Goal: Task Accomplishment & Management: Manage account settings

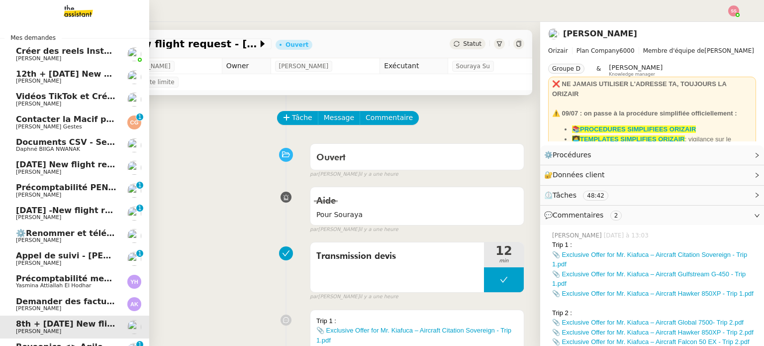
scroll to position [49, 0]
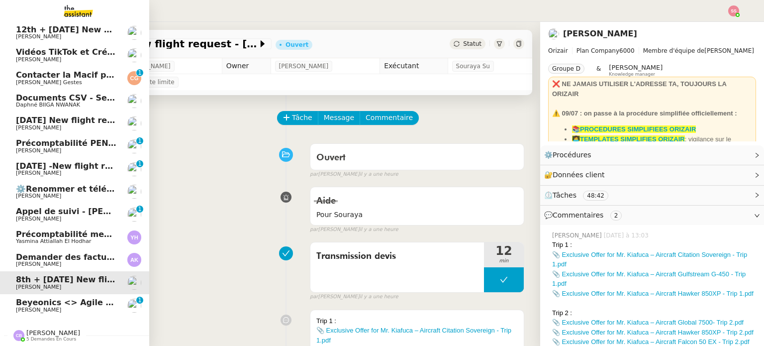
click at [34, 308] on link "Beyeonics <> Agile Capital Markets Michael Khayat 0 1 2 3 4 5 6 7 8 9" at bounding box center [74, 305] width 149 height 23
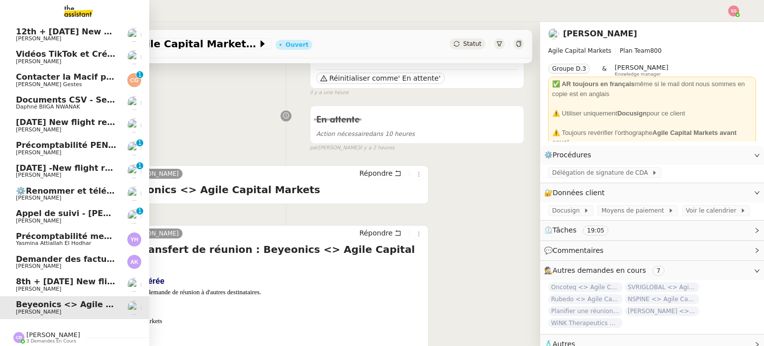
scroll to position [49, 0]
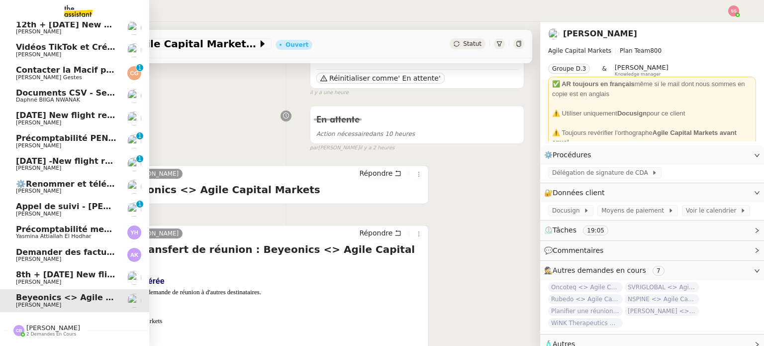
click at [77, 166] on span "[PERSON_NAME]" at bounding box center [66, 168] width 101 height 6
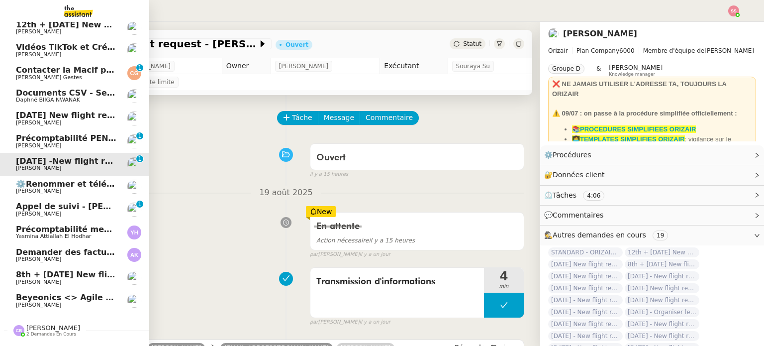
click at [38, 110] on link "25th August 2025 New flight request - Skye Brown Louis Frei" at bounding box center [74, 118] width 149 height 23
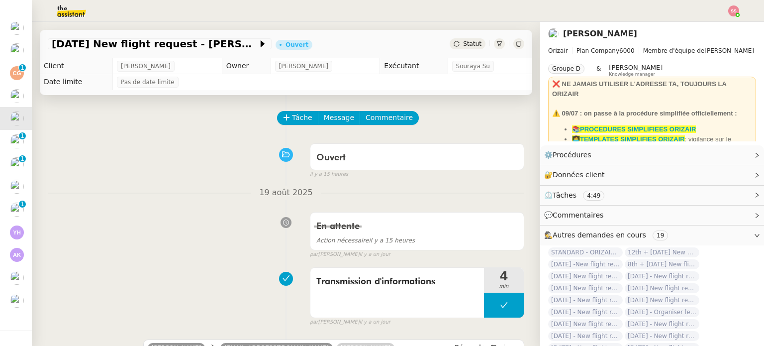
scroll to position [75, 0]
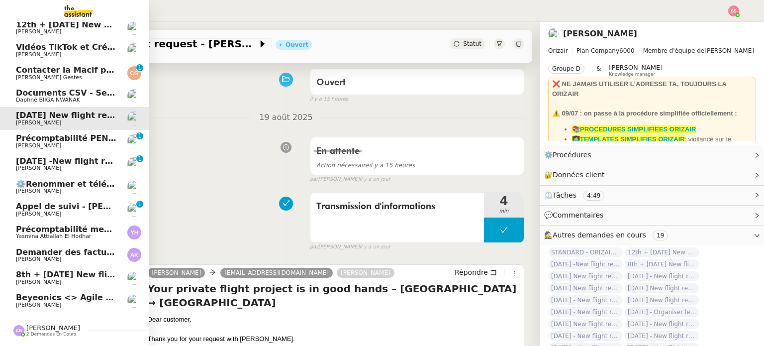
click at [65, 277] on span "8th + [DATE] New flight request - [PERSON_NAME]" at bounding box center [129, 274] width 226 height 9
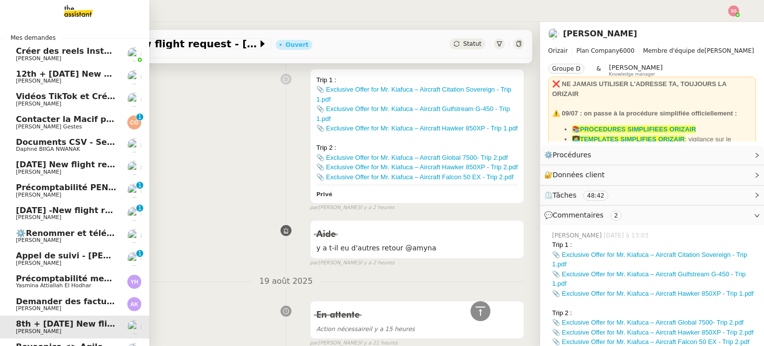
click at [98, 79] on span "[PERSON_NAME]" at bounding box center [66, 81] width 101 height 6
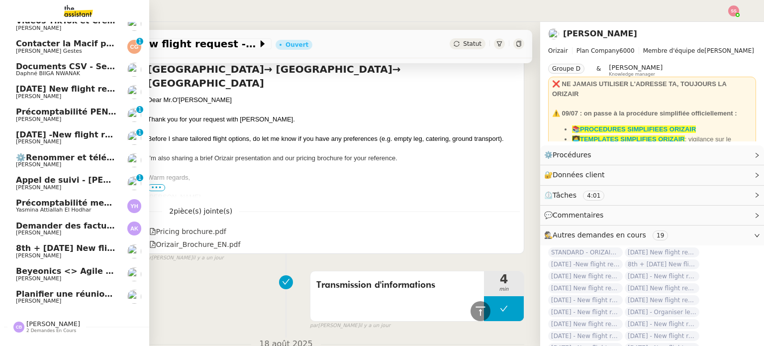
scroll to position [100, 0]
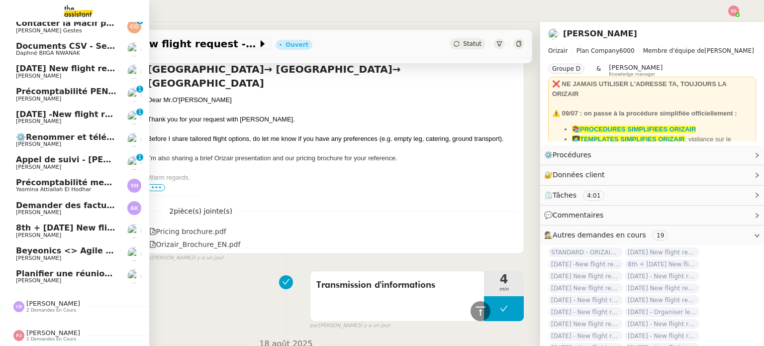
click at [86, 274] on span "Planifier une réunion fin août/début septembre" at bounding box center [122, 273] width 212 height 9
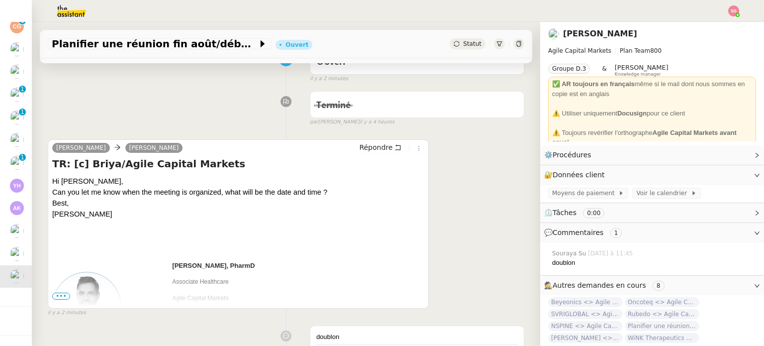
scroll to position [100, 0]
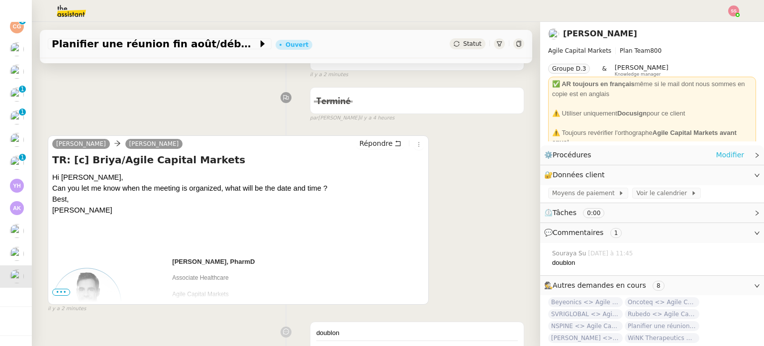
click at [720, 153] on link "Modifier" at bounding box center [730, 154] width 28 height 11
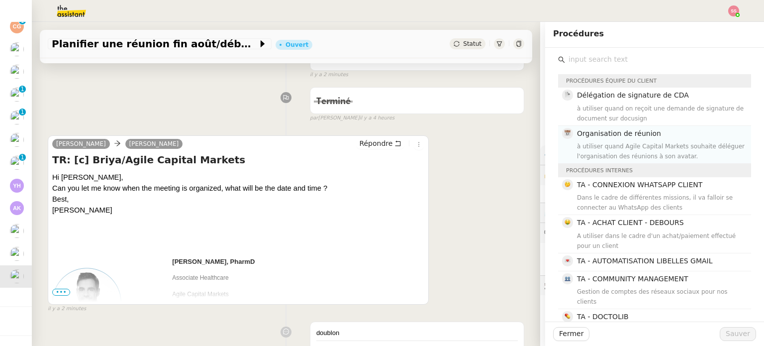
click at [631, 142] on div "à utiliser quand Agile Capital Markets souhaite déléguer l'organisation des réu…" at bounding box center [661, 151] width 168 height 20
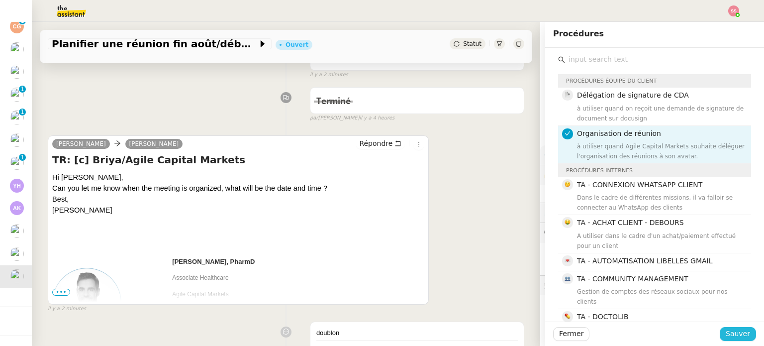
click at [738, 337] on span "Sauver" at bounding box center [738, 333] width 24 height 11
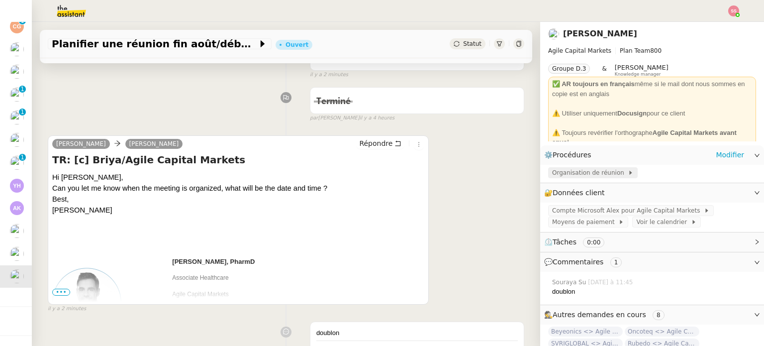
click at [601, 173] on span "Organisation de réunion" at bounding box center [590, 173] width 76 height 10
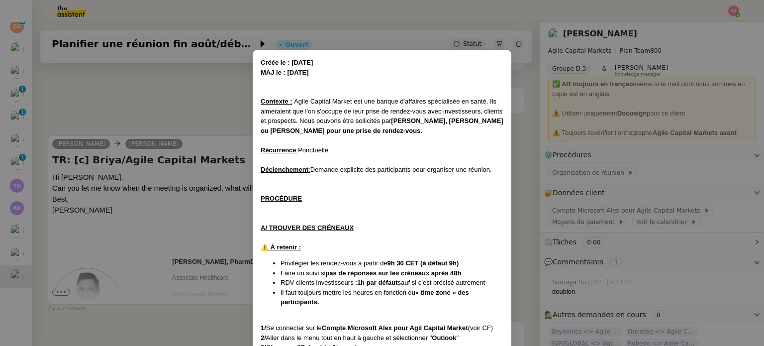
scroll to position [526, 0]
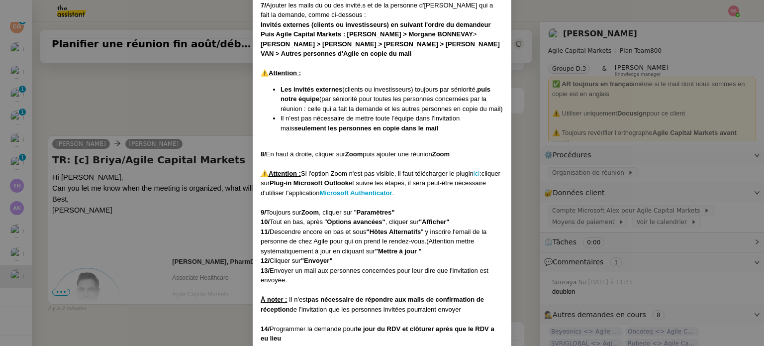
click at [513, 130] on nz-modal-container "Créée le : 05/02/2025 MAJ le : 24/03/2024 Contexte : Agile Capital Market est u…" at bounding box center [382, 173] width 764 height 346
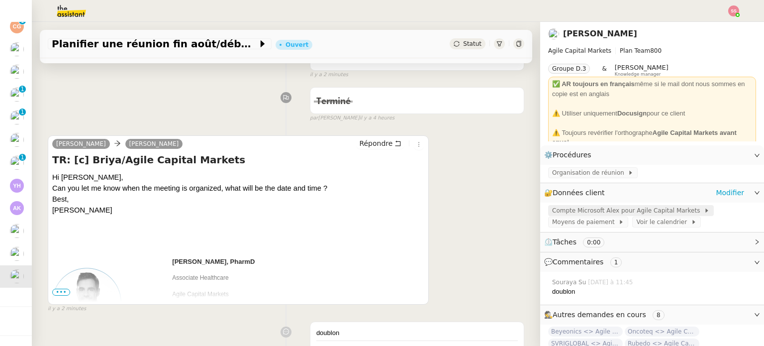
click at [574, 213] on span "Compte Microsoft Alex pour Agile Capital Markets" at bounding box center [628, 210] width 152 height 10
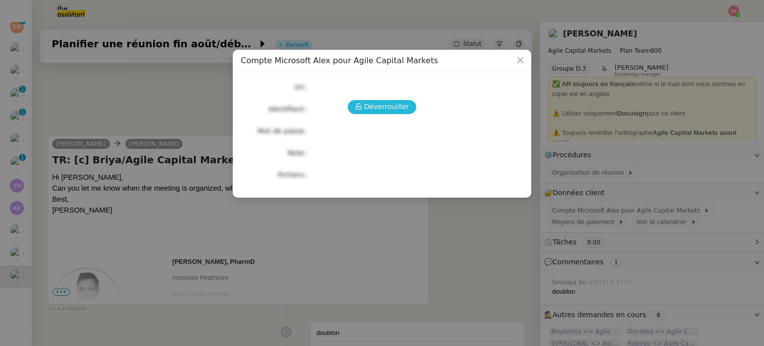
click at [401, 111] on span "Déverrouiller" at bounding box center [386, 106] width 45 height 11
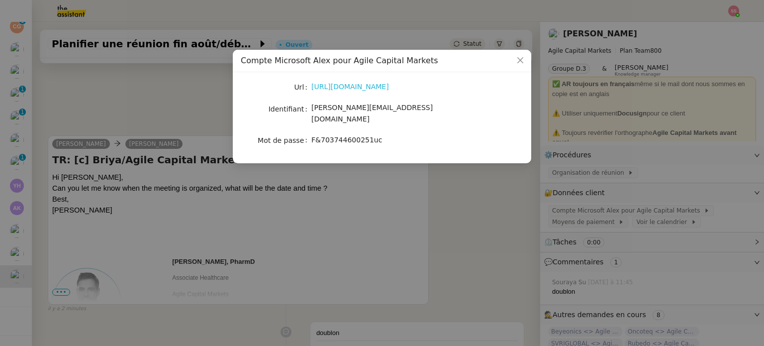
click at [336, 85] on link "https://www.office.com/?auth=2" at bounding box center [350, 87] width 78 height 8
click at [217, 142] on nz-modal-container "Compte Microsoft Alex pour Agile Capital Markets Url https://www.office.com/?au…" at bounding box center [382, 173] width 764 height 346
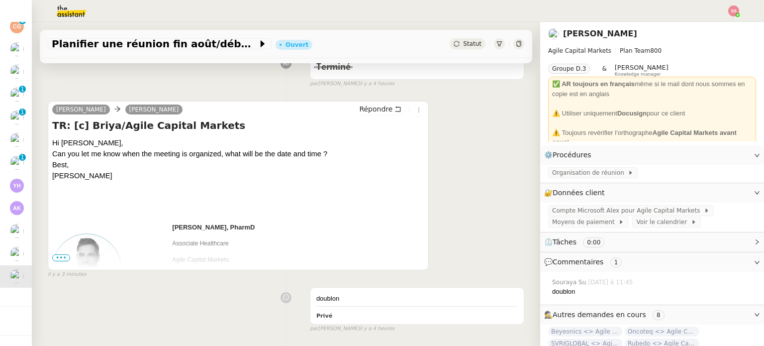
scroll to position [149, 0]
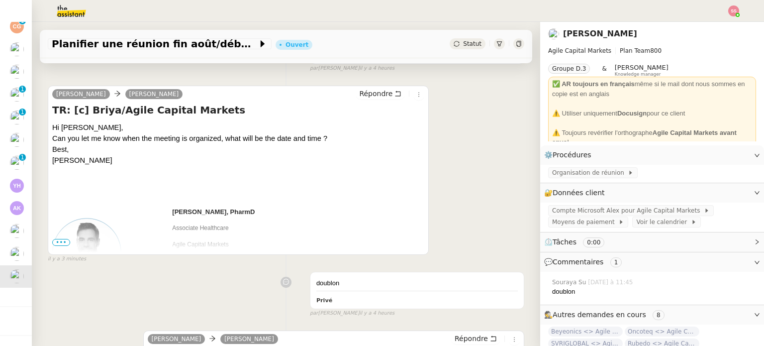
click at [374, 100] on div "Répondre" at bounding box center [390, 94] width 69 height 12
click at [374, 99] on span "Répondre" at bounding box center [375, 94] width 33 height 10
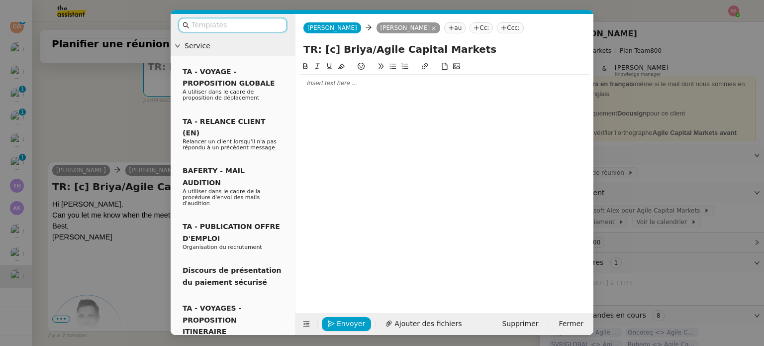
click at [336, 89] on div at bounding box center [445, 83] width 290 height 17
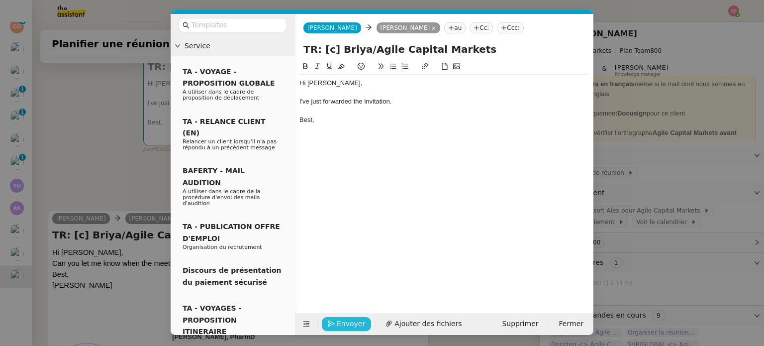
click at [361, 326] on button "Envoyer" at bounding box center [346, 324] width 49 height 14
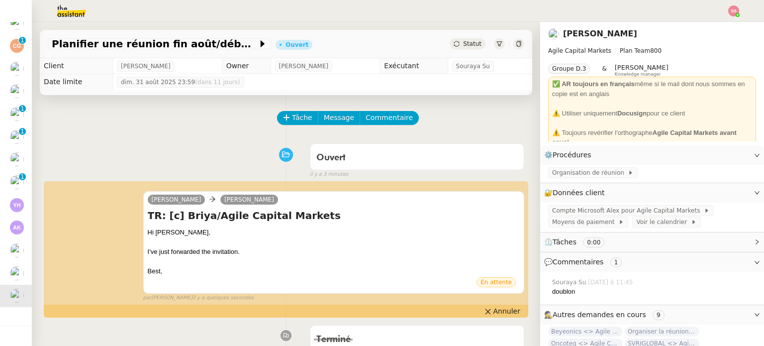
scroll to position [122, 0]
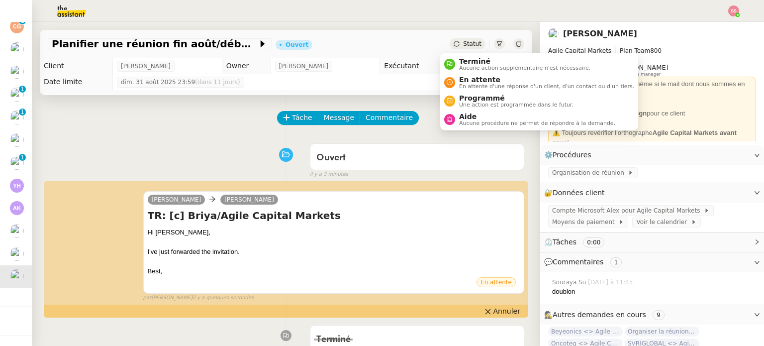
click at [463, 41] on span "Statut" at bounding box center [472, 43] width 18 height 7
click at [454, 59] on div "Terminé Aucune action supplémentaire n'est nécessaire." at bounding box center [517, 63] width 146 height 13
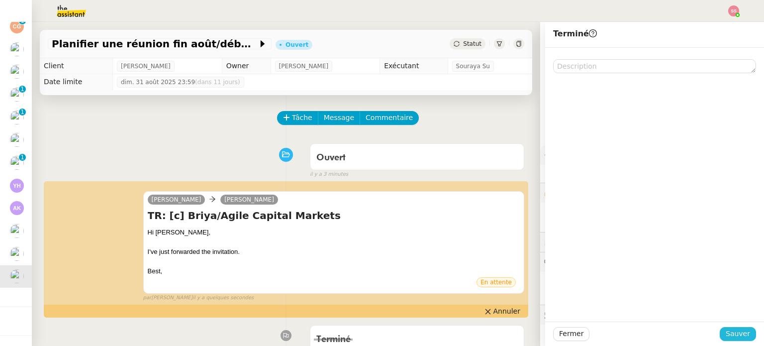
click at [727, 333] on span "Sauver" at bounding box center [738, 333] width 24 height 11
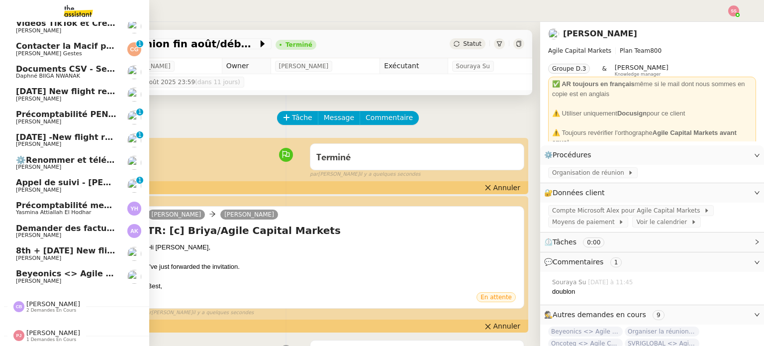
scroll to position [52, 0]
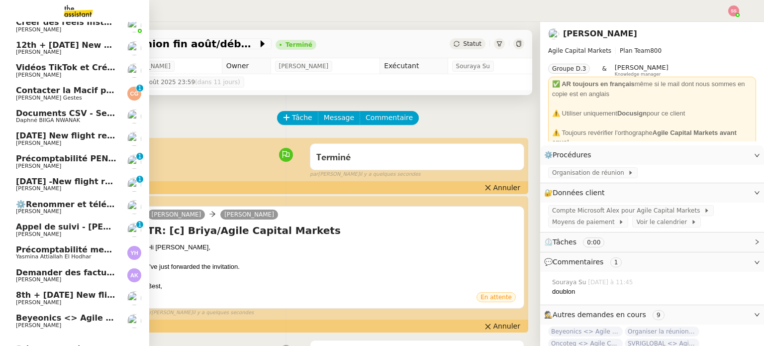
click at [93, 92] on span "Contacter la Macif pour nouvel ordre de mission" at bounding box center [124, 90] width 216 height 9
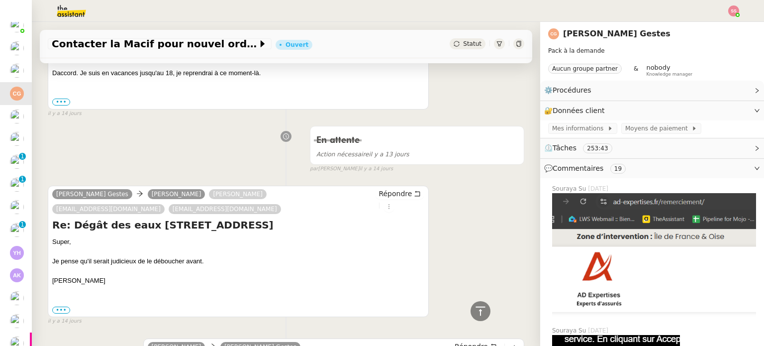
scroll to position [846, 0]
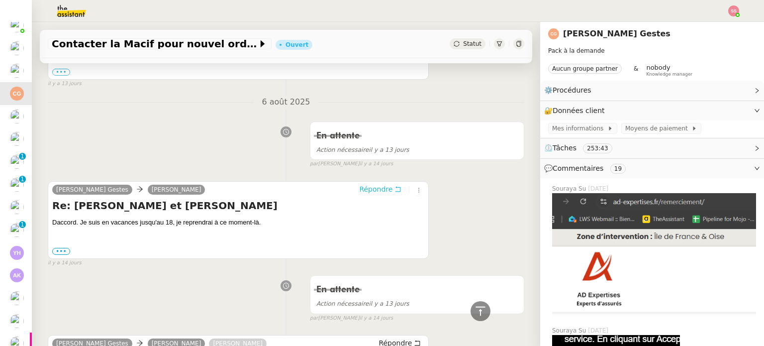
click at [371, 184] on span "Répondre" at bounding box center [375, 189] width 33 height 10
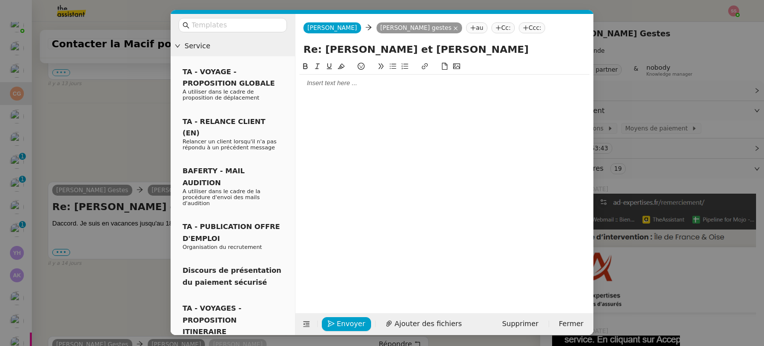
click at [401, 86] on div at bounding box center [445, 83] width 290 height 9
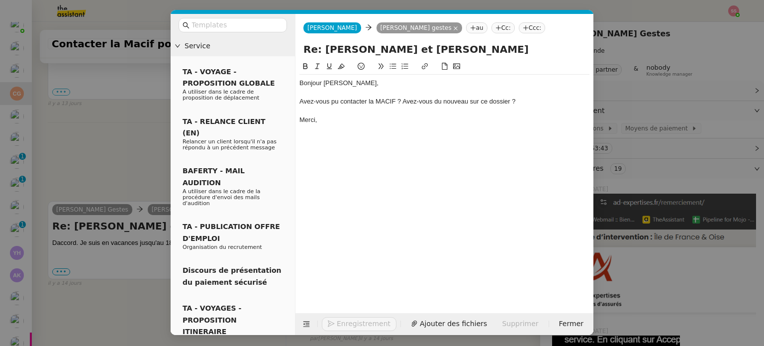
scroll to position [971, 0]
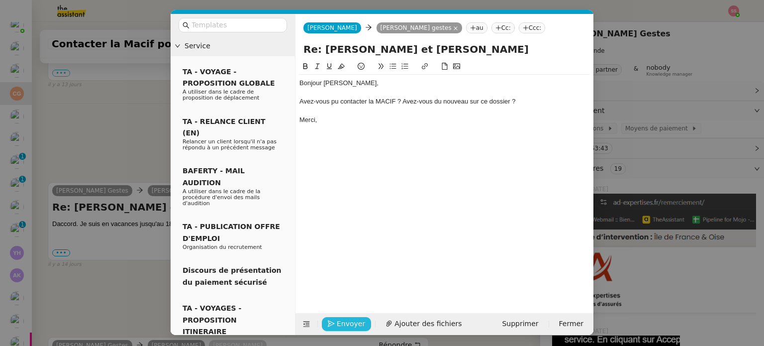
click at [348, 322] on span "Envoyer" at bounding box center [351, 323] width 28 height 11
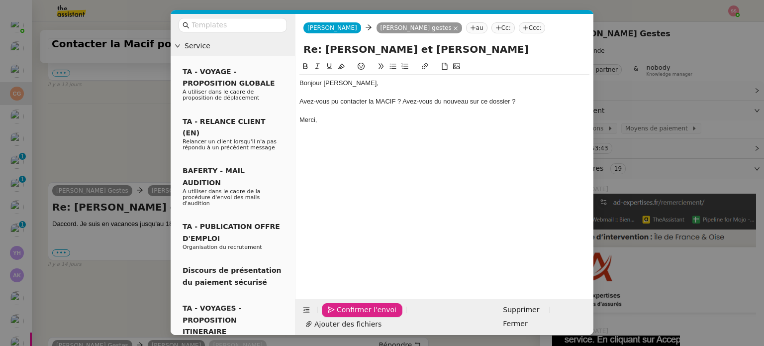
click at [348, 315] on span "Confirmer l'envoi" at bounding box center [367, 309] width 60 height 11
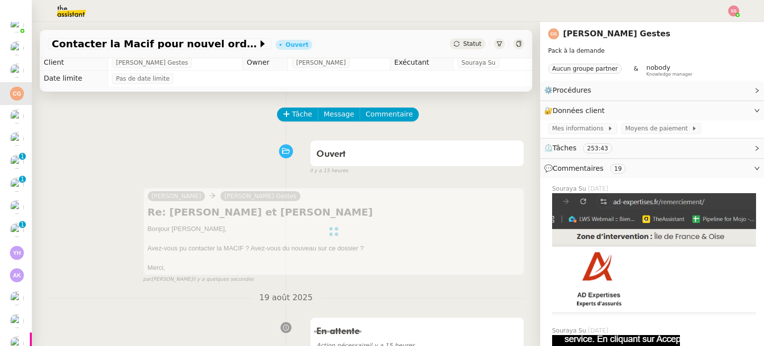
scroll to position [0, 0]
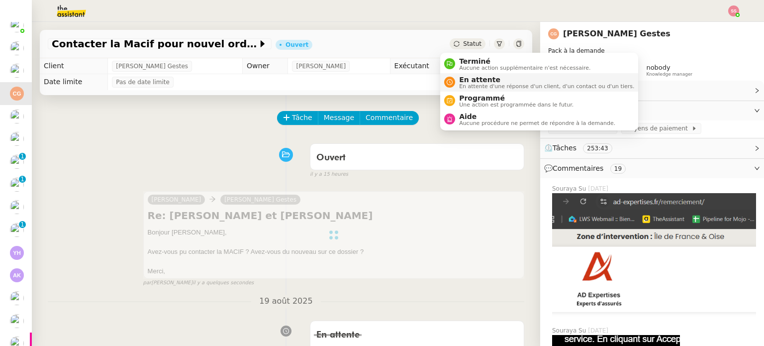
click at [476, 77] on span "En attente" at bounding box center [546, 80] width 175 height 8
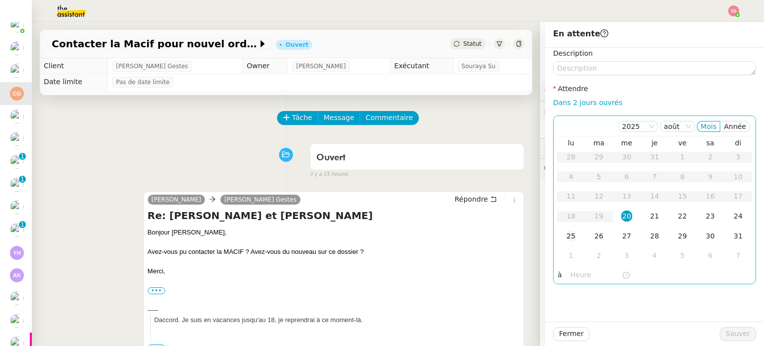
click at [568, 235] on div "25" at bounding box center [571, 235] width 11 height 11
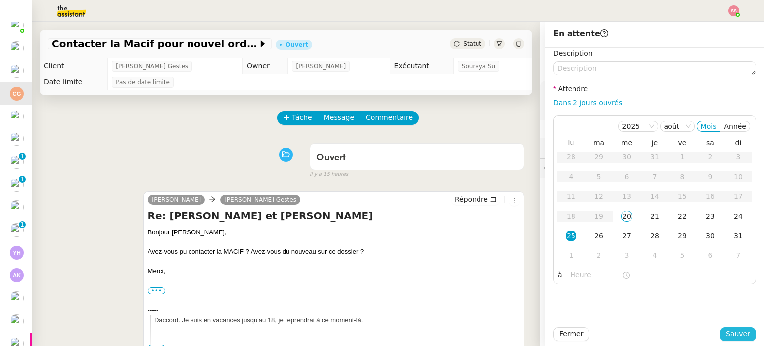
click at [731, 332] on span "Sauver" at bounding box center [738, 333] width 24 height 11
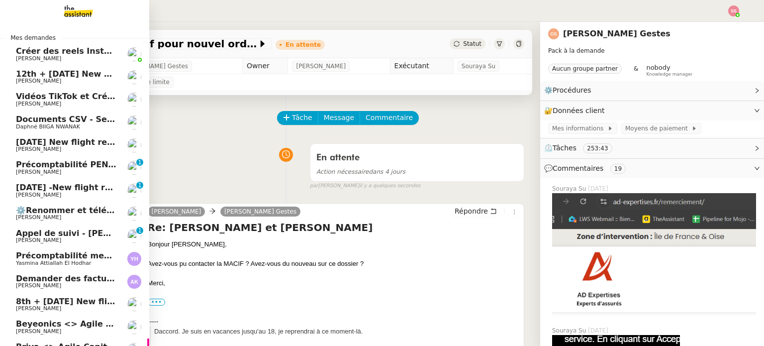
click at [94, 253] on span "Précomptabilité mensuelle - 4 août 2025" at bounding box center [107, 255] width 183 height 9
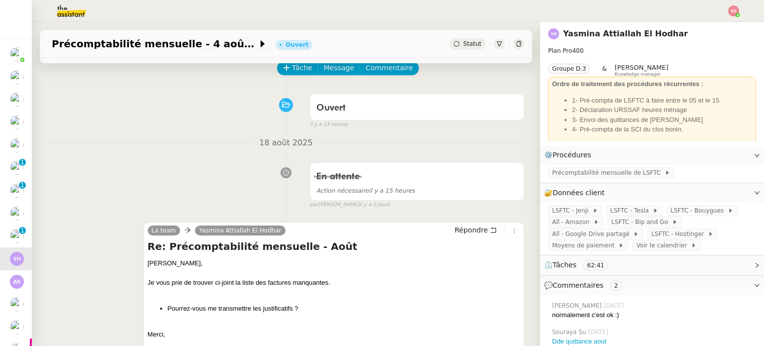
scroll to position [100, 0]
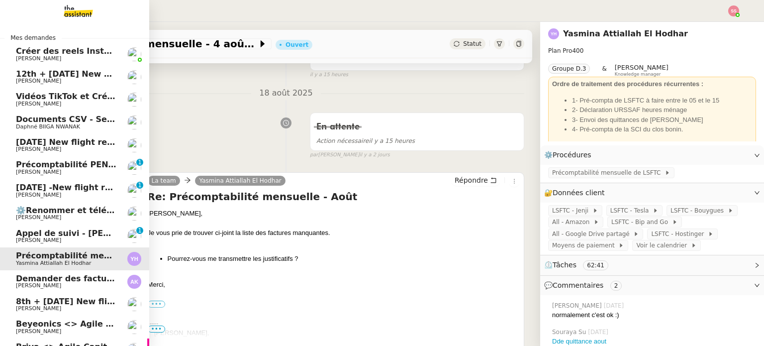
click at [81, 116] on span "Documents CSV - Semi automatisation" at bounding box center [102, 118] width 173 height 9
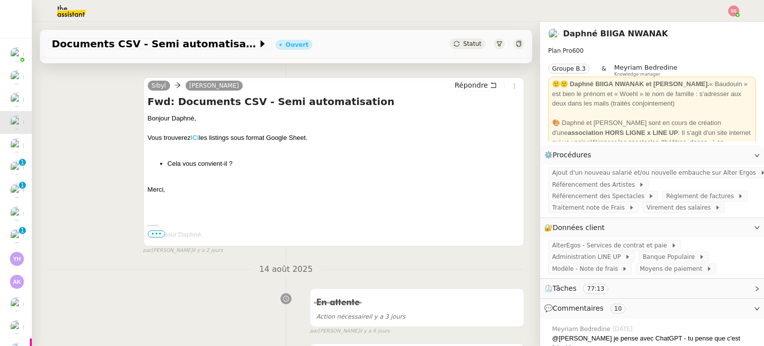
scroll to position [199, 0]
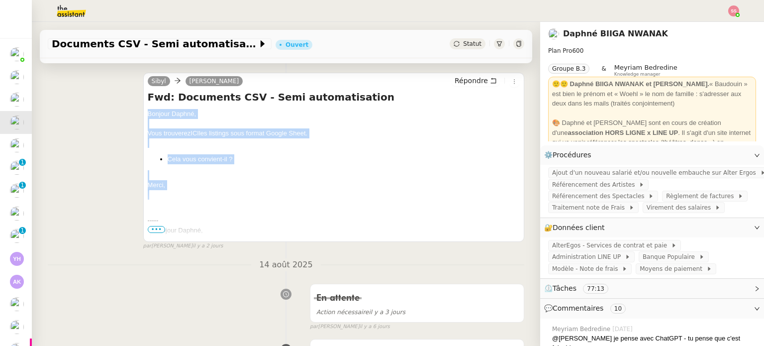
drag, startPoint x: 178, startPoint y: 193, endPoint x: 142, endPoint y: 109, distance: 90.9
click at [143, 109] on div "Sibyl Daphné Ingrid Répondre Fwd: Documents CSV - Semi automatisation Bonjour D…" at bounding box center [333, 157] width 381 height 169
copy div "Bonjour Daphné, Vous trouverez ICI les listings sous format Google Sheet. Cela …"
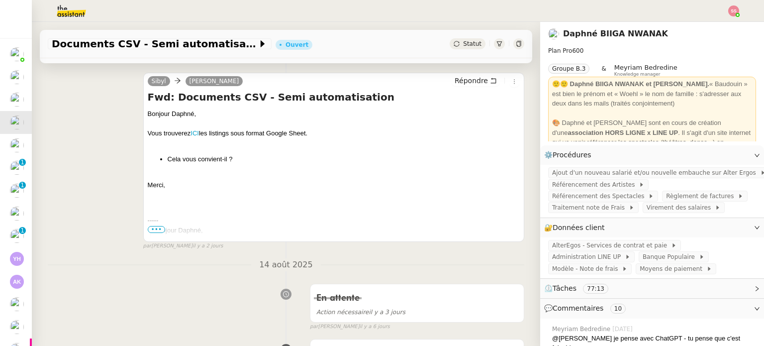
click at [148, 227] on span "•••" at bounding box center [157, 229] width 18 height 7
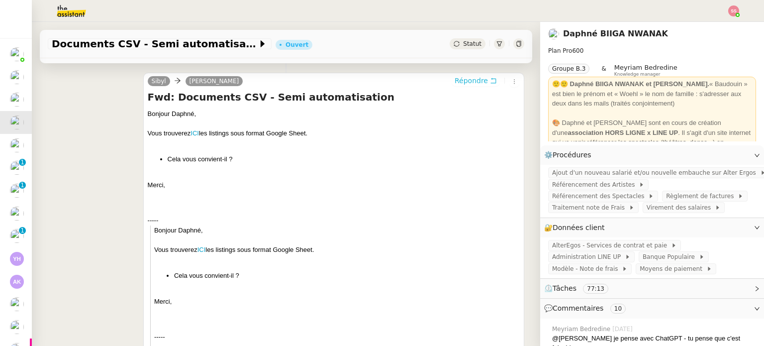
click at [459, 79] on span "Répondre" at bounding box center [471, 81] width 33 height 10
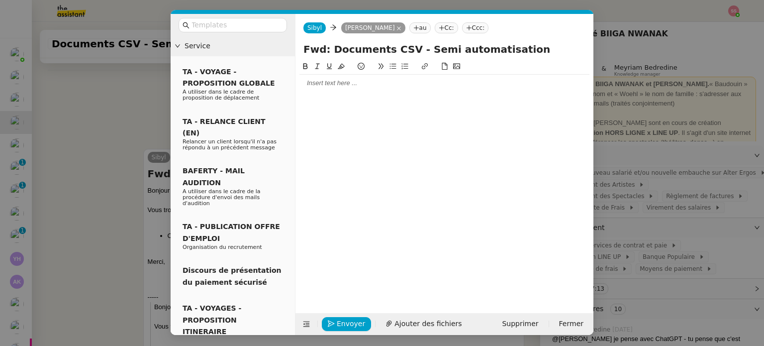
scroll to position [275, 0]
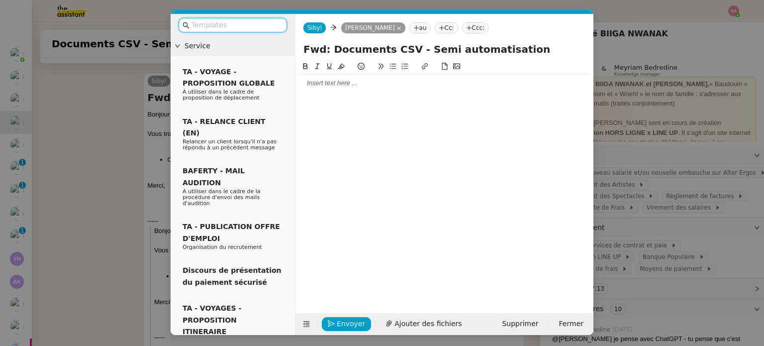
click at [331, 82] on div at bounding box center [445, 83] width 290 height 9
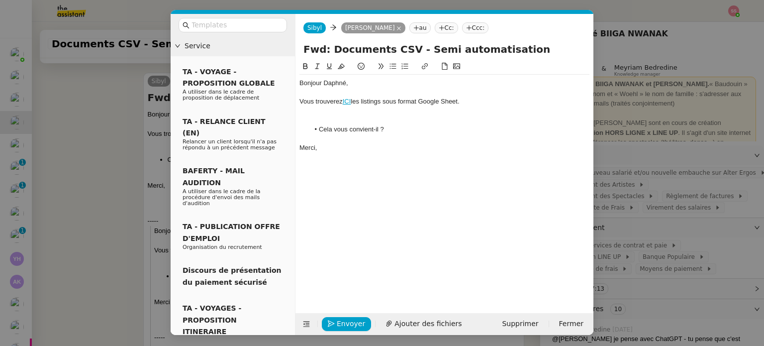
scroll to position [385, 0]
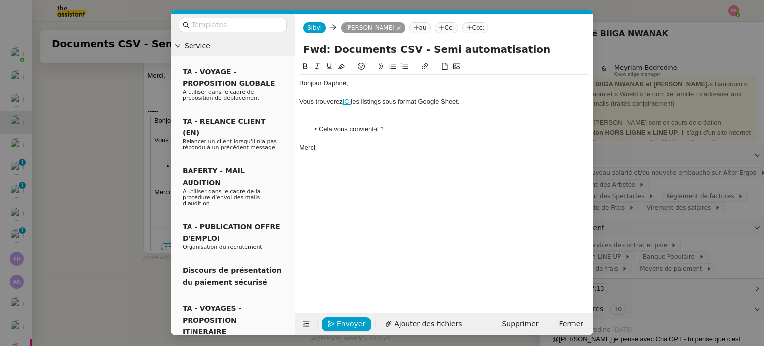
click at [377, 87] on div "Bonjour Daphné," at bounding box center [445, 83] width 290 height 9
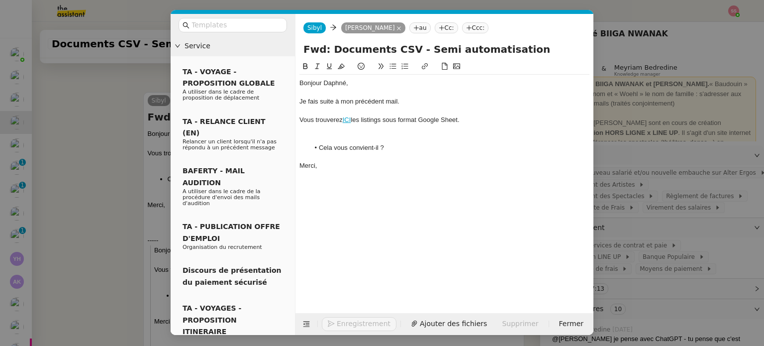
scroll to position [405, 0]
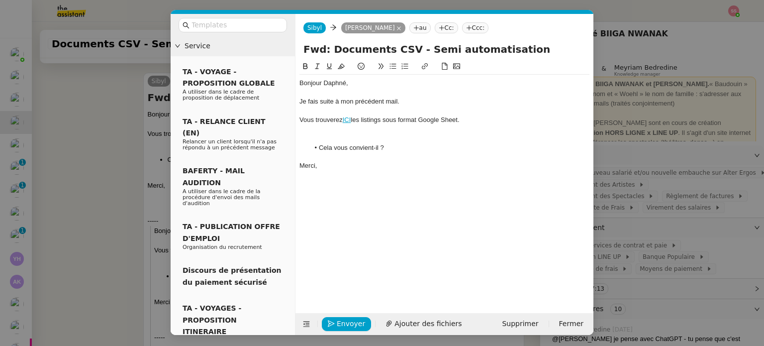
click at [338, 131] on div at bounding box center [445, 129] width 290 height 9
click at [345, 320] on span "Envoyer" at bounding box center [351, 323] width 28 height 11
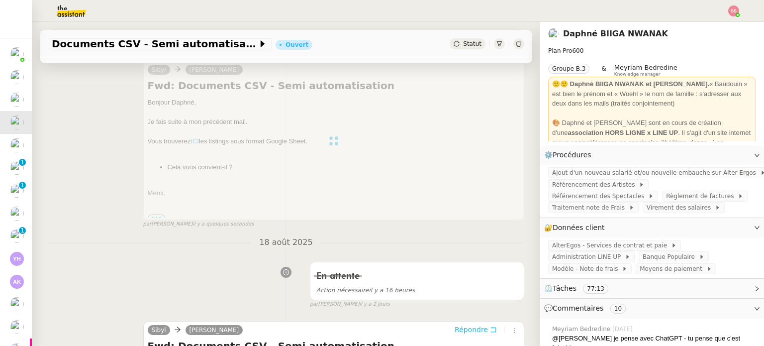
scroll to position [0, 0]
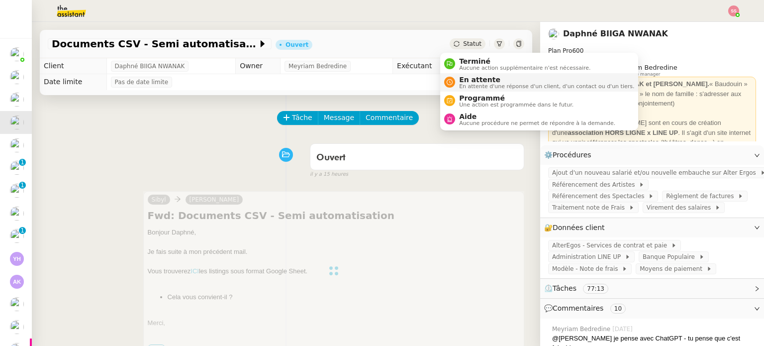
click at [489, 82] on span "En attente" at bounding box center [546, 80] width 175 height 8
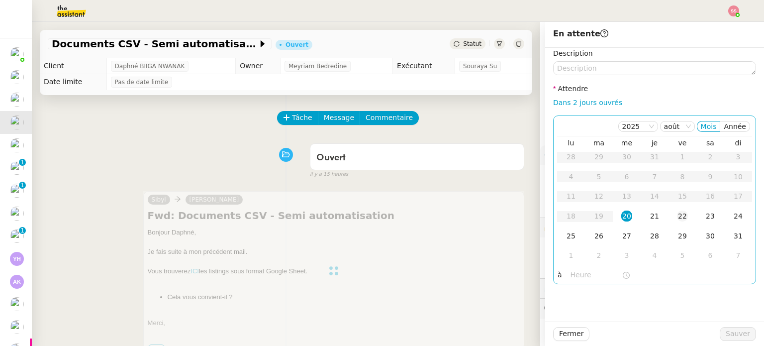
click at [677, 221] on div "22" at bounding box center [682, 215] width 11 height 11
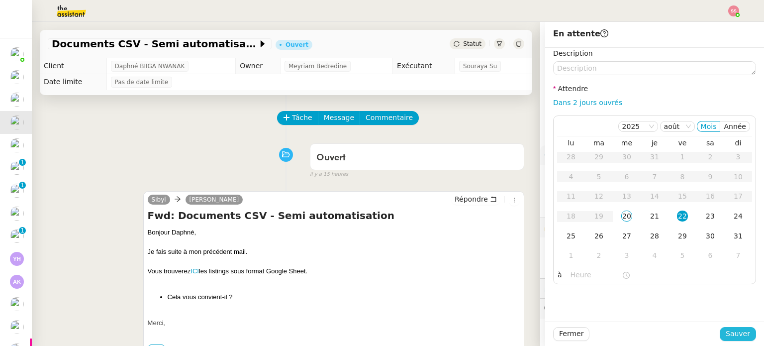
click at [729, 329] on span "Sauver" at bounding box center [738, 333] width 24 height 11
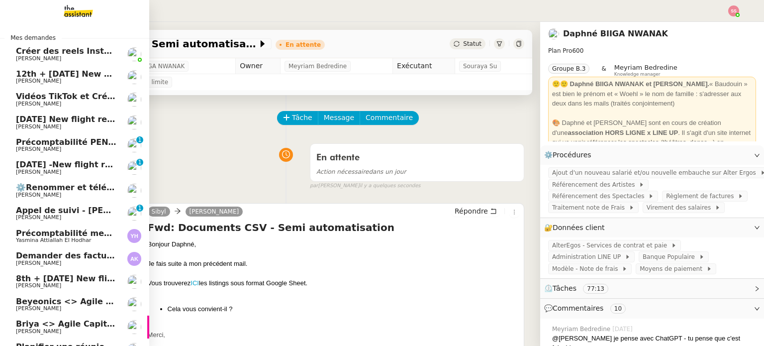
click at [84, 171] on span "[PERSON_NAME]" at bounding box center [66, 172] width 101 height 6
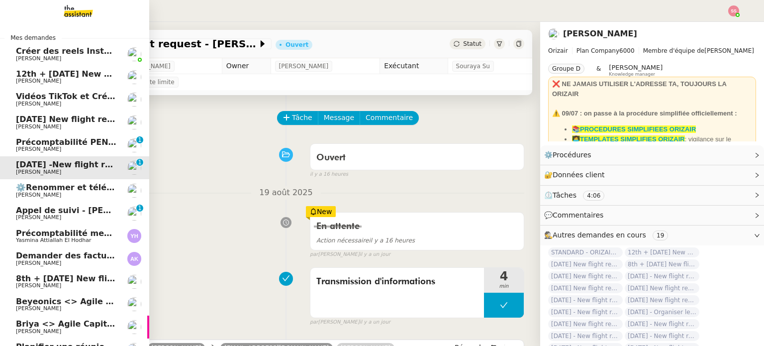
click at [92, 215] on span "[PERSON_NAME]" at bounding box center [66, 217] width 101 height 6
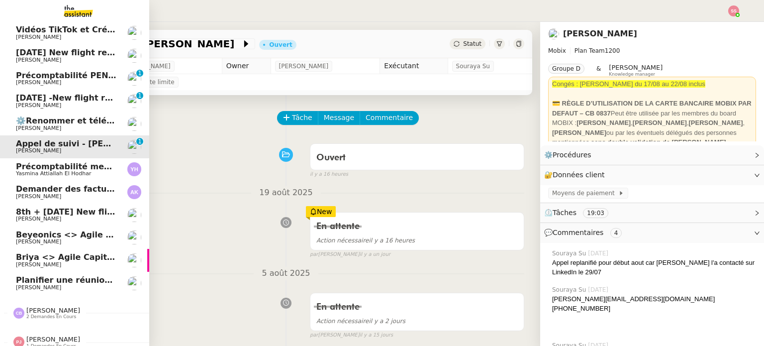
scroll to position [78, 0]
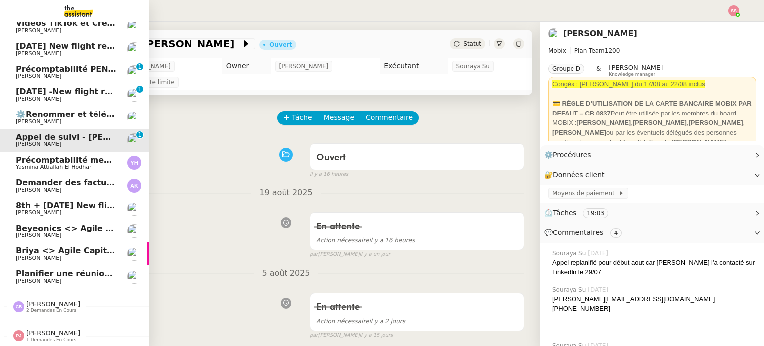
click at [63, 164] on span "Yasmina Attiallah El Hodhar" at bounding box center [53, 167] width 75 height 6
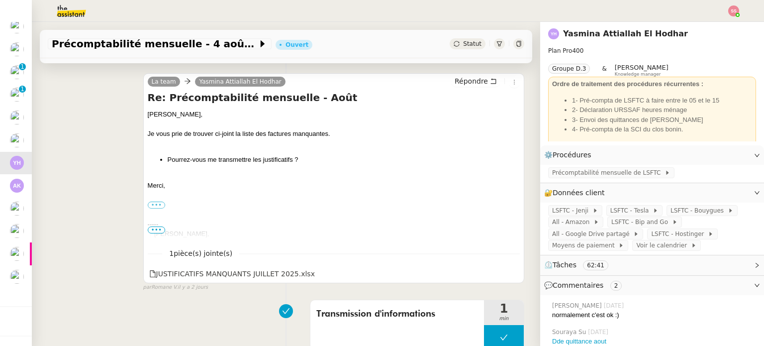
scroll to position [199, 0]
click at [157, 202] on label "•••" at bounding box center [157, 204] width 18 height 7
click at [0, 0] on input "•••" at bounding box center [0, 0] width 0 height 0
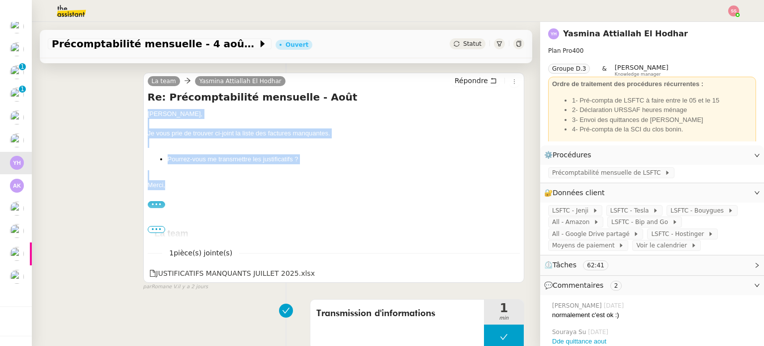
drag, startPoint x: 172, startPoint y: 191, endPoint x: 146, endPoint y: 117, distance: 78.2
click at [148, 117] on div "Yasmina, Je vous prie de trouver ci-joint la liste des factures manquantes. Pou…" at bounding box center [334, 308] width 372 height 399
copy div "Yasmina, Je vous prie de trouver ci-joint la liste des factures manquantes. Pou…"
click at [456, 79] on span "Répondre" at bounding box center [471, 81] width 33 height 10
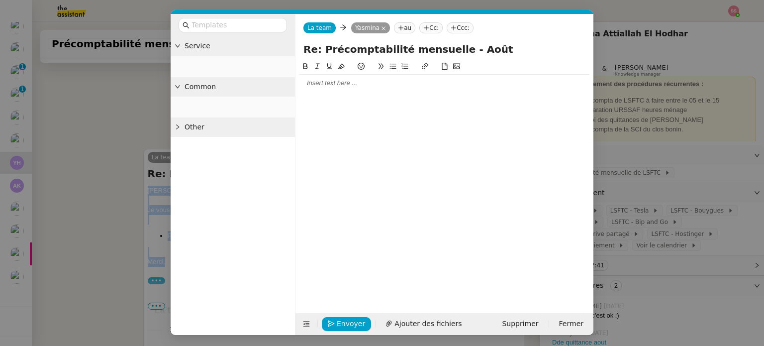
scroll to position [275, 0]
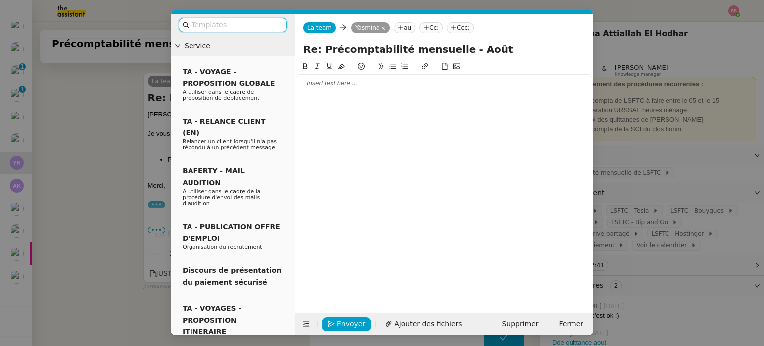
click at [322, 82] on div at bounding box center [445, 83] width 290 height 9
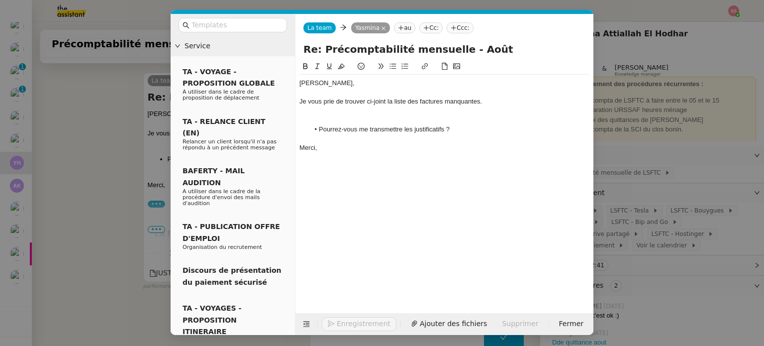
click at [107, 181] on nz-modal-container "Service TA - VOYAGE - PROPOSITION GLOBALE A utiliser dans le cadre de propositi…" at bounding box center [382, 173] width 764 height 346
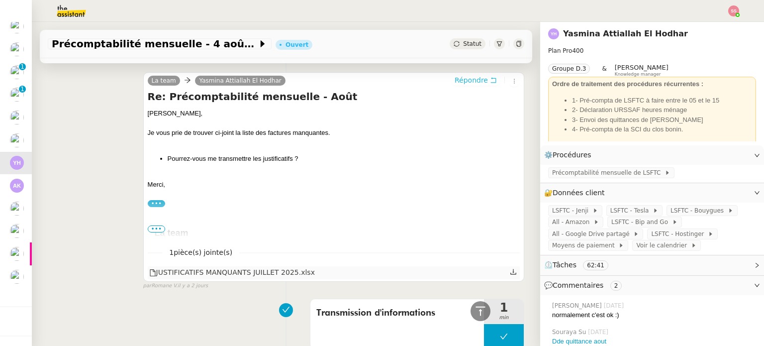
scroll to position [365, 0]
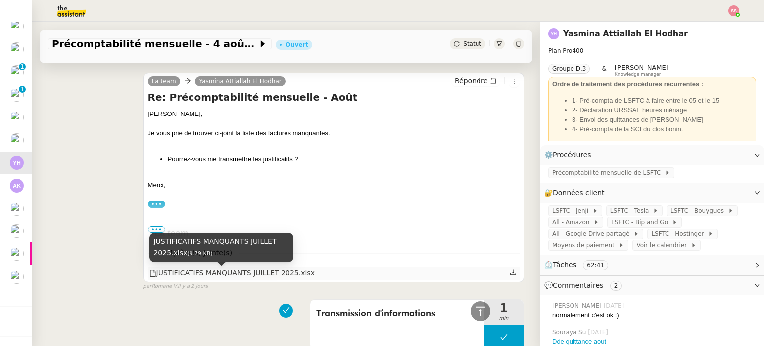
click at [208, 277] on div "JUSTIFICATIFS MANQUANTS JUILLET 2025.xlsx" at bounding box center [232, 272] width 166 height 11
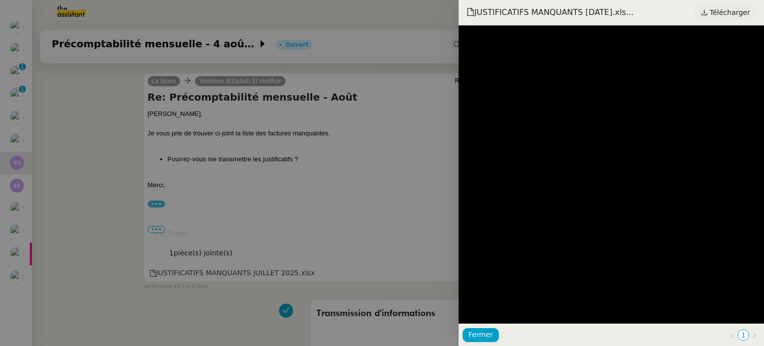
click at [724, 9] on span "Télécharger" at bounding box center [730, 12] width 40 height 13
click at [389, 104] on div at bounding box center [382, 173] width 764 height 346
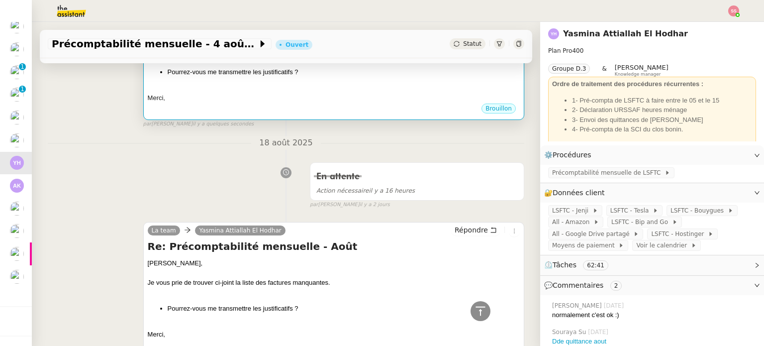
click at [402, 89] on div at bounding box center [334, 88] width 372 height 10
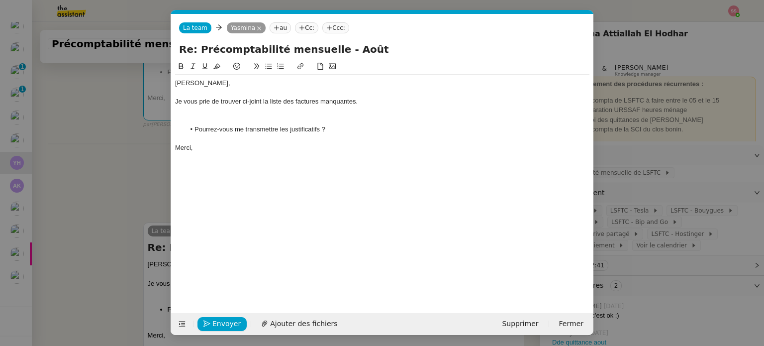
scroll to position [0, 21]
click at [285, 321] on span "Ajouter des fichiers" at bounding box center [303, 323] width 67 height 11
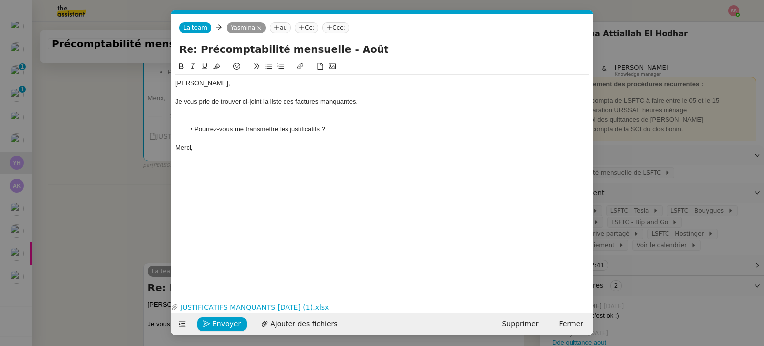
click at [239, 116] on div at bounding box center [382, 119] width 414 height 9
click at [251, 110] on div at bounding box center [382, 110] width 414 height 9
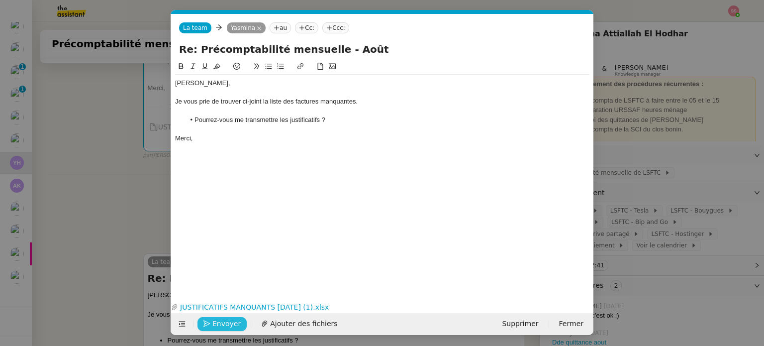
click at [239, 320] on button "Envoyer" at bounding box center [222, 324] width 49 height 14
click at [239, 320] on span "Confirmer l'envoi" at bounding box center [242, 323] width 60 height 11
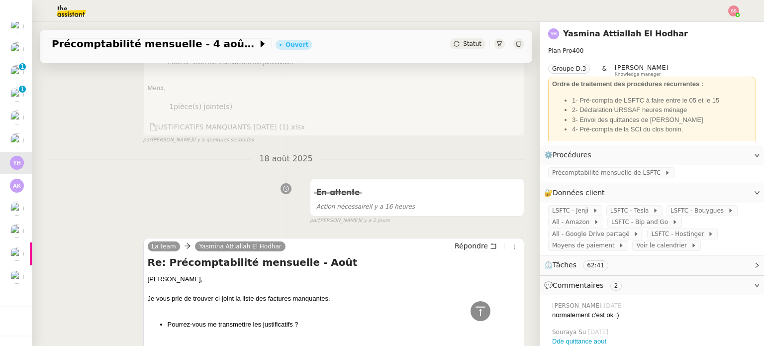
scroll to position [0, 0]
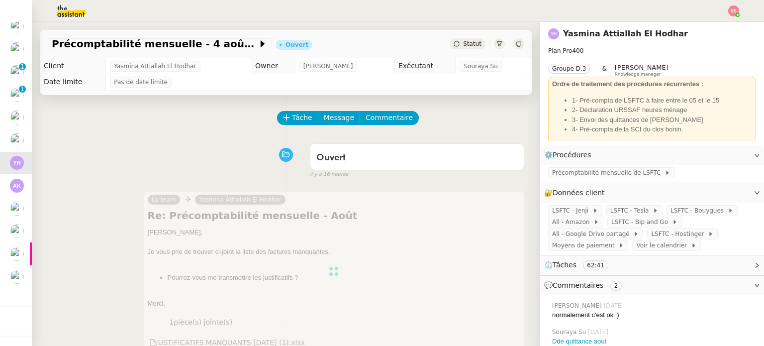
click at [465, 42] on span "Statut" at bounding box center [472, 43] width 18 height 7
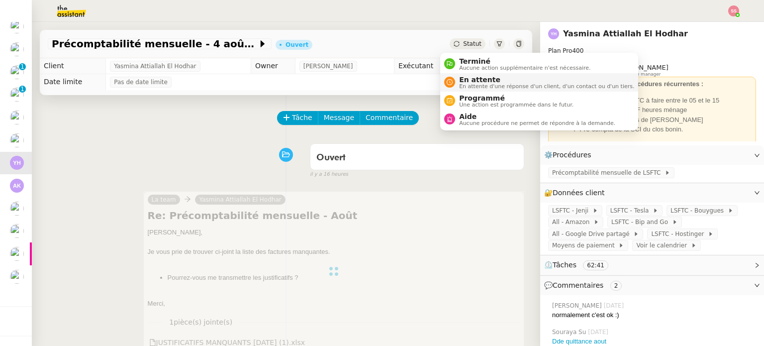
click at [471, 78] on span "En attente" at bounding box center [546, 80] width 175 height 8
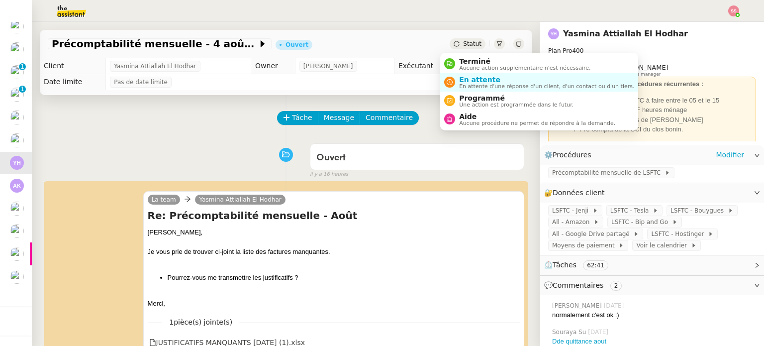
scroll to position [101, 0]
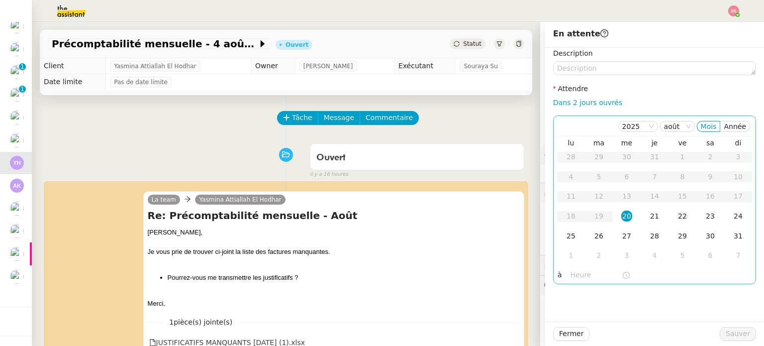
click at [683, 215] on td "22" at bounding box center [683, 216] width 28 height 20
drag, startPoint x: 571, startPoint y: 230, endPoint x: 589, endPoint y: 237, distance: 19.7
click at [571, 231] on td "25" at bounding box center [571, 236] width 28 height 20
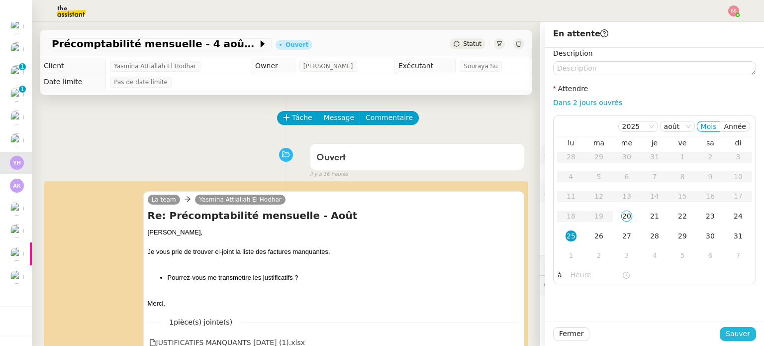
click at [737, 328] on button "Sauver" at bounding box center [738, 334] width 36 height 14
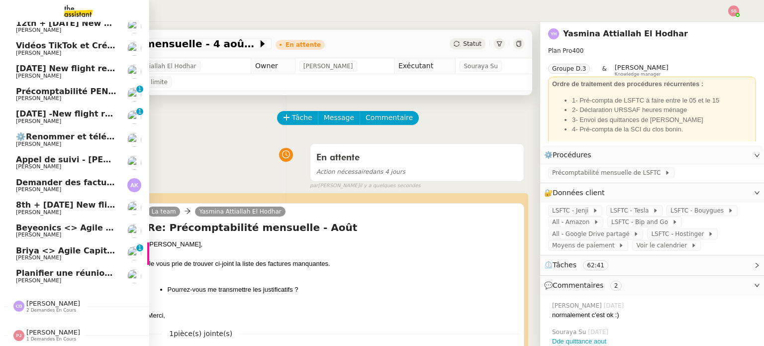
scroll to position [50, 0]
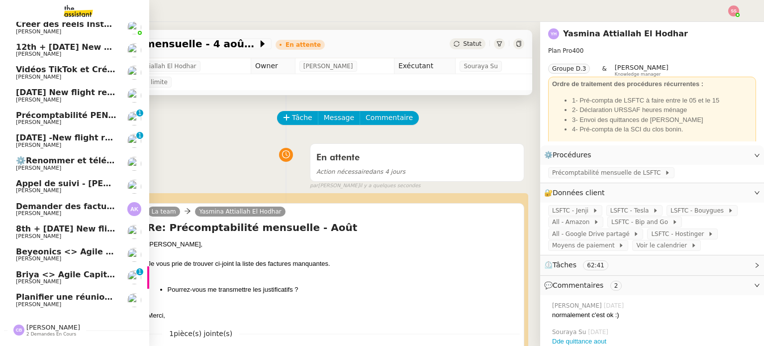
click at [78, 280] on span "[PERSON_NAME]" at bounding box center [66, 282] width 101 height 6
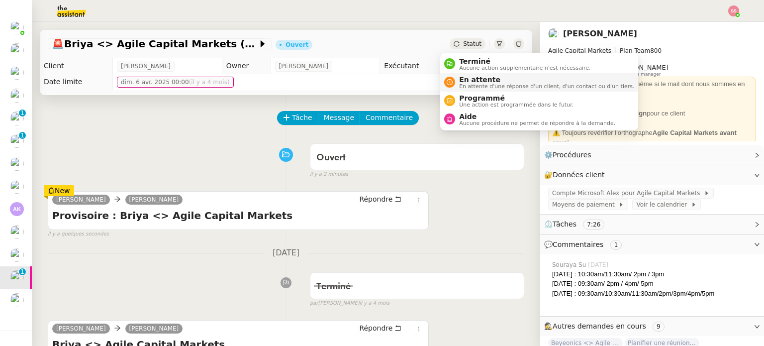
click at [479, 76] on span "En attente" at bounding box center [546, 80] width 175 height 8
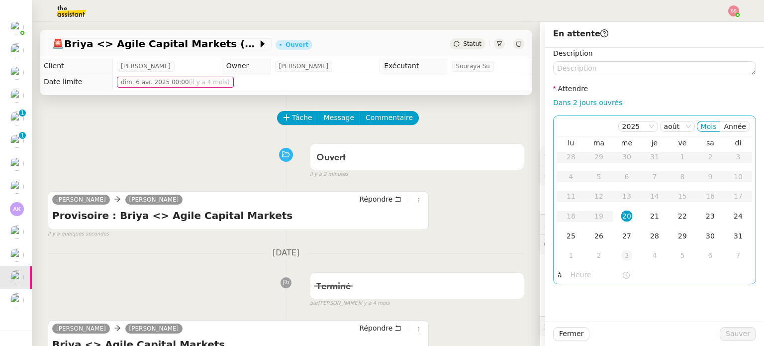
click at [621, 252] on div "3" at bounding box center [626, 255] width 11 height 11
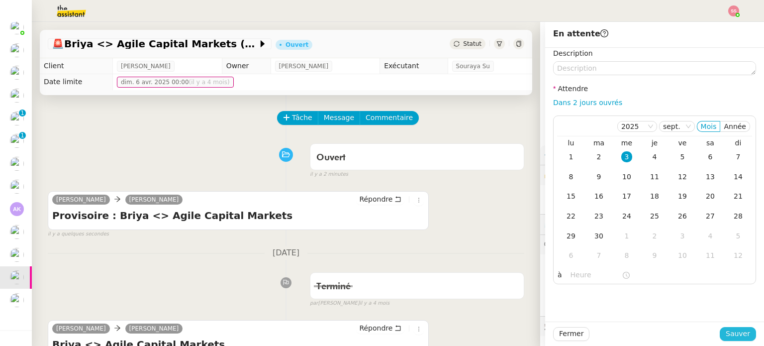
click at [742, 331] on span "Sauver" at bounding box center [738, 333] width 24 height 11
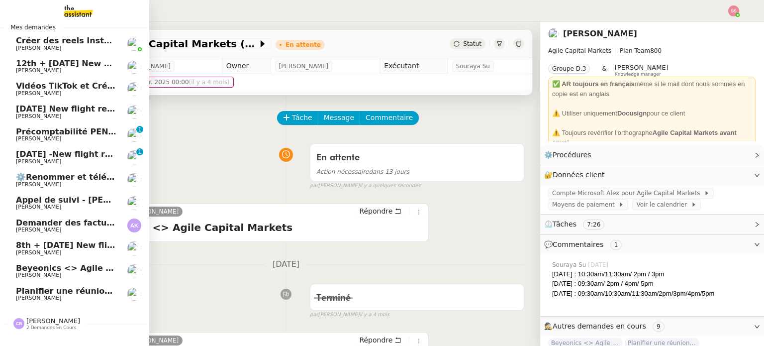
scroll to position [50, 0]
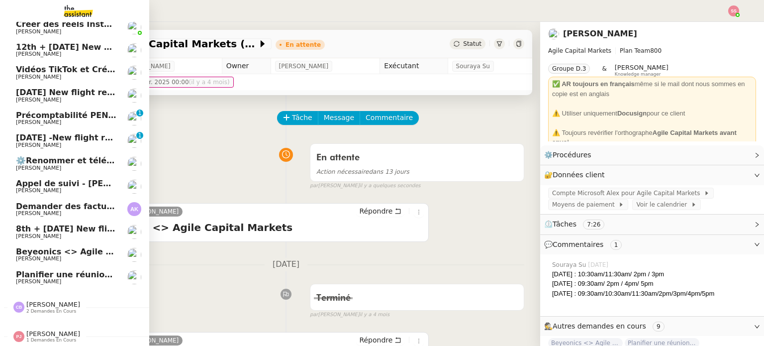
click at [89, 277] on span "Planifier une réunion fin août/début septembre" at bounding box center [122, 274] width 212 height 9
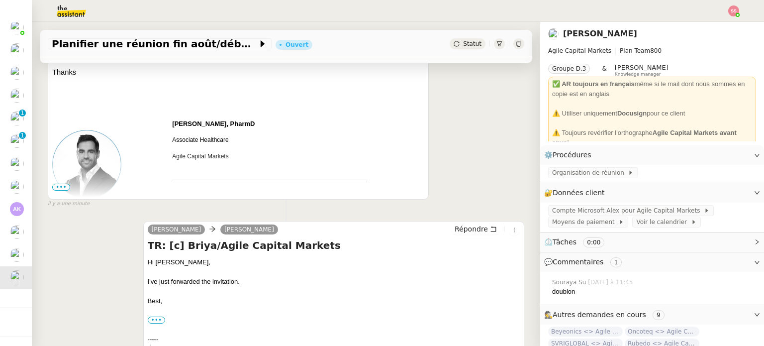
scroll to position [249, 0]
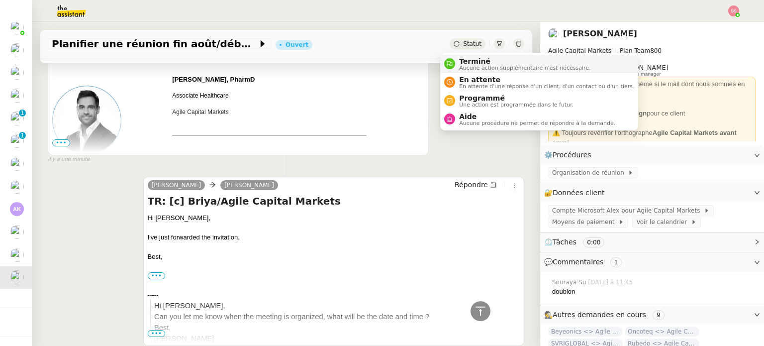
click at [466, 58] on span "Terminé" at bounding box center [524, 61] width 131 height 8
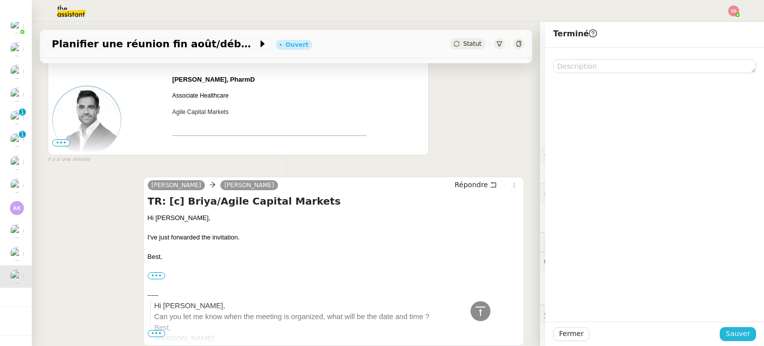
click at [720, 330] on button "Sauver" at bounding box center [738, 334] width 36 height 14
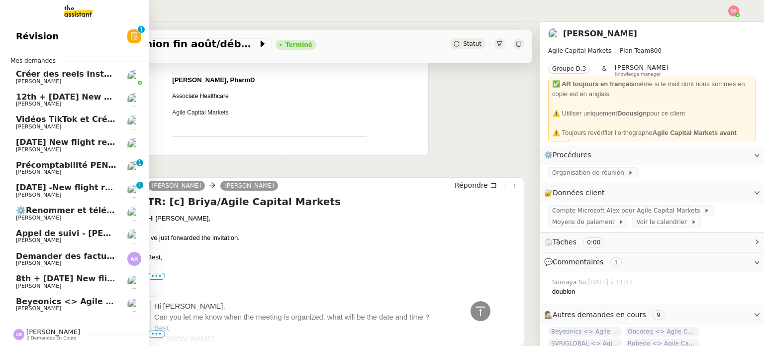
click at [80, 310] on span "[PERSON_NAME]" at bounding box center [66, 309] width 101 height 6
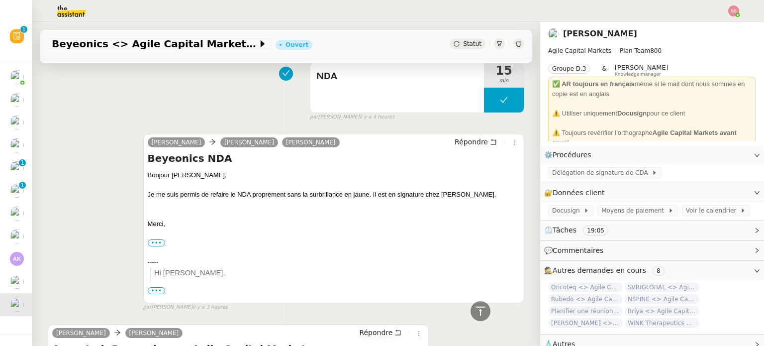
scroll to position [730, 0]
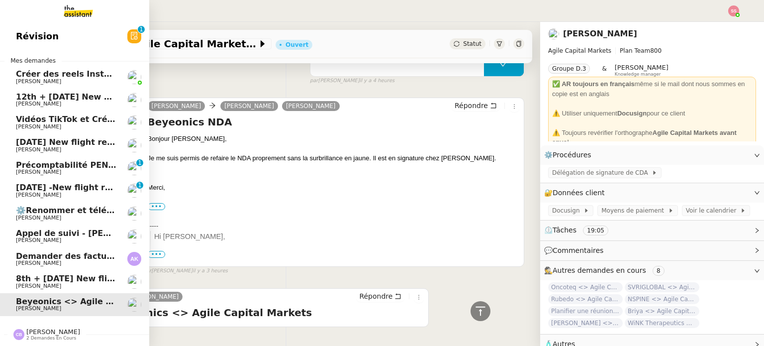
click at [88, 117] on span "Vidéos TikTok et Créatives META - août 2025" at bounding box center [116, 118] width 200 height 9
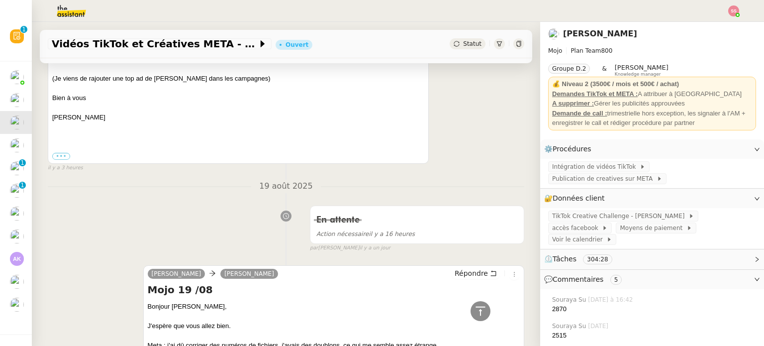
scroll to position [50, 0]
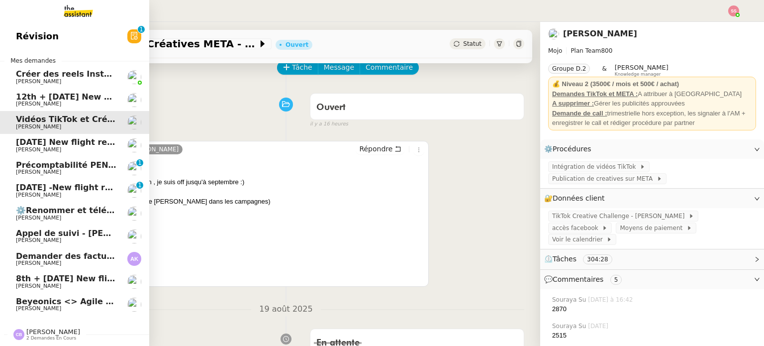
click at [60, 135] on link "25th August 2025 New flight request - Skye Brown Louis Frei" at bounding box center [74, 145] width 149 height 23
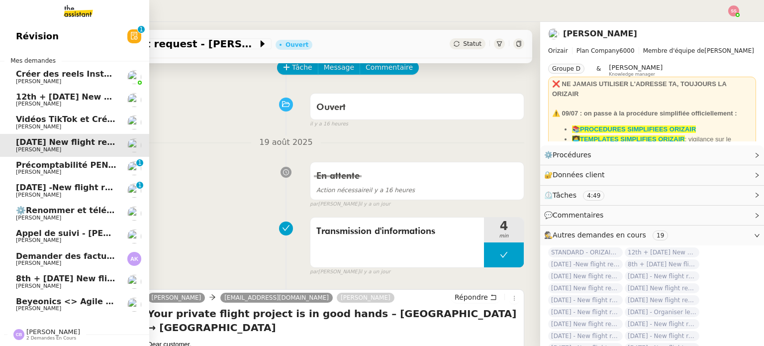
click at [51, 103] on span "[PERSON_NAME]" at bounding box center [66, 104] width 101 height 6
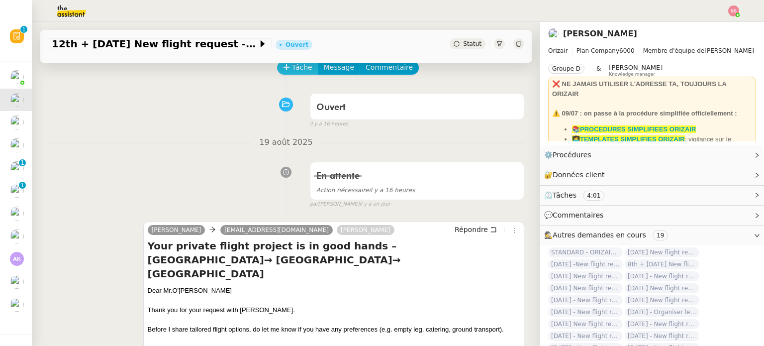
click at [295, 69] on span "Tâche" at bounding box center [302, 67] width 20 height 11
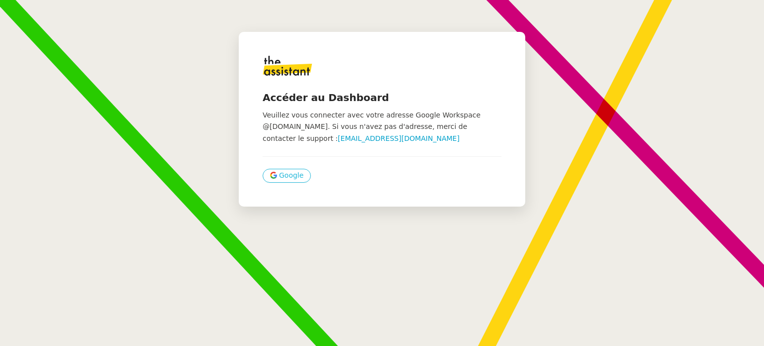
click at [291, 175] on span "Google" at bounding box center [291, 175] width 24 height 11
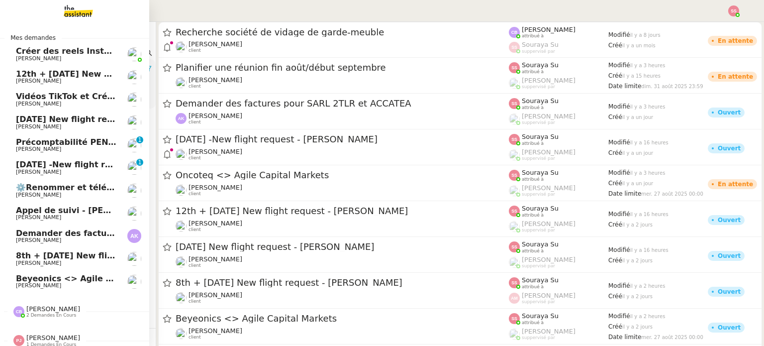
click at [60, 188] on span "⚙️Renommer et télécharger la facture PDF" at bounding box center [112, 187] width 192 height 9
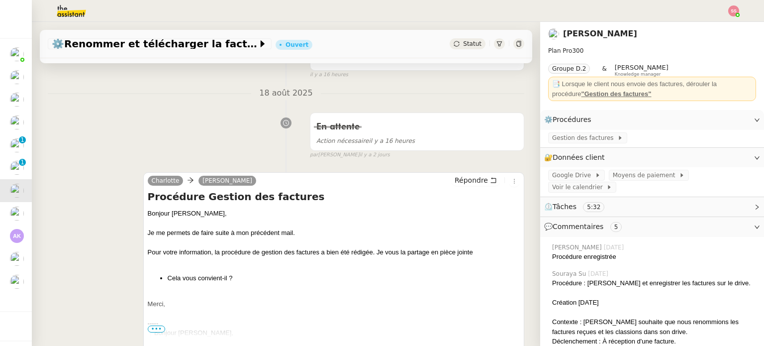
scroll to position [199, 0]
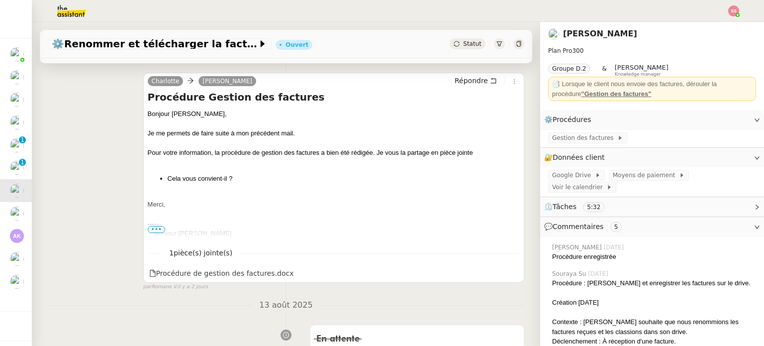
click at [153, 229] on span "•••" at bounding box center [157, 229] width 18 height 7
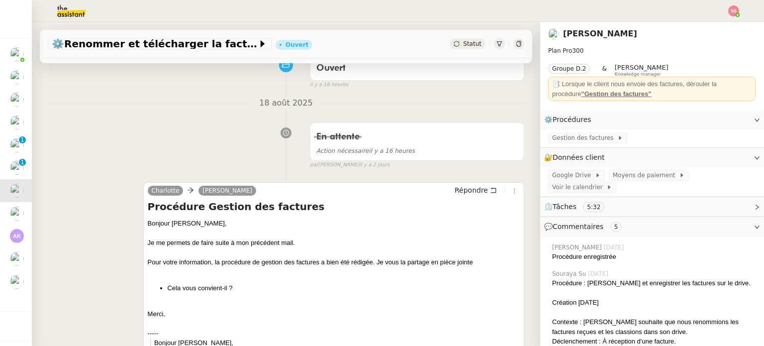
scroll to position [149, 0]
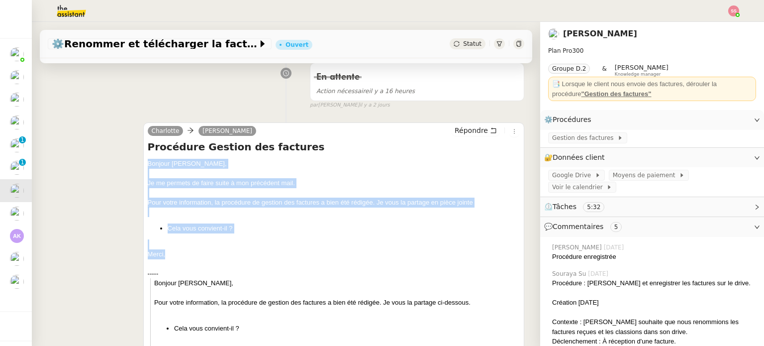
drag, startPoint x: 167, startPoint y: 252, endPoint x: 145, endPoint y: 169, distance: 86.5
copy div "Bonjour Benjamin, Je me permets de faire suite à mon précédent mail. Pour votre…"
click at [455, 132] on span "Répondre" at bounding box center [471, 130] width 33 height 10
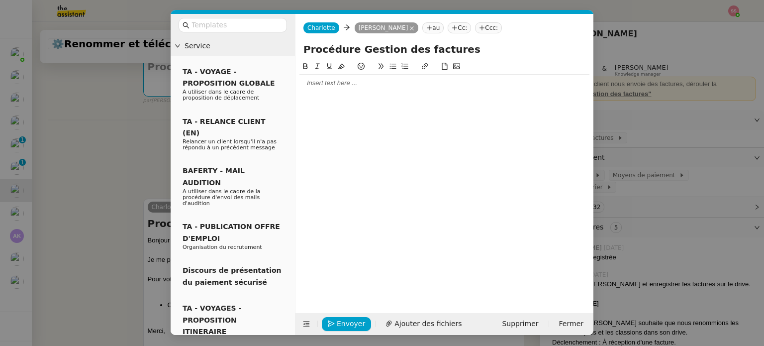
click at [330, 89] on div at bounding box center [445, 83] width 290 height 17
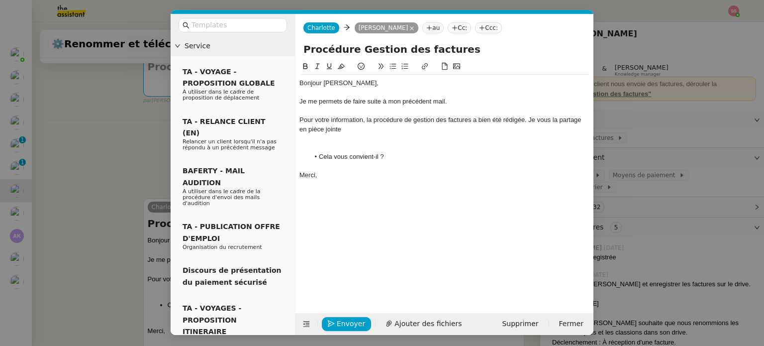
scroll to position [0, 0]
click at [109, 129] on nz-modal-container "Service TA - VOYAGE - PROPOSITION GLOBALE A utiliser dans le cadre de propositi…" at bounding box center [382, 173] width 764 height 346
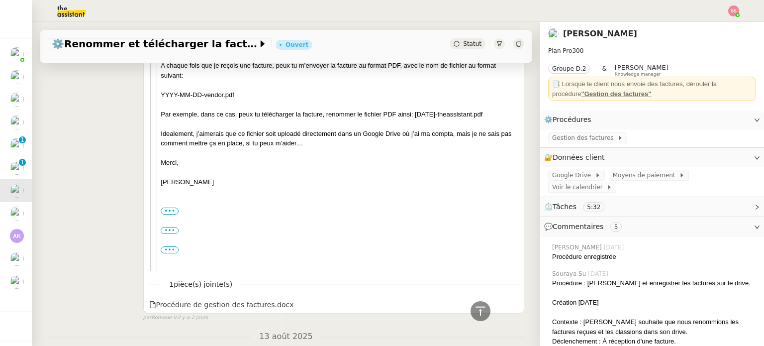
scroll to position [1095, 0]
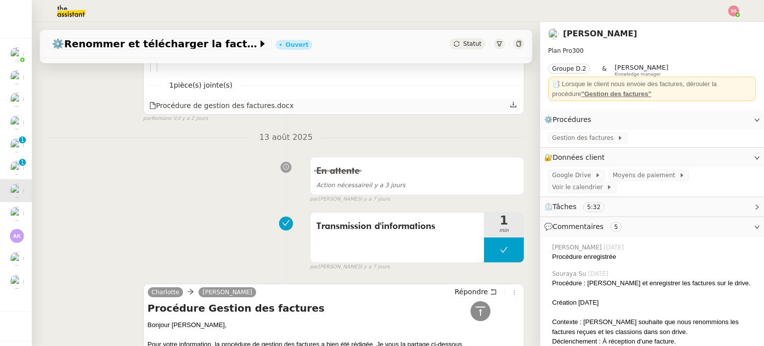
click at [224, 109] on div "Procédure de gestion des factures.docx" at bounding box center [221, 105] width 145 height 11
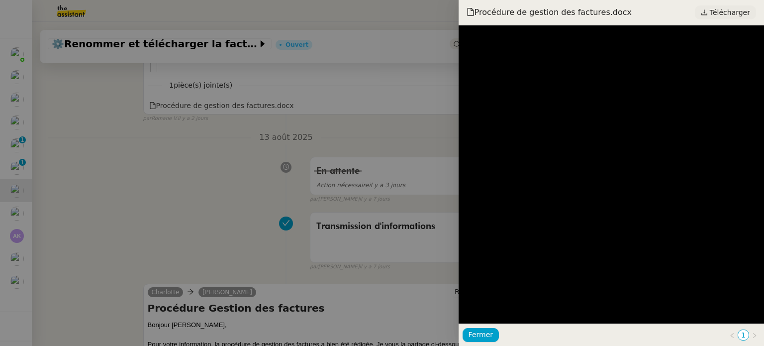
click at [719, 7] on span "Télécharger" at bounding box center [730, 12] width 40 height 13
click at [338, 122] on div at bounding box center [382, 173] width 764 height 346
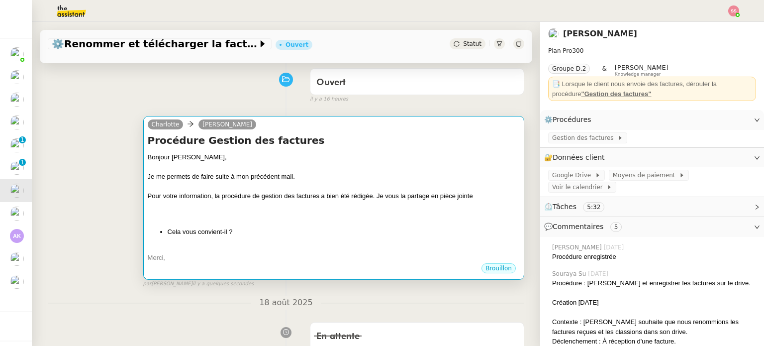
scroll to position [50, 0]
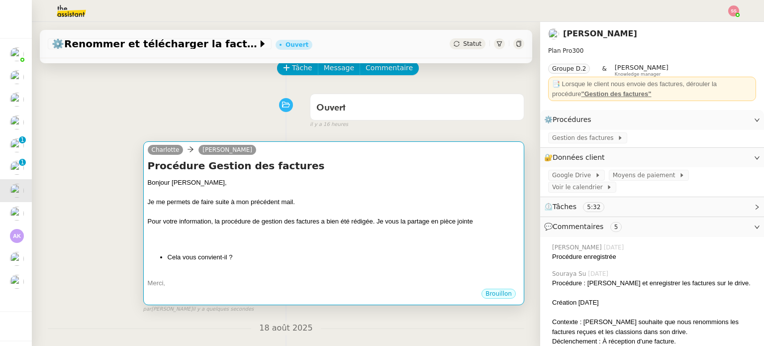
click at [340, 190] on div at bounding box center [334, 193] width 372 height 10
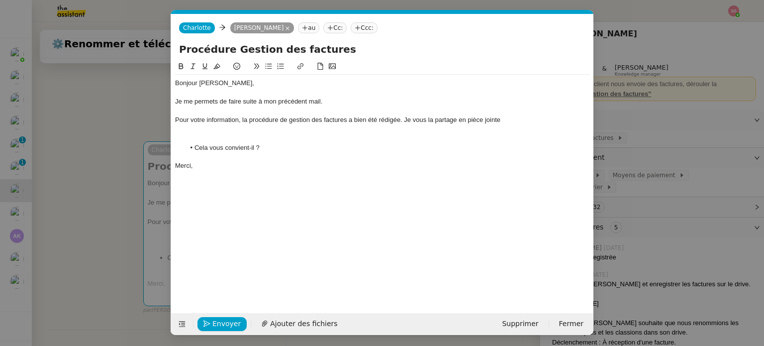
scroll to position [0, 21]
click at [297, 322] on span "Ajouter des fichiers" at bounding box center [303, 323] width 67 height 11
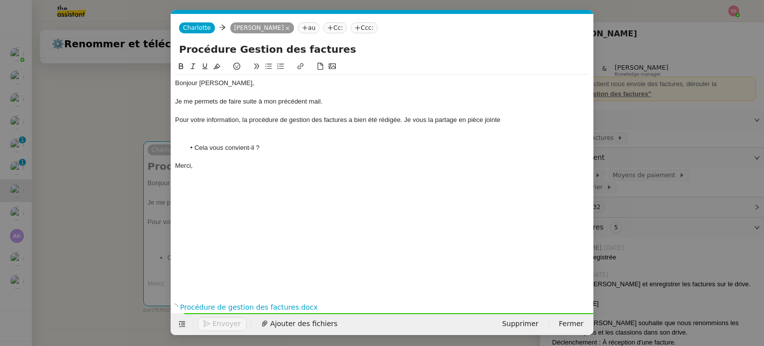
click at [240, 133] on div at bounding box center [382, 129] width 414 height 9
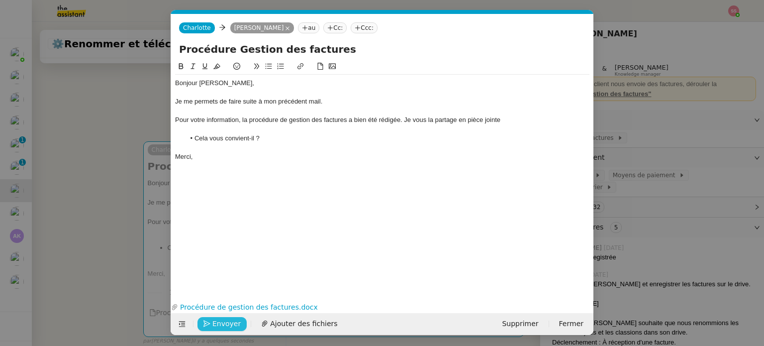
click at [232, 320] on span "Envoyer" at bounding box center [226, 323] width 28 height 11
click at [232, 320] on span "Confirmer l'envoi" at bounding box center [242, 323] width 60 height 11
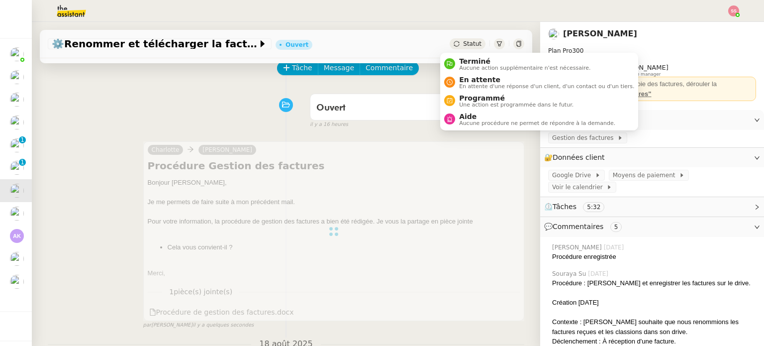
click at [463, 45] on span "Statut" at bounding box center [472, 43] width 18 height 7
click at [481, 76] on span "En attente" at bounding box center [546, 80] width 175 height 8
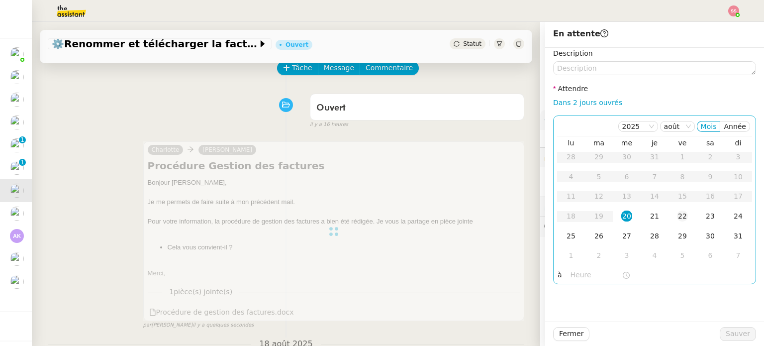
click at [680, 219] on div "22" at bounding box center [682, 215] width 11 height 11
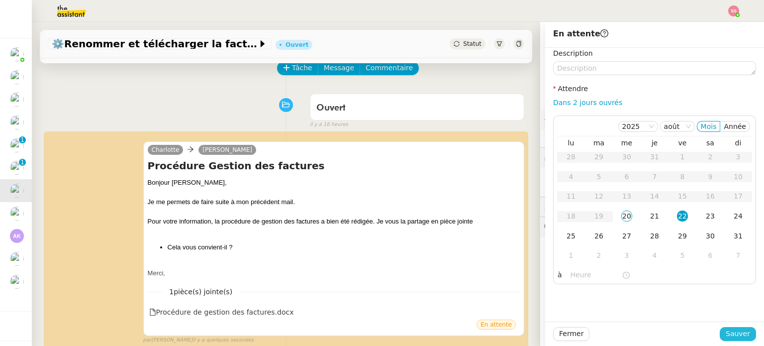
click at [728, 329] on span "Sauver" at bounding box center [738, 333] width 24 height 11
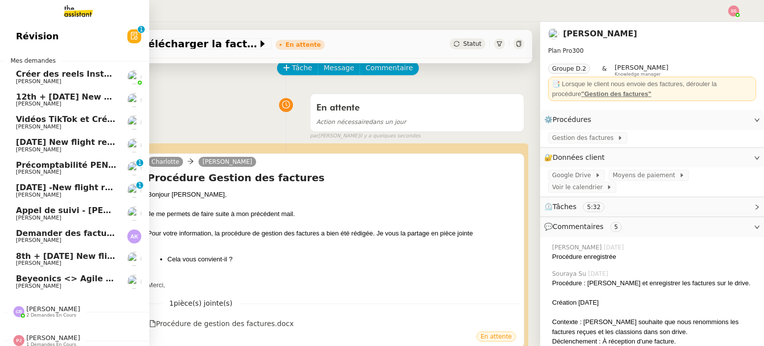
click at [41, 192] on span "[PERSON_NAME]" at bounding box center [66, 195] width 101 height 6
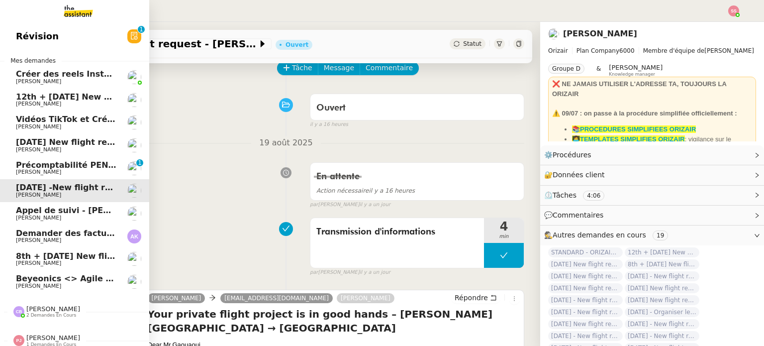
click at [91, 95] on span "12th + [DATE] New flight request - [PERSON_NAME]" at bounding box center [132, 96] width 232 height 9
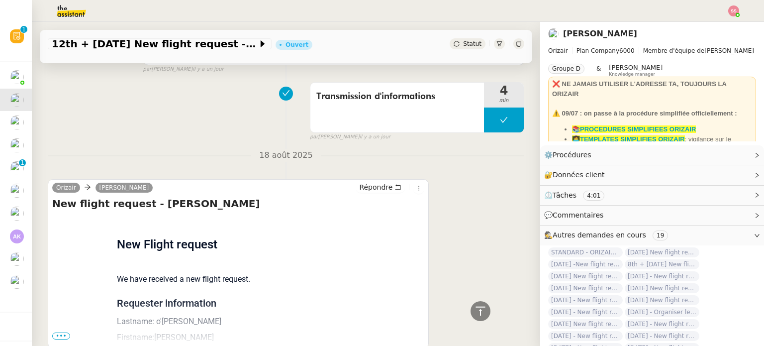
scroll to position [490, 0]
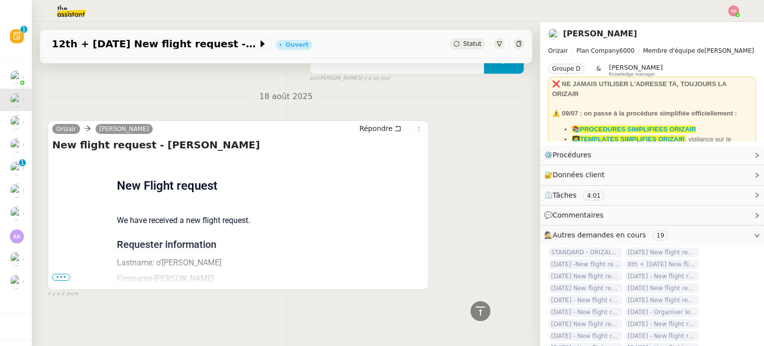
click at [64, 274] on span "•••" at bounding box center [61, 277] width 18 height 7
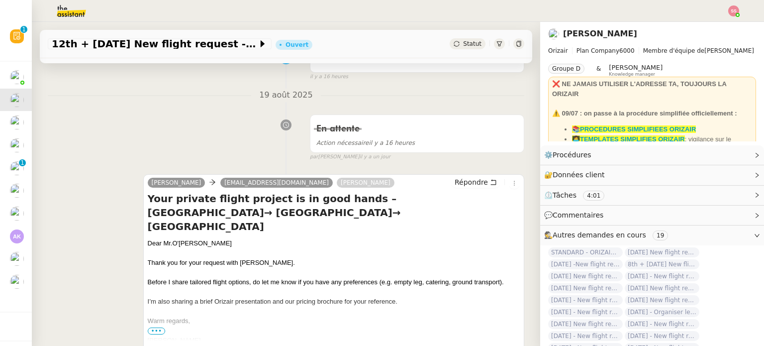
scroll to position [0, 0]
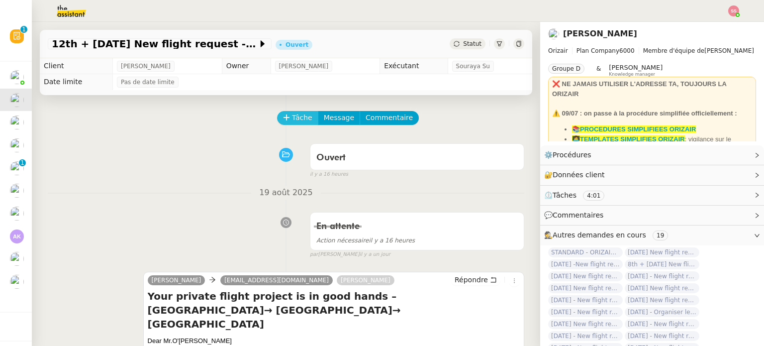
click at [292, 119] on span "Tâche" at bounding box center [302, 117] width 20 height 11
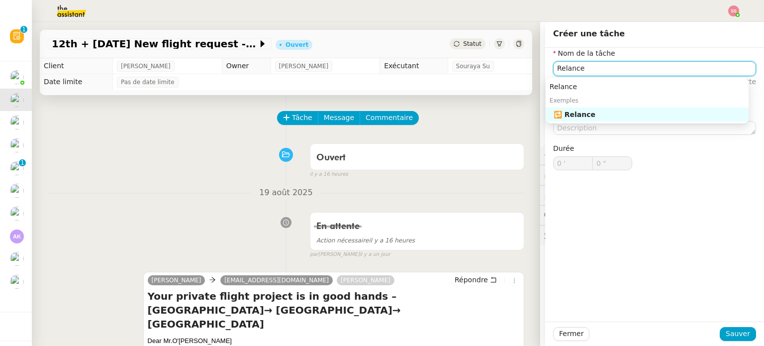
click at [585, 111] on div "🔁 Relance" at bounding box center [649, 114] width 191 height 9
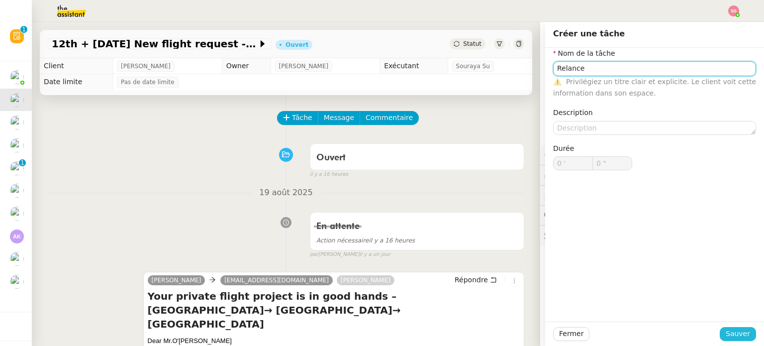
type input "Relance"
click at [728, 334] on span "Sauver" at bounding box center [738, 333] width 24 height 11
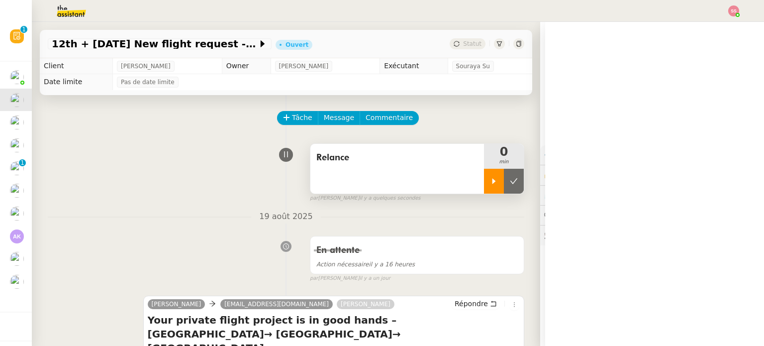
click at [490, 185] on icon at bounding box center [494, 181] width 8 height 8
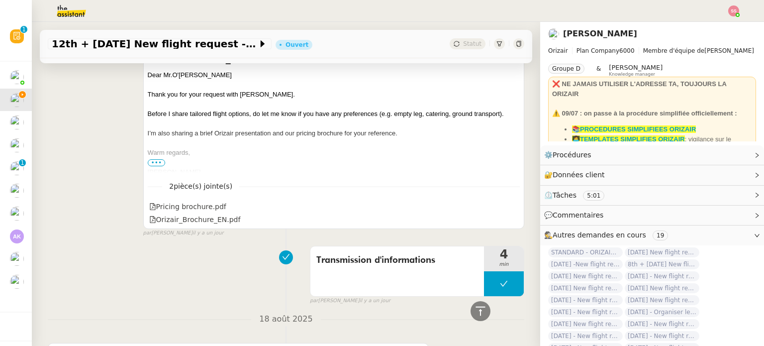
scroll to position [229, 0]
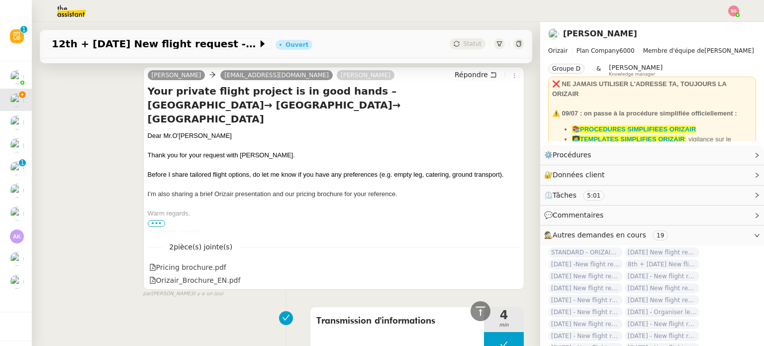
click at [456, 81] on div "Répondre" at bounding box center [485, 75] width 69 height 12
click at [458, 78] on span "Répondre" at bounding box center [471, 75] width 33 height 10
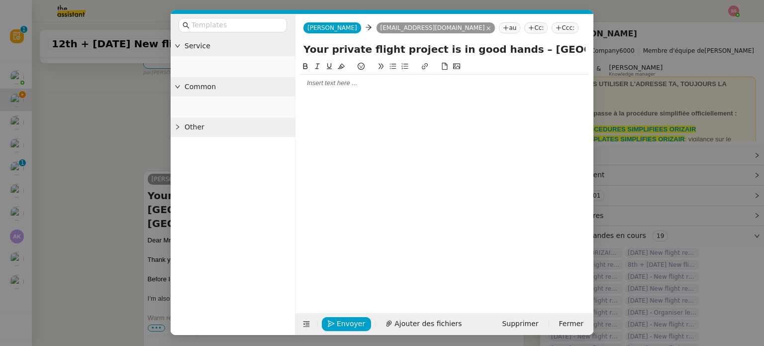
scroll to position [306, 0]
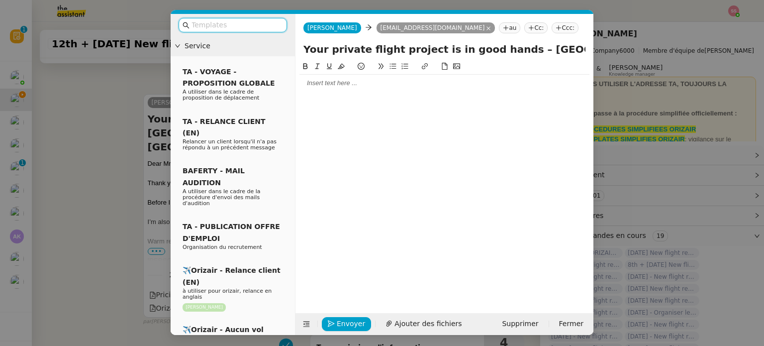
click at [254, 22] on input "text" at bounding box center [237, 24] width 90 height 11
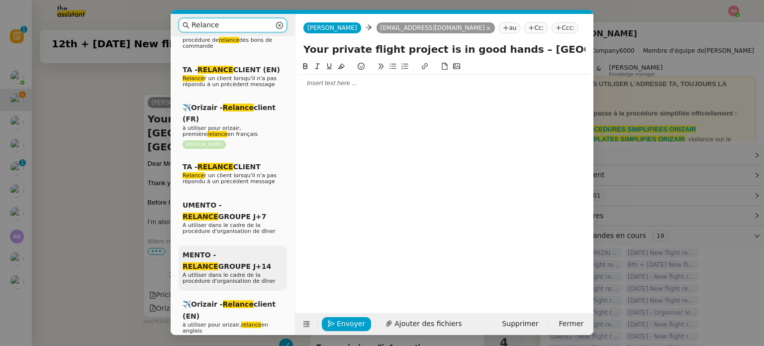
scroll to position [149, 0]
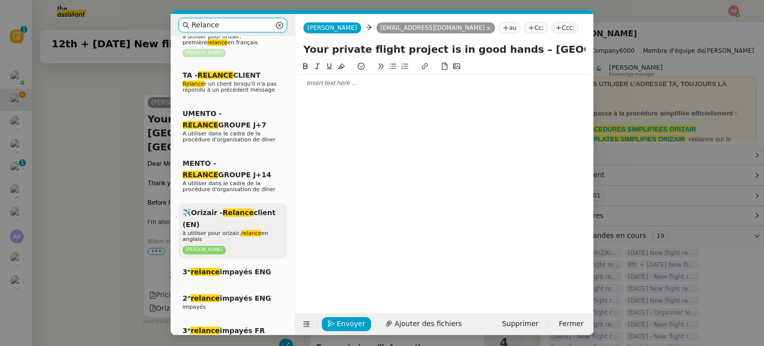
type input "Relance"
click at [253, 214] on div "✈️Orizair - Relance client (EN) à utiliser pour orizair, relance en anglais Lou…" at bounding box center [233, 230] width 108 height 55
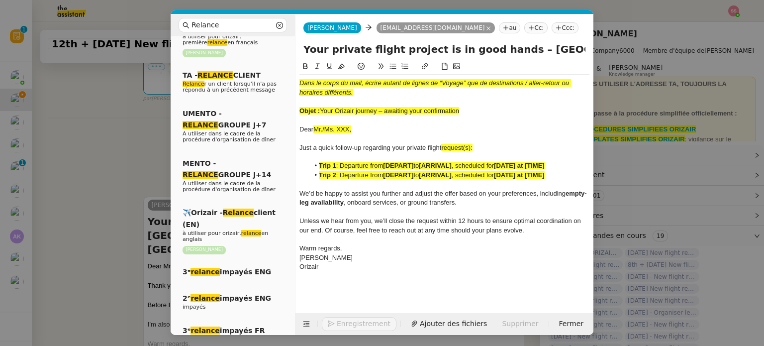
scroll to position [436, 0]
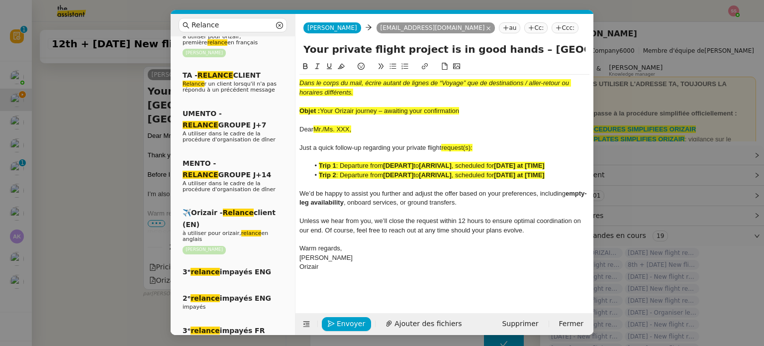
drag, startPoint x: 468, startPoint y: 107, endPoint x: 321, endPoint y: 110, distance: 146.8
click at [321, 110] on div "Objet : Your Orizair journey – awaiting your confirmation" at bounding box center [445, 110] width 290 height 9
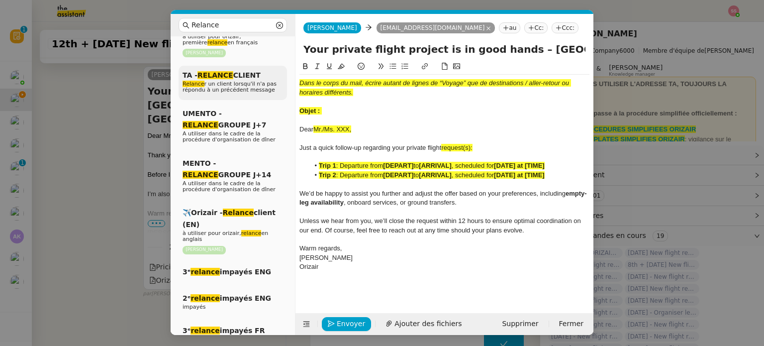
drag, startPoint x: 505, startPoint y: 48, endPoint x: 275, endPoint y: 60, distance: 230.2
click at [275, 60] on nz-layout "Relance Service Relance Bon de Commande LBP A utiliser dans le cadre de la proc…" at bounding box center [382, 174] width 423 height 321
paste input "Your Orizair journey – awaiting your confirmation"
type input "Your Orizair journey – awaiting your confirmation – Aberdeen→ Paris→ Aberdeen"
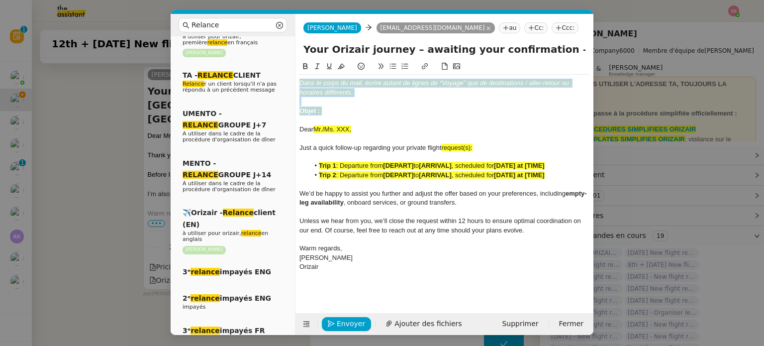
drag, startPoint x: 327, startPoint y: 110, endPoint x: 299, endPoint y: 67, distance: 51.6
click at [299, 67] on nz-spin "Dans le corps du mail, écrire autant de lignes de “Voyage” que de destinations …" at bounding box center [445, 181] width 298 height 241
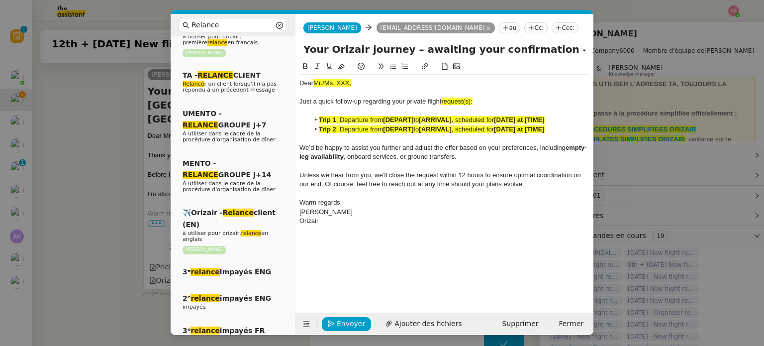
click at [477, 101] on div "Just a quick follow-up regarding your private flight request(s):" at bounding box center [445, 101] width 290 height 9
drag, startPoint x: 478, startPoint y: 99, endPoint x: 442, endPoint y: 100, distance: 35.8
click at [442, 100] on div "Just a quick follow-up regarding your private flight requests :" at bounding box center [445, 101] width 290 height 9
click at [338, 65] on icon at bounding box center [341, 66] width 7 height 7
click at [106, 143] on nz-modal-container "Relance Service Relance Bon de Commande LBP A utiliser dans le cadre de la proc…" at bounding box center [382, 173] width 764 height 346
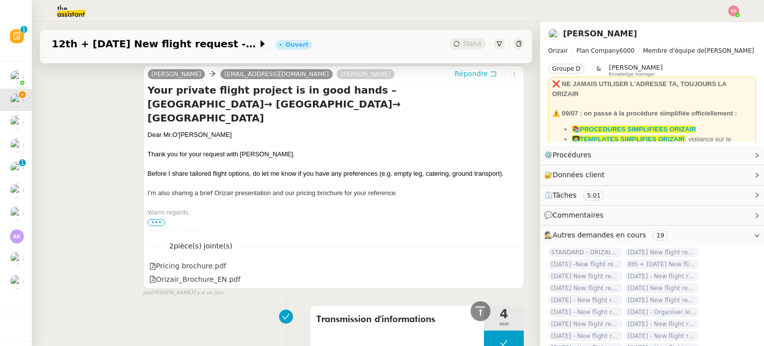
scroll to position [435, 0]
drag, startPoint x: 201, startPoint y: 109, endPoint x: 144, endPoint y: 107, distance: 57.3
click at [144, 107] on div "Josephine Kelly d_odriscoll@hotmail.co.uk Louis Frei Répondre Your private flig…" at bounding box center [333, 177] width 381 height 223
copy div "Dear Mr.O'driscoll"
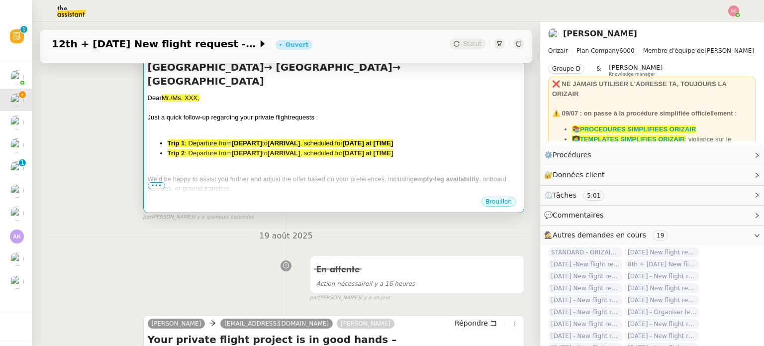
click at [273, 122] on div at bounding box center [334, 127] width 372 height 10
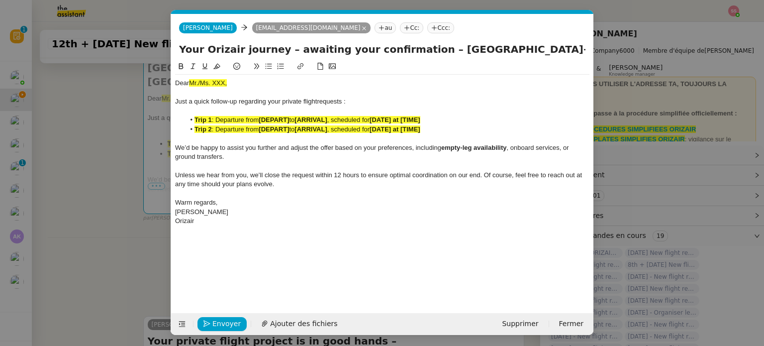
scroll to position [0, 44]
drag, startPoint x: 233, startPoint y: 88, endPoint x: 151, endPoint y: 85, distance: 81.6
click at [151, 85] on nz-modal-container "Relance Service Relance Bon de Commande LBP A utiliser dans le cadre de la proc…" at bounding box center [382, 173] width 764 height 346
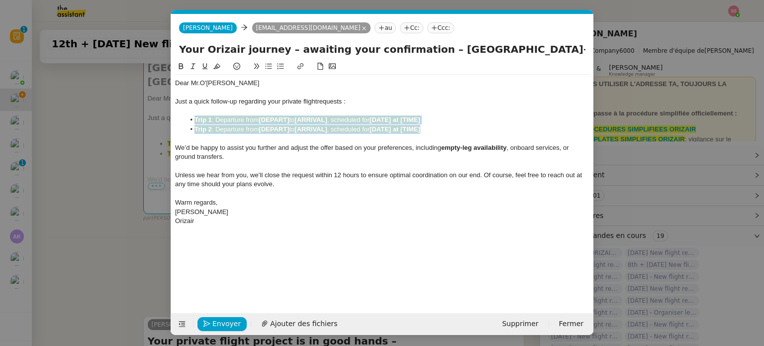
drag, startPoint x: 428, startPoint y: 130, endPoint x: 193, endPoint y: 119, distance: 235.6
click at [193, 119] on ul "Trip 1 : Departure from [DEPART] to [ARRIVAL] , scheduled for [DATE] at [TIME] …" at bounding box center [382, 124] width 414 height 18
click at [215, 63] on icon at bounding box center [216, 66] width 7 height 7
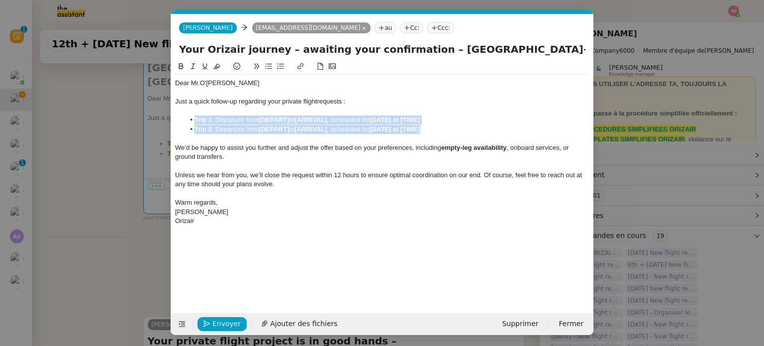
click at [214, 125] on li "Trip 2 : Departure from [DEPART] to [ARRIVAL] , scheduled for [DATE] at [TIME]" at bounding box center [387, 129] width 405 height 9
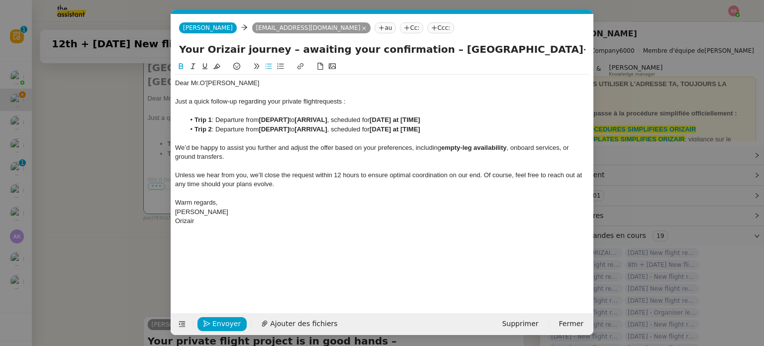
click at [133, 139] on nz-modal-container "Relance Service Relance Bon de Commande LBP A utiliser dans le cadre de la proc…" at bounding box center [382, 173] width 764 height 346
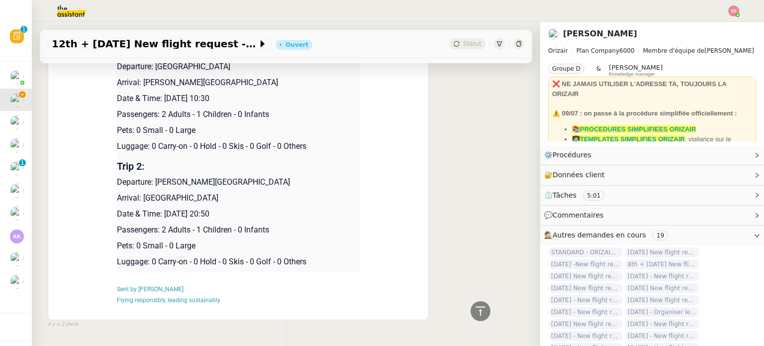
scroll to position [982, 0]
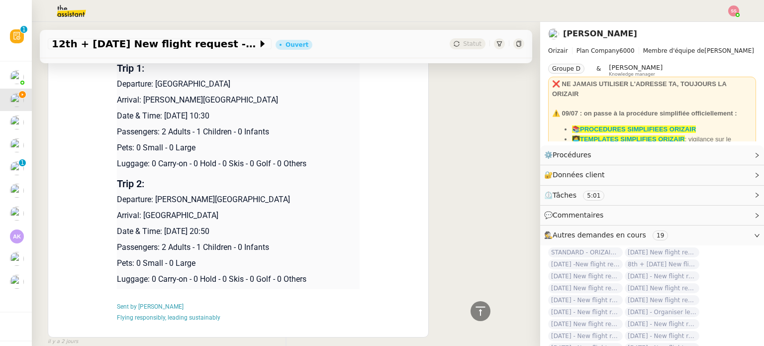
drag, startPoint x: 154, startPoint y: 83, endPoint x: 221, endPoint y: 82, distance: 67.2
click at [221, 82] on p "Departure: Aberdeen Dyce Airport" at bounding box center [238, 84] width 243 height 12
click at [222, 82] on p "Departure: Aberdeen Dyce Airport" at bounding box center [238, 84] width 243 height 12
drag, startPoint x: 153, startPoint y: 81, endPoint x: 231, endPoint y: 79, distance: 78.1
click at [231, 79] on p "Departure: Aberdeen Dyce Airport" at bounding box center [238, 84] width 243 height 12
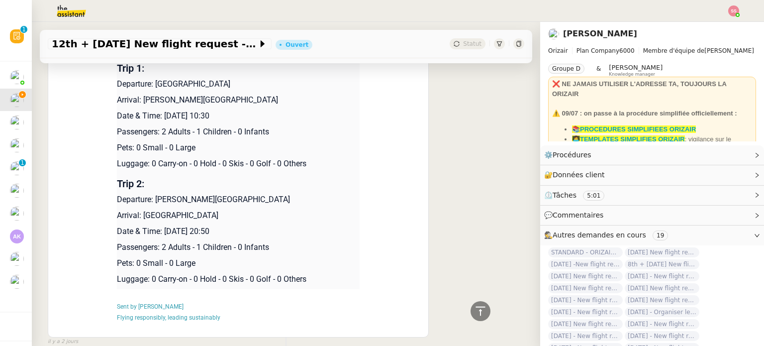
copy p "Aberdeen Dyce Airport"
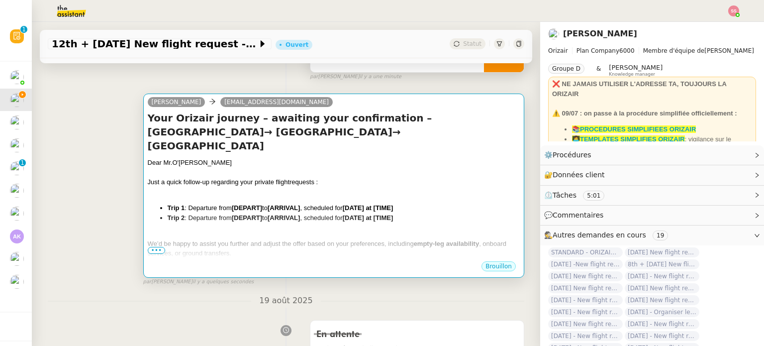
scroll to position [149, 0]
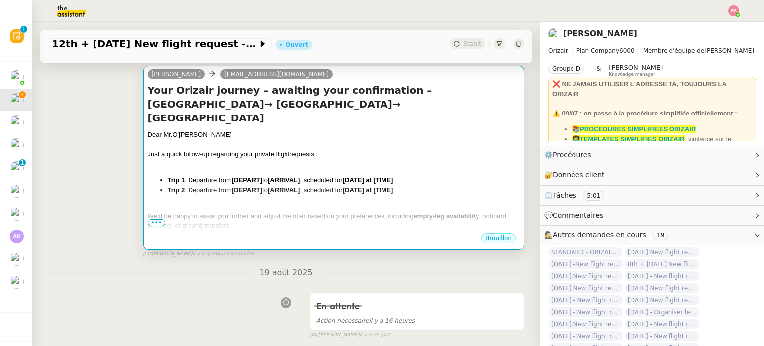
click at [271, 140] on div at bounding box center [334, 145] width 372 height 10
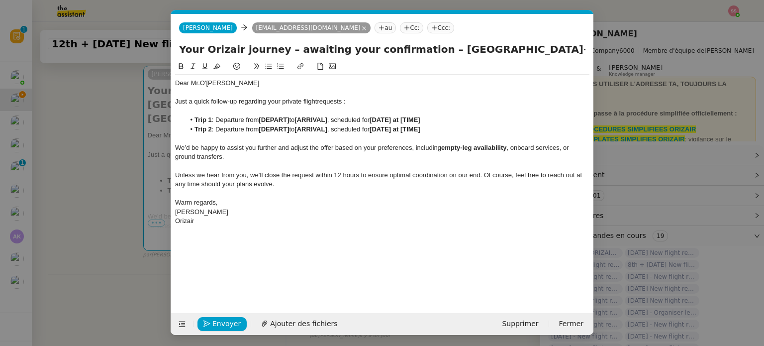
scroll to position [0, 44]
drag, startPoint x: 290, startPoint y: 119, endPoint x: 261, endPoint y: 119, distance: 29.4
click at [261, 119] on strong "[DEPART]" at bounding box center [274, 119] width 30 height 7
drag, startPoint x: 334, startPoint y: 127, endPoint x: 302, endPoint y: 131, distance: 32.6
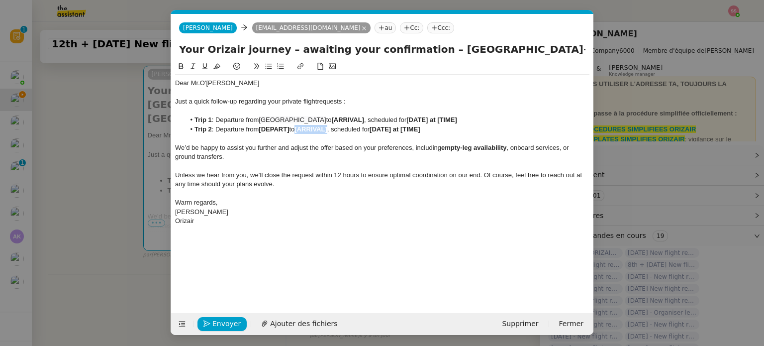
click at [302, 131] on li "Trip 2 : Departure from [DEPART] to [ARRIVAL] , scheduled for [DATE] at [TIME]" at bounding box center [387, 129] width 405 height 9
click at [139, 190] on nz-modal-container "Relance Service Relance Bon de Commande LBP A utiliser dans le cadre de la proc…" at bounding box center [382, 173] width 764 height 346
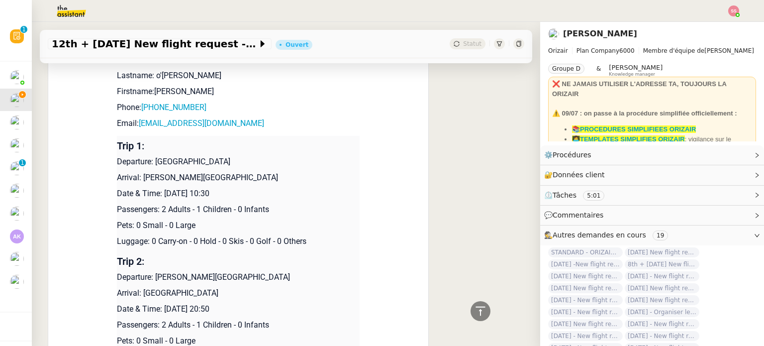
scroll to position [995, 0]
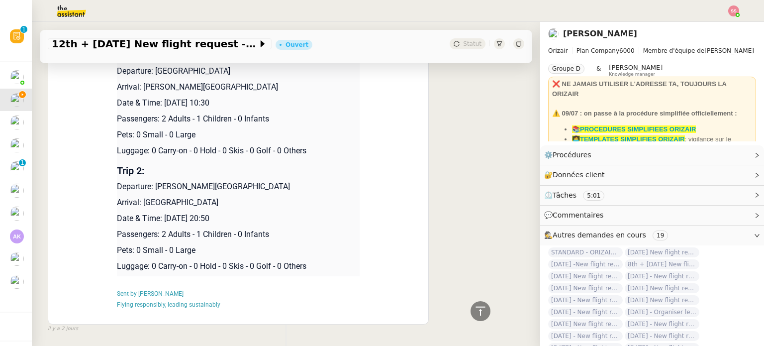
drag, startPoint x: 281, startPoint y: 85, endPoint x: 139, endPoint y: 85, distance: 141.8
click at [139, 85] on p "Arrival: Charles de Gaulle International Airport" at bounding box center [238, 87] width 243 height 12
copy p "Charles de Gaulle International Airport"
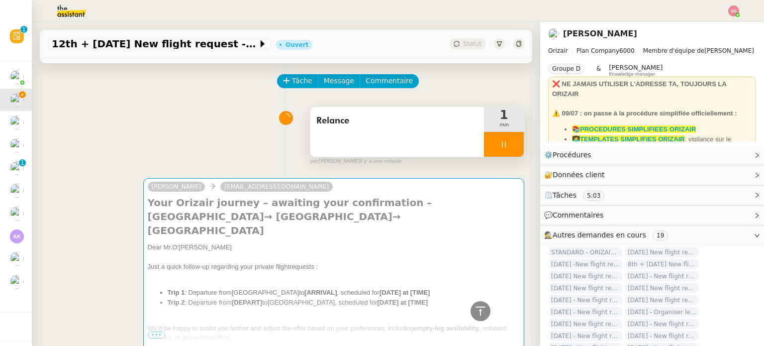
scroll to position [87, 0]
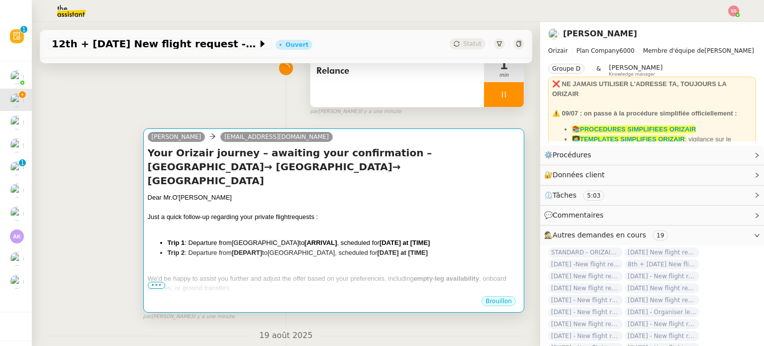
click at [301, 164] on h4 "Your Orizair journey – awaiting your confirmation – Aberdeen→ Paris→ Aberdeen" at bounding box center [334, 167] width 372 height 42
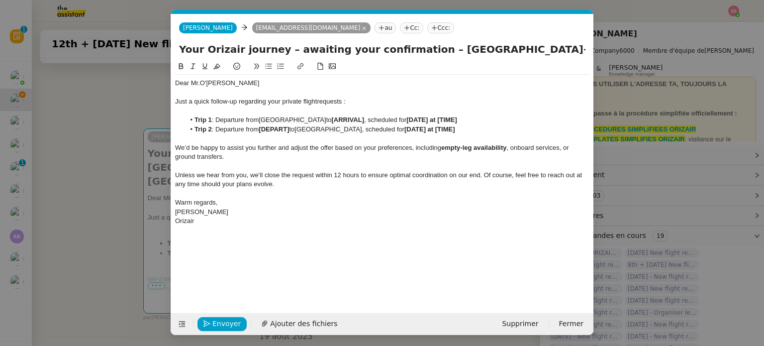
scroll to position [0, 44]
drag, startPoint x: 366, startPoint y: 119, endPoint x: 333, endPoint y: 121, distance: 32.9
click at [333, 121] on li "Trip 1 : Departure from Aberdeen Dyce Airport to [ARRIVAL] , scheduled for [DAT…" at bounding box center [387, 119] width 405 height 9
drag, startPoint x: 293, startPoint y: 130, endPoint x: 262, endPoint y: 128, distance: 30.9
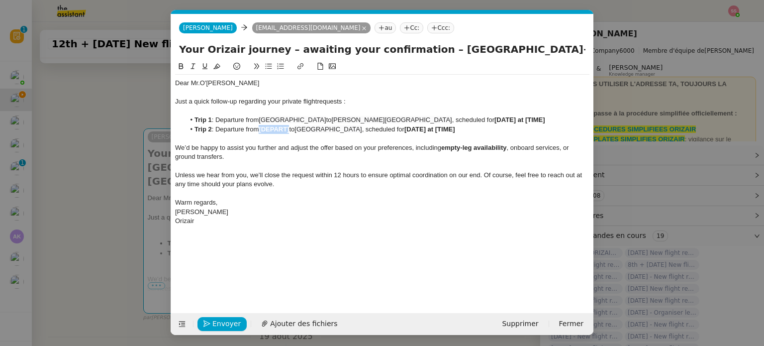
click at [262, 128] on li "Trip 2 : Departure from [DEPART] to Aberdeen Dyce Airport , scheduled for [DATE…" at bounding box center [387, 129] width 405 height 9
click at [149, 155] on nz-modal-container "Relance Service Relance Bon de Commande LBP A utiliser dans le cadre de la proc…" at bounding box center [382, 173] width 764 height 346
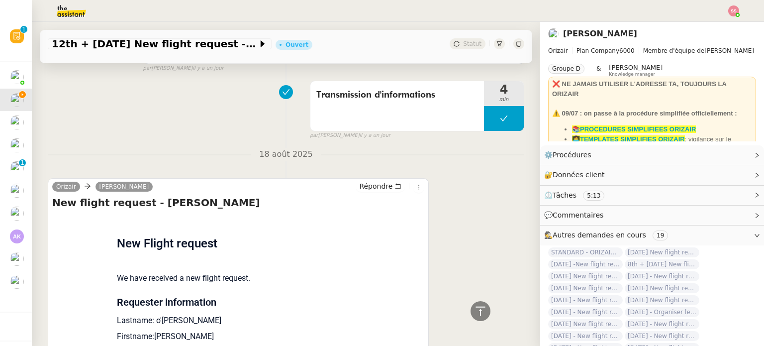
scroll to position [833, 0]
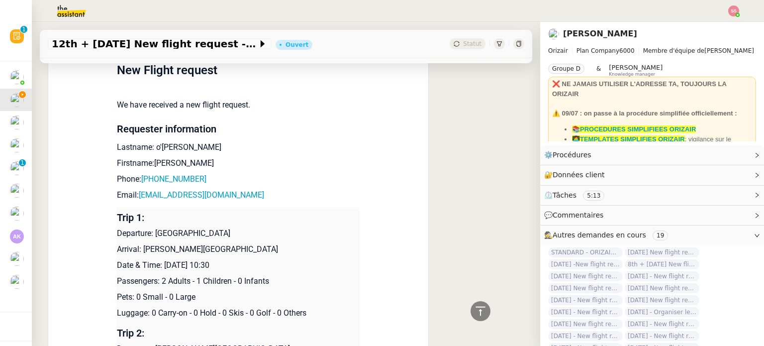
drag, startPoint x: 161, startPoint y: 261, endPoint x: 253, endPoint y: 261, distance: 91.6
click at [253, 261] on p "Date & Time: 12th October 2025 10:30" at bounding box center [238, 265] width 243 height 12
copy p "12th October 2025 10:30"
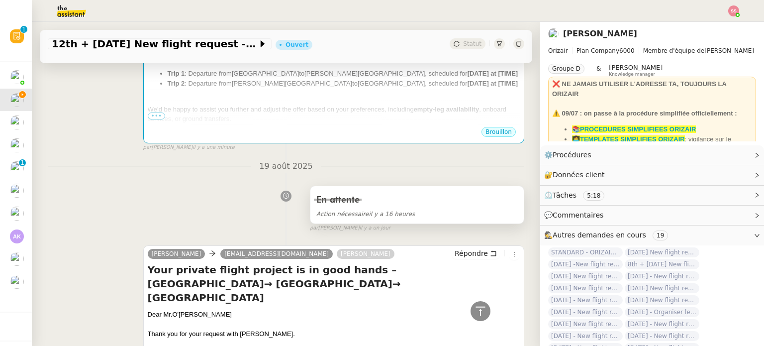
scroll to position [186, 0]
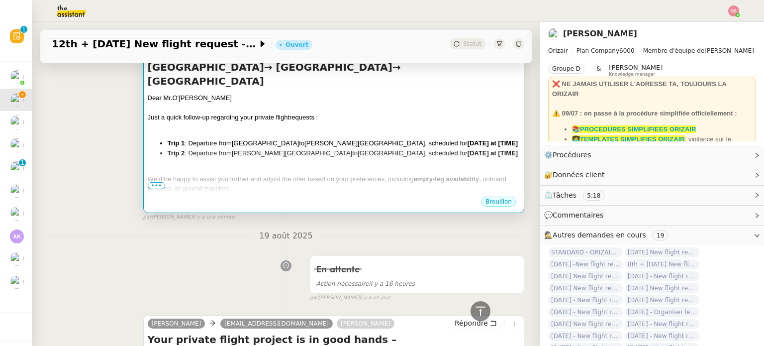
click at [358, 165] on div "Dear Mr.O'driscoll Just a quick follow-up regarding your private flight request…" at bounding box center [334, 177] width 372 height 168
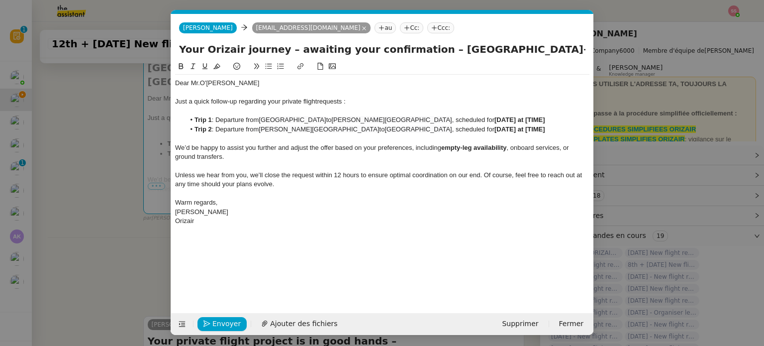
scroll to position [0, 44]
drag, startPoint x: 488, startPoint y: 120, endPoint x: 553, endPoint y: 117, distance: 65.7
click at [553, 117] on li "Trip 1 : Departure from Aberdeen Dyce Airport to Charles de Gaulle Internationa…" at bounding box center [387, 119] width 405 height 9
click at [136, 219] on nz-modal-container "Relance Service Relance Bon de Commande LBP A utiliser dans le cadre de la proc…" at bounding box center [382, 173] width 764 height 346
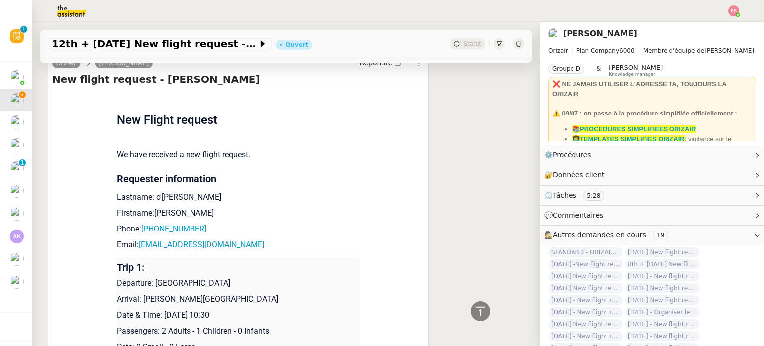
scroll to position [982, 0]
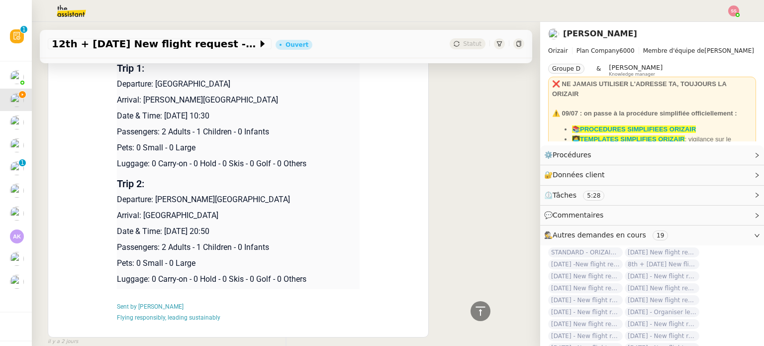
drag, startPoint x: 160, startPoint y: 230, endPoint x: 259, endPoint y: 230, distance: 99.0
click at [259, 230] on p "Date & Time: 18th October 2025 20:50" at bounding box center [238, 231] width 243 height 12
copy p "18th October 2025 20:50"
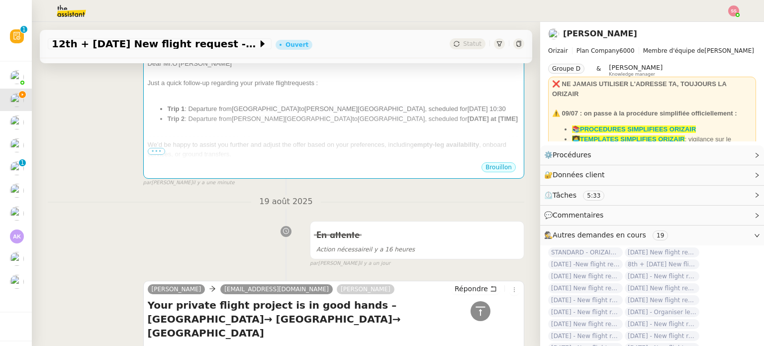
scroll to position [37, 0]
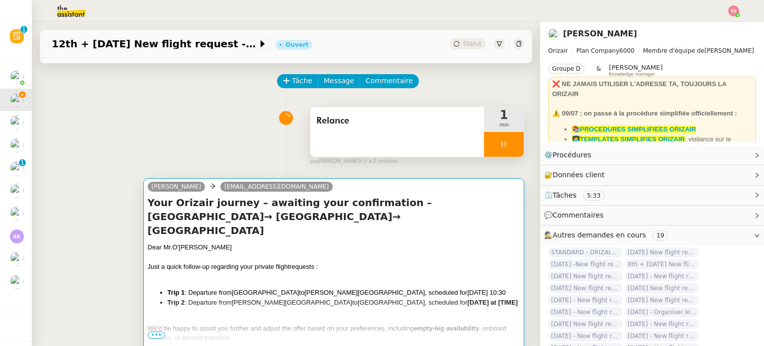
click at [363, 225] on div "Your Orizair journey – awaiting your confirmation – Aberdeen→ Paris→ Aberdeen D…" at bounding box center [334, 270] width 372 height 149
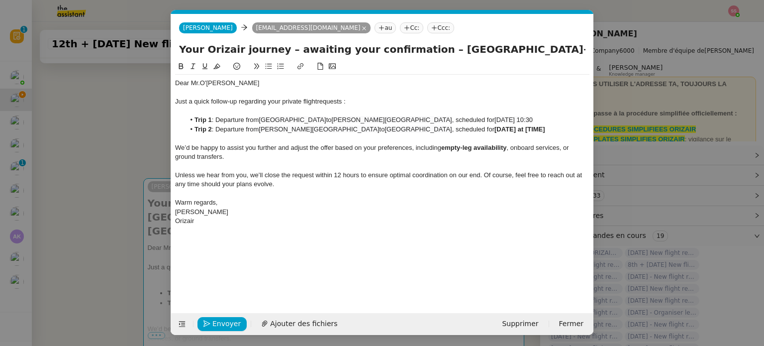
scroll to position [0, 44]
drag, startPoint x: 490, startPoint y: 129, endPoint x: 545, endPoint y: 128, distance: 55.2
click at [545, 128] on li "Trip 2 : Departure from Charles de Gaulle International Airport to Aberdeen Dyc…" at bounding box center [387, 129] width 405 height 9
click at [241, 322] on button "Envoyer" at bounding box center [222, 324] width 49 height 14
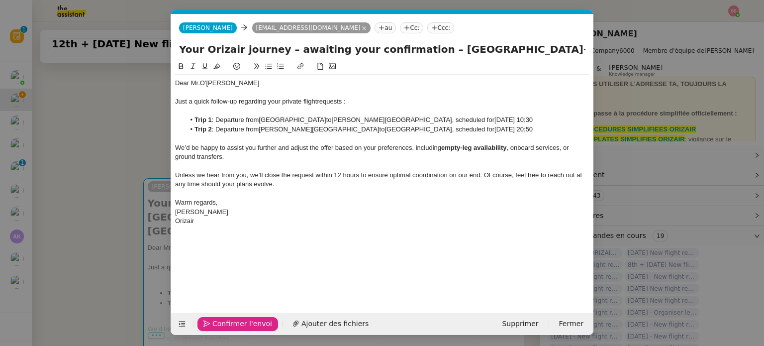
click at [241, 322] on span "Confirmer l'envoi" at bounding box center [242, 323] width 60 height 11
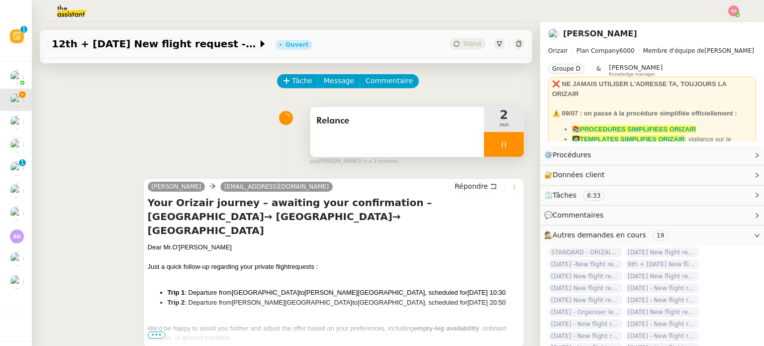
click at [506, 152] on div at bounding box center [504, 144] width 40 height 25
click at [506, 152] on button at bounding box center [514, 144] width 20 height 25
click at [484, 143] on button at bounding box center [504, 144] width 40 height 25
click at [490, 147] on icon at bounding box center [494, 144] width 8 height 8
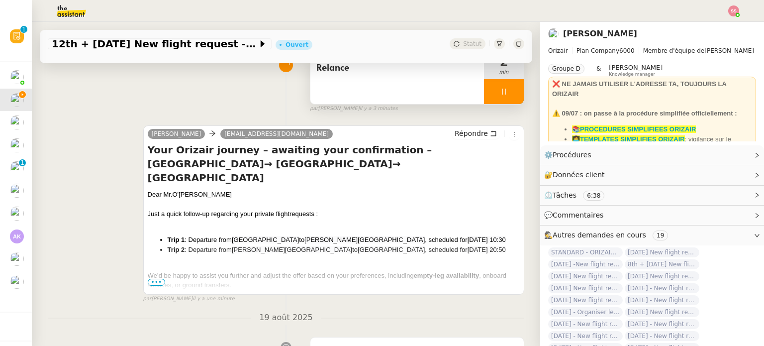
scroll to position [186, 0]
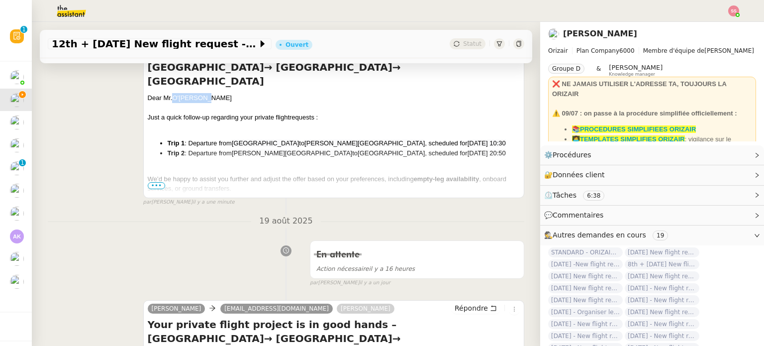
drag, startPoint x: 197, startPoint y: 83, endPoint x: 169, endPoint y: 80, distance: 28.0
click at [169, 93] on div "Dear Mr.O'driscoll" at bounding box center [334, 98] width 372 height 10
copy div "O'driscoll"
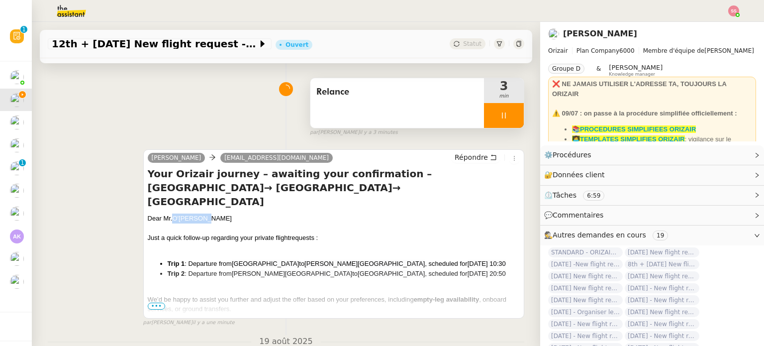
scroll to position [37, 0]
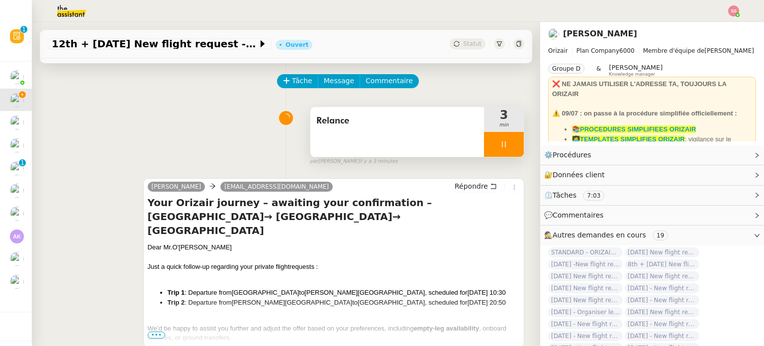
click at [510, 143] on div at bounding box center [504, 144] width 40 height 25
click at [510, 143] on button at bounding box center [514, 144] width 20 height 25
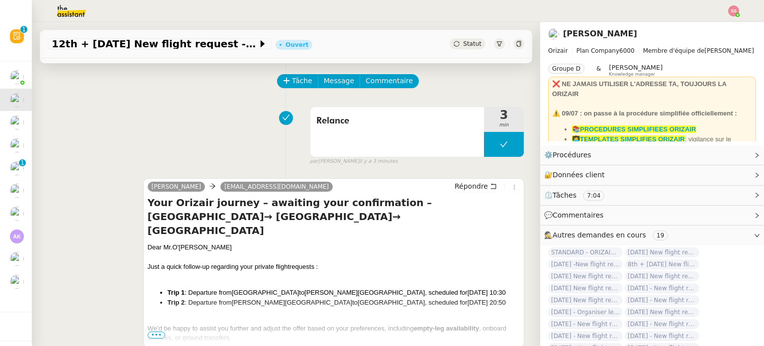
click at [466, 40] on span "Statut" at bounding box center [472, 43] width 18 height 7
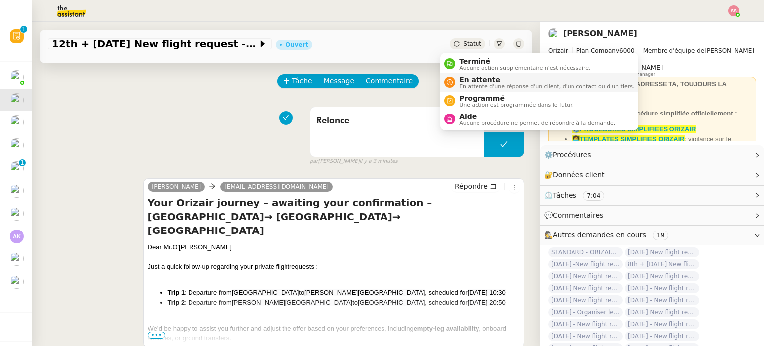
click at [478, 77] on span "En attente" at bounding box center [546, 80] width 175 height 8
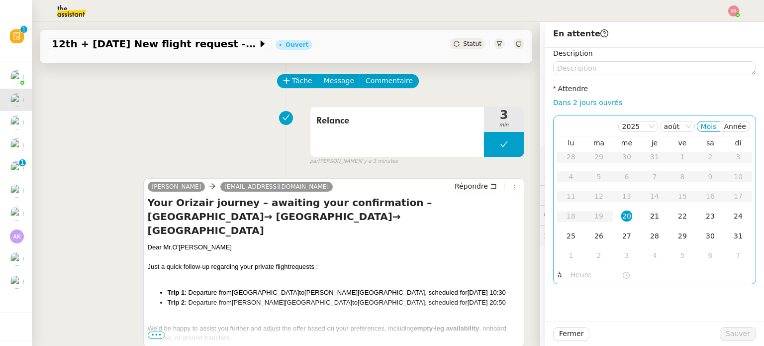
click at [652, 213] on div "21" at bounding box center [654, 215] width 11 height 11
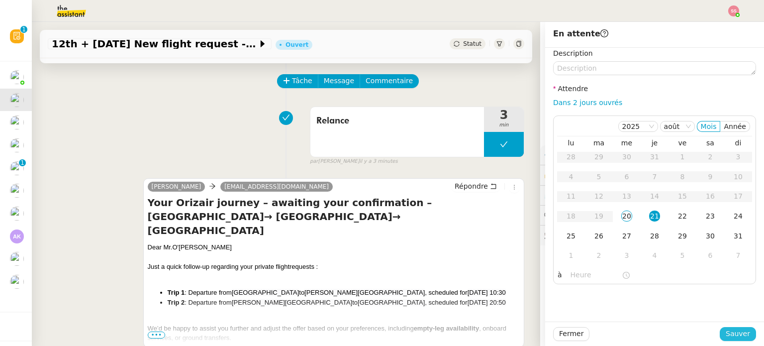
click at [729, 333] on span "Sauver" at bounding box center [738, 333] width 24 height 11
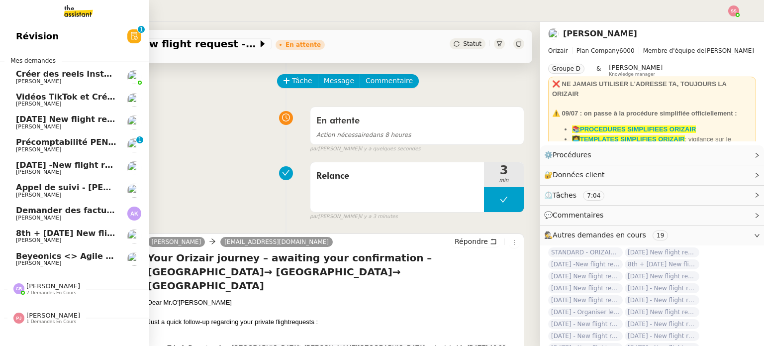
click at [76, 118] on span "[DATE] New flight request - [PERSON_NAME]" at bounding box center [116, 118] width 200 height 9
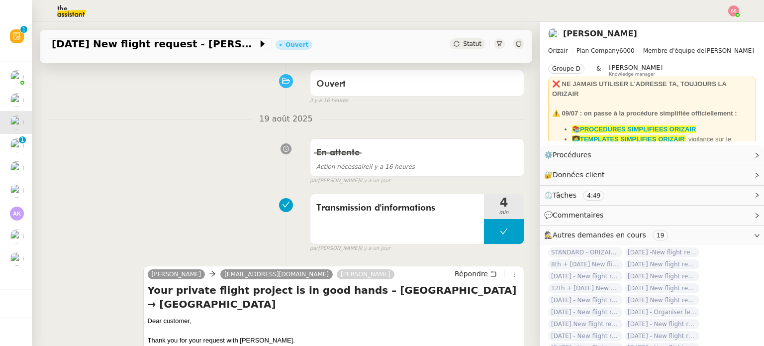
scroll to position [37, 0]
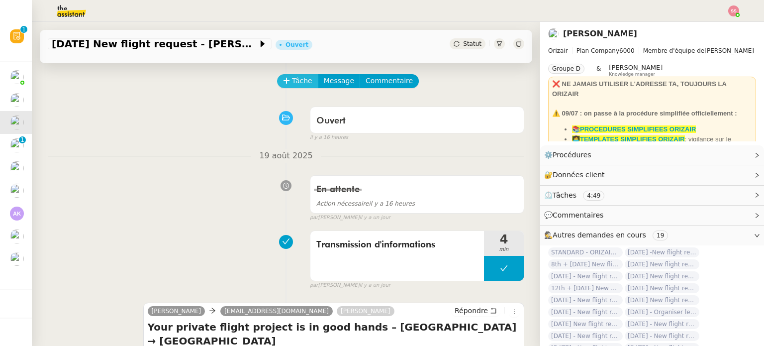
click at [284, 78] on button "Tâche" at bounding box center [297, 81] width 41 height 14
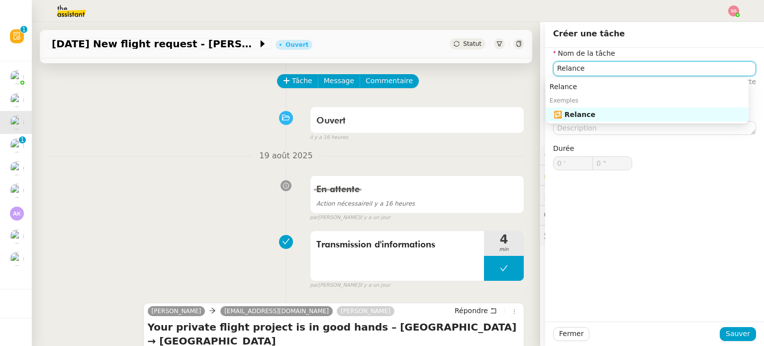
click at [616, 113] on div "🔁 Relance" at bounding box center [649, 114] width 191 height 9
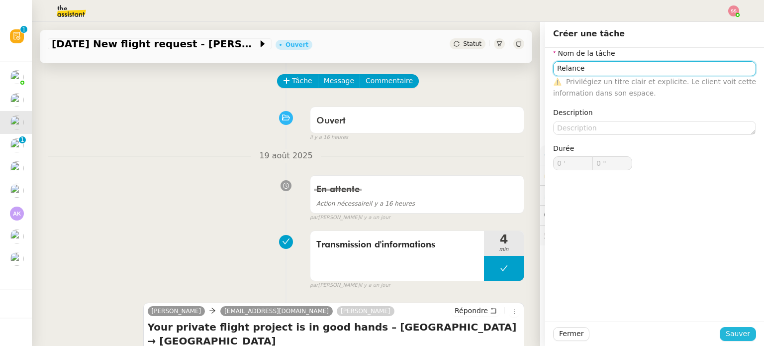
type input "Relance"
click at [728, 332] on span "Sauver" at bounding box center [738, 333] width 24 height 11
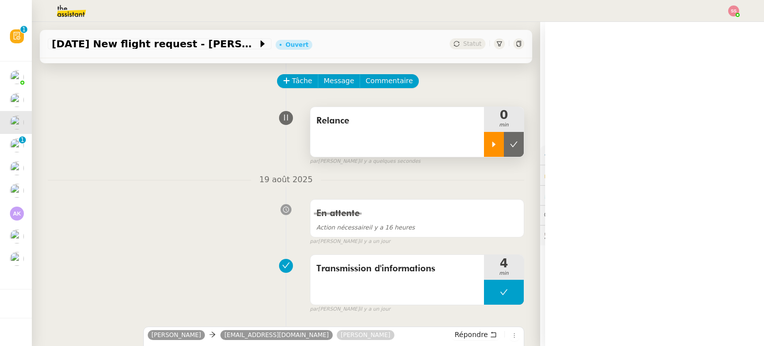
click at [488, 147] on div at bounding box center [494, 144] width 20 height 25
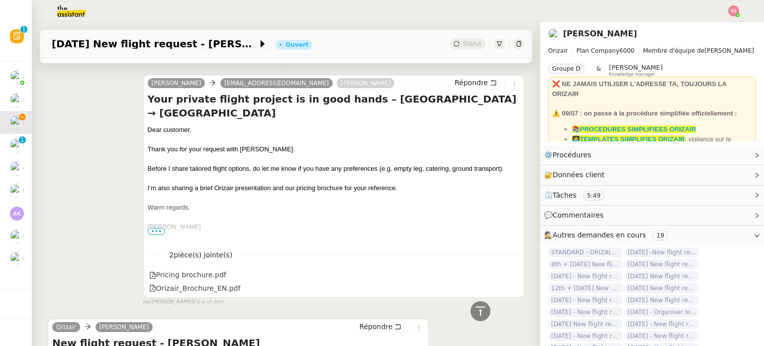
scroll to position [286, 0]
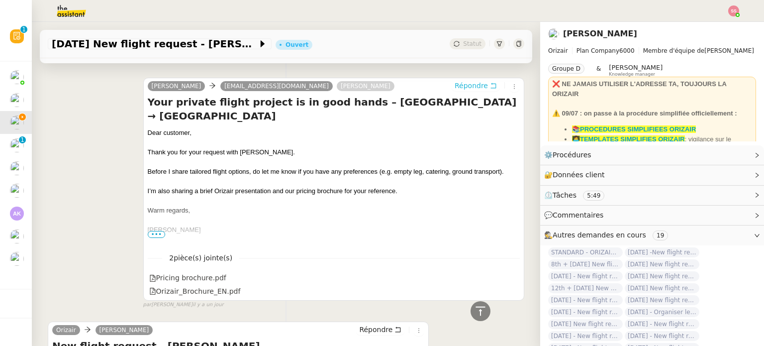
click at [464, 84] on span "Répondre" at bounding box center [471, 86] width 33 height 10
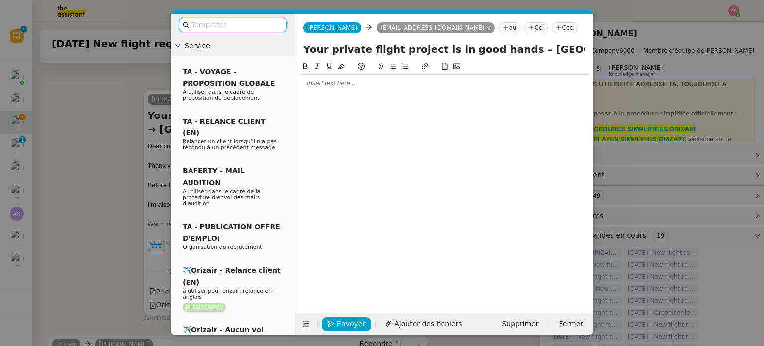
click at [245, 20] on input "text" at bounding box center [237, 24] width 90 height 11
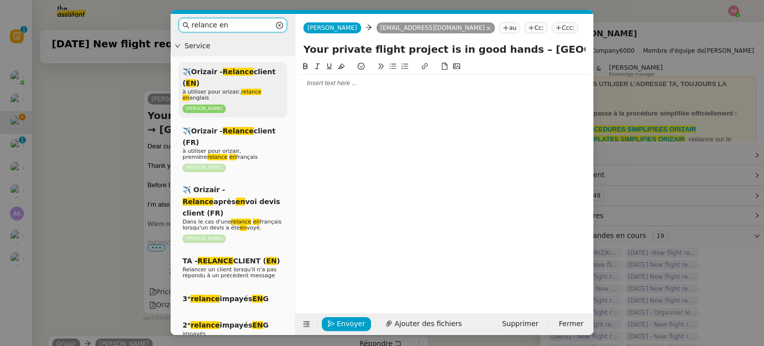
type input "relance en"
click at [190, 95] on em "en" at bounding box center [186, 98] width 7 height 6
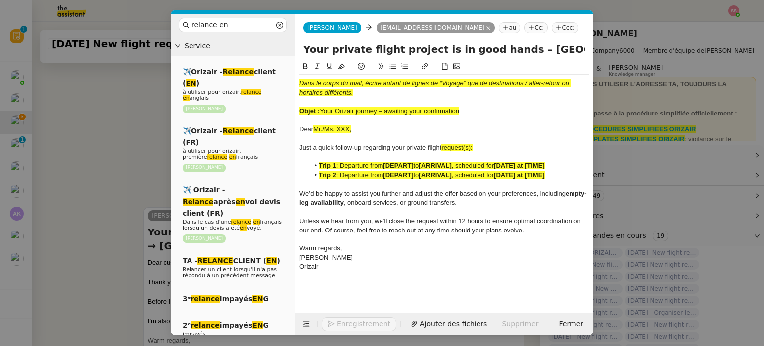
scroll to position [493, 0]
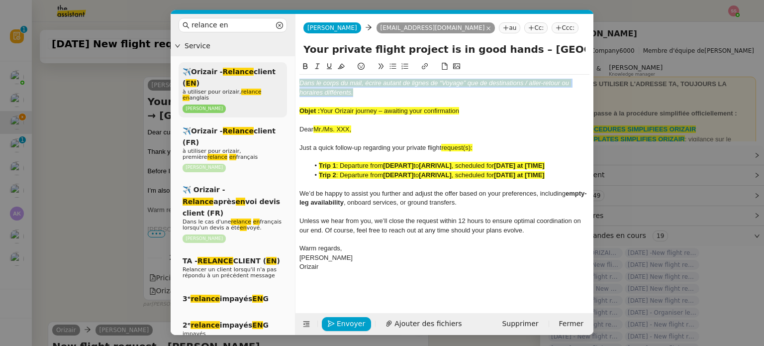
drag, startPoint x: 361, startPoint y: 96, endPoint x: 273, endPoint y: 72, distance: 91.3
click at [273, 72] on nz-layout "relance en Service ✈️Orizair - Relance client ( EN ) à utiliser pour orizair, r…" at bounding box center [382, 174] width 423 height 321
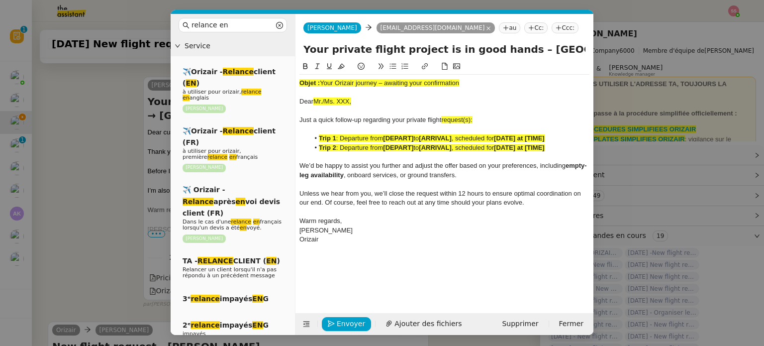
drag, startPoint x: 464, startPoint y: 82, endPoint x: 320, endPoint y: 82, distance: 143.3
click at [320, 82] on div "Objet : Your Orizair journey – awaiting your confirmation" at bounding box center [445, 83] width 290 height 9
drag, startPoint x: 504, startPoint y: 49, endPoint x: 287, endPoint y: 65, distance: 217.5
click at [287, 65] on nz-layout "relance en Service ✈️Orizair - Relance client ( EN ) à utiliser pour orizair, r…" at bounding box center [382, 174] width 423 height 321
paste input "Your Orizair journey – awaiting your confirmation"
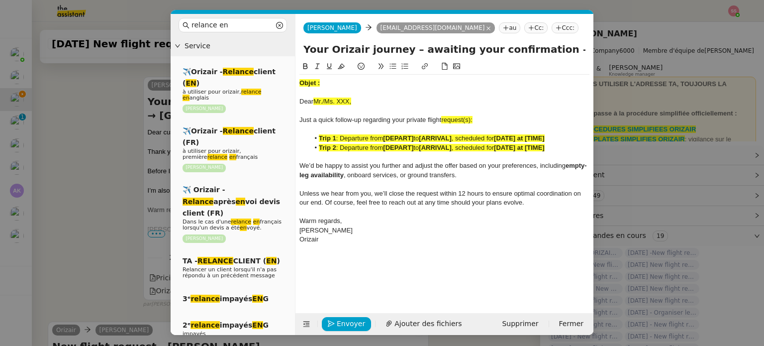
type input "Your Orizair journey – awaiting your confirmation – Birmingham → Ibiza"
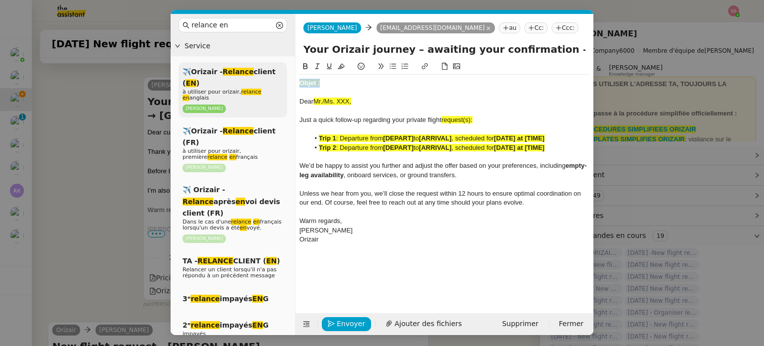
drag, startPoint x: 343, startPoint y: 85, endPoint x: 277, endPoint y: 76, distance: 66.3
click at [277, 76] on nz-layout "relance en Service ✈️Orizair - Relance client ( EN ) à utiliser pour orizair, r…" at bounding box center [382, 174] width 423 height 321
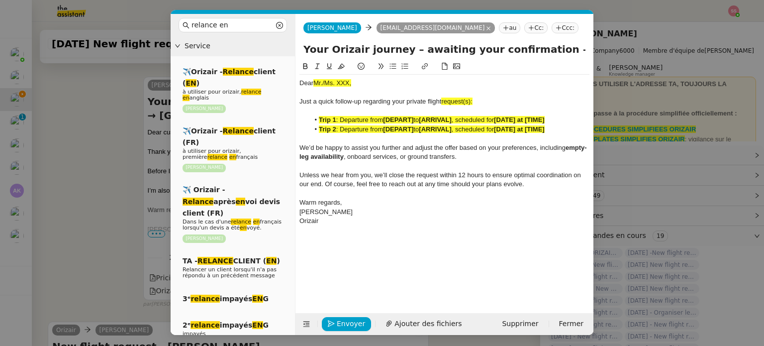
click at [101, 147] on nz-modal-container "relance en Service ✈️Orizair - Relance client ( EN ) à utiliser pour orizair, r…" at bounding box center [382, 173] width 764 height 346
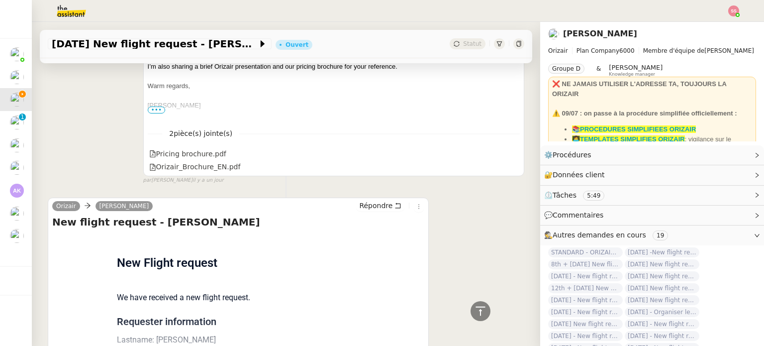
scroll to position [492, 0]
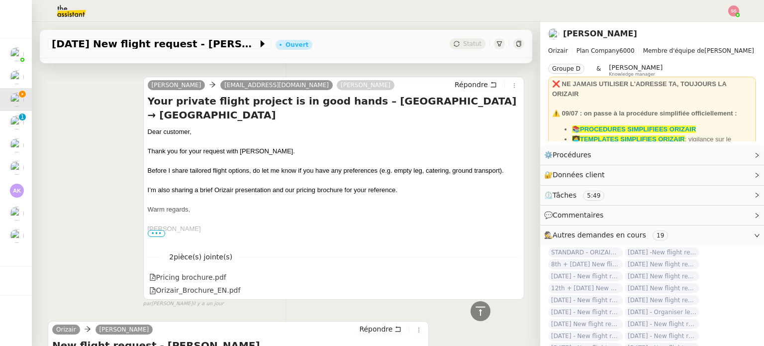
click at [165, 127] on div "Dear customer," at bounding box center [334, 132] width 372 height 10
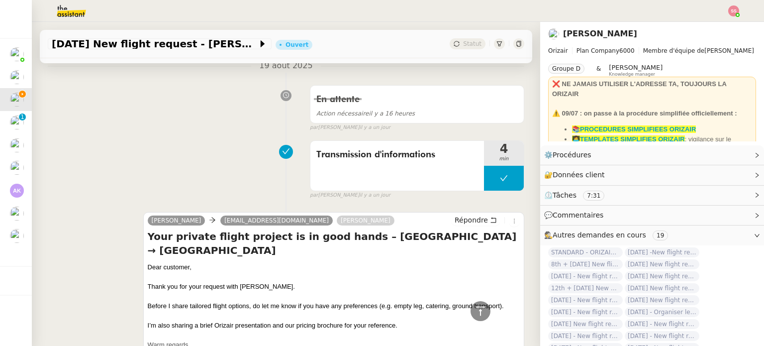
scroll to position [448, 0]
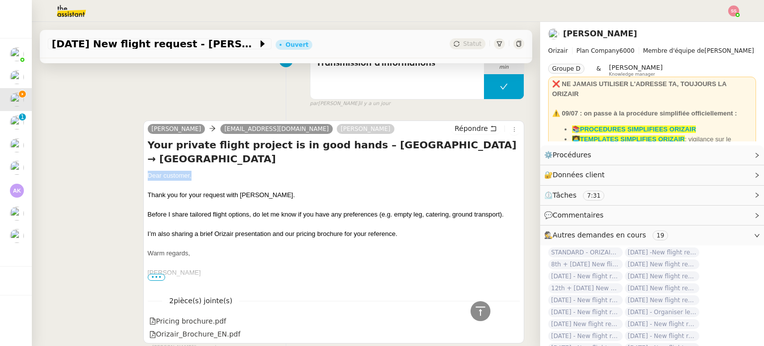
drag, startPoint x: 189, startPoint y: 166, endPoint x: 132, endPoint y: 161, distance: 56.9
click at [132, 161] on div "Josephine skye91xo@icloud.com Louis Frei Répondre Your private flight project i…" at bounding box center [286, 231] width 477 height 240
copy div "Dear customer,"
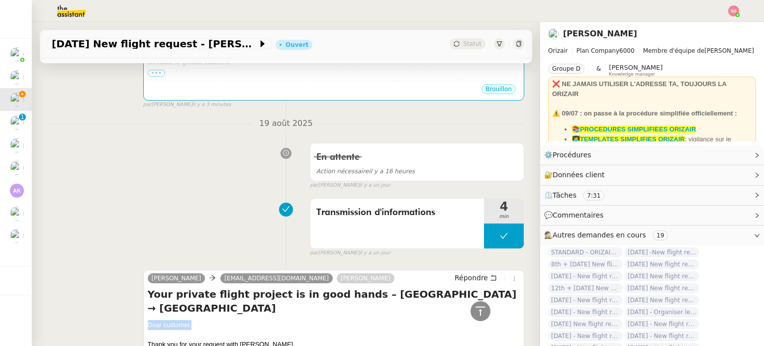
scroll to position [149, 0]
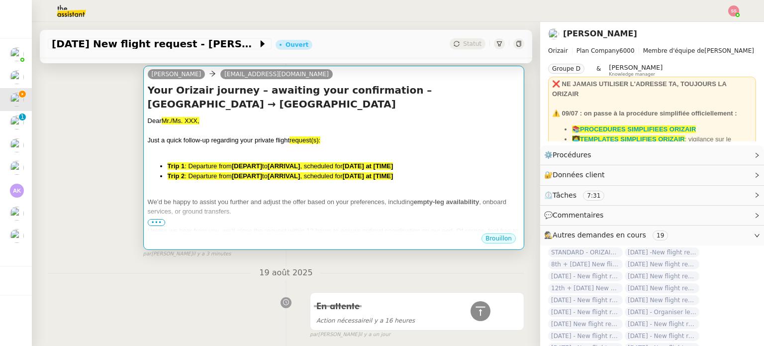
click at [271, 145] on div at bounding box center [334, 150] width 372 height 10
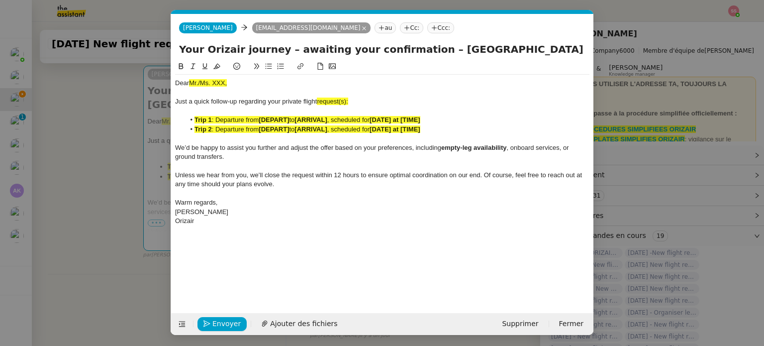
scroll to position [0, 52]
drag, startPoint x: 187, startPoint y: 82, endPoint x: 171, endPoint y: 82, distance: 15.9
click at [171, 82] on nz-spin "Dear Mr./Ms. XXX, Just a quick follow-up regarding your private flight request(…" at bounding box center [382, 181] width 422 height 241
click at [350, 99] on div "Just a quick follow-up regarding your private flight request(s):" at bounding box center [382, 101] width 414 height 9
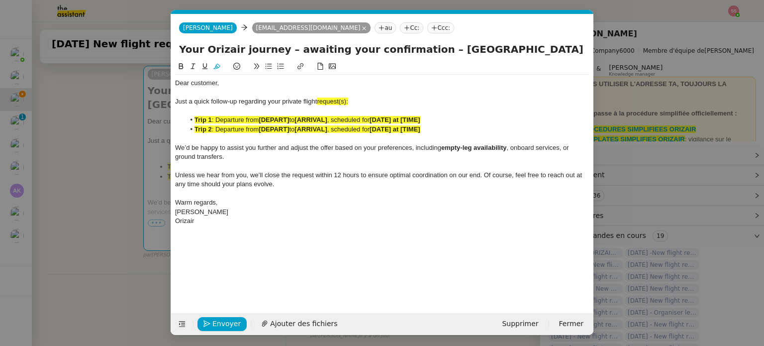
drag, startPoint x: 125, startPoint y: 150, endPoint x: 141, endPoint y: 208, distance: 60.8
click at [141, 208] on nz-modal-container "relance en Service ✈️Orizair - Relance client ( EN ) à utiliser pour orizair, r…" at bounding box center [382, 173] width 764 height 346
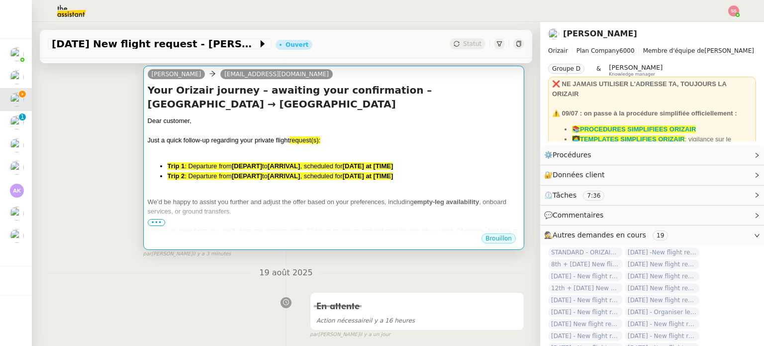
click at [339, 135] on div "Just a quick follow-up regarding your private flight request(s):" at bounding box center [334, 140] width 372 height 10
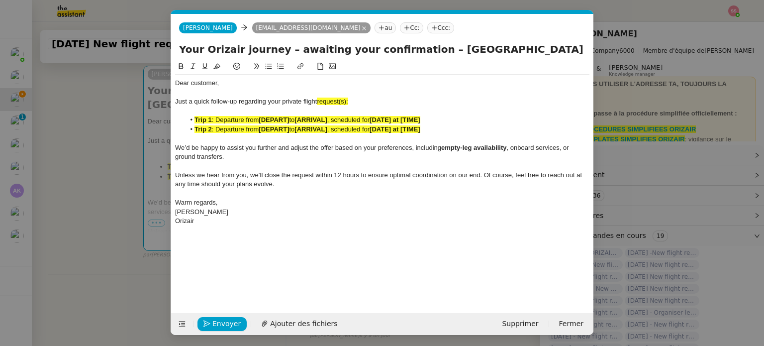
scroll to position [0, 52]
click at [348, 99] on span "request(s):" at bounding box center [332, 101] width 31 height 7
drag, startPoint x: 340, startPoint y: 101, endPoint x: 330, endPoint y: 101, distance: 10.5
click at [330, 101] on span "request:" at bounding box center [328, 101] width 23 height 7
drag, startPoint x: 347, startPoint y: 102, endPoint x: 318, endPoint y: 100, distance: 28.9
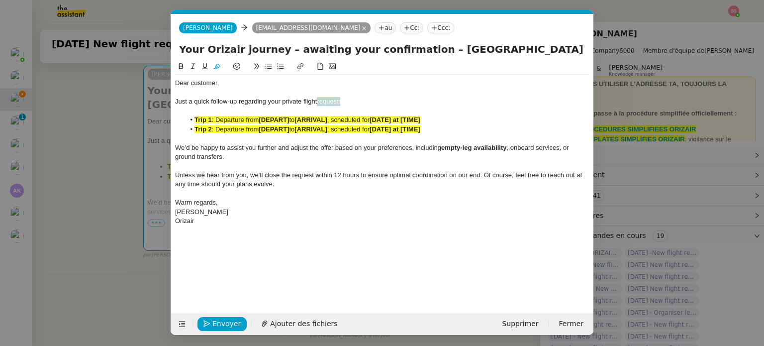
click at [318, 100] on div "Just a quick follow-up regarding your private flight request:" at bounding box center [382, 101] width 414 height 9
click at [214, 66] on icon at bounding box center [216, 66] width 7 height 7
click at [231, 141] on div at bounding box center [382, 138] width 414 height 9
click at [241, 130] on span ": Departure from" at bounding box center [235, 128] width 47 height 7
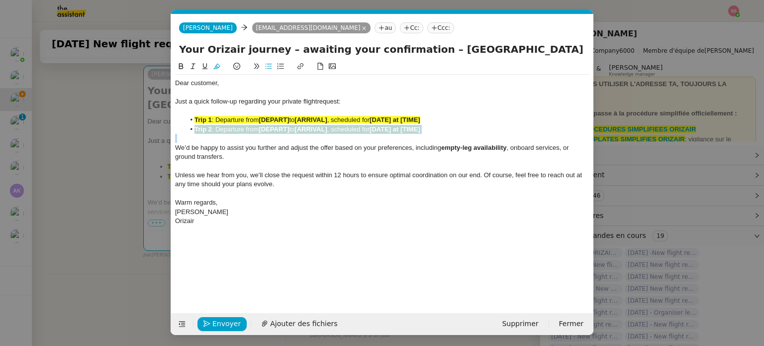
click at [241, 130] on span ": Departure from" at bounding box center [235, 128] width 47 height 7
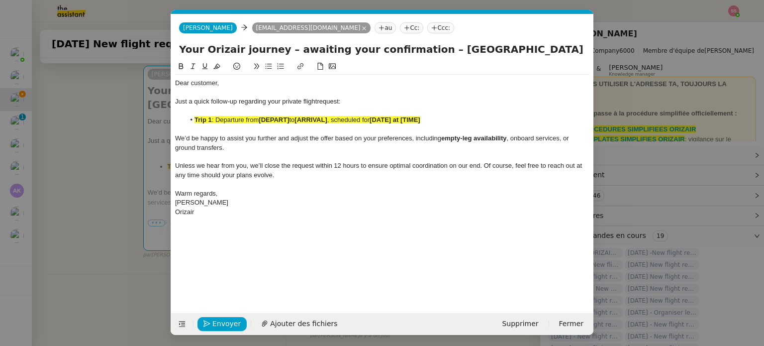
click at [249, 118] on span ": Departure from" at bounding box center [235, 119] width 47 height 7
click at [220, 66] on icon at bounding box center [216, 66] width 7 height 7
click at [137, 149] on nz-modal-container "relance en Service ✈️Orizair - Relance client ( EN ) à utiliser pour orizair, r…" at bounding box center [382, 173] width 764 height 346
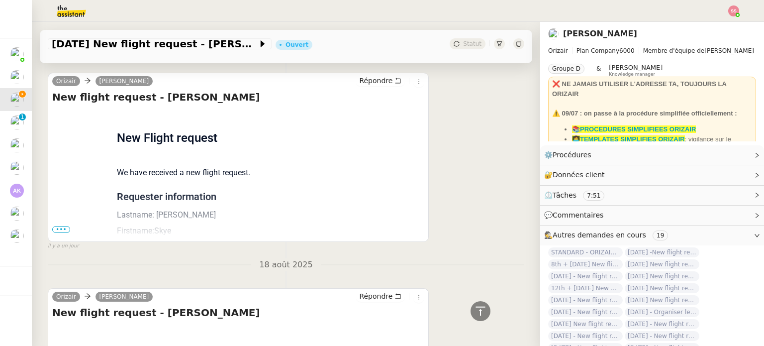
scroll to position [796, 0]
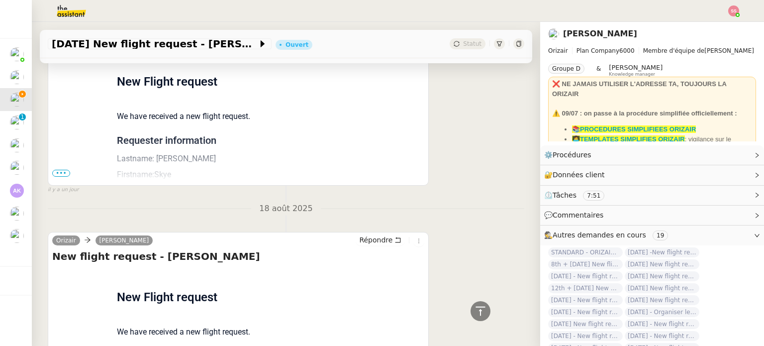
click at [64, 170] on span "•••" at bounding box center [61, 173] width 18 height 7
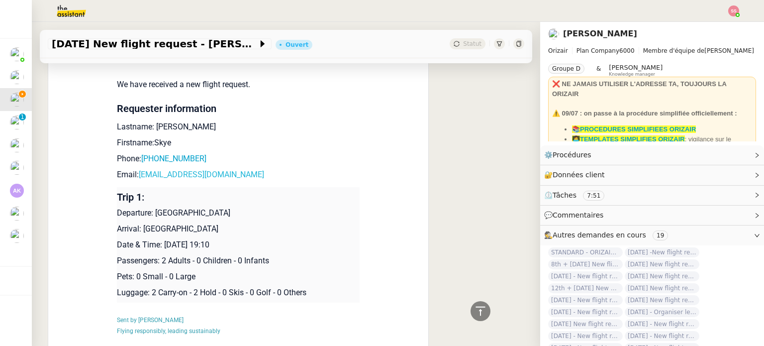
scroll to position [846, 0]
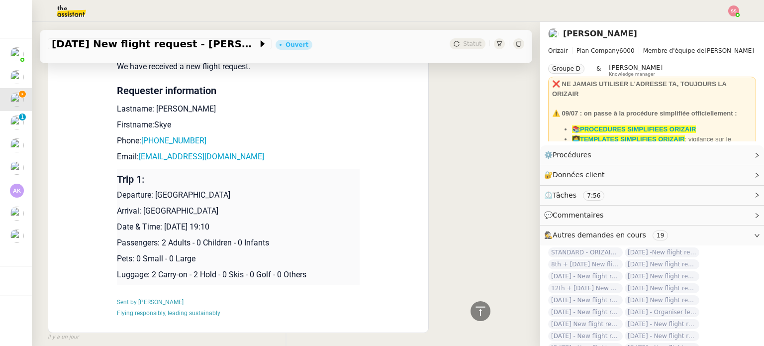
drag, startPoint x: 161, startPoint y: 221, endPoint x: 243, endPoint y: 225, distance: 81.7
click at [243, 225] on p "Date & Time: 25th August 2025 19:10" at bounding box center [238, 227] width 243 height 12
copy p "25th August 2025 19:10"
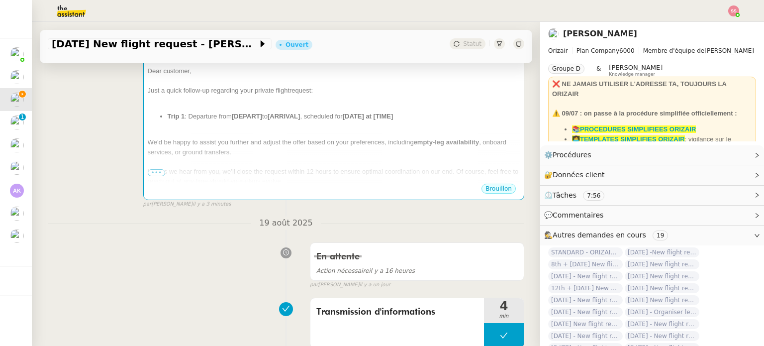
scroll to position [0, 0]
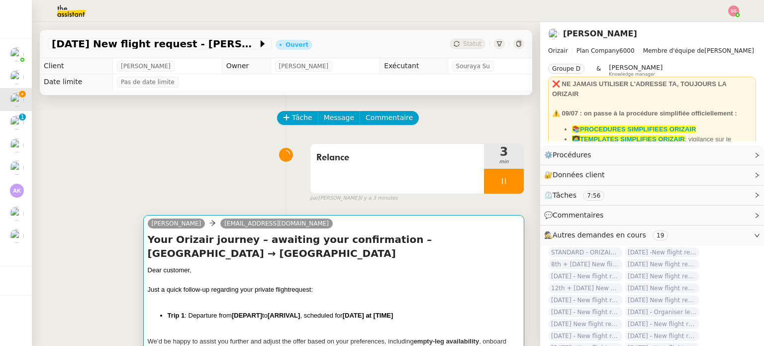
click at [402, 265] on div "Dear customer," at bounding box center [334, 270] width 372 height 10
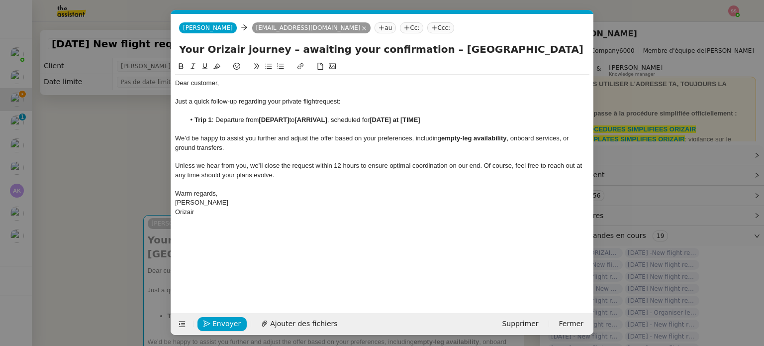
scroll to position [0, 52]
click at [428, 127] on div at bounding box center [382, 129] width 414 height 9
drag, startPoint x: 428, startPoint y: 121, endPoint x: 377, endPoint y: 121, distance: 50.8
click at [377, 121] on li "Trip 1 : Departure from [DEPART] to [ARRIVAL] , scheduled for [DATE] at [TIME]" at bounding box center [387, 119] width 405 height 9
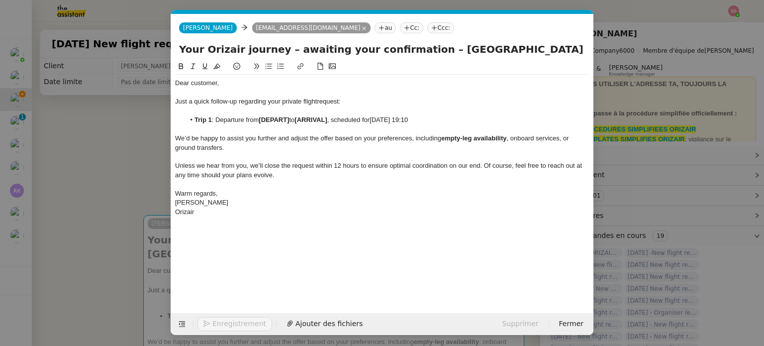
click at [98, 207] on nz-modal-container "relance en Service ✈️Orizair - Relance client ( EN ) à utiliser pour orizair, r…" at bounding box center [382, 173] width 764 height 346
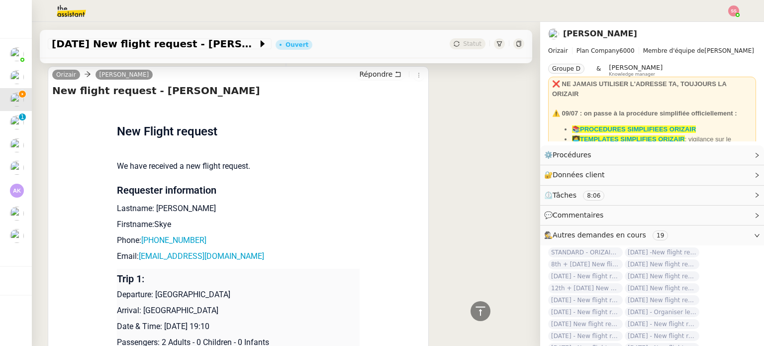
scroll to position [896, 0]
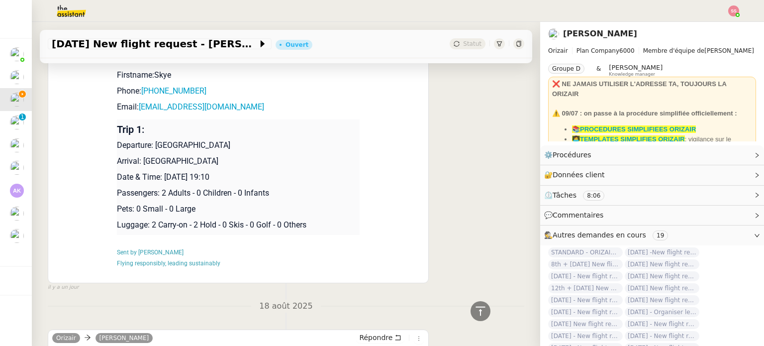
drag, startPoint x: 152, startPoint y: 145, endPoint x: 290, endPoint y: 141, distance: 137.4
click at [290, 141] on p "Departure: Birmingham International Airport" at bounding box center [238, 145] width 243 height 12
copy p "Birmingham International Airport"
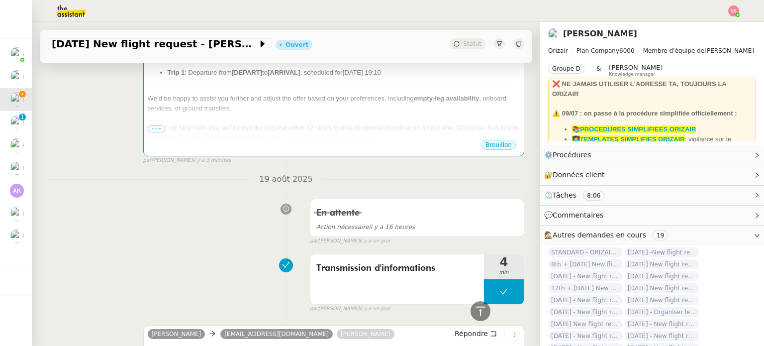
scroll to position [100, 0]
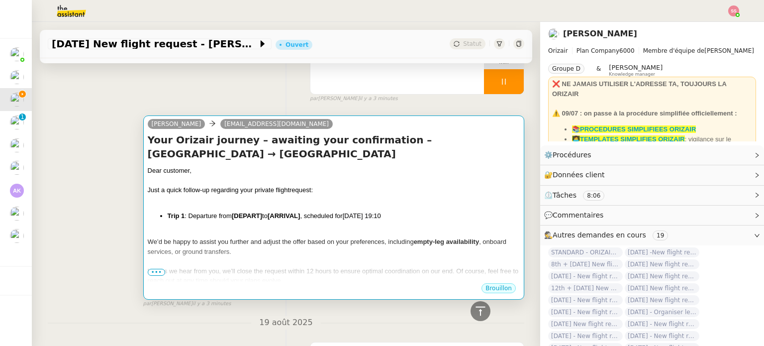
click at [314, 176] on div at bounding box center [334, 181] width 372 height 10
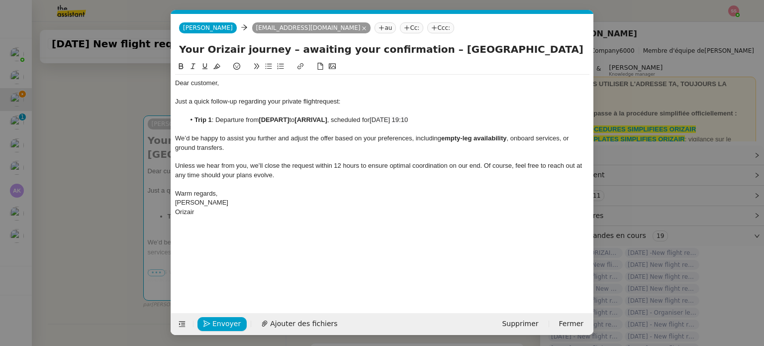
scroll to position [0, 52]
drag, startPoint x: 290, startPoint y: 119, endPoint x: 260, endPoint y: 119, distance: 30.4
click at [260, 119] on li "Trip 1 : Departure from [DEPART] to [ARRIVAL] , scheduled for 25th August 2025 …" at bounding box center [387, 119] width 405 height 9
click at [123, 182] on nz-modal-container "relance en Service ✈️Orizair - Relance client ( EN ) à utiliser pour orizair, r…" at bounding box center [382, 173] width 764 height 346
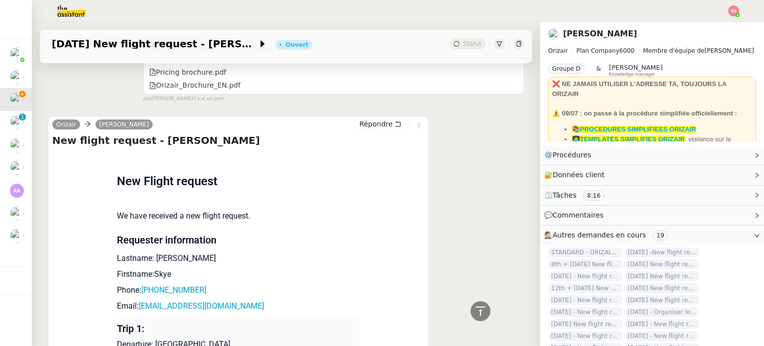
scroll to position [896, 0]
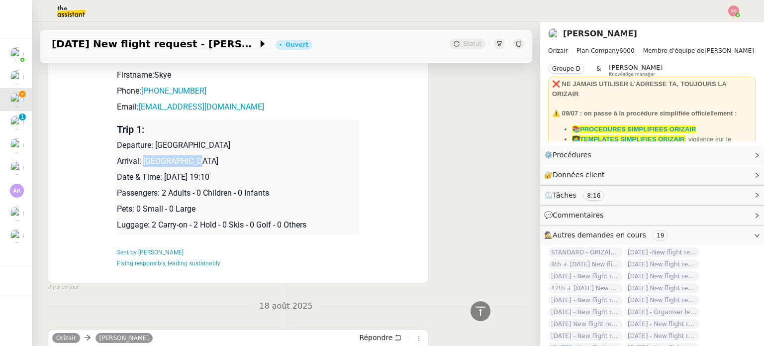
drag, startPoint x: 183, startPoint y: 162, endPoint x: 138, endPoint y: 156, distance: 45.6
click at [138, 156] on p "Arrival: Ibiza Airport" at bounding box center [238, 161] width 243 height 12
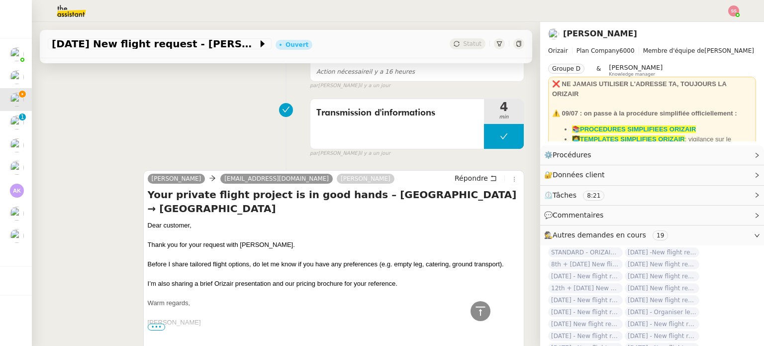
scroll to position [100, 0]
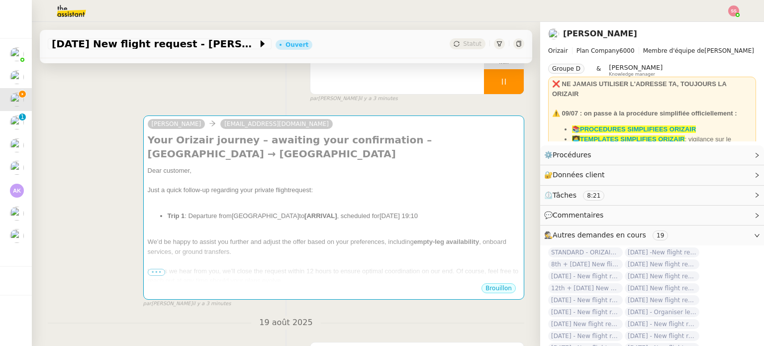
click at [299, 195] on div at bounding box center [334, 200] width 372 height 10
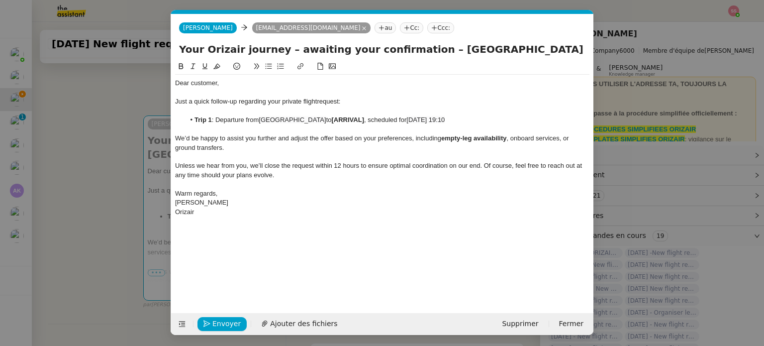
scroll to position [0, 52]
drag, startPoint x: 394, startPoint y: 118, endPoint x: 363, endPoint y: 120, distance: 31.4
click at [363, 120] on strong "[ARRIVAL]" at bounding box center [348, 119] width 32 height 7
paste div
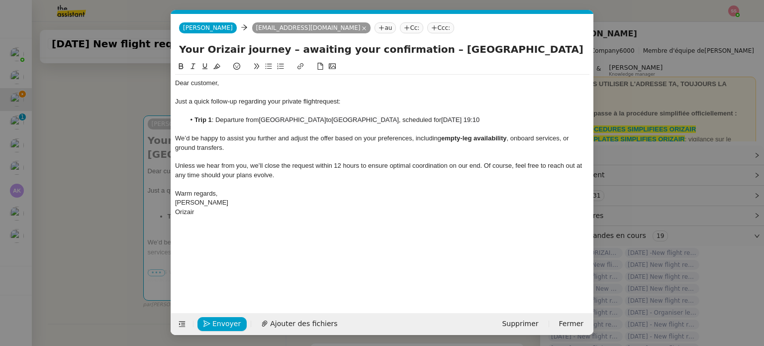
click at [427, 29] on nz-tag "Ccc:" at bounding box center [440, 27] width 27 height 11
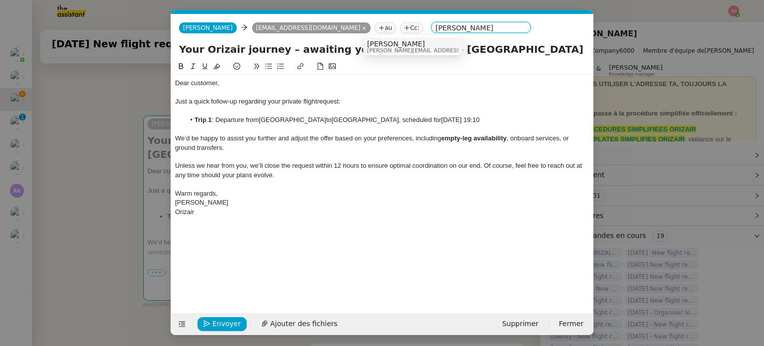
type input "[PERSON_NAME]"
click at [385, 44] on span "[PERSON_NAME]" at bounding box center [437, 44] width 141 height 8
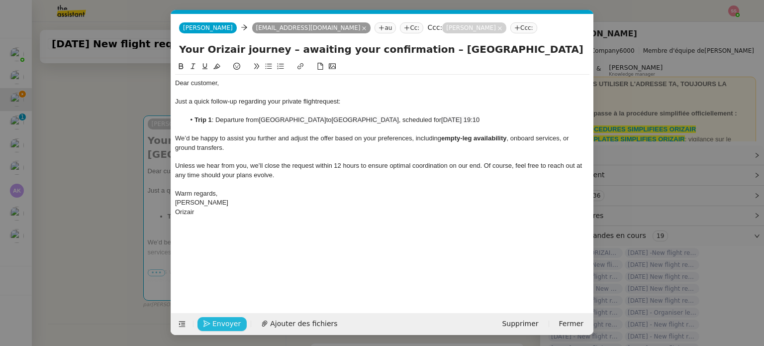
click at [232, 323] on span "Envoyer" at bounding box center [226, 323] width 28 height 11
click at [232, 323] on span "Confirmer l'envoi" at bounding box center [242, 323] width 60 height 11
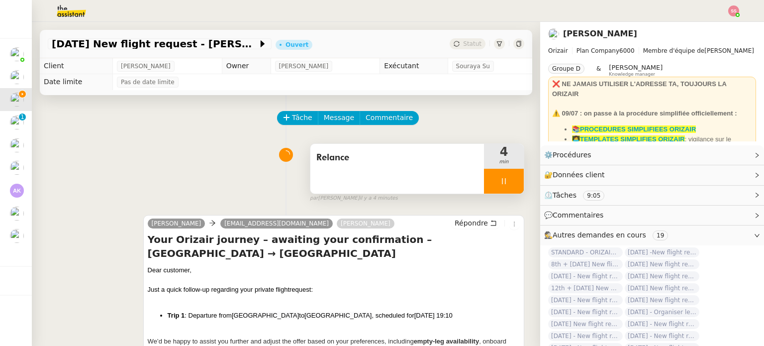
click at [501, 183] on div at bounding box center [504, 181] width 40 height 25
click at [520, 183] on icon at bounding box center [524, 181] width 8 height 8
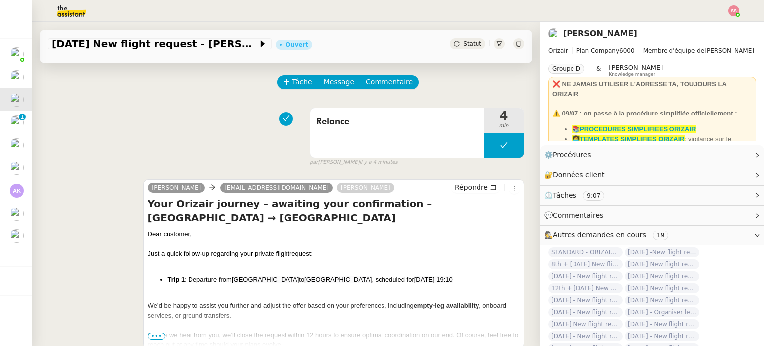
scroll to position [100, 0]
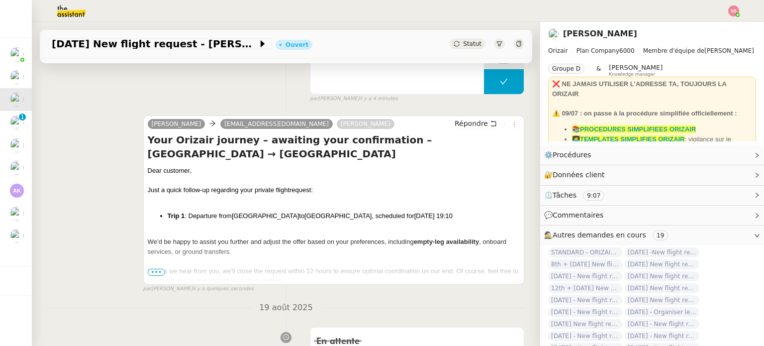
click at [463, 44] on span "Statut" at bounding box center [472, 43] width 18 height 7
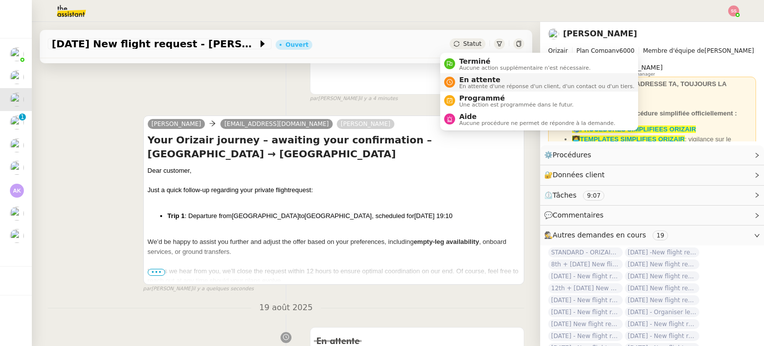
click at [465, 76] on span "En attente" at bounding box center [546, 80] width 175 height 8
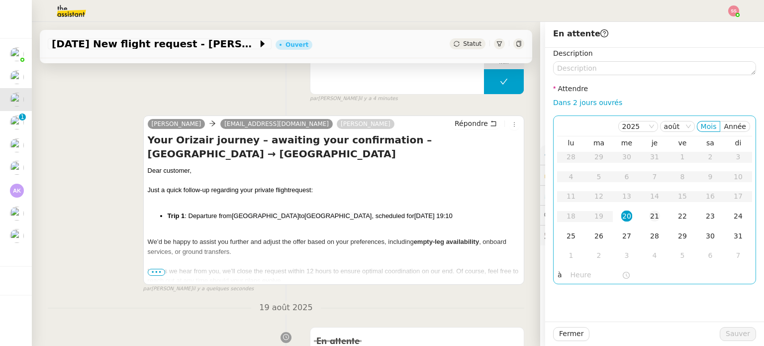
click at [641, 209] on td "21" at bounding box center [655, 216] width 28 height 20
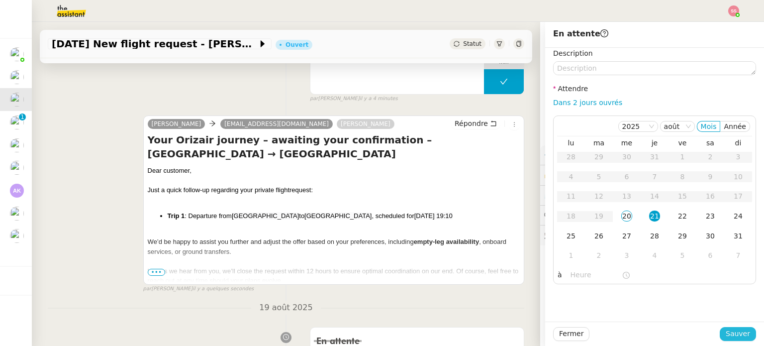
click at [720, 338] on button "Sauver" at bounding box center [738, 334] width 36 height 14
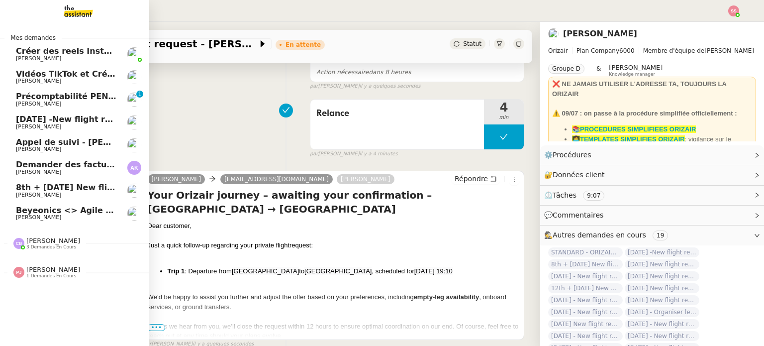
click at [46, 179] on link "8th + 17th September 2025 New flight request - Herman Kiafuca Louis Frei" at bounding box center [74, 190] width 149 height 23
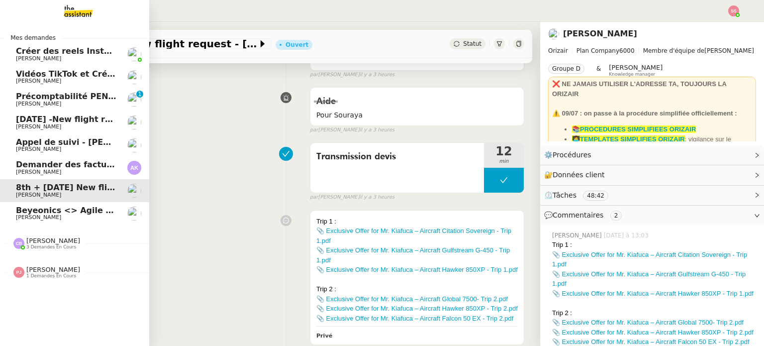
click at [86, 123] on span "[DATE] -New flight request - [PERSON_NAME]" at bounding box center [117, 118] width 203 height 9
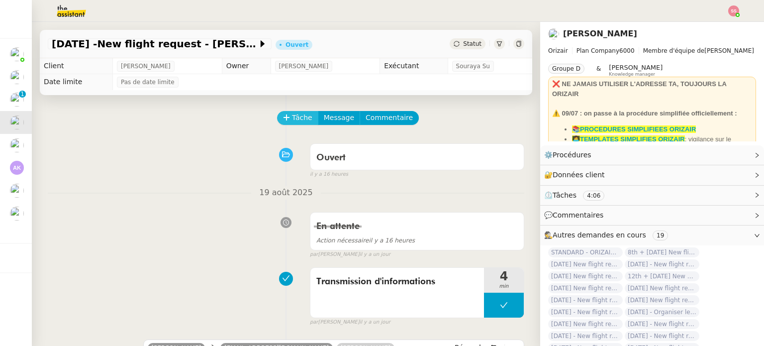
click at [303, 122] on button "Tâche" at bounding box center [297, 118] width 41 height 14
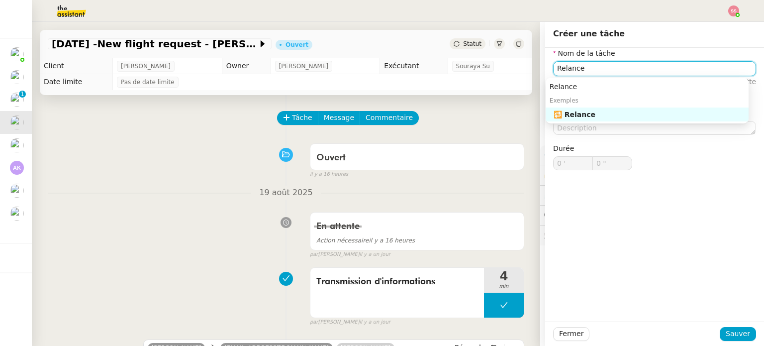
click at [613, 119] on nz-auto-option "🔁 Relance" at bounding box center [647, 114] width 203 height 14
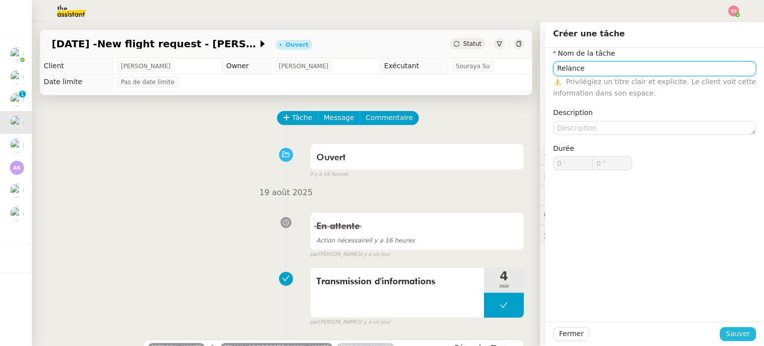
type input "Relance"
click at [731, 339] on span "Sauver" at bounding box center [738, 333] width 24 height 11
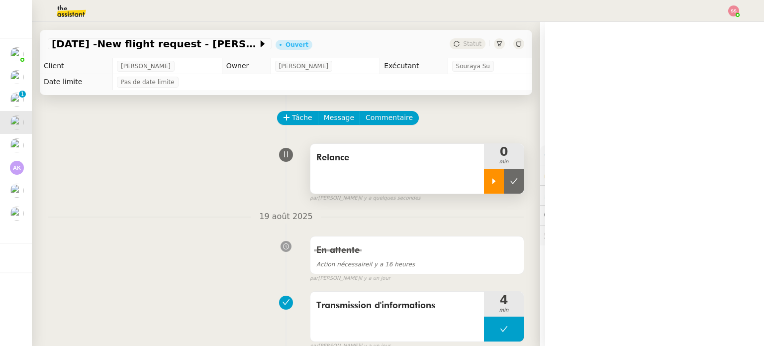
click at [484, 183] on div at bounding box center [494, 181] width 20 height 25
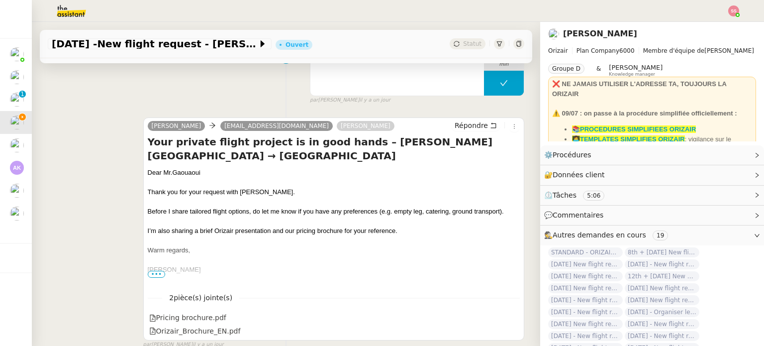
scroll to position [249, 0]
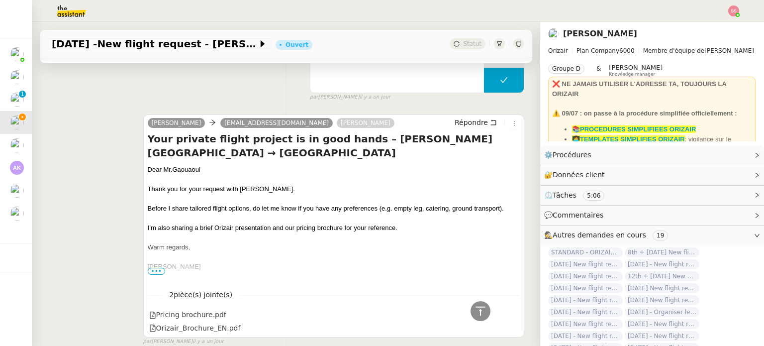
click at [463, 129] on div "Répondre" at bounding box center [485, 123] width 69 height 12
click at [462, 127] on span "Répondre" at bounding box center [471, 122] width 33 height 10
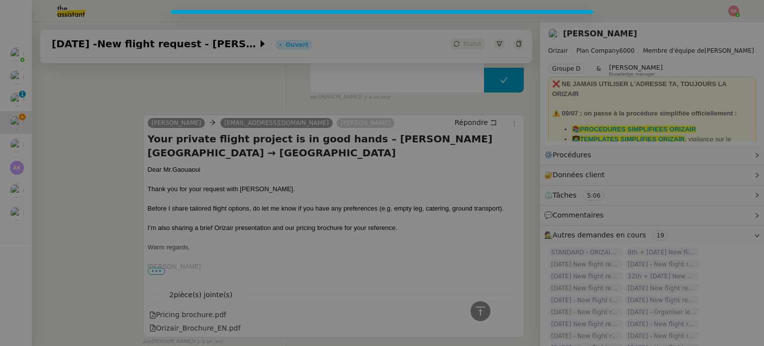
scroll to position [339, 0]
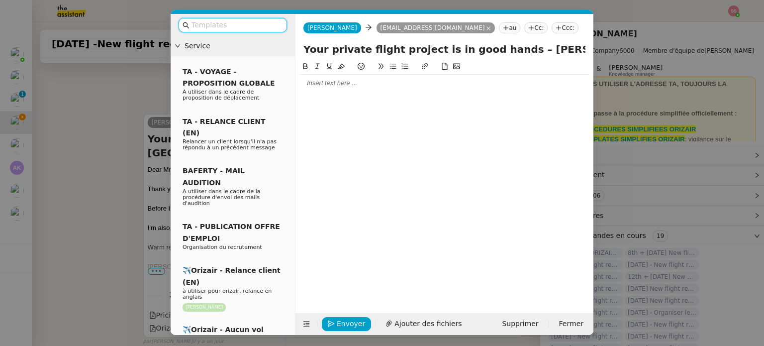
click at [559, 28] on icon at bounding box center [559, 27] width 0 height 5
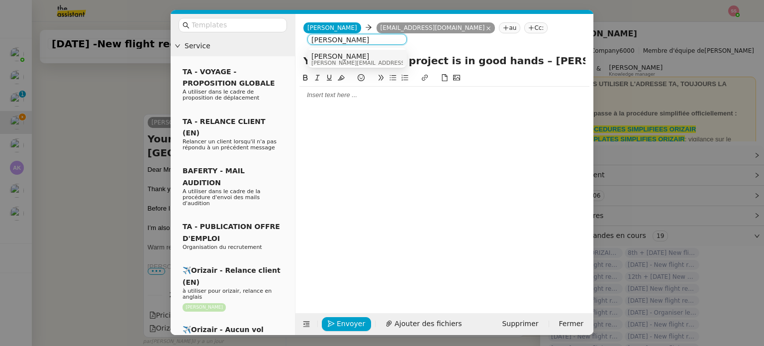
type input "louis frei"
click at [389, 57] on div "Louis Frei louis@orizair.com" at bounding box center [357, 58] width 92 height 13
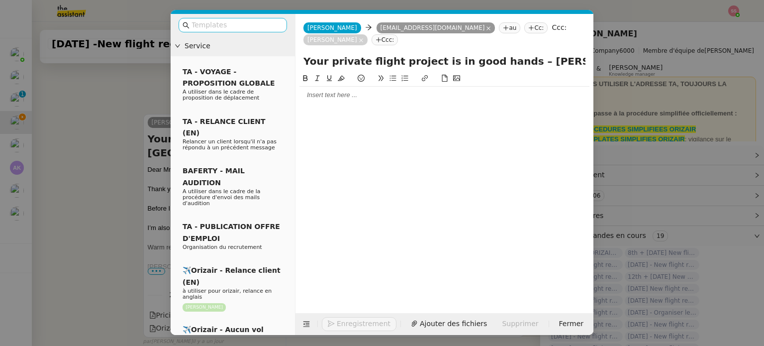
click at [255, 25] on input "text" at bounding box center [237, 24] width 90 height 11
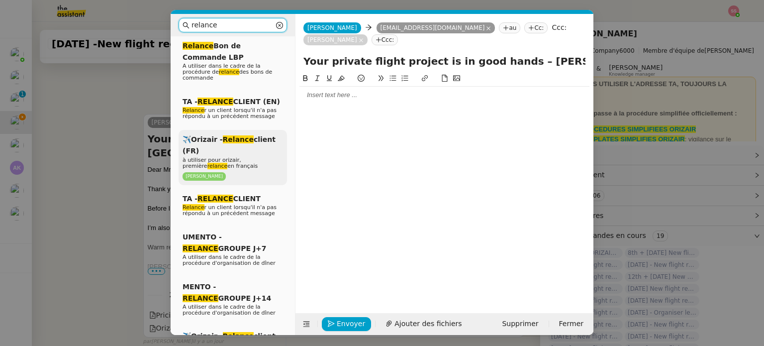
scroll to position [50, 0]
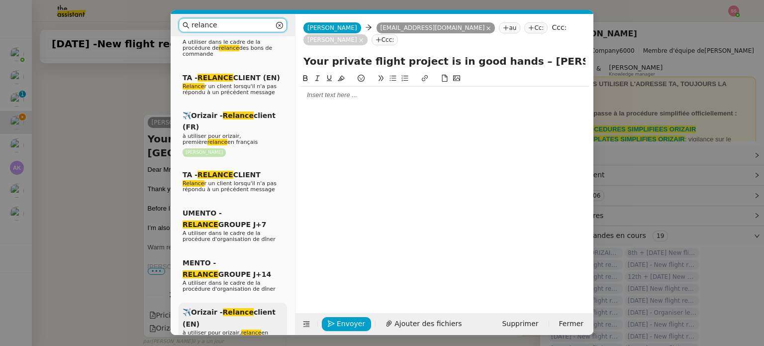
type input "relance"
click at [219, 308] on span "✈️Orizair - Relance client (EN)" at bounding box center [229, 317] width 93 height 19
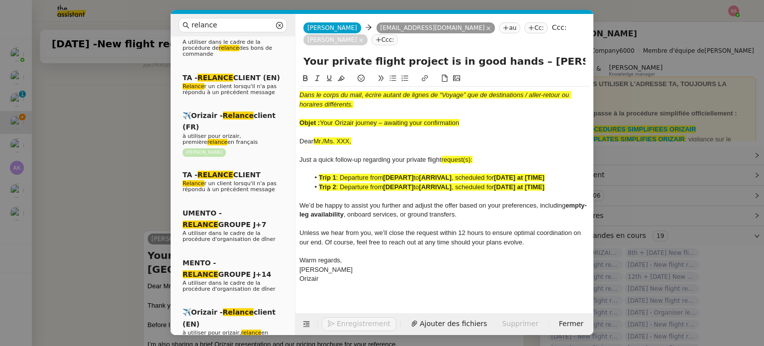
scroll to position [455, 0]
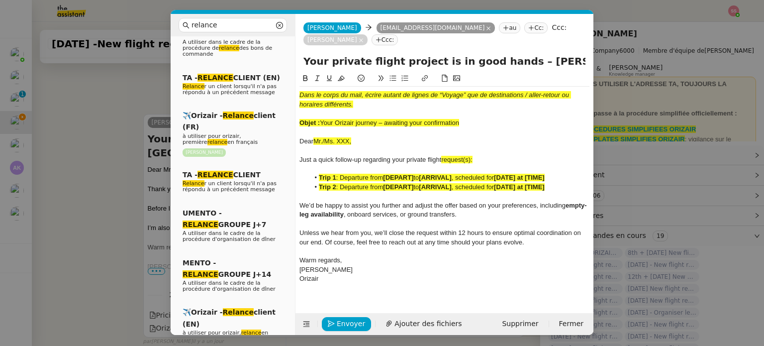
drag, startPoint x: 322, startPoint y: 120, endPoint x: 466, endPoint y: 120, distance: 143.8
click at [466, 120] on div "Objet : Your Orizair journey – awaiting your confirmation" at bounding box center [445, 122] width 290 height 9
drag, startPoint x: 505, startPoint y: 58, endPoint x: 305, endPoint y: 65, distance: 200.6
click at [304, 65] on input "Your private flight project is in good hands – Houari Boumediene Airport → Pari…" at bounding box center [445, 61] width 282 height 15
paste input "Your Orizair journey – awaiting your confirmation"
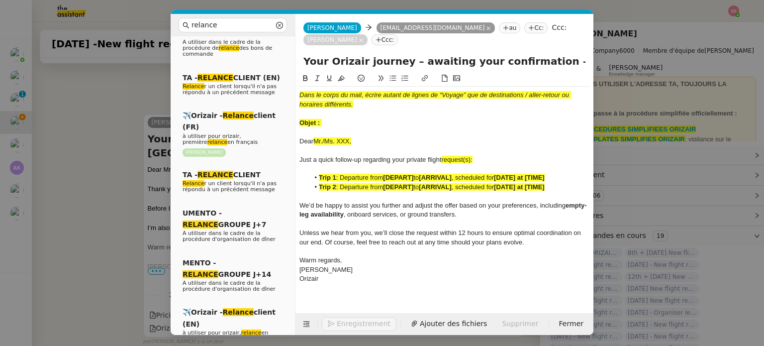
type input "Your Orizair journey – awaiting your confirmation – Houari Boumediene Airport →…"
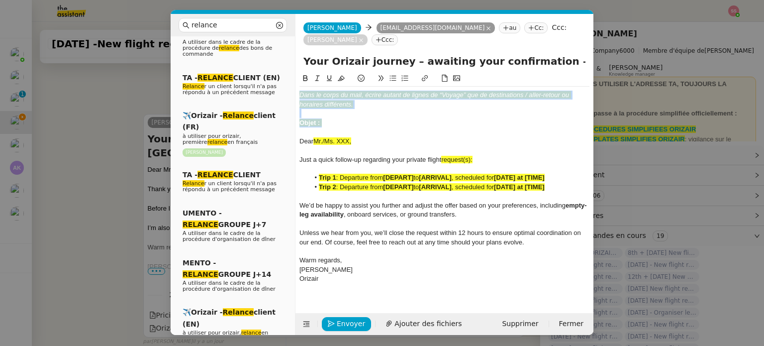
drag, startPoint x: 329, startPoint y: 127, endPoint x: 287, endPoint y: 74, distance: 67.9
click at [290, 77] on nz-layout "relance Service Relance Bon de Commande LBP A utiliser dans le cadre de la proc…" at bounding box center [382, 174] width 423 height 321
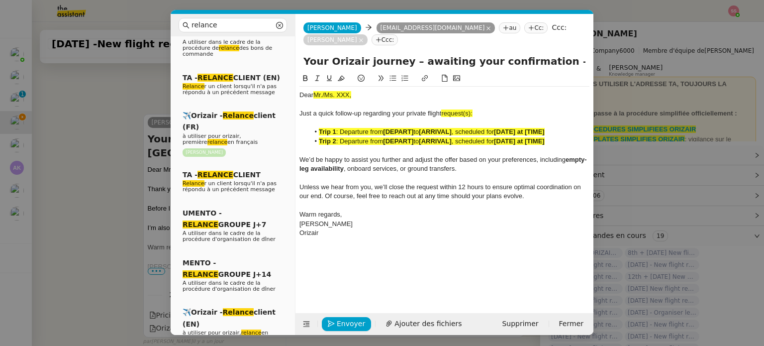
click at [106, 177] on nz-modal-container "relance Service Relance Bon de Commande LBP A utiliser dans le cadre de la proc…" at bounding box center [382, 173] width 764 height 346
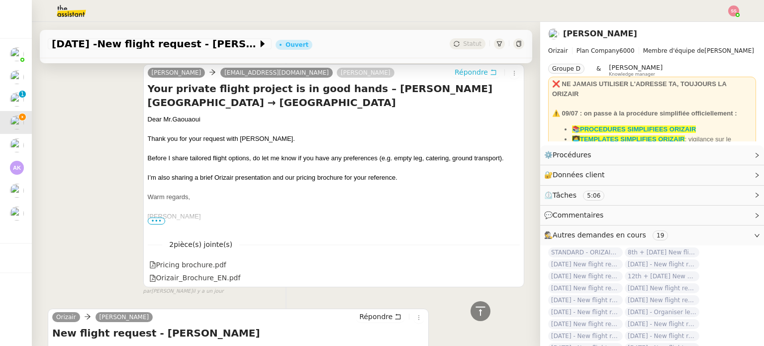
scroll to position [455, 0]
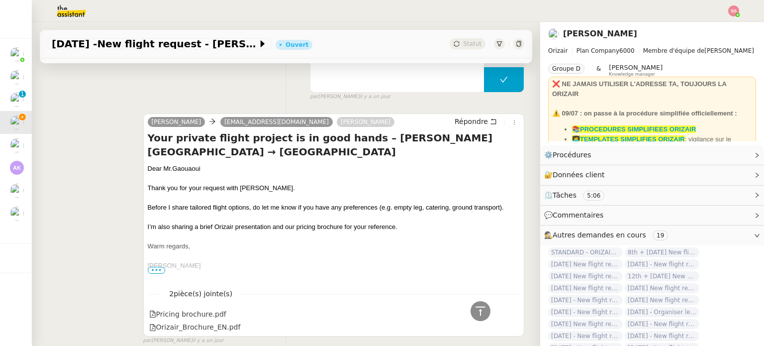
click at [187, 167] on div "Dear Mr.Gaouaoui" at bounding box center [334, 169] width 372 height 10
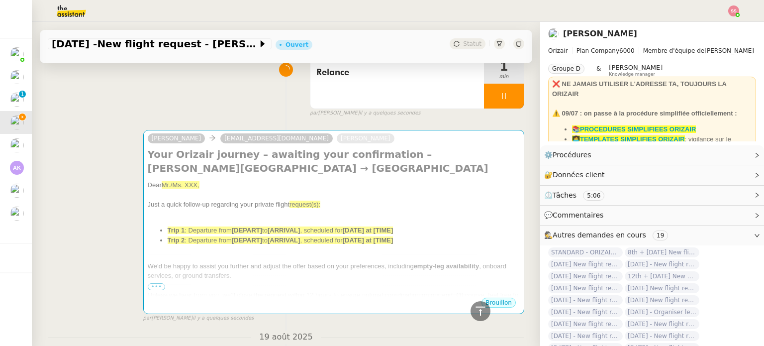
scroll to position [57, 0]
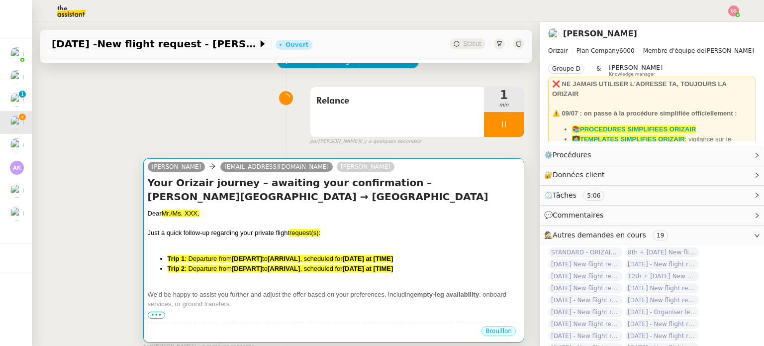
click at [259, 225] on div at bounding box center [334, 223] width 372 height 10
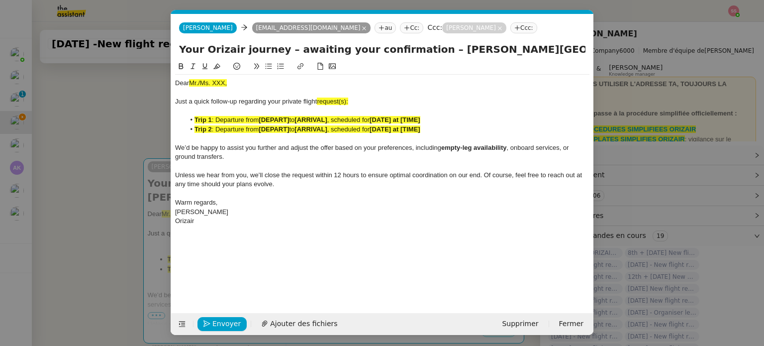
scroll to position [0, 43]
drag, startPoint x: 229, startPoint y: 86, endPoint x: 178, endPoint y: 85, distance: 51.3
click at [178, 85] on div "Dear Mr./Ms. XXX," at bounding box center [382, 83] width 414 height 9
click at [253, 81] on div "Dear Mr./Ms. XXX," at bounding box center [382, 83] width 414 height 9
click at [241, 83] on div "Dear Mr./Ms. XXX," at bounding box center [382, 83] width 414 height 9
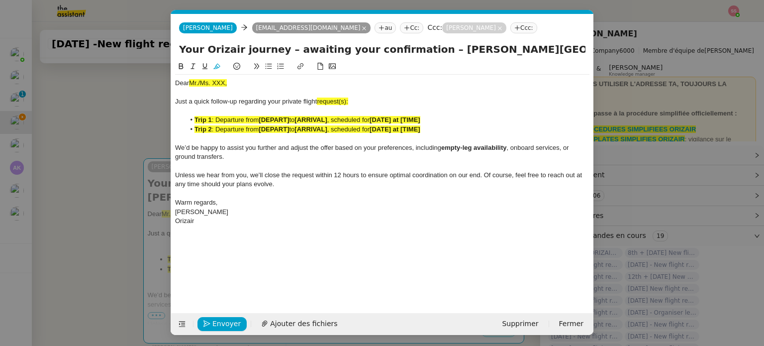
click at [234, 82] on div "Dear Mr./Ms. XXX," at bounding box center [382, 83] width 414 height 9
drag, startPoint x: 241, startPoint y: 82, endPoint x: 175, endPoint y: 83, distance: 66.2
click at [174, 83] on nz-spin "Dear Mr./Ms. XXX, Just a quick follow-up regarding your private flight request(…" at bounding box center [382, 181] width 422 height 241
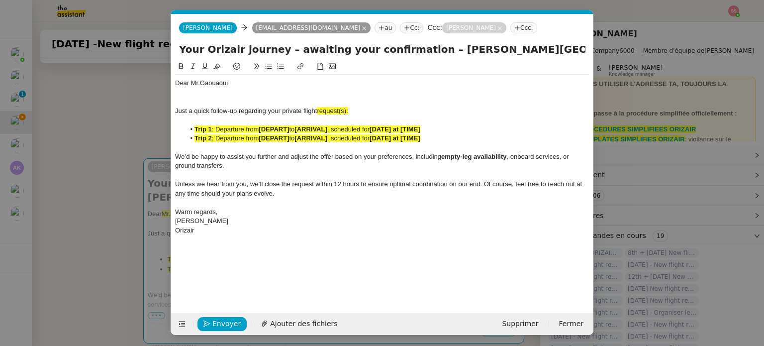
scroll to position [0, 0]
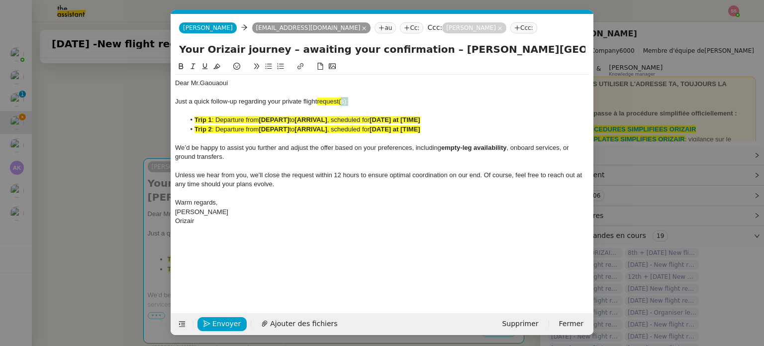
drag, startPoint x: 356, startPoint y: 101, endPoint x: 341, endPoint y: 101, distance: 14.9
click at [341, 101] on div "Just a quick follow-up regarding your private flight request(s):" at bounding box center [382, 101] width 414 height 9
drag, startPoint x: 350, startPoint y: 101, endPoint x: 318, endPoint y: 101, distance: 32.3
click at [318, 101] on div "Just a quick follow-up regarding your private flight request:" at bounding box center [382, 101] width 414 height 9
click at [215, 71] on button at bounding box center [217, 66] width 12 height 11
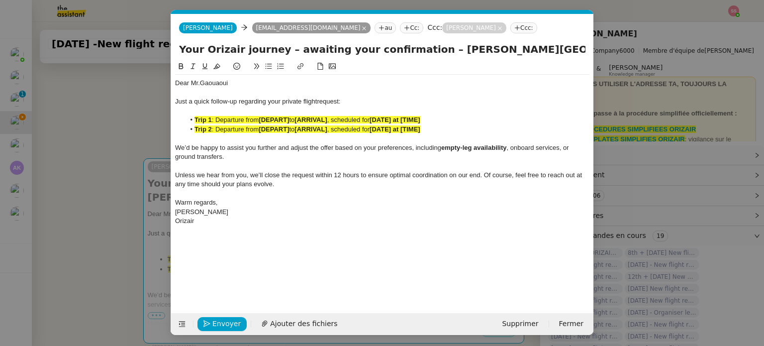
drag, startPoint x: 277, startPoint y: 116, endPoint x: 294, endPoint y: 119, distance: 17.6
click at [277, 117] on strong "[DEPART]" at bounding box center [274, 119] width 30 height 7
drag, startPoint x: 439, startPoint y: 128, endPoint x: 193, endPoint y: 131, distance: 245.8
click at [193, 131] on li "Trip 2 : Departure from [DEPART] to [ARRIVAL] , scheduled for [DATE] at [TIME]" at bounding box center [387, 129] width 405 height 9
click at [266, 117] on strong "[DEPART]" at bounding box center [274, 119] width 30 height 7
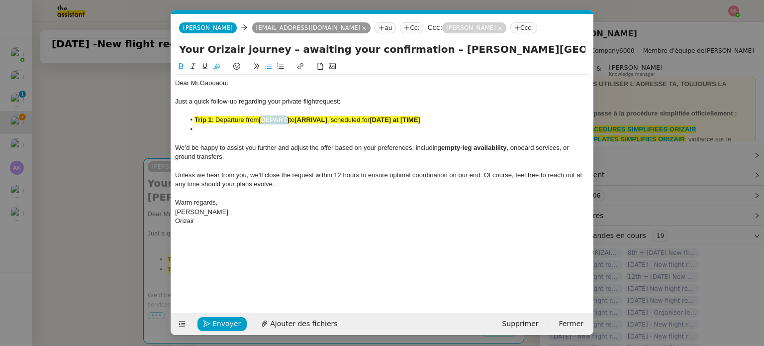
click at [266, 117] on strong "[DEPART]" at bounding box center [274, 119] width 30 height 7
click at [227, 128] on li at bounding box center [387, 129] width 405 height 9
click at [231, 121] on span ": Departure from" at bounding box center [235, 119] width 47 height 7
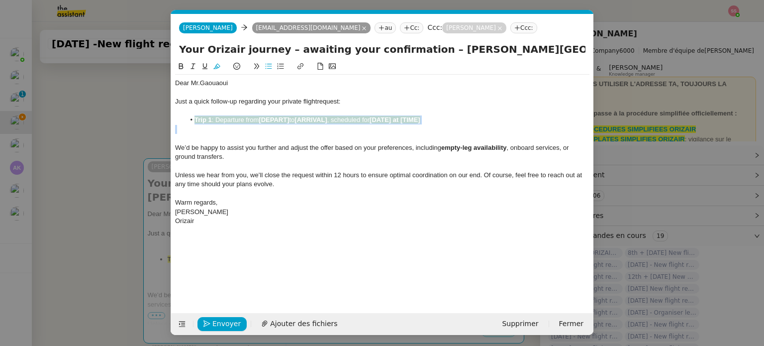
click at [217, 72] on button at bounding box center [217, 66] width 12 height 11
click at [168, 136] on nz-modal-container "relance Service Relance Bon de Commande LBP A utiliser dans le cadre de la proc…" at bounding box center [382, 173] width 764 height 346
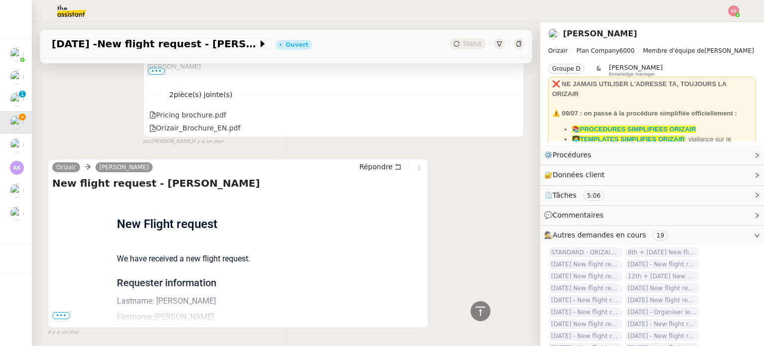
scroll to position [699, 0]
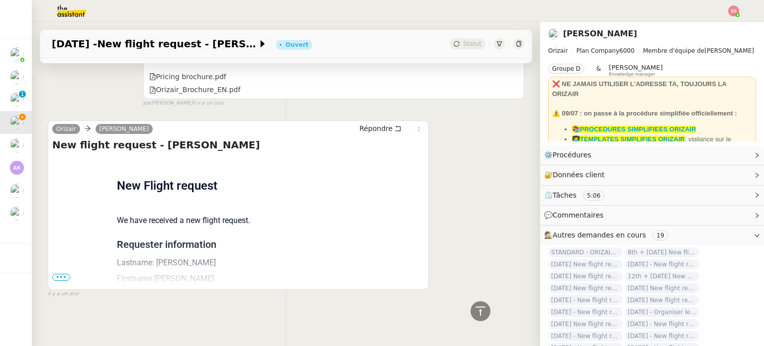
click at [68, 270] on div "Flight request created by Rayan Gaouaoui New Flight request We have received a …" at bounding box center [238, 320] width 372 height 327
click at [68, 274] on span "•••" at bounding box center [61, 277] width 18 height 7
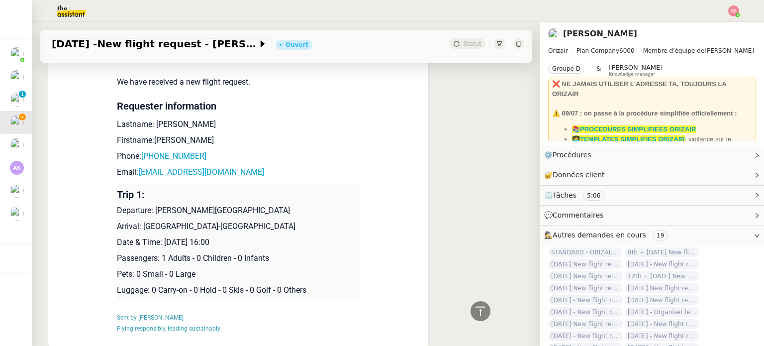
scroll to position [848, 0]
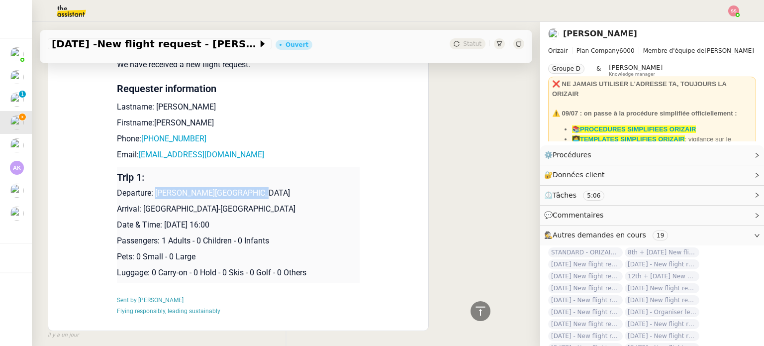
drag, startPoint x: 151, startPoint y: 195, endPoint x: 250, endPoint y: 193, distance: 99.0
click at [250, 193] on p "Departure: Houari Boumediene Airport" at bounding box center [238, 193] width 243 height 12
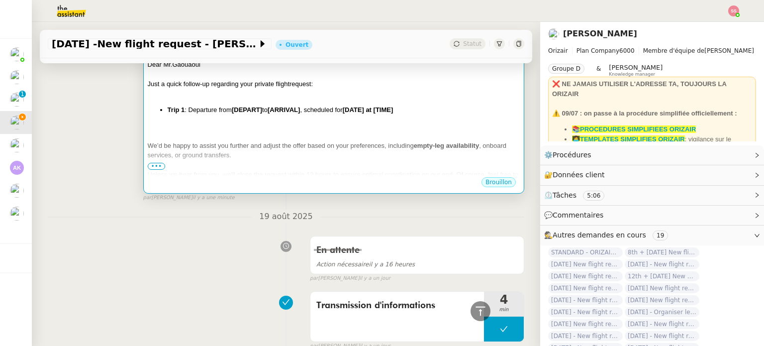
scroll to position [151, 0]
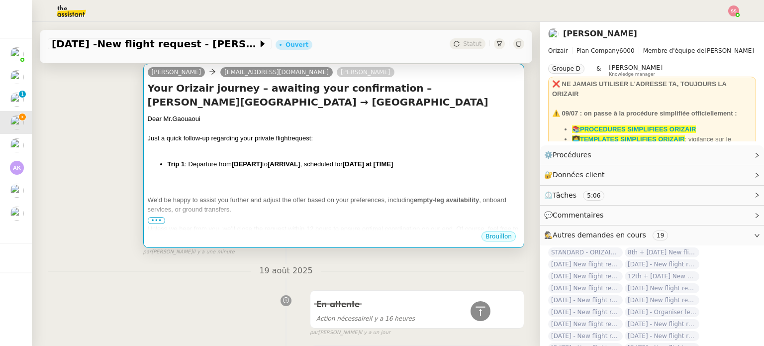
click at [275, 168] on strong "[ARRIVAL]" at bounding box center [284, 163] width 32 height 7
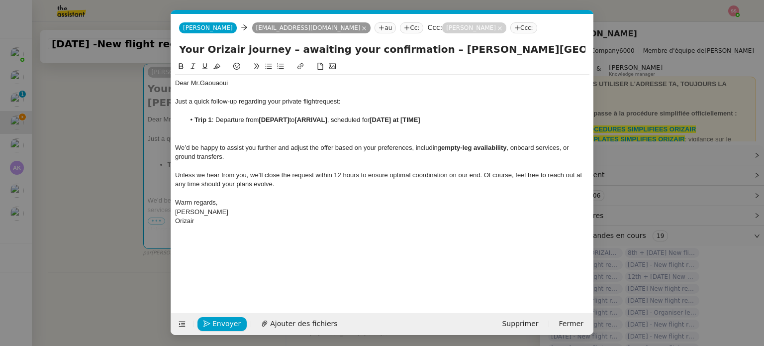
scroll to position [0, 43]
drag, startPoint x: 291, startPoint y: 121, endPoint x: 261, endPoint y: 119, distance: 29.4
click at [261, 119] on li "Trip 1 : Departure from [DEPART] to [ARRIVAL] , scheduled for [DATE] at [TIME]" at bounding box center [387, 119] width 405 height 9
click at [119, 238] on nz-modal-container "relance Service Relance Bon de Commande LBP A utiliser dans le cadre de la proc…" at bounding box center [382, 173] width 764 height 346
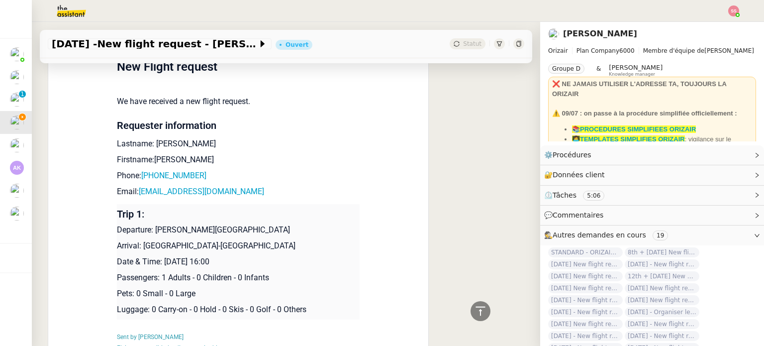
scroll to position [896, 0]
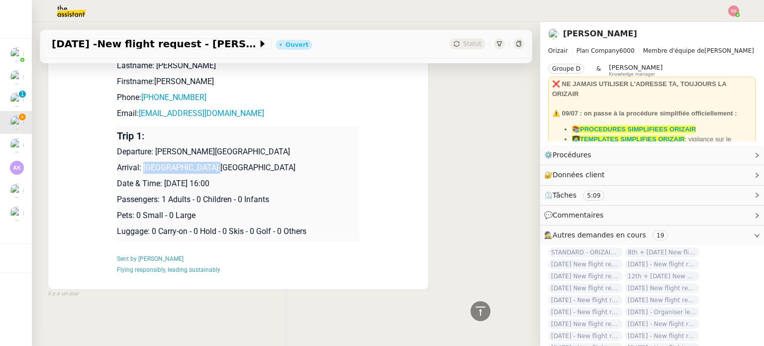
drag, startPoint x: 204, startPoint y: 164, endPoint x: 139, endPoint y: 163, distance: 65.2
click at [139, 163] on p "Arrival: Paris-Orly Airport" at bounding box center [238, 168] width 243 height 12
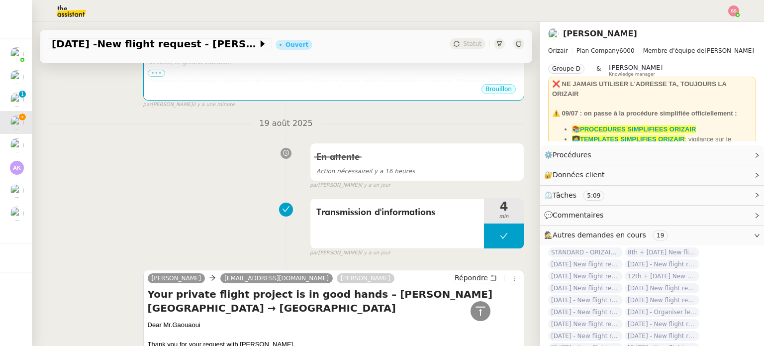
scroll to position [100, 0]
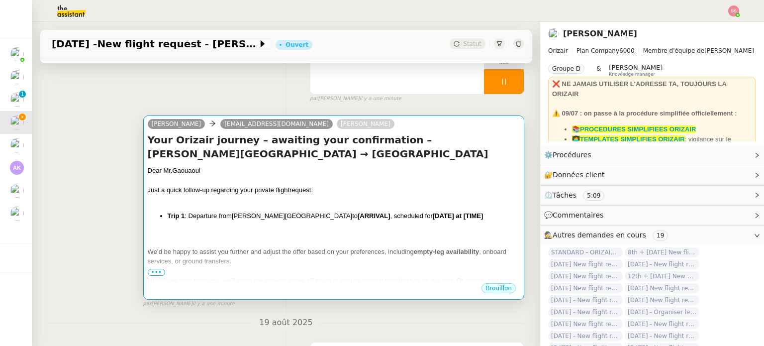
click at [292, 180] on div at bounding box center [334, 181] width 372 height 10
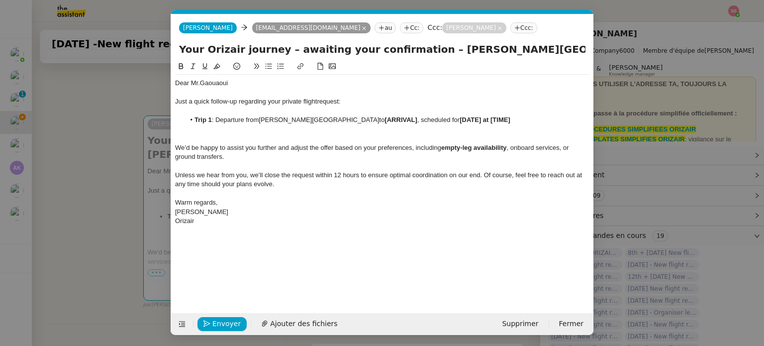
scroll to position [0, 43]
drag, startPoint x: 380, startPoint y: 117, endPoint x: 346, endPoint y: 123, distance: 33.8
click at [346, 123] on li "Trip 1 : Departure from Houari Boumediene Airport to [ARRIVAL] , scheduled for …" at bounding box center [387, 119] width 405 height 9
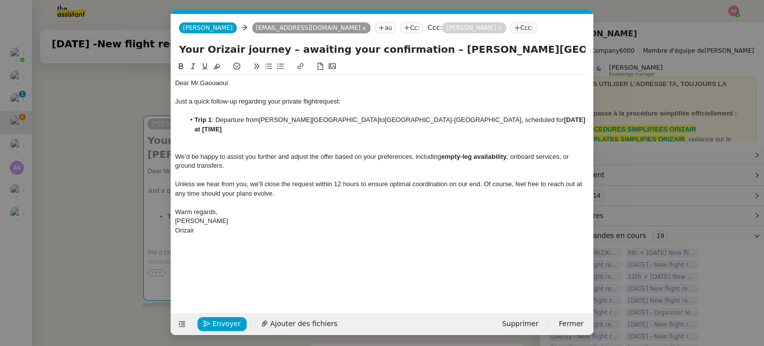
scroll to position [0, 0]
click at [122, 254] on nz-modal-container "relance Service Relance Bon de Commande LBP A utiliser dans le cadre de la proc…" at bounding box center [382, 173] width 764 height 346
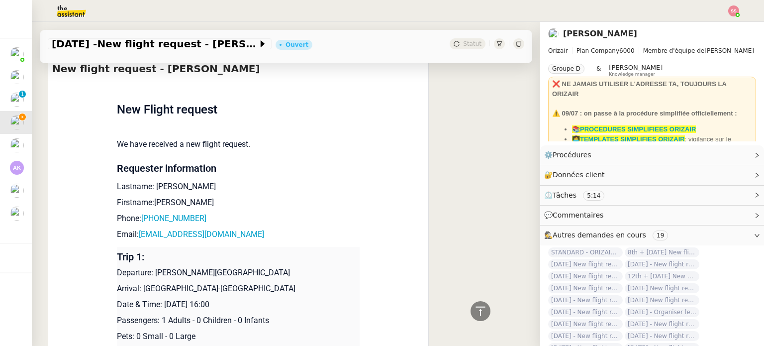
scroll to position [845, 0]
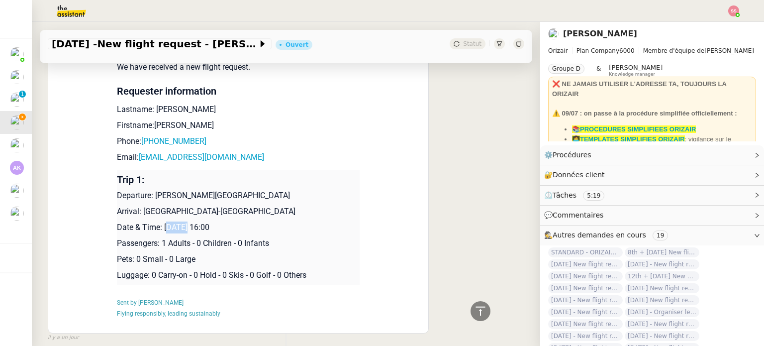
drag, startPoint x: 163, startPoint y: 227, endPoint x: 181, endPoint y: 227, distance: 18.4
click at [181, 227] on p "Date & Time: 23rd August 2025 16:00" at bounding box center [238, 227] width 243 height 12
drag, startPoint x: 161, startPoint y: 231, endPoint x: 241, endPoint y: 227, distance: 80.2
click at [241, 227] on p "Date & Time: 23rd August 2025 16:00" at bounding box center [238, 227] width 243 height 12
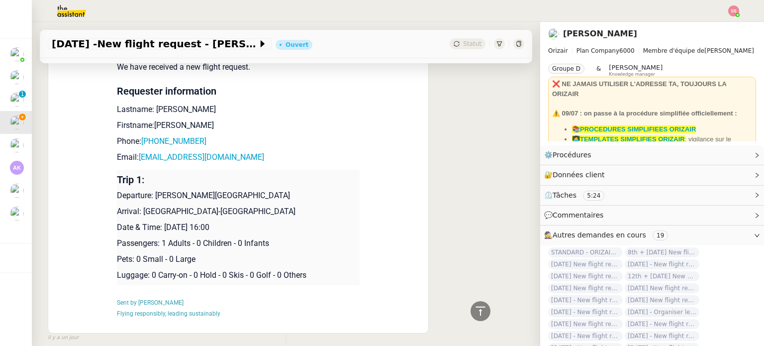
click at [247, 228] on p "Date & Time: 23rd August 2025 16:00" at bounding box center [238, 227] width 243 height 12
drag, startPoint x: 245, startPoint y: 228, endPoint x: 161, endPoint y: 228, distance: 84.1
click at [161, 228] on p "Date & Time: 23rd August 2025 16:00" at bounding box center [238, 227] width 243 height 12
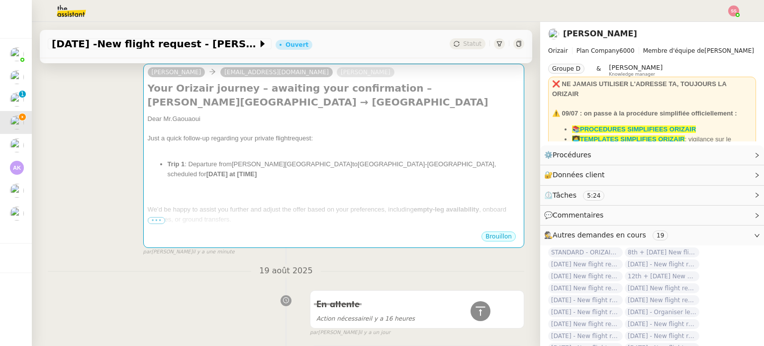
scroll to position [99, 0]
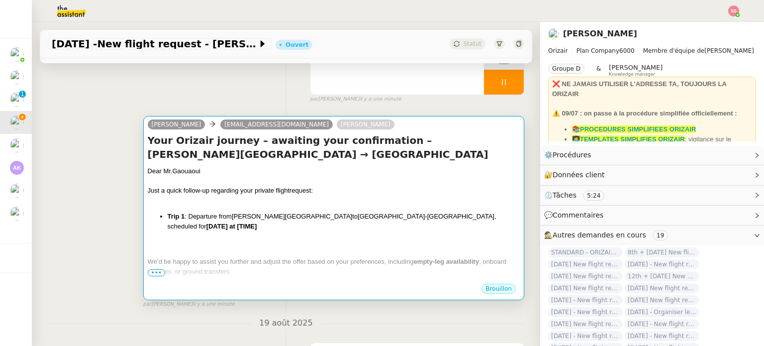
click at [391, 204] on div at bounding box center [334, 201] width 372 height 10
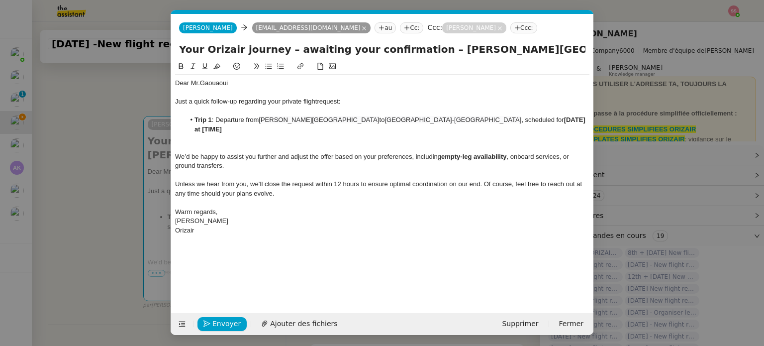
scroll to position [0, 43]
drag, startPoint x: 502, startPoint y: 119, endPoint x: 440, endPoint y: 121, distance: 61.7
click at [440, 121] on li "Trip 1 : Departure from Houari Boumediene Airport to Paris-Orly Airport , sched…" at bounding box center [387, 124] width 405 height 18
click at [233, 143] on div at bounding box center [382, 147] width 414 height 9
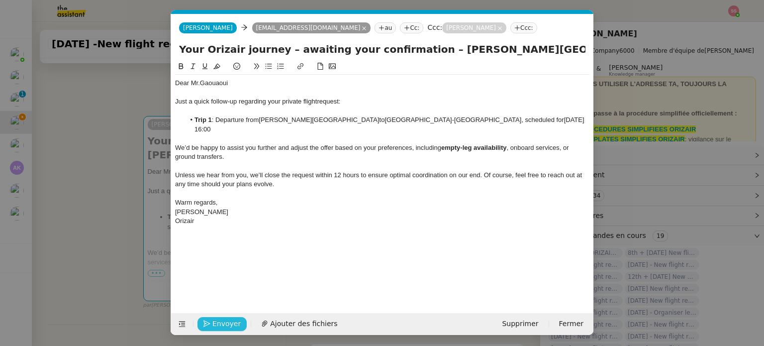
click at [229, 318] on span "Envoyer" at bounding box center [226, 323] width 28 height 11
click at [229, 318] on span "Confirmer l'envoi" at bounding box center [242, 323] width 60 height 11
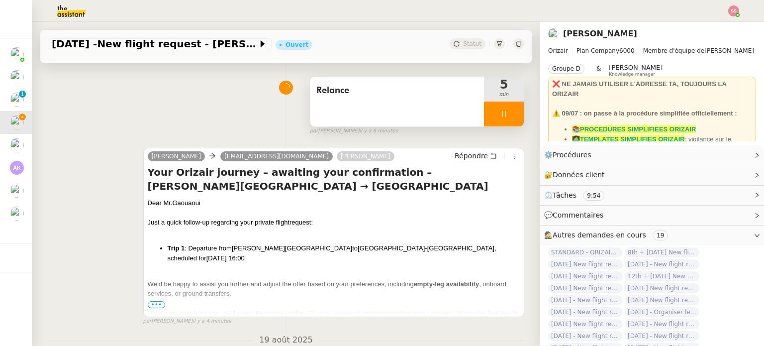
scroll to position [50, 0]
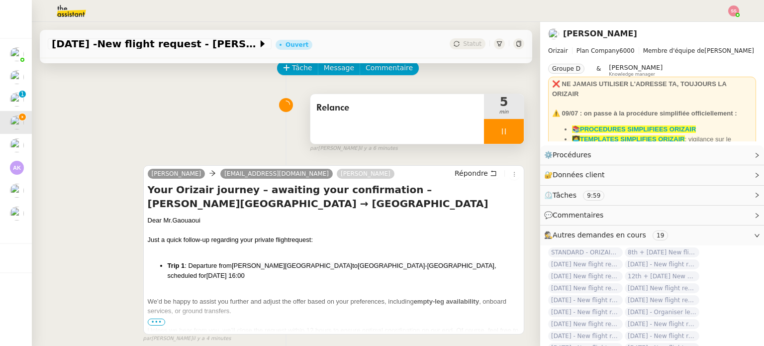
click at [500, 131] on icon at bounding box center [504, 131] width 8 height 8
click at [510, 135] on icon at bounding box center [514, 131] width 8 height 8
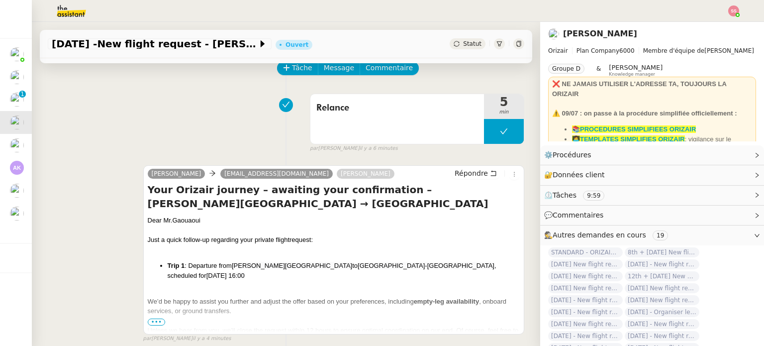
click at [464, 40] on span "Statut" at bounding box center [472, 43] width 18 height 7
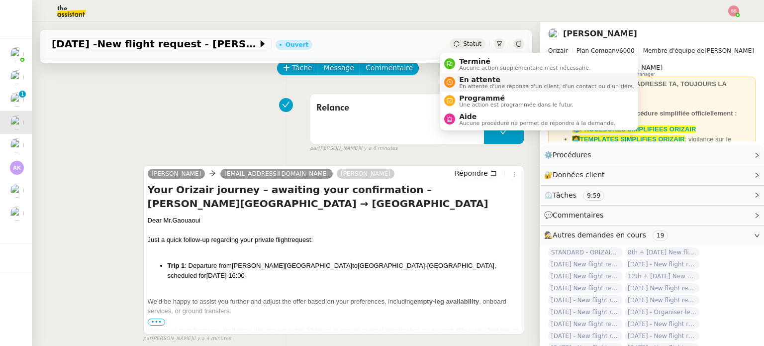
click at [468, 80] on span "En attente" at bounding box center [546, 80] width 175 height 8
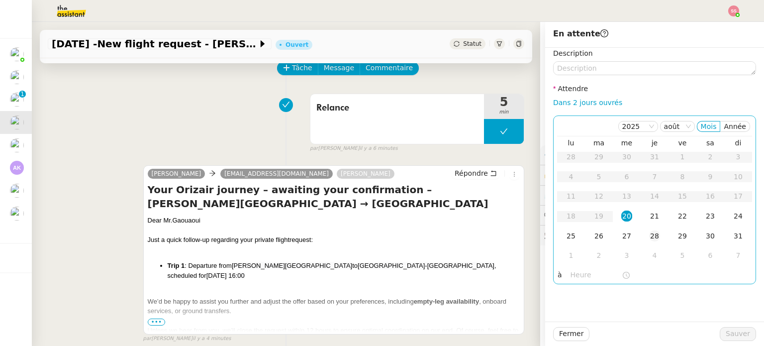
drag, startPoint x: 641, startPoint y: 217, endPoint x: 650, endPoint y: 226, distance: 13.0
click at [641, 217] on td "21" at bounding box center [655, 216] width 28 height 20
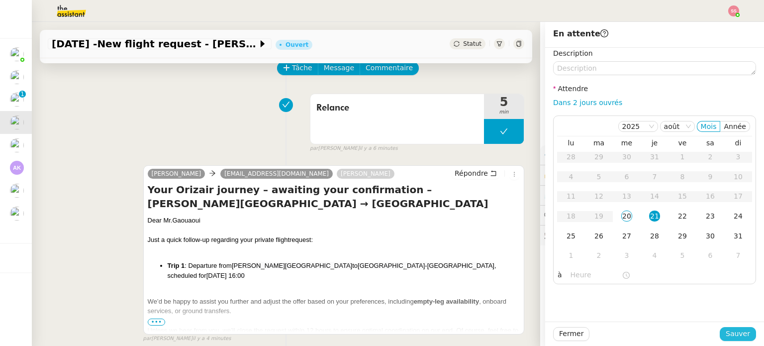
click at [726, 331] on span "Sauver" at bounding box center [738, 333] width 24 height 11
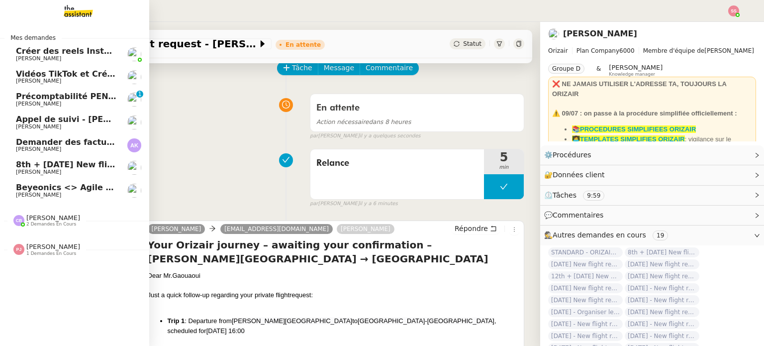
click at [78, 189] on span "Beyeonics <> Agile Capital Markets" at bounding box center [96, 187] width 160 height 9
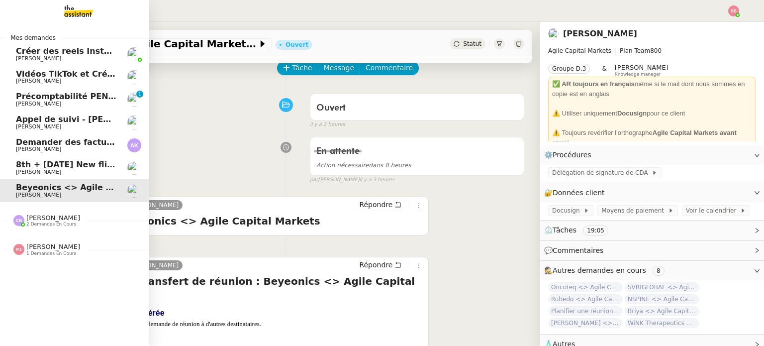
click at [84, 166] on span "8th + [DATE] New flight request - [PERSON_NAME]" at bounding box center [129, 164] width 226 height 9
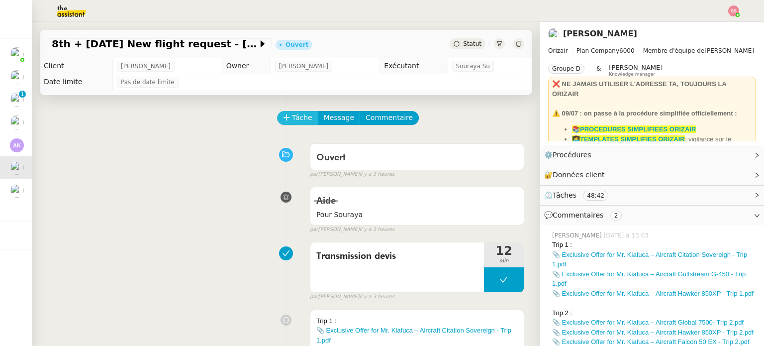
click at [285, 114] on button "Tâche" at bounding box center [297, 118] width 41 height 14
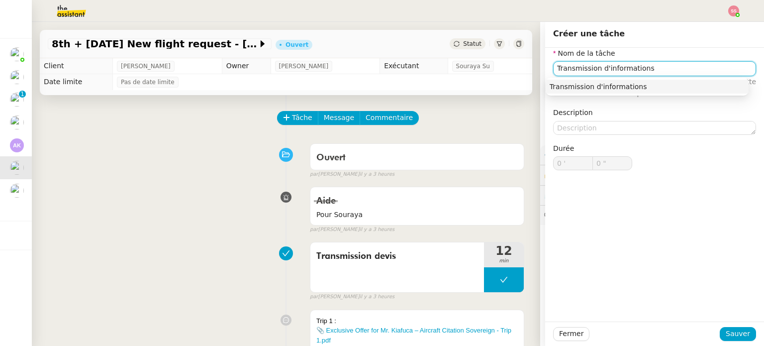
click at [599, 83] on div "Transmission d'informations" at bounding box center [647, 86] width 195 height 9
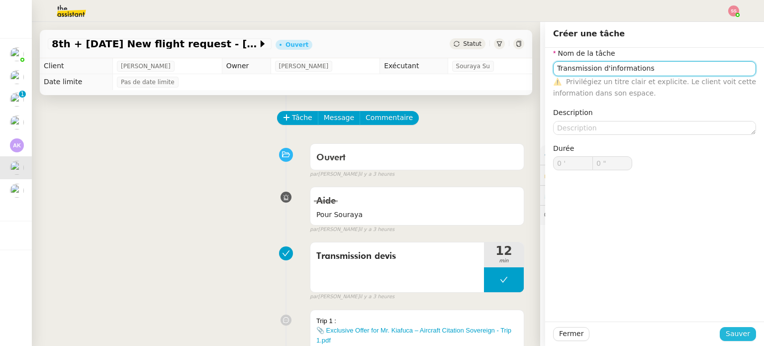
type input "Transmission d'informations"
click at [722, 327] on button "Sauver" at bounding box center [738, 334] width 36 height 14
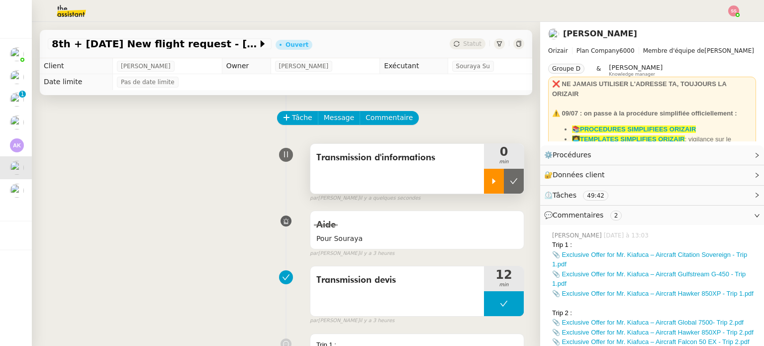
click at [485, 175] on div at bounding box center [494, 181] width 20 height 25
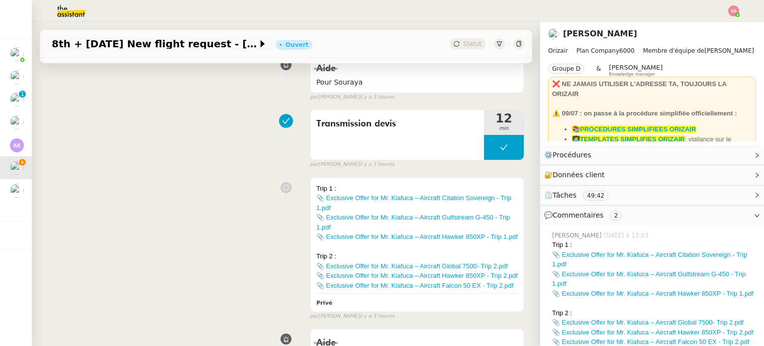
scroll to position [249, 0]
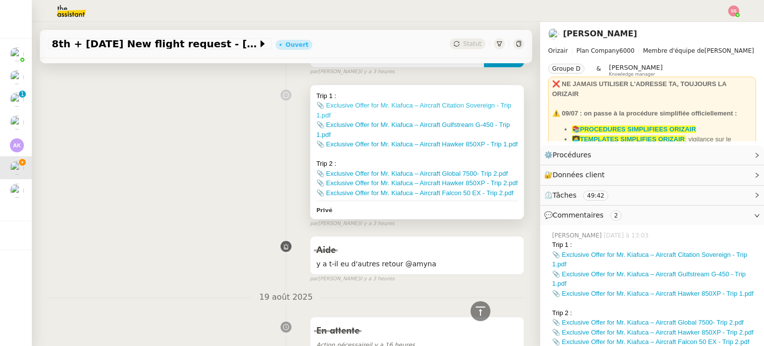
click at [350, 108] on link "📎 Exclusive Offer for Mr. Kiafuca – Aircraft Citation Sovereign - Trip 1.pdf" at bounding box center [413, 110] width 195 height 17
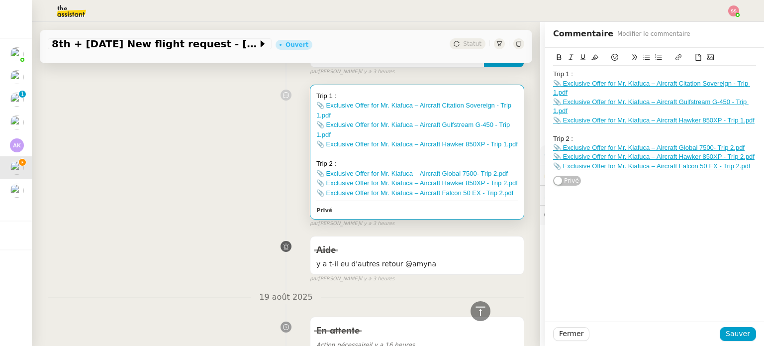
click at [567, 100] on link "📎 Exclusive Offer for Mr. Kiafuca – Aircraft Gulfstream G-450 - Trip 1.pdf" at bounding box center [651, 106] width 196 height 16
click at [594, 133] on link "https://dashboard.theassistant.com/file/5A8ziKZAx0PgC3BKPq6S" at bounding box center [626, 128] width 68 height 13
click at [595, 207] on div "Trip 1 : 📎 Exclusive Offer for Mr. Kiafuca – Aircraft Citation Sovereign - Trip…" at bounding box center [654, 185] width 219 height 274
click at [579, 118] on link "📎 Exclusive Offer for Mr. Kiafuca – Aircraft Hawker 850XP - Trip 1.pdf" at bounding box center [654, 119] width 202 height 7
click at [606, 135] on link "https://dashboard.theassistant.com/file/cSrISFmuwsPkf7Zox74K" at bounding box center [629, 138] width 68 height 13
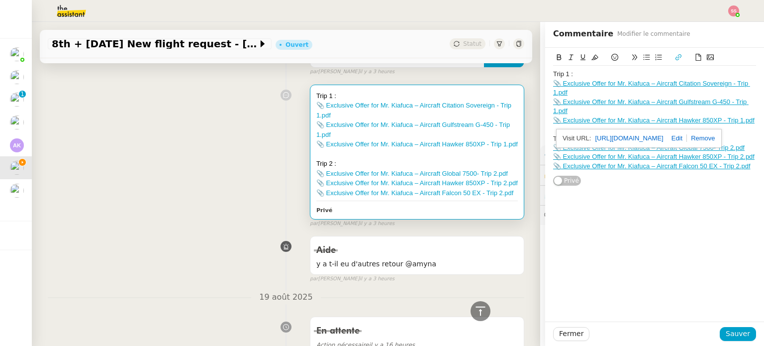
click at [599, 182] on div "Trip 1 : 📎 Exclusive Offer for Mr. Kiafuca – Aircraft Citation Sovereign - Trip…" at bounding box center [654, 117] width 203 height 139
click at [605, 147] on link "📎 Exclusive Offer for Mr. Kiafuca – Aircraft Global 7500- Trip 2.pdf" at bounding box center [649, 147] width 192 height 7
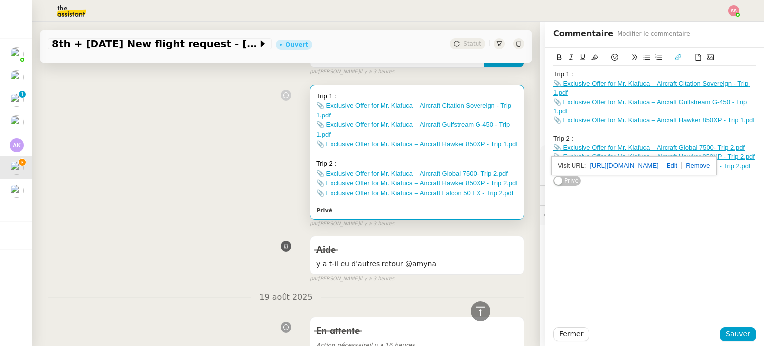
click at [608, 167] on link "https://dashboard.theassistant.com/file/piKSwUqjVTyQ9Oa3DOo8" at bounding box center [624, 165] width 68 height 13
click at [622, 198] on div "Trip 1 : 📎 Exclusive Offer for Mr. Kiafuca – Aircraft Citation Sovereign - Trip…" at bounding box center [654, 185] width 219 height 274
click at [593, 155] on link "📎 Exclusive Offer for Mr. Kiafuca – Aircraft Hawker 850XP - Trip 2.pdf" at bounding box center [654, 156] width 202 height 7
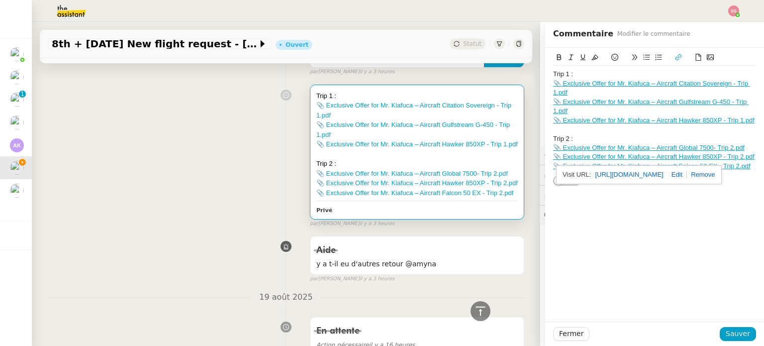
click at [609, 172] on link "https://dashboard.theassistant.com/file/NuxwqlyaCHHrk5K4V3wk" at bounding box center [629, 174] width 68 height 13
drag, startPoint x: 660, startPoint y: 234, endPoint x: 652, endPoint y: 217, distance: 18.5
click at [660, 233] on div "Trip 1 : 📎 Exclusive Offer for Mr. Kiafuca – Aircraft Citation Sovereign - Trip…" at bounding box center [654, 185] width 219 height 274
click at [621, 168] on link "📎 Exclusive Offer for Mr. Kiafuca – Aircraft Falcon 50 EX - Trip 2.pdf" at bounding box center [652, 165] width 198 height 7
click at [612, 180] on link "https://dashboard.theassistant.com/file/CzGV4gopNOs5hJgNrrKN" at bounding box center [627, 184] width 68 height 13
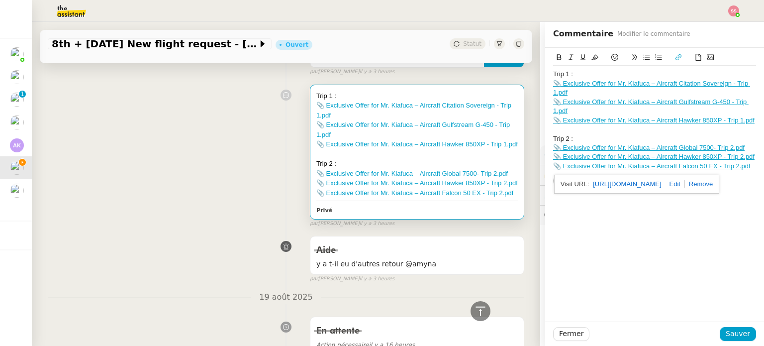
drag, startPoint x: 588, startPoint y: 248, endPoint x: 561, endPoint y: 231, distance: 32.2
click at [588, 247] on div "Trip 1 : 📎 Exclusive Offer for Mr. Kiafuca – Aircraft Citation Sovereign - Trip…" at bounding box center [654, 185] width 219 height 274
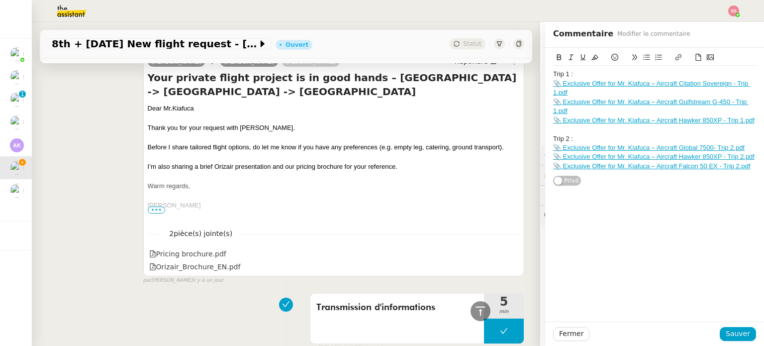
scroll to position [1141, 0]
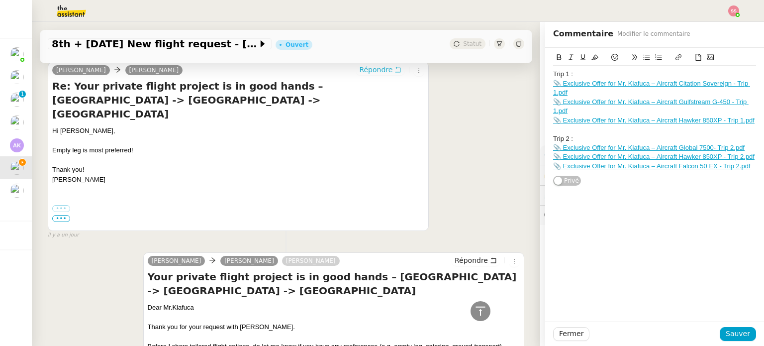
click at [359, 75] on span "Répondre" at bounding box center [375, 70] width 33 height 10
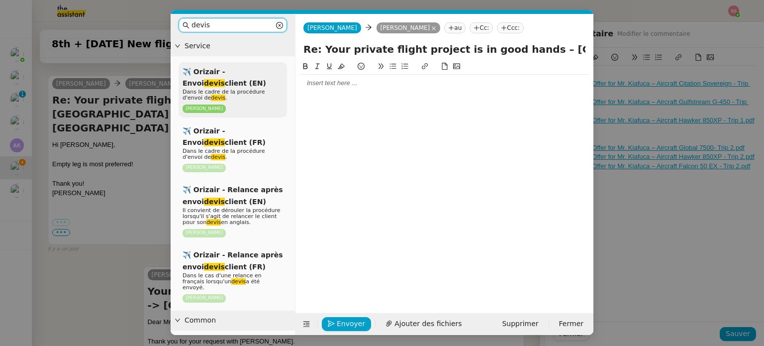
type input "devis"
click at [247, 65] on div "✈️ Orizair - Envoi devis client (EN) Dans le cadre de la procédure d'envoi de d…" at bounding box center [233, 89] width 108 height 55
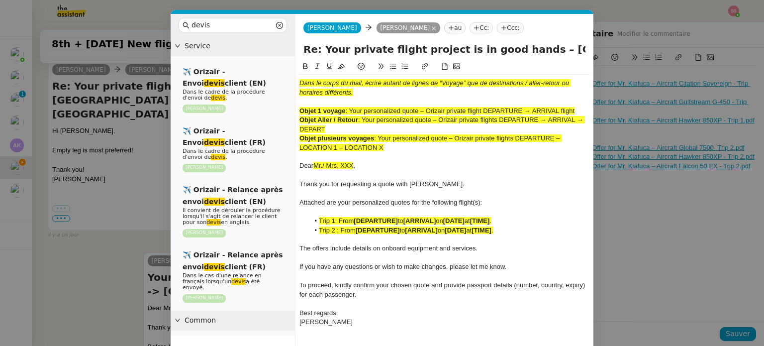
scroll to position [1348, 0]
click at [359, 110] on span ": Your personalized quote – Orizair private flight DEPARTURE → ARRIVAL flight" at bounding box center [459, 110] width 229 height 7
drag, startPoint x: 351, startPoint y: 107, endPoint x: 422, endPoint y: 107, distance: 71.2
click at [422, 107] on span ": Your personalized quote – Orizair private flight DEPARTURE → ARRIVAL flight" at bounding box center [459, 110] width 229 height 7
drag, startPoint x: 512, startPoint y: 53, endPoint x: 266, endPoint y: 50, distance: 245.8
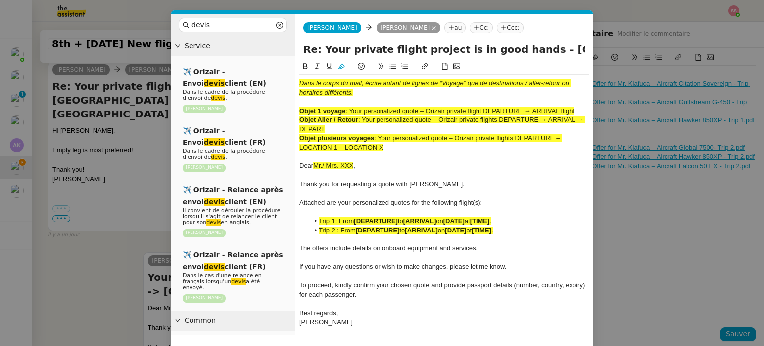
click at [266, 50] on nz-layout "devis Service ✈️ Orizair - Envoi devis client (EN) Dans le cadre de la procédur…" at bounding box center [382, 191] width 423 height 354
paste input "Your personalized quote"
click at [415, 49] on input "Your personalized quote – London -> Singapore -> London" at bounding box center [445, 49] width 282 height 15
type input "Your personalized quotes – London -> Singapore -> London"
drag, startPoint x: 382, startPoint y: 146, endPoint x: 291, endPoint y: 77, distance: 114.7
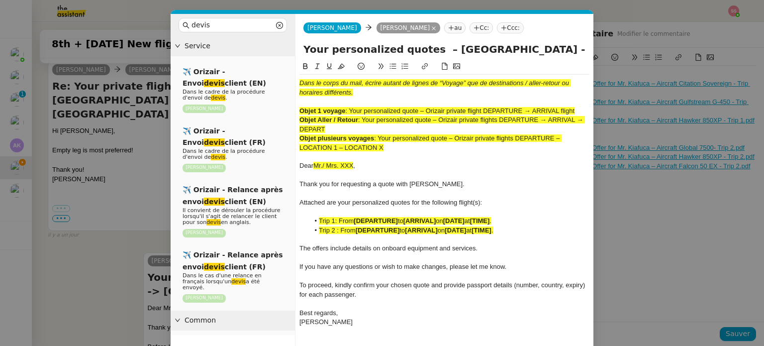
click at [291, 77] on nz-layout "devis Service ✈️ Orizair - Envoi devis client (EN) Dans le cadre de la procédur…" at bounding box center [382, 191] width 423 height 354
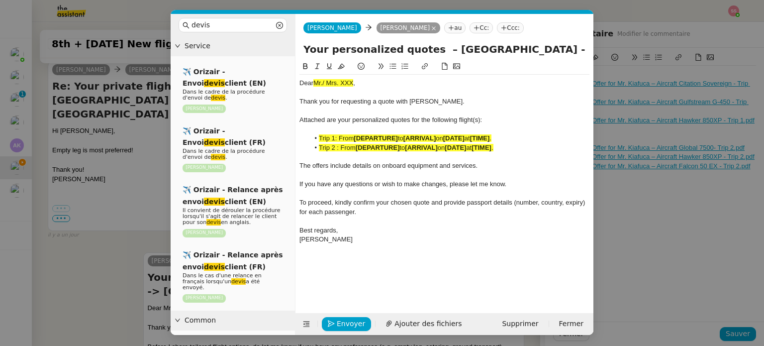
click at [126, 136] on nz-modal-container "devis Service ✈️ Orizair - Envoi devis client (EN) Dans le cadre de la procédur…" at bounding box center [382, 173] width 764 height 346
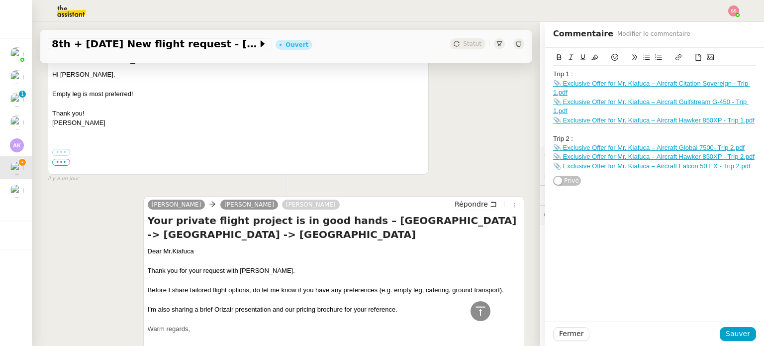
scroll to position [1447, 0]
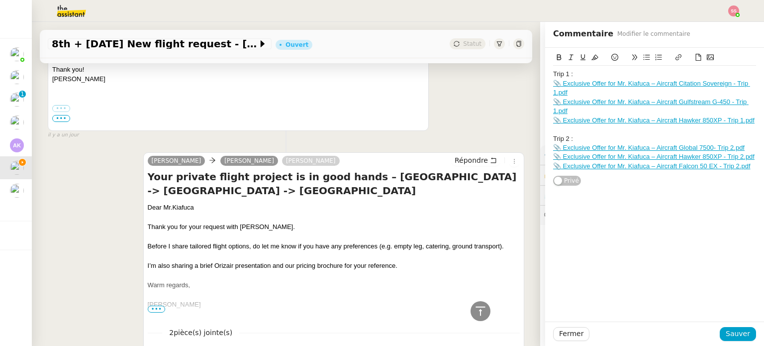
click at [166, 212] on div "Dear Mr.Kiafuca" at bounding box center [334, 208] width 372 height 10
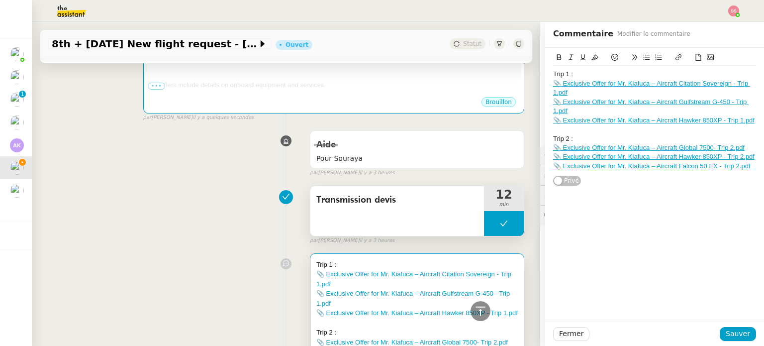
scroll to position [153, 0]
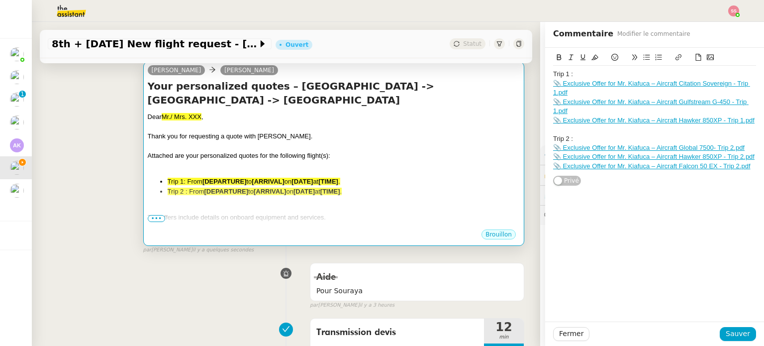
click at [322, 152] on span "Attached are your personalized quotes for the following flight(s):" at bounding box center [239, 155] width 183 height 7
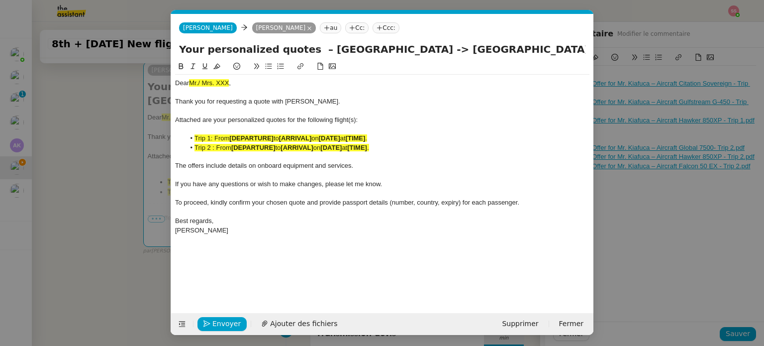
scroll to position [0, 36]
drag, startPoint x: 243, startPoint y: 83, endPoint x: 174, endPoint y: 82, distance: 68.7
click at [174, 82] on nz-spin "Dear Mr./ Mrs. XXX , Thank you for requesting a quote with Orizair. Attached ar…" at bounding box center [382, 181] width 422 height 241
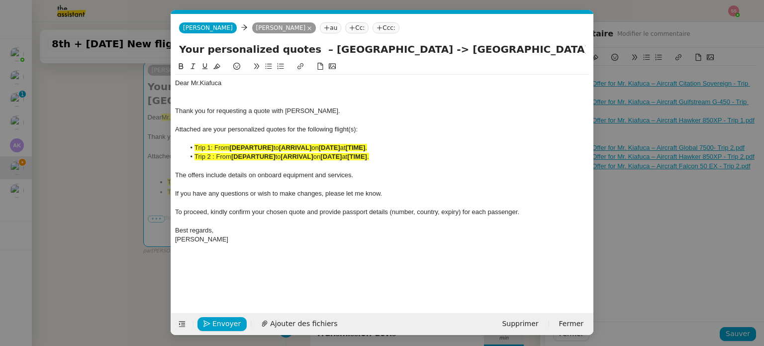
scroll to position [0, 0]
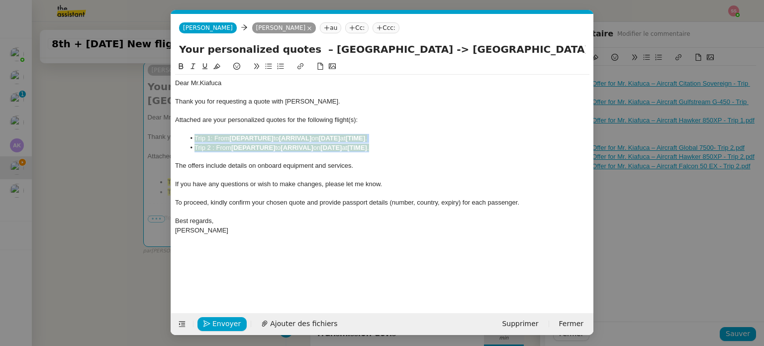
drag, startPoint x: 391, startPoint y: 144, endPoint x: 180, endPoint y: 142, distance: 210.5
click at [180, 142] on ul "Trip 1: From [DEPARTURE] to [ARRIVAL] on [DATE] at [TIME] . Trip 2 : From [DEPA…" at bounding box center [382, 143] width 414 height 18
click at [215, 63] on icon at bounding box center [216, 66] width 7 height 7
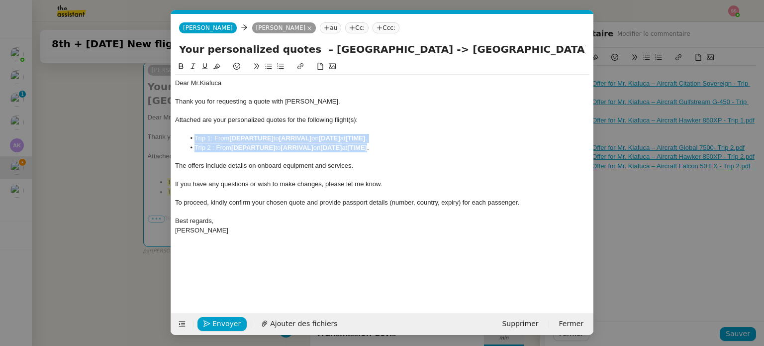
click at [237, 151] on strong "[DEPARTURE]" at bounding box center [253, 147] width 44 height 7
click at [239, 149] on strong "[DEPARTURE]" at bounding box center [253, 147] width 44 height 7
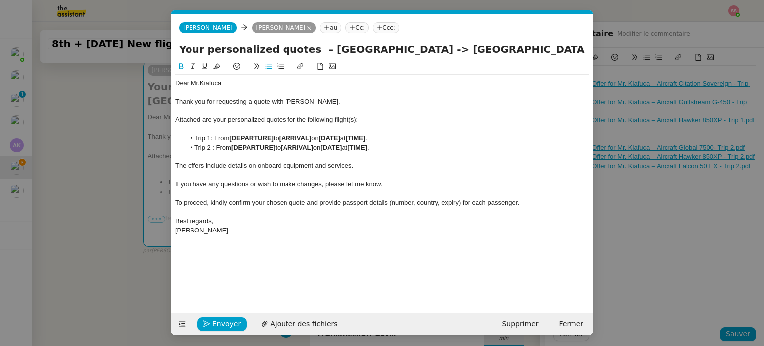
click at [139, 163] on nz-modal-container "devis Service ✈️ Orizair - Envoi devis client (EN) Dans le cadre de la procédur…" at bounding box center [382, 173] width 764 height 346
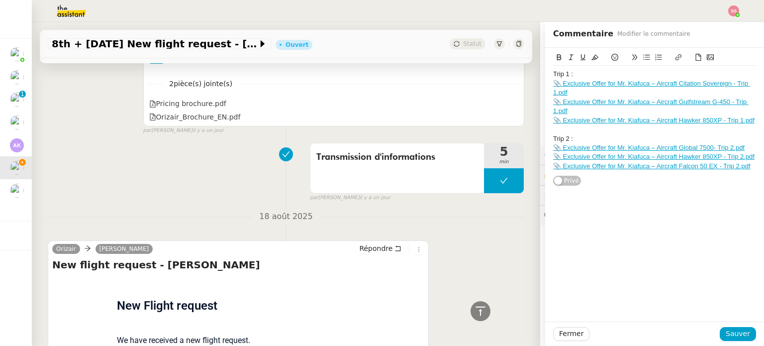
scroll to position [1845, 0]
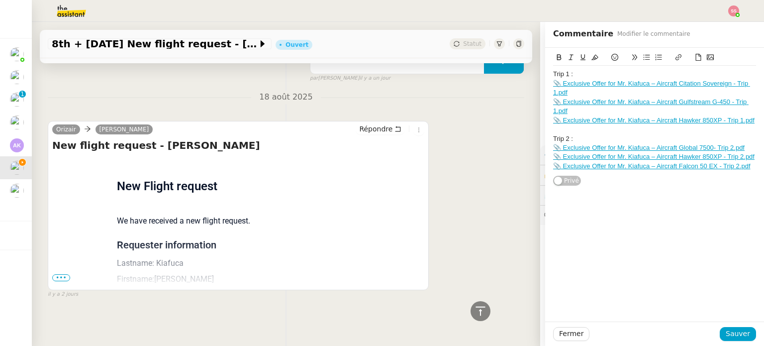
click at [66, 274] on span "•••" at bounding box center [61, 277] width 18 height 7
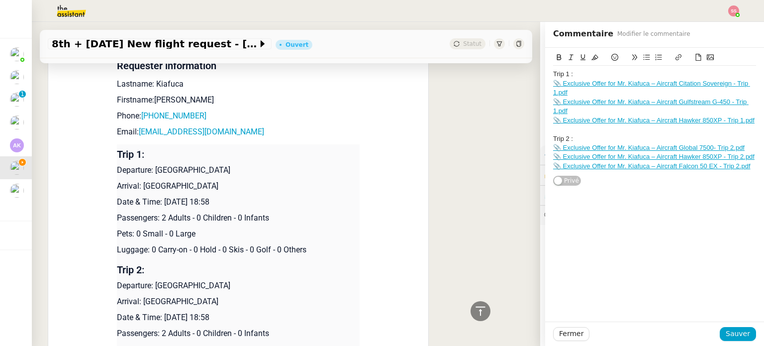
scroll to position [2094, 0]
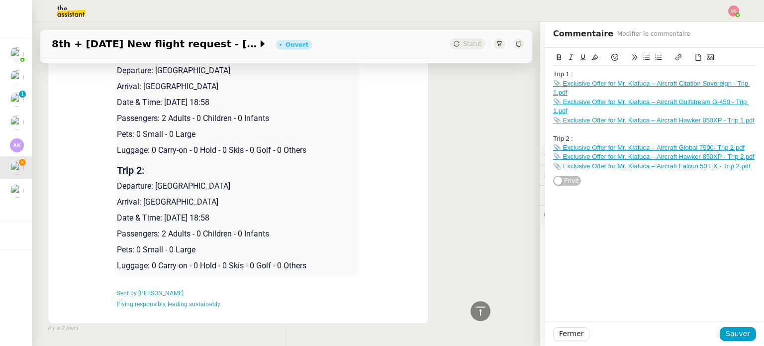
drag, startPoint x: 149, startPoint y: 95, endPoint x: 254, endPoint y: 91, distance: 105.1
click at [254, 77] on p "Departure: London Biggin Hill Airport" at bounding box center [238, 71] width 243 height 12
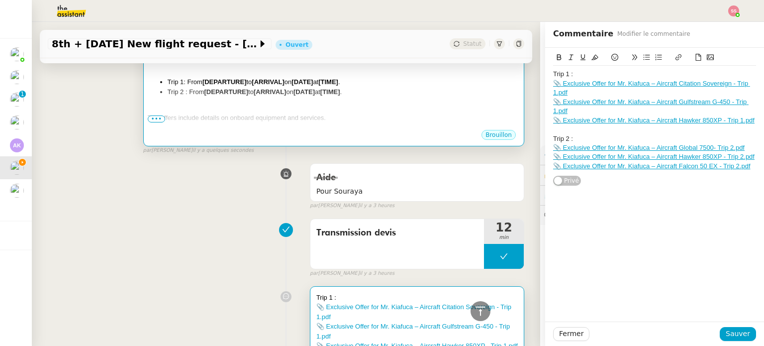
click at [283, 103] on div at bounding box center [334, 108] width 372 height 10
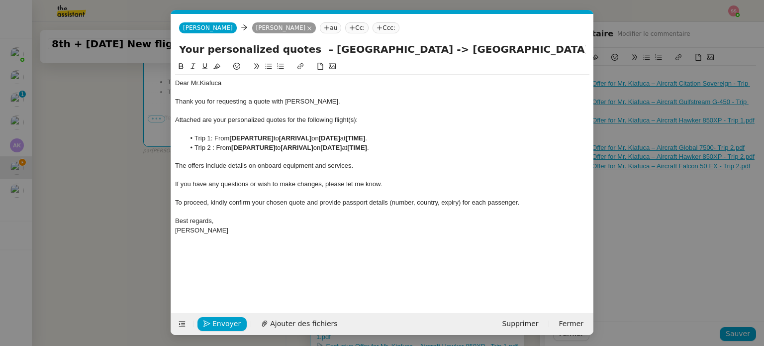
scroll to position [0, 36]
drag, startPoint x: 275, startPoint y: 137, endPoint x: 231, endPoint y: 136, distance: 44.3
click at [231, 136] on li "Trip 1: From [DEPARTURE] to [ARRIVAL] on [DATE] at [TIME] ." at bounding box center [387, 138] width 405 height 9
drag, startPoint x: 320, startPoint y: 149, endPoint x: 286, endPoint y: 148, distance: 34.3
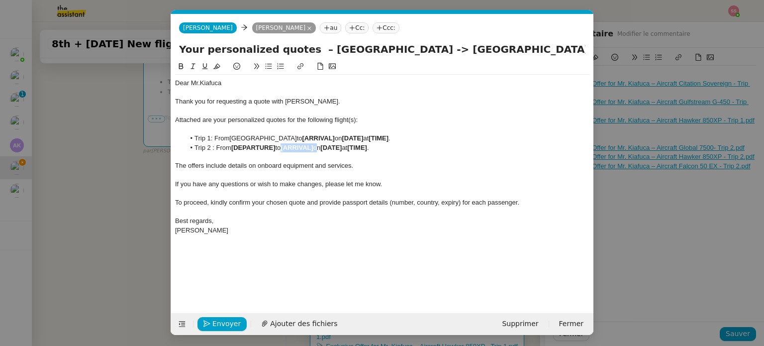
click at [286, 148] on li "Trip 2 : From [DEPARTURE] to [ARRIVAL] on [DATE] at [TIME] ." at bounding box center [387, 147] width 405 height 9
click at [162, 173] on nz-modal-container "devis Service ✈️ Orizair - Envoi devis client (EN) Dans le cadre de la procédur…" at bounding box center [382, 173] width 764 height 346
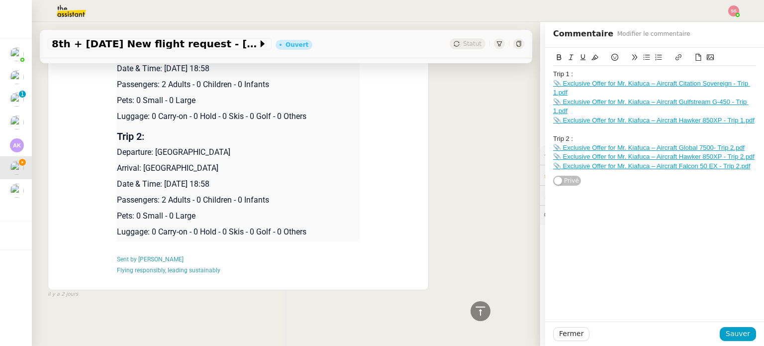
scroll to position [2058, 0]
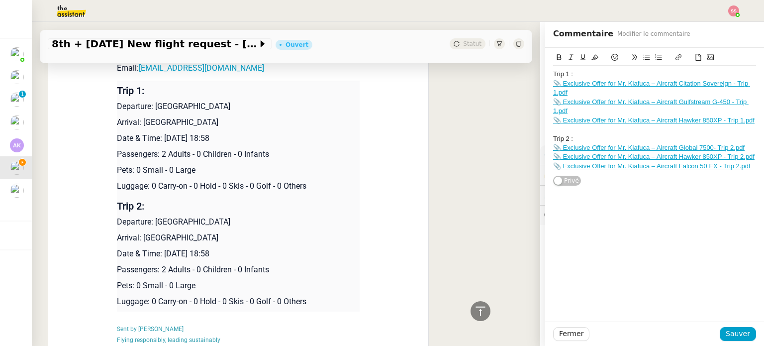
click at [136, 128] on p "Arrival: Singapore Changi Airport" at bounding box center [238, 122] width 243 height 12
drag, startPoint x: 138, startPoint y: 145, endPoint x: 247, endPoint y: 140, distance: 108.6
click at [247, 140] on td "Trip 1: Departure: London Biggin Hill Airport Arrival: Singapore Changi Airport…" at bounding box center [238, 138] width 243 height 115
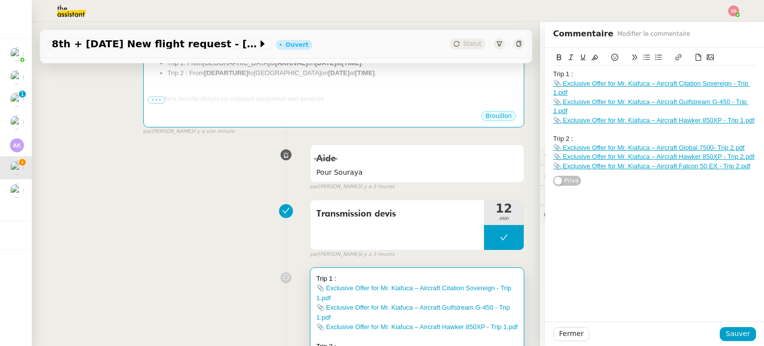
scroll to position [167, 0]
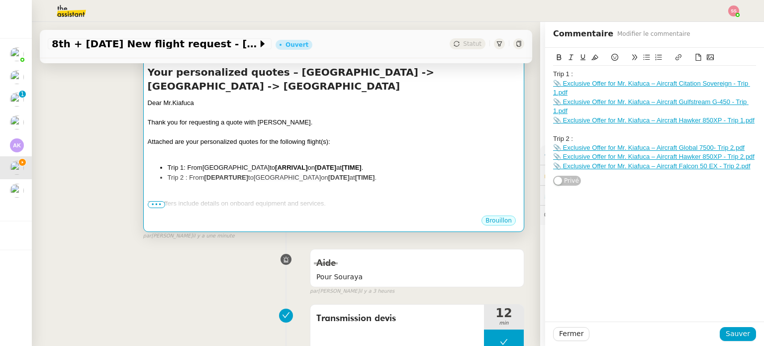
click at [399, 137] on div "Attached are your personalized quotes for the following flight(s):" at bounding box center [334, 142] width 372 height 10
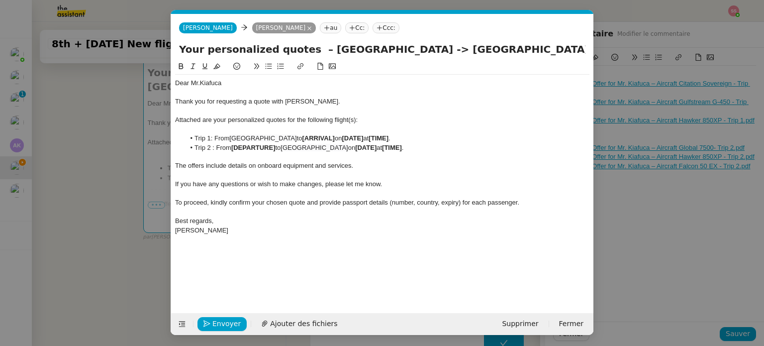
scroll to position [0, 36]
drag, startPoint x: 346, startPoint y: 137, endPoint x: 314, endPoint y: 137, distance: 31.8
click at [314, 137] on strong "[ARRIVAL]" at bounding box center [318, 137] width 32 height 7
drag, startPoint x: 278, startPoint y: 147, endPoint x: 234, endPoint y: 147, distance: 43.8
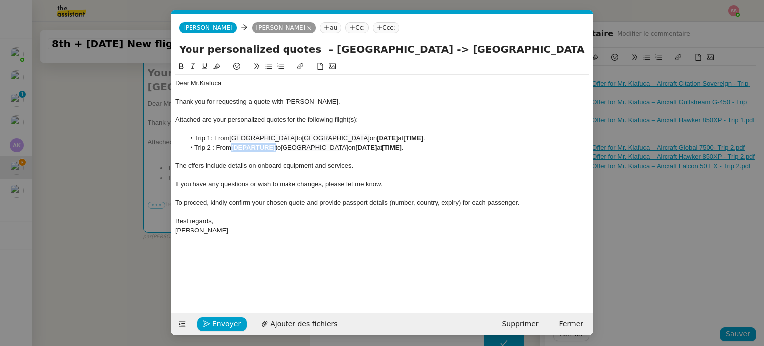
click at [234, 147] on li "Trip 2 : From [DEPARTURE] to London Biggin Hill Airport on [DATE] at [TIME] ." at bounding box center [387, 147] width 405 height 9
click at [229, 140] on li "Trip 1: From London Biggin Hill Airport to Singapore Changi Airport on [DATE] a…" at bounding box center [387, 138] width 405 height 9
click at [0, 0] on lt-span "Supprimer les doubles espaces" at bounding box center [0, 0] width 0 height 0
click at [142, 197] on nz-modal-container "devis Service ✈️ Orizair - Envoi devis client (EN) Dans le cadre de la procédur…" at bounding box center [382, 173] width 764 height 346
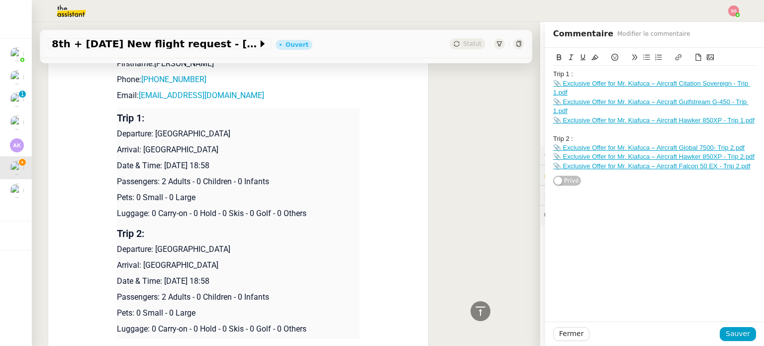
scroll to position [2108, 0]
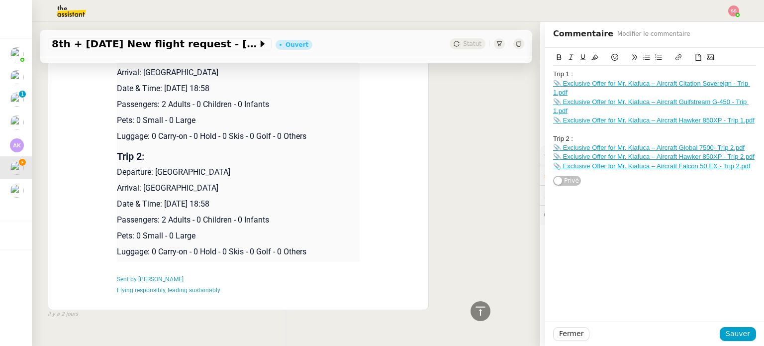
drag, startPoint x: 159, startPoint y: 110, endPoint x: 257, endPoint y: 109, distance: 98.0
click at [257, 95] on p "Date & Time: 8th September 2025 18:58" at bounding box center [238, 89] width 243 height 12
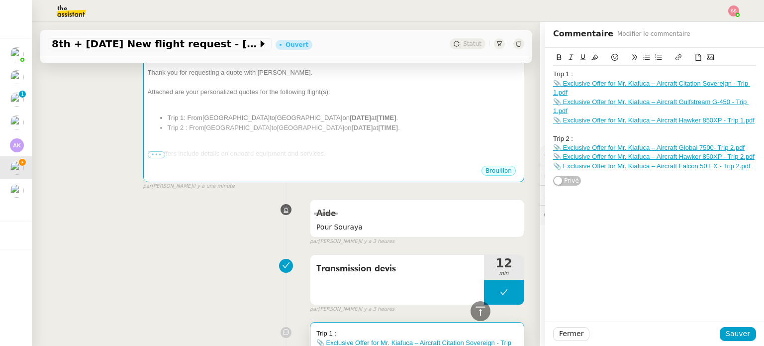
click at [362, 139] on div at bounding box center [334, 144] width 372 height 10
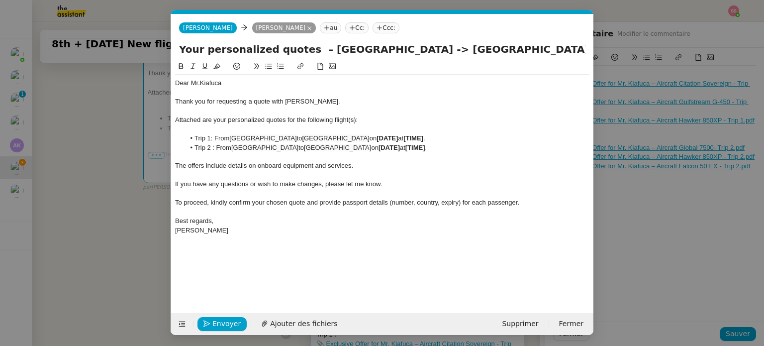
scroll to position [0, 36]
drag, startPoint x: 454, startPoint y: 134, endPoint x: 402, endPoint y: 137, distance: 52.8
click at [402, 137] on li "Trip 1: From London Biggin Hill Airport to Singapore Changi Airport on [DATE] a…" at bounding box center [387, 138] width 405 height 9
drag, startPoint x: 396, startPoint y: 136, endPoint x: 452, endPoint y: 137, distance: 55.7
click at [452, 137] on li "Trip 1: From London Biggin Hill Airport to Singapore Changi Airport on [DATE] a…" at bounding box center [387, 138] width 405 height 9
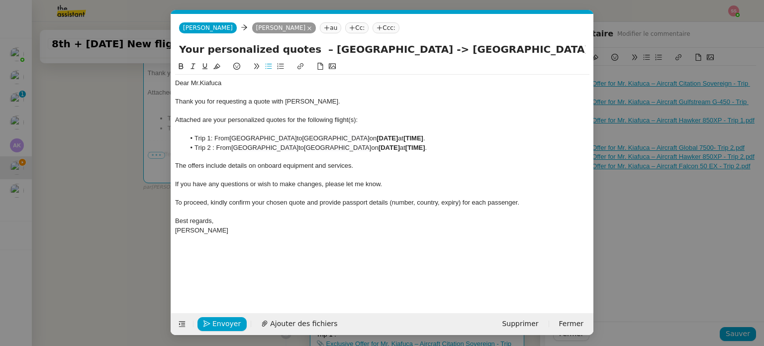
scroll to position [0, 0]
click at [396, 134] on li "Trip 1: From London Biggin Hill Airport to Singapore Changi Airport on 8th Sept…" at bounding box center [387, 138] width 405 height 9
click at [68, 187] on nz-modal-container "devis Service ✈️ Orizair - Envoi devis client (EN) Dans le cadre de la procédur…" at bounding box center [382, 173] width 764 height 346
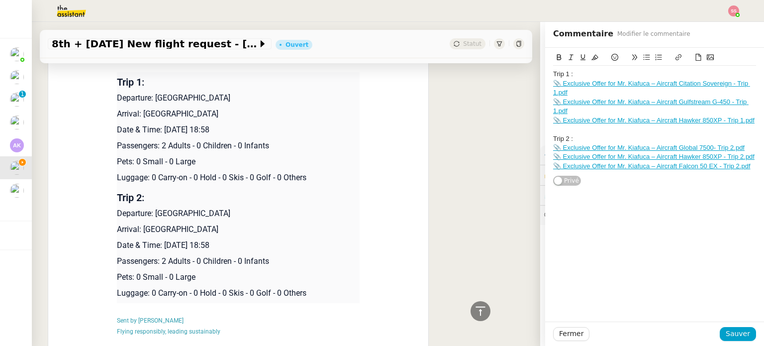
scroll to position [2108, 0]
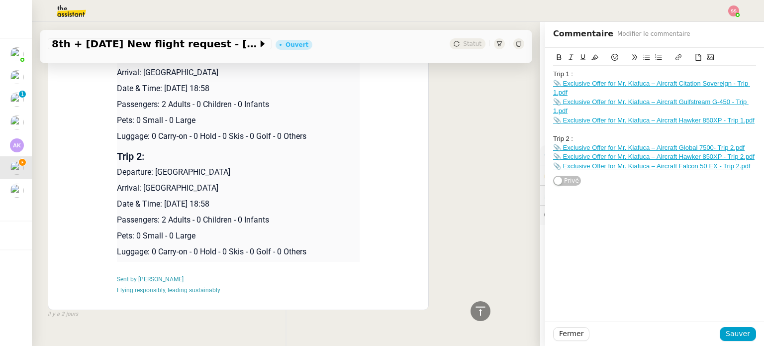
drag, startPoint x: 257, startPoint y: 228, endPoint x: 161, endPoint y: 230, distance: 96.1
click at [161, 210] on p "Date & Time: 17th September 2025 18:58" at bounding box center [238, 204] width 243 height 12
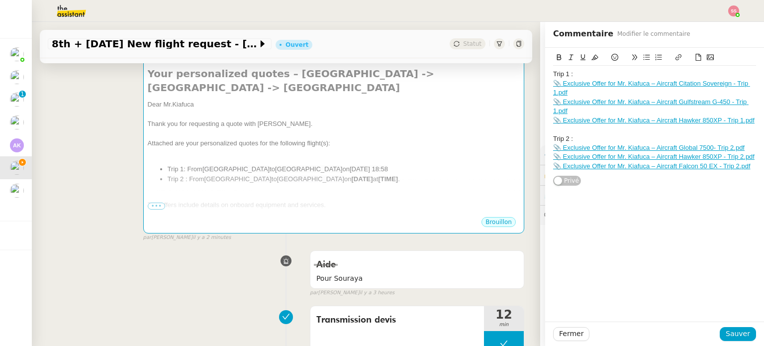
scroll to position [167, 0]
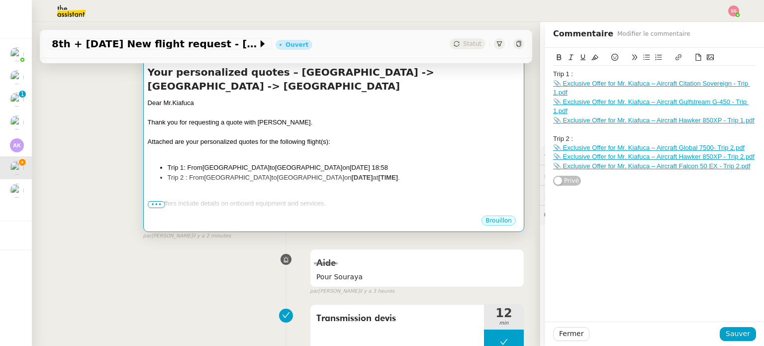
click at [396, 137] on div "Attached are your personalized quotes for the following flight(s):" at bounding box center [334, 142] width 372 height 10
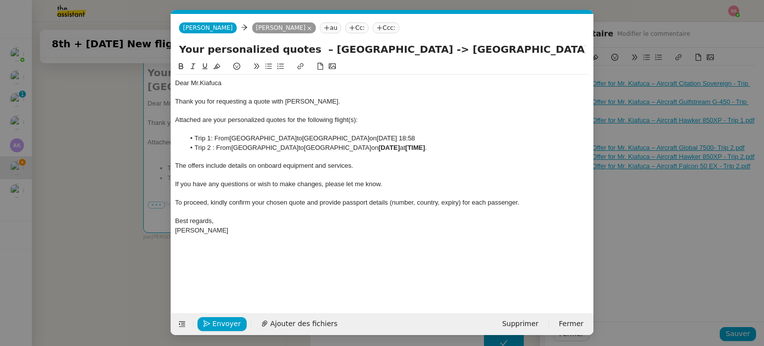
scroll to position [0, 36]
drag, startPoint x: 452, startPoint y: 149, endPoint x: 400, endPoint y: 148, distance: 51.8
click at [400, 148] on li "Trip 2 : From Singapore Changi Airport to London Biggin Hill Airport on [DATE] …" at bounding box center [387, 147] width 405 height 9
click at [281, 318] on span "Ajouter des fichiers" at bounding box center [303, 323] width 67 height 11
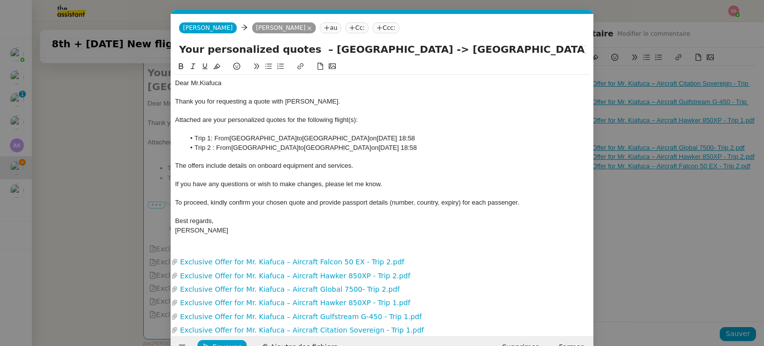
click at [376, 28] on nz-tag "Ccc:" at bounding box center [386, 27] width 27 height 11
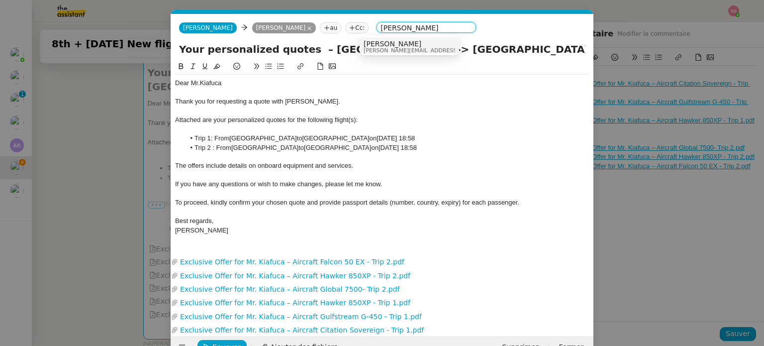
type input "[PERSON_NAME]"
click at [383, 45] on span "[PERSON_NAME]" at bounding box center [434, 44] width 141 height 8
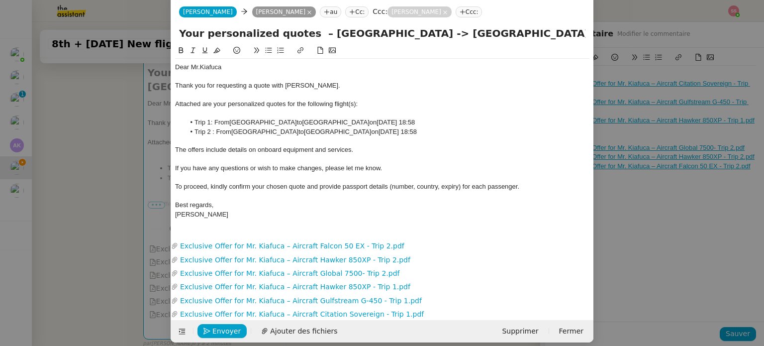
scroll to position [25, 0]
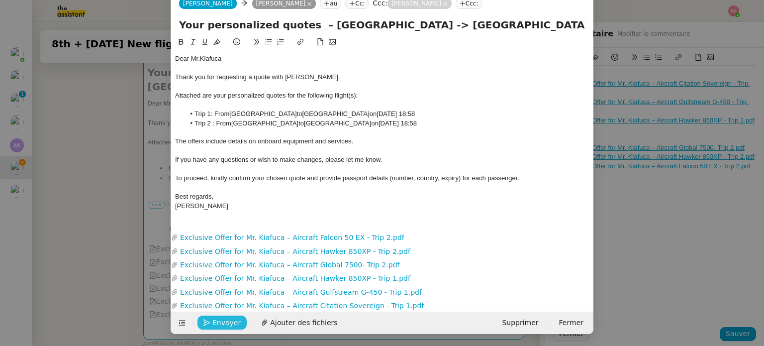
click at [223, 321] on span "Envoyer" at bounding box center [226, 322] width 28 height 11
click at [223, 321] on span "Confirmer l'envoi" at bounding box center [242, 322] width 60 height 11
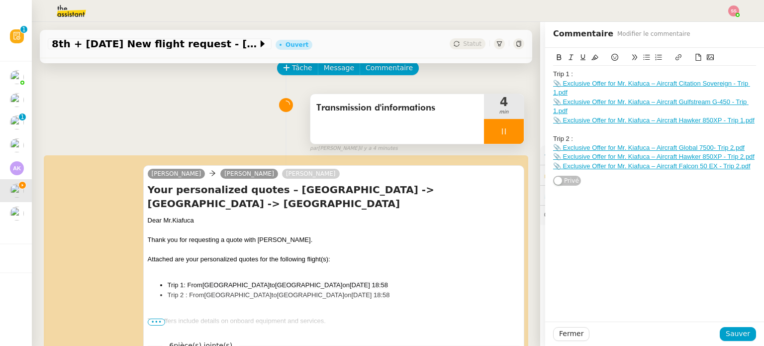
scroll to position [0, 0]
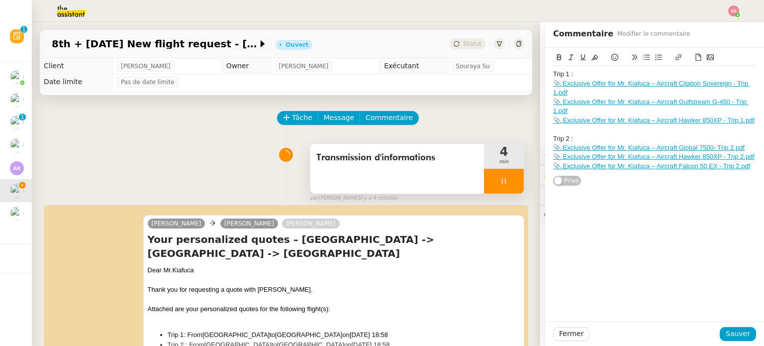
click at [505, 179] on div at bounding box center [504, 181] width 40 height 25
click at [507, 182] on button at bounding box center [514, 181] width 20 height 25
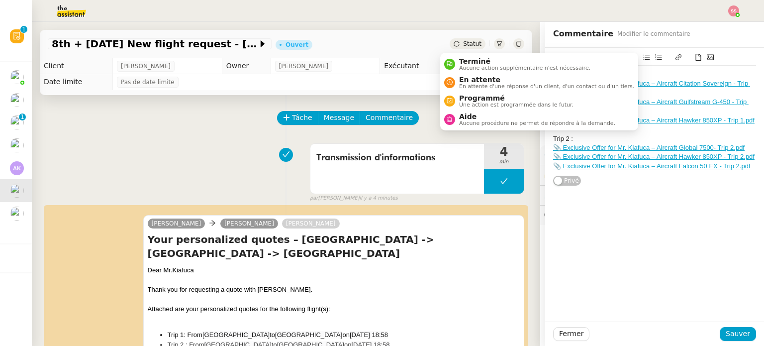
click at [464, 47] on span "Statut" at bounding box center [472, 43] width 18 height 7
click at [466, 78] on span "En attente" at bounding box center [546, 80] width 175 height 8
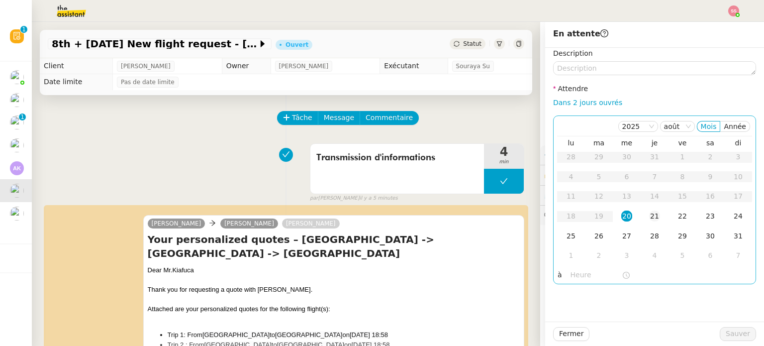
click at [641, 216] on td "21" at bounding box center [655, 216] width 28 height 20
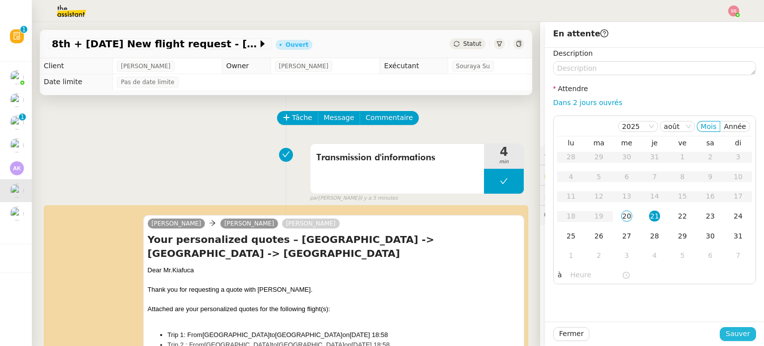
click at [728, 337] on span "Sauver" at bounding box center [738, 333] width 24 height 11
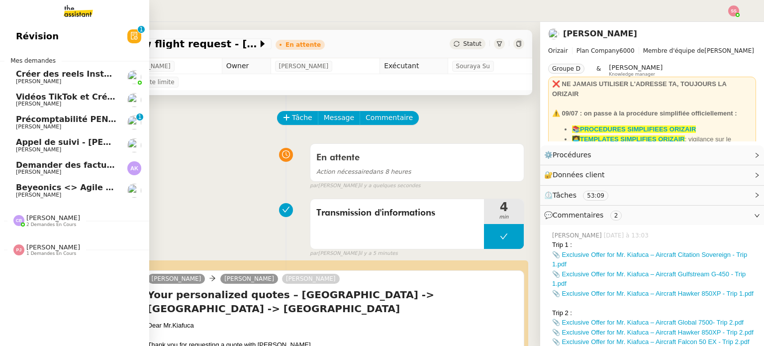
click at [44, 202] on div "Camille Barthès 2 demandes en cours" at bounding box center [74, 216] width 149 height 29
click at [82, 183] on span "Beyeonics <> Agile Capital Markets" at bounding box center [96, 187] width 160 height 9
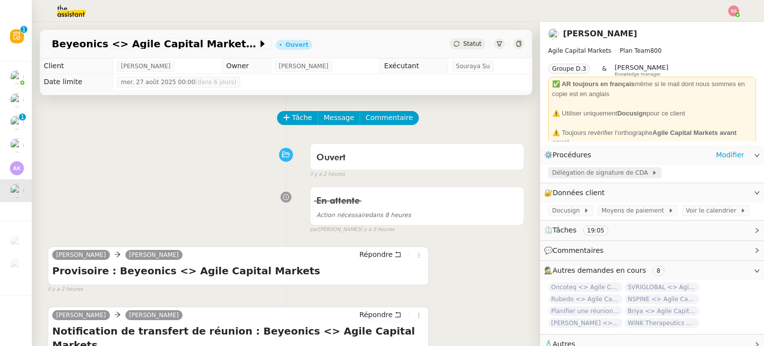
click at [567, 176] on span "Délégation de signature de CDA" at bounding box center [602, 173] width 100 height 10
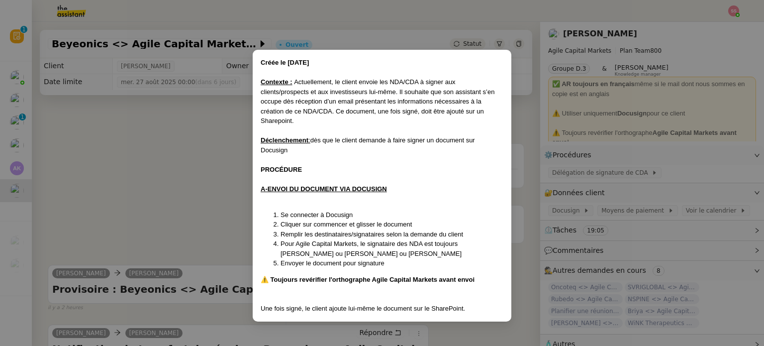
click at [515, 187] on nz-modal-container "Créée le 28/03/2025 Contexte : Actuellement, le client envoie les NDA/CDA à sig…" at bounding box center [382, 173] width 764 height 346
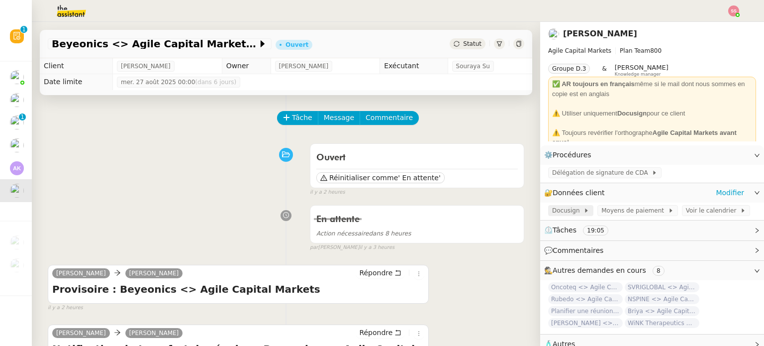
click at [558, 210] on span "Docusign" at bounding box center [567, 210] width 31 height 10
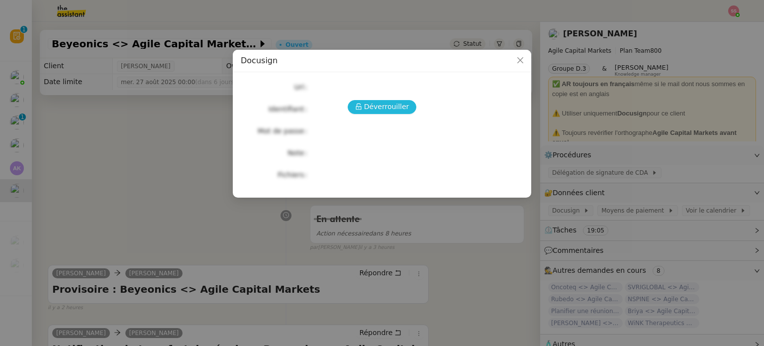
click at [380, 103] on span "Déverrouiller" at bounding box center [386, 106] width 45 height 11
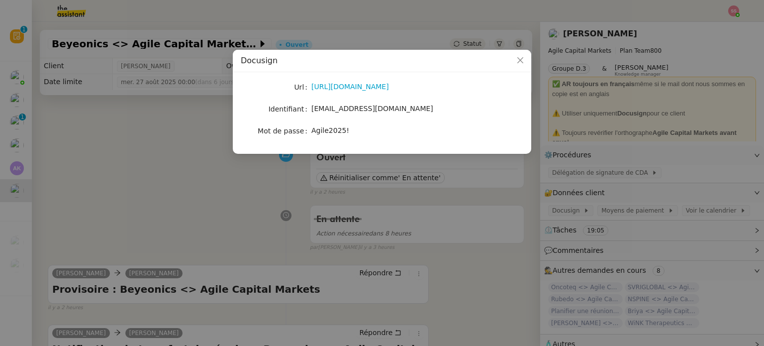
click at [356, 92] on div "http://docusign.com" at bounding box center [393, 86] width 165 height 11
click at [358, 90] on link "http://docusign.com" at bounding box center [350, 87] width 78 height 8
click at [119, 179] on nz-modal-container "Docusign Url http://docusign.com Identifiant pierre.bertin@agilecapitalmarkets.…" at bounding box center [382, 173] width 764 height 346
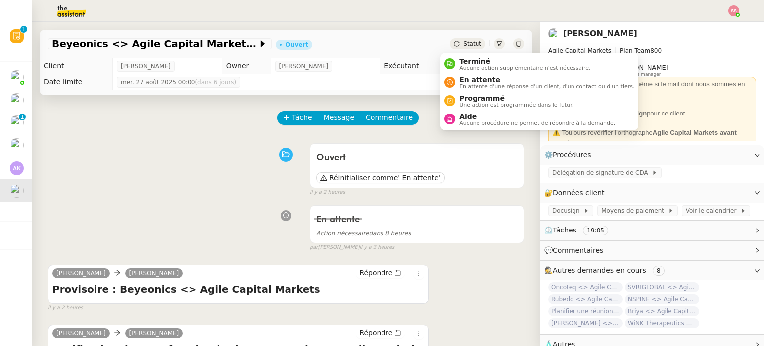
click at [463, 41] on span "Statut" at bounding box center [472, 43] width 18 height 7
click at [470, 89] on span "En attente d'une réponse d'un client, d'un contact ou d'un tiers." at bounding box center [546, 86] width 175 height 5
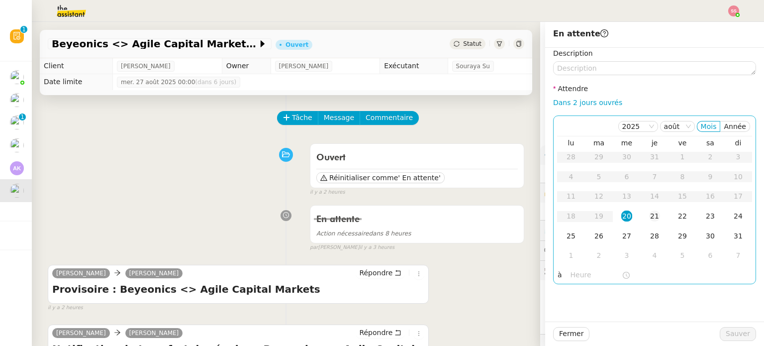
click at [650, 216] on div "21" at bounding box center [654, 215] width 11 height 11
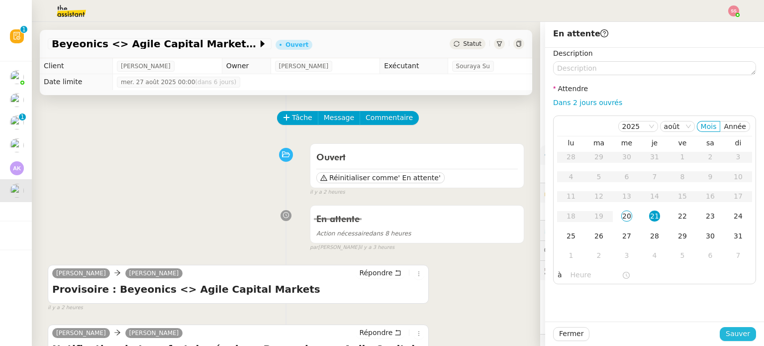
click at [726, 331] on span "Sauver" at bounding box center [738, 333] width 24 height 11
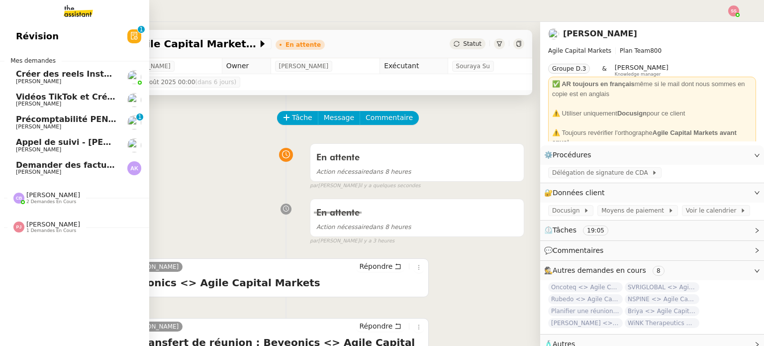
click at [59, 177] on link "Demander des factures pour SARL 2TLR et ACCATEA Andrea Khamvene" at bounding box center [74, 168] width 149 height 23
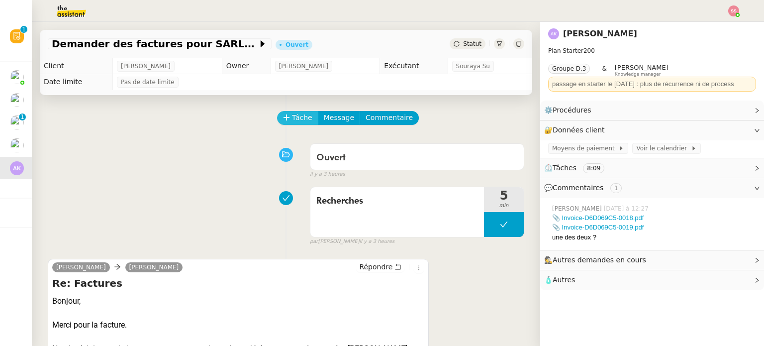
click at [299, 121] on span "Tâche" at bounding box center [302, 117] width 20 height 11
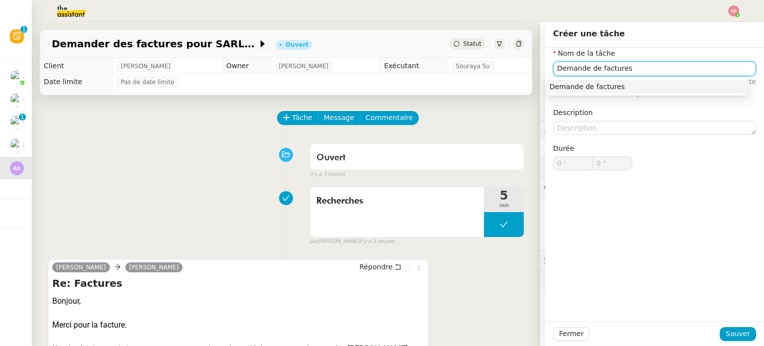
click at [568, 90] on div "Demande de factures" at bounding box center [647, 86] width 195 height 9
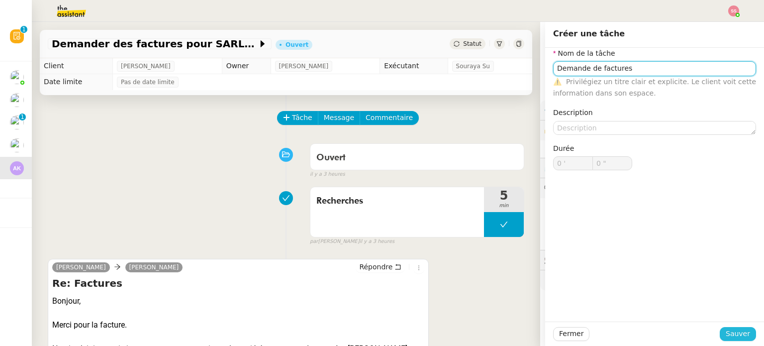
type input "Demande de factures"
click at [735, 332] on span "Sauver" at bounding box center [738, 333] width 24 height 11
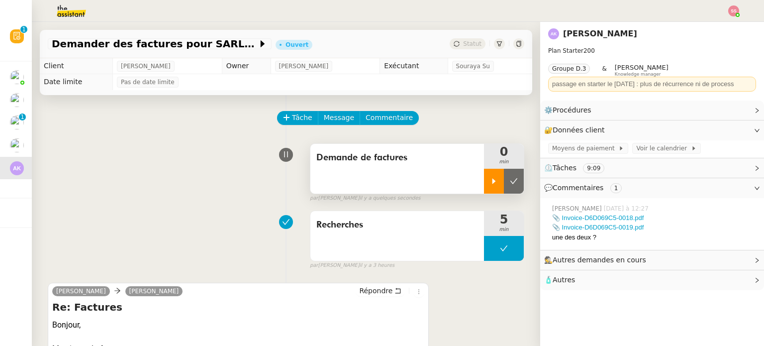
click at [489, 187] on div at bounding box center [494, 181] width 20 height 25
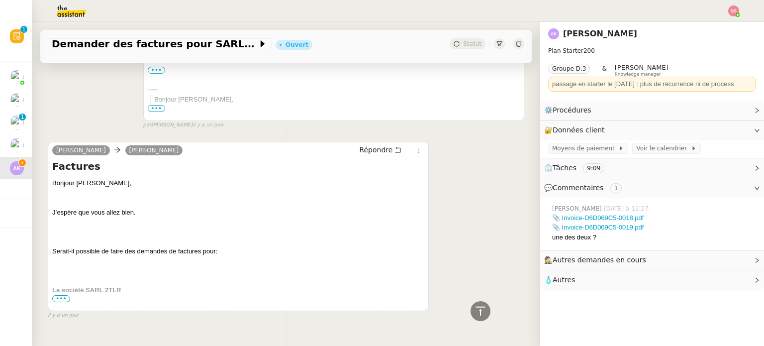
scroll to position [1002, 0]
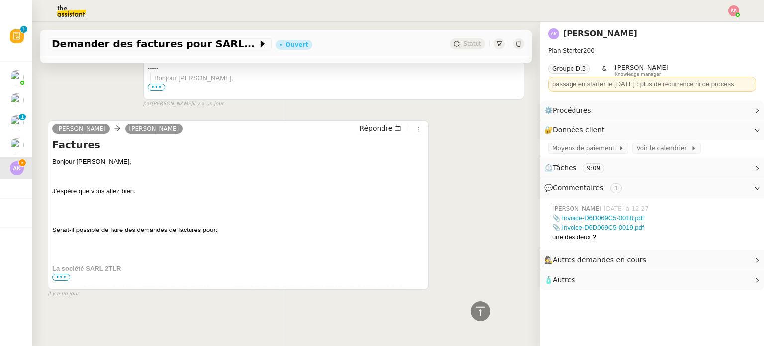
click at [56, 274] on span "•••" at bounding box center [61, 277] width 18 height 7
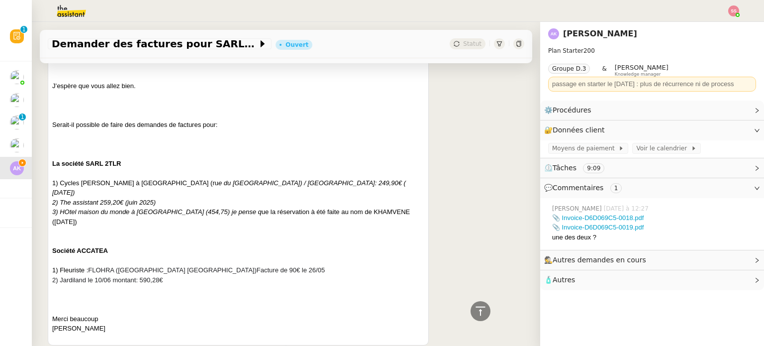
scroll to position [1101, 0]
drag, startPoint x: 60, startPoint y: 181, endPoint x: 152, endPoint y: 180, distance: 92.1
click at [152, 180] on div "1) Cycles Chiasson à La Rochelle (ru e du minage centre ville) / Montant: 249,9…" at bounding box center [238, 187] width 372 height 19
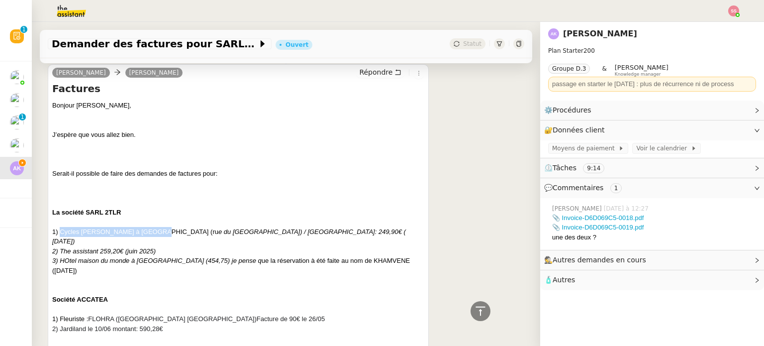
scroll to position [1051, 0]
click at [592, 283] on span "🧴 Autres" at bounding box center [644, 279] width 200 height 11
click at [580, 298] on span "Créer un email dédié" at bounding box center [583, 298] width 63 height 7
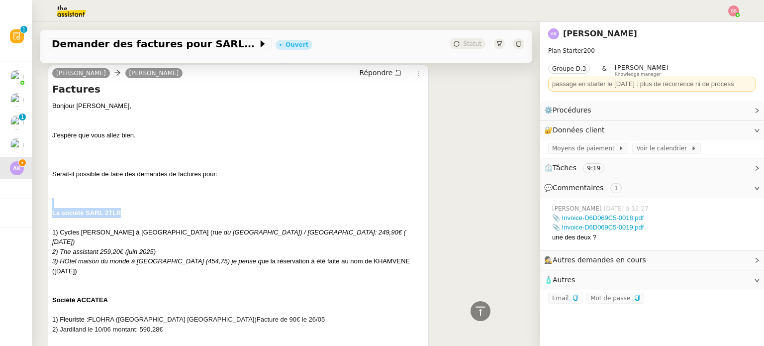
drag, startPoint x: 121, startPoint y: 211, endPoint x: 70, endPoint y: 205, distance: 51.0
click at [70, 205] on div "Bonjour Charlie, J’espère que vous allez bien. Serait-il possible de faire des …" at bounding box center [238, 246] width 372 height 291
click at [137, 207] on div at bounding box center [238, 203] width 372 height 10
drag, startPoint x: 86, startPoint y: 210, endPoint x: 146, endPoint y: 214, distance: 60.8
click at [146, 214] on div "La société SARL 2TLR" at bounding box center [238, 213] width 372 height 10
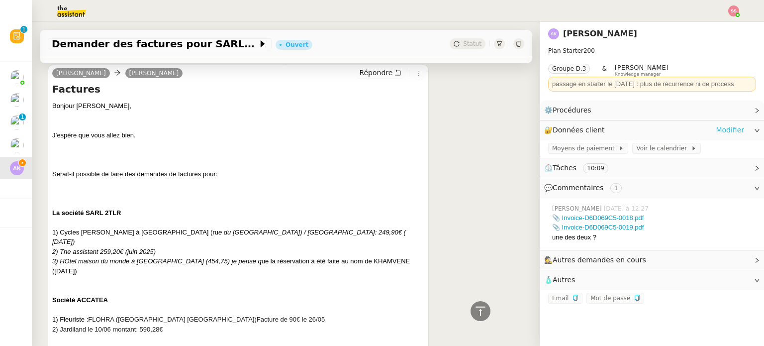
click at [720, 129] on link "Modifier" at bounding box center [730, 129] width 28 height 11
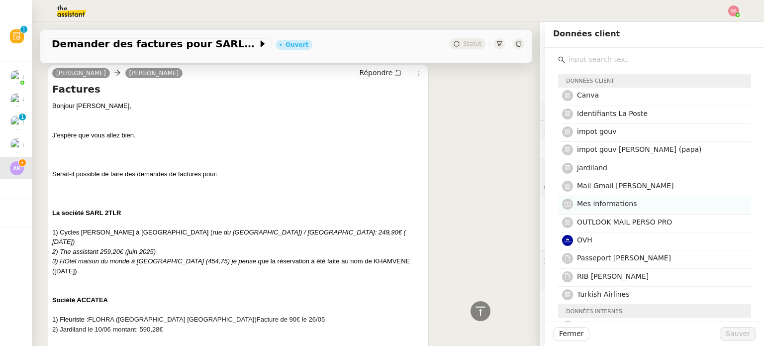
click at [648, 198] on h4 "Mes informations" at bounding box center [661, 203] width 168 height 11
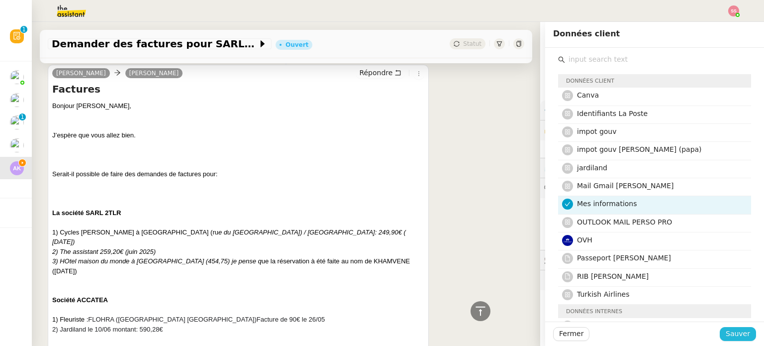
click at [728, 336] on span "Sauver" at bounding box center [738, 333] width 24 height 11
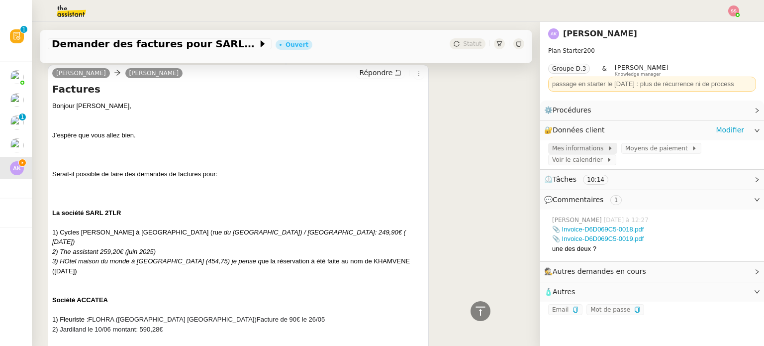
click at [590, 151] on span "Mes informations" at bounding box center [579, 148] width 55 height 10
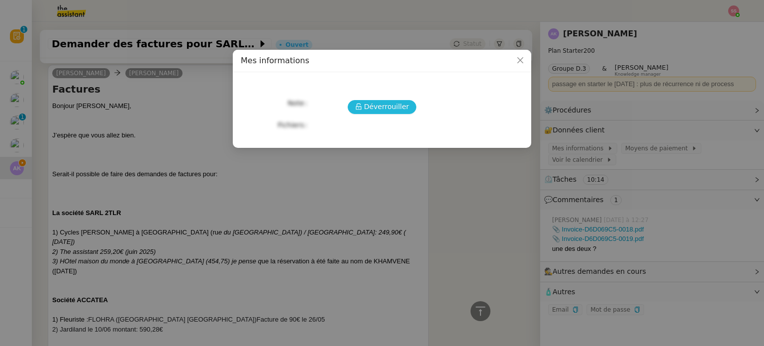
click at [402, 105] on span "Déverrouiller" at bounding box center [386, 106] width 45 height 11
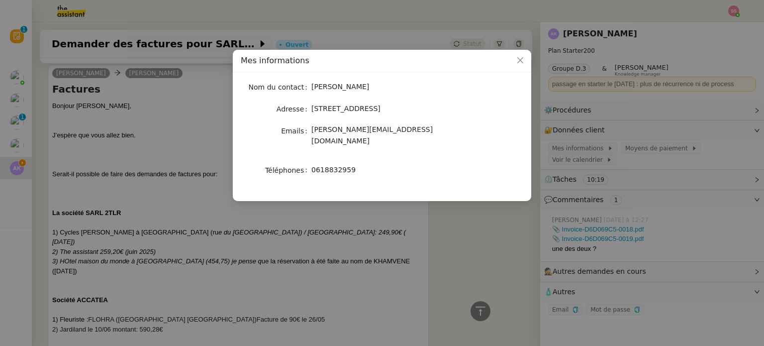
click at [334, 166] on span "0618832959" at bounding box center [333, 170] width 44 height 8
click at [460, 219] on nz-modal-container "Mes informations Nom du contact Andrea Khamvene Adresse 11 rue du palais, 17000…" at bounding box center [382, 173] width 764 height 346
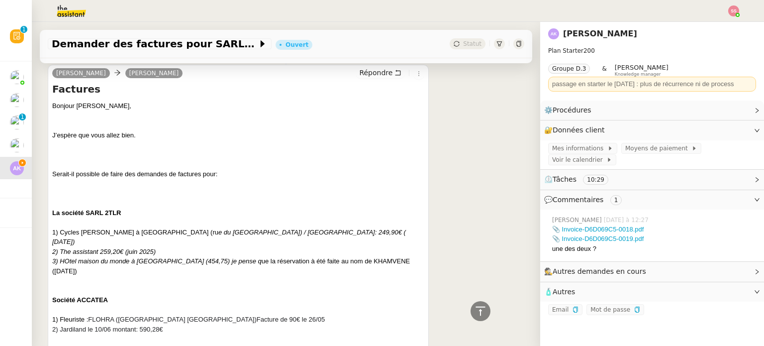
click at [571, 313] on nz-text-copy at bounding box center [575, 309] width 8 height 7
click at [573, 312] on icon "button" at bounding box center [576, 310] width 6 height 6
drag, startPoint x: 235, startPoint y: 232, endPoint x: 342, endPoint y: 230, distance: 107.0
click at [342, 230] on div "1) Cycles Chiasson à La Rochelle (ru e du minage centre ville) / Montant: 249,9…" at bounding box center [238, 236] width 372 height 19
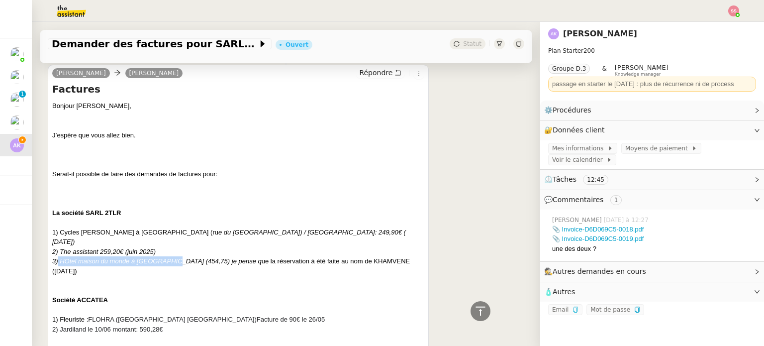
drag, startPoint x: 57, startPoint y: 253, endPoint x: 171, endPoint y: 250, distance: 113.5
click at [171, 257] on icon "3) HOtel maison du monde à [GEOGRAPHIC_DATA] (454,75) je pense q" at bounding box center [156, 260] width 209 height 7
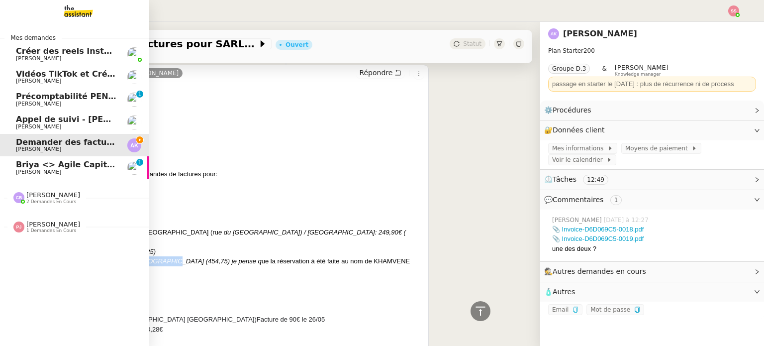
click at [36, 167] on span "Briya <> Agile Capital Markets (Sivan Farfuri)" at bounding box center [127, 164] width 222 height 9
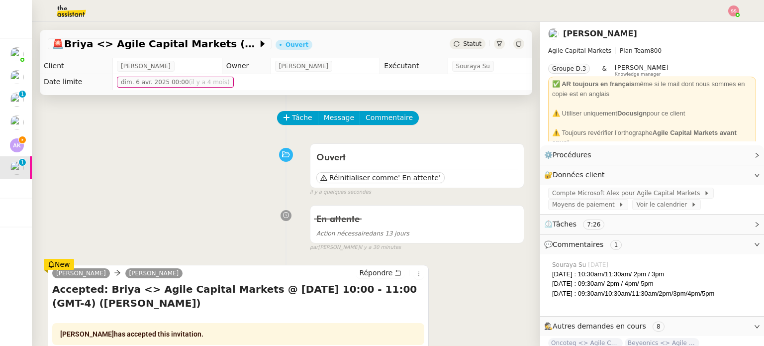
click at [450, 49] on div "Statut" at bounding box center [468, 43] width 36 height 11
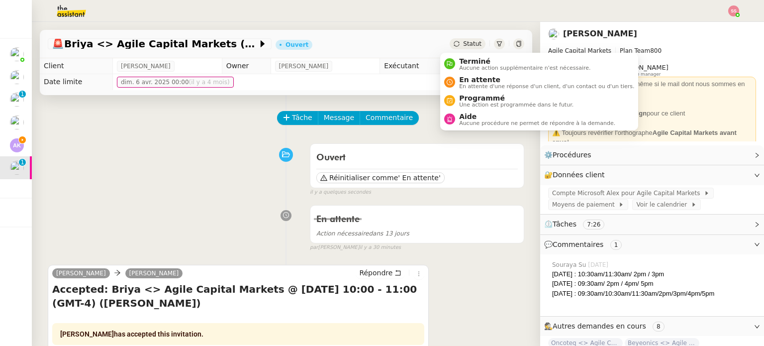
click at [464, 44] on span "Statut" at bounding box center [472, 43] width 18 height 7
click at [469, 89] on span "En attente d'une réponse d'un client, d'un contact ou d'un tiers." at bounding box center [546, 86] width 175 height 5
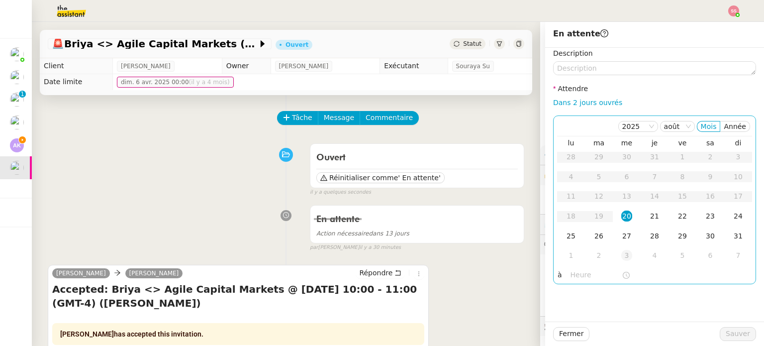
click at [621, 252] on div "3" at bounding box center [626, 255] width 11 height 11
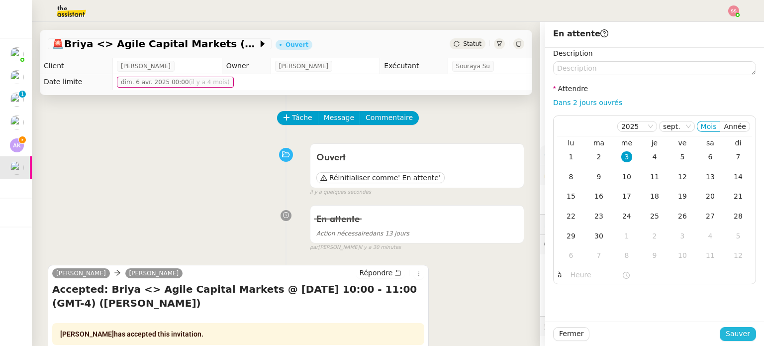
drag, startPoint x: 736, startPoint y: 331, endPoint x: 696, endPoint y: 254, distance: 87.0
click at [736, 331] on span "Sauver" at bounding box center [738, 333] width 24 height 11
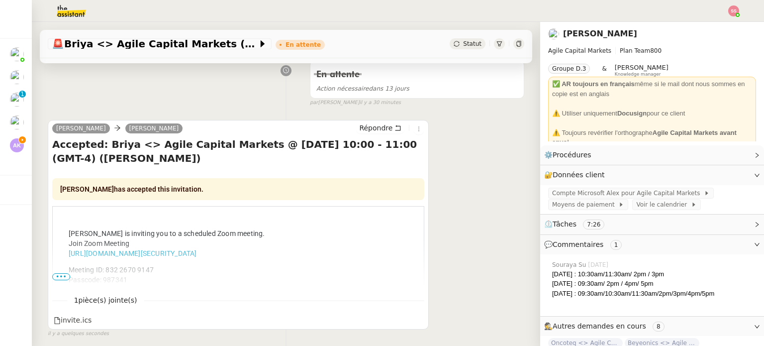
scroll to position [249, 0]
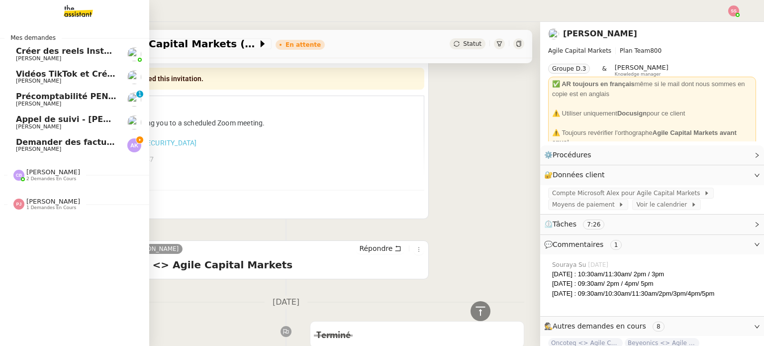
click at [57, 137] on link "Demander des factures pour SARL 2TLR et ACCATEA Andrea Khamvene" at bounding box center [74, 145] width 149 height 23
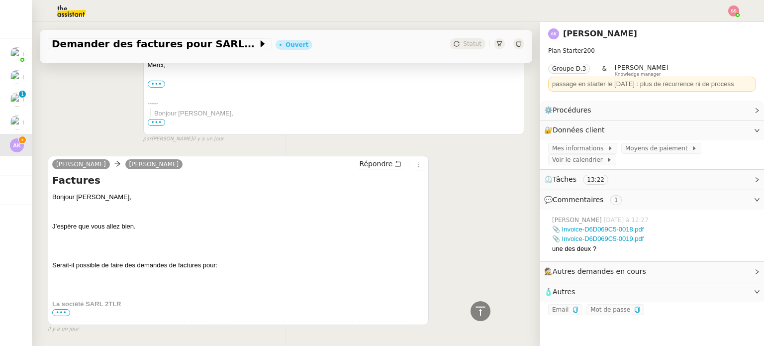
scroll to position [995, 0]
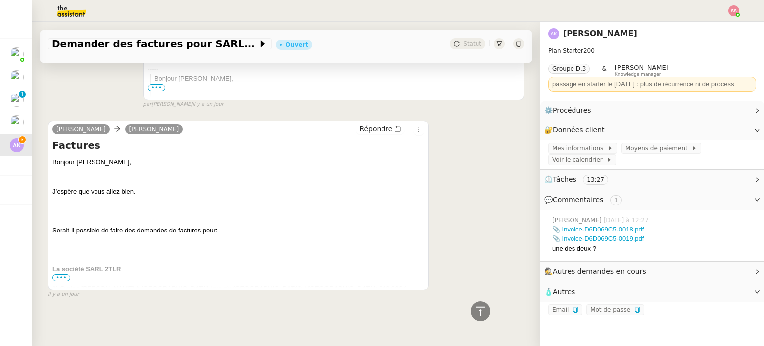
click at [62, 276] on span "•••" at bounding box center [61, 277] width 18 height 7
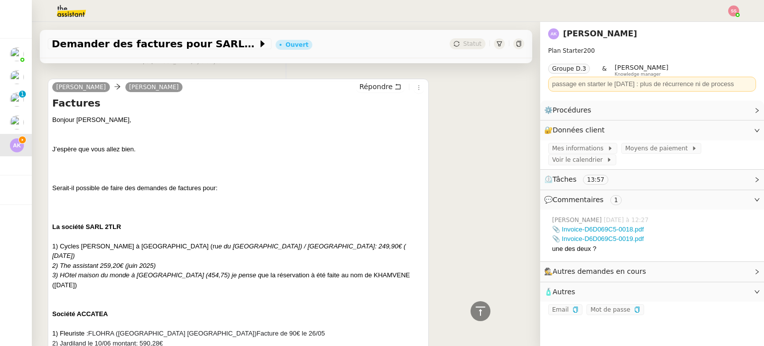
scroll to position [1144, 0]
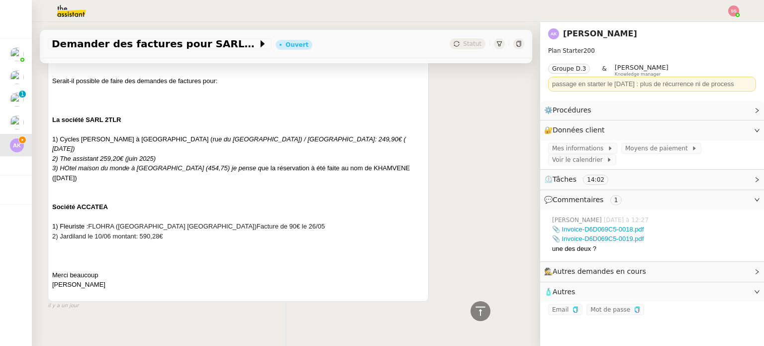
drag, startPoint x: 94, startPoint y: 171, endPoint x: 50, endPoint y: 140, distance: 54.0
click at [50, 140] on div "Andrea Khamvene Charlie Répondre Factures Bonjour Charlie, J’espère que vous al…" at bounding box center [238, 137] width 381 height 330
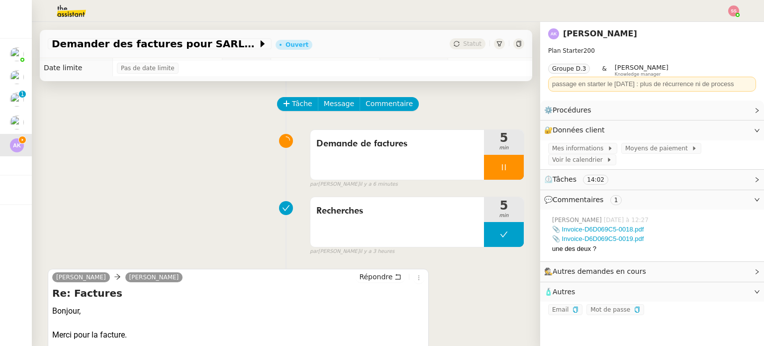
scroll to position [0, 0]
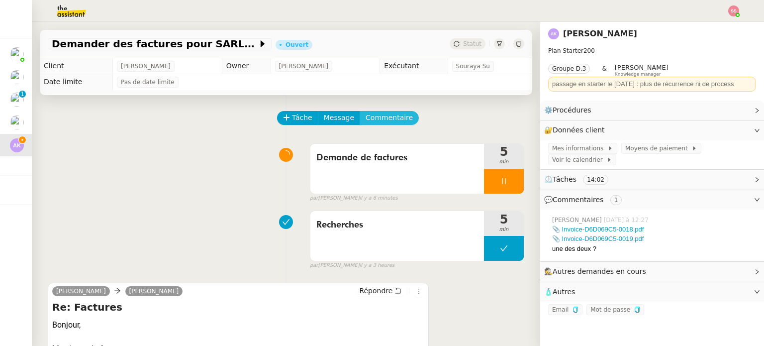
click at [379, 123] on span "Commentaire" at bounding box center [389, 117] width 47 height 11
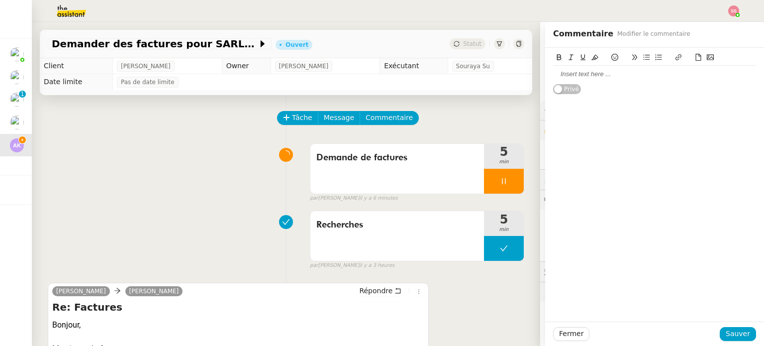
click at [585, 74] on div at bounding box center [654, 74] width 203 height 9
paste div
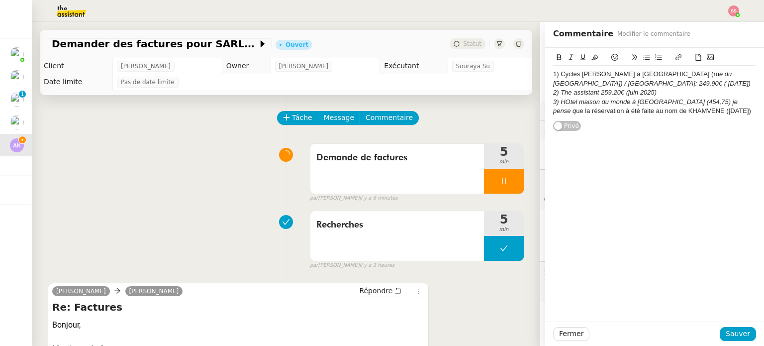
click at [647, 80] on div "1) Cycles Chiasson à La Rochelle (ru e du minage centre ville) / Montant: 249,9…" at bounding box center [654, 79] width 203 height 18
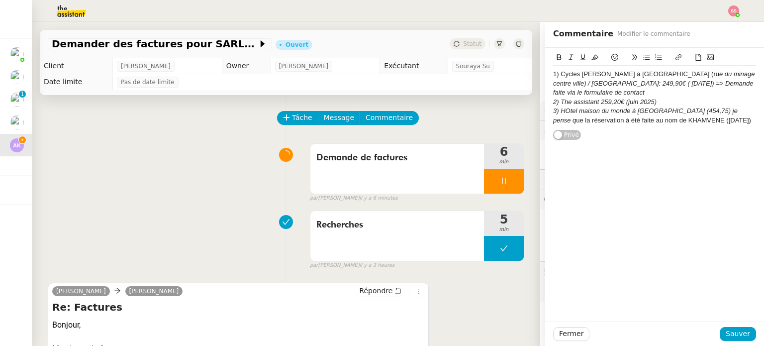
click at [656, 100] on div "2) The assistant 259,20€ (juin 2025)" at bounding box center [654, 102] width 203 height 9
click at [720, 117] on div "3) HOtel maison du monde à La Rochelle (454,75) je pense q ue la réservation à …" at bounding box center [654, 115] width 203 height 18
click at [732, 337] on span "Sauver" at bounding box center [738, 333] width 24 height 11
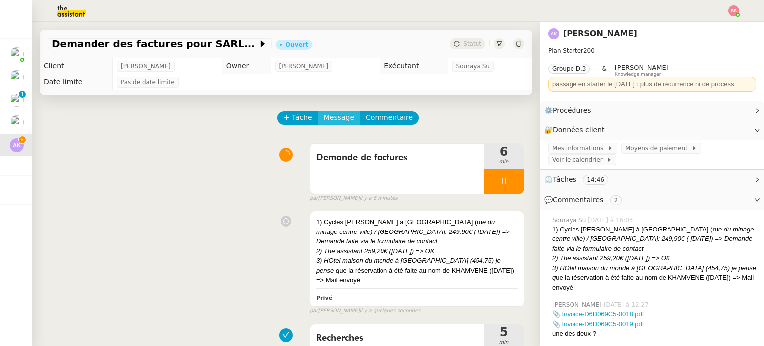
click at [324, 122] on span "Message" at bounding box center [339, 117] width 30 height 11
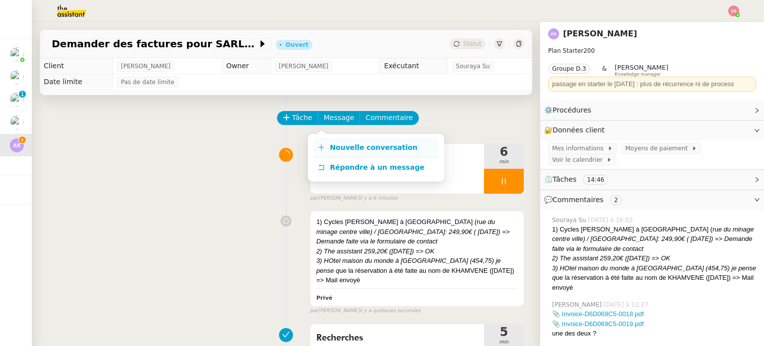
click at [333, 151] on span "Nouvelle conversation" at bounding box center [374, 147] width 88 height 8
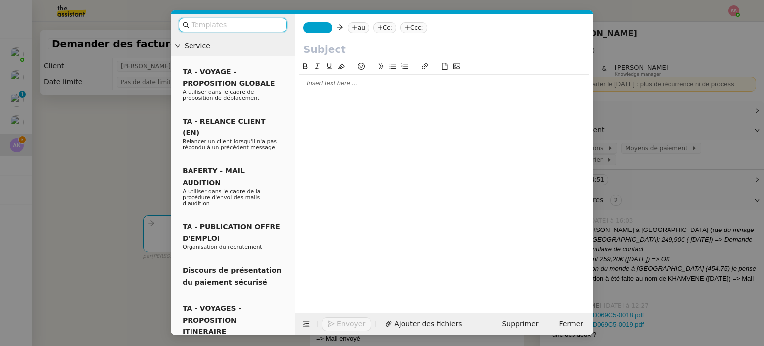
click at [355, 32] on nz-tag "au" at bounding box center [358, 27] width 21 height 11
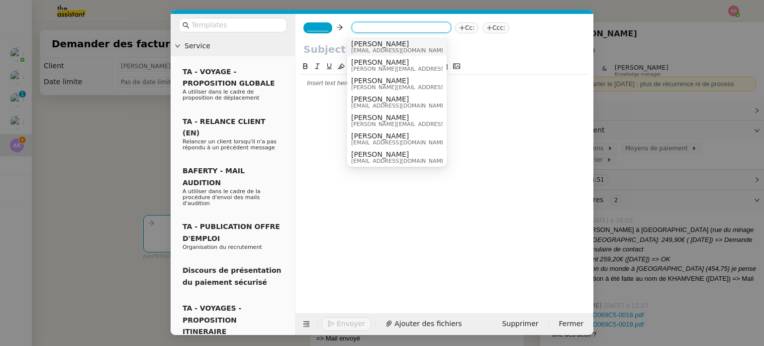
paste input "[EMAIL_ADDRESS][DOMAIN_NAME]"
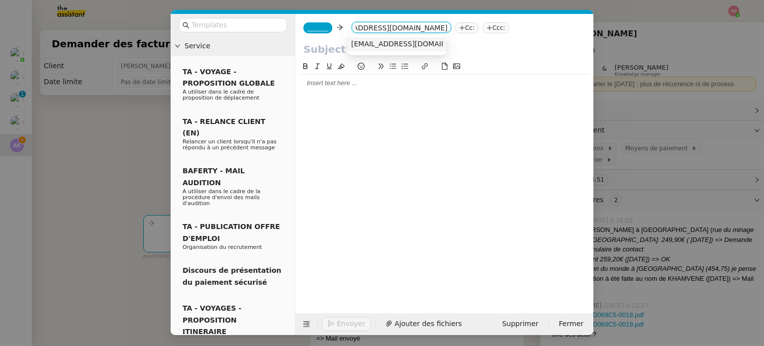
type input "[EMAIL_ADDRESS][DOMAIN_NAME]"
click at [363, 37] on nz-option-item "[EMAIL_ADDRESS][DOMAIN_NAME]" at bounding box center [397, 44] width 100 height 14
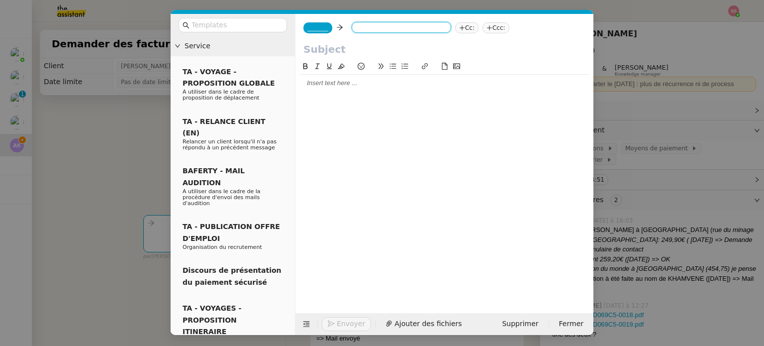
scroll to position [0, 0]
click at [314, 33] on nz-tag "_______" at bounding box center [318, 27] width 29 height 11
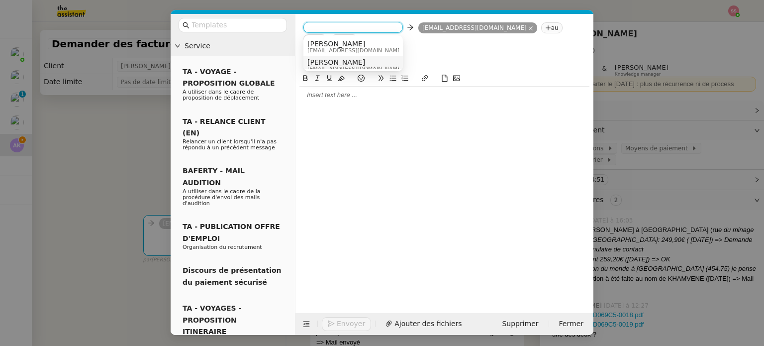
click at [339, 60] on span "[PERSON_NAME]" at bounding box center [355, 62] width 96 height 8
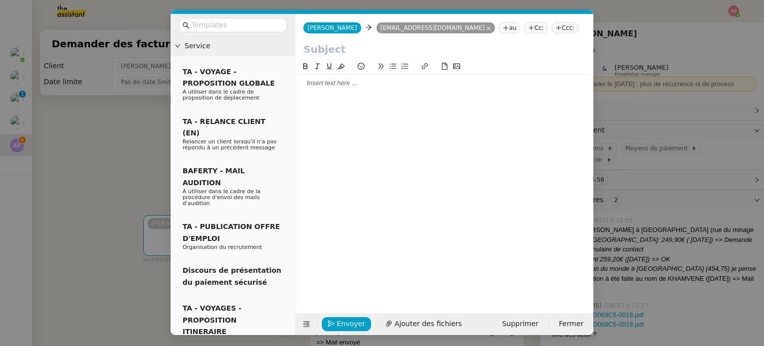
click at [358, 53] on input "text" at bounding box center [445, 49] width 282 height 15
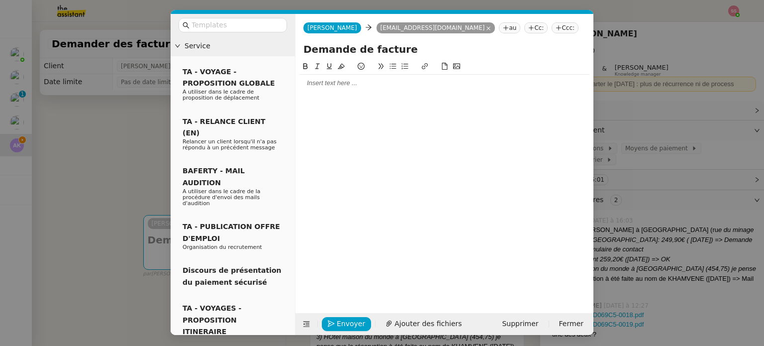
type input "Demande de facture"
click at [350, 85] on div at bounding box center [445, 83] width 290 height 9
click at [81, 187] on nz-modal-container "Service TA - VOYAGE - PROPOSITION GLOBALE A utiliser dans le cadre de propositi…" at bounding box center [382, 173] width 764 height 346
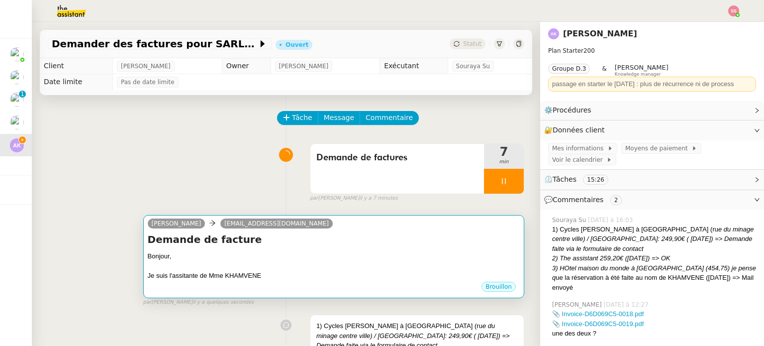
click at [289, 275] on div "Je suis l'assitante de Mme KHAMVENE" at bounding box center [334, 276] width 372 height 10
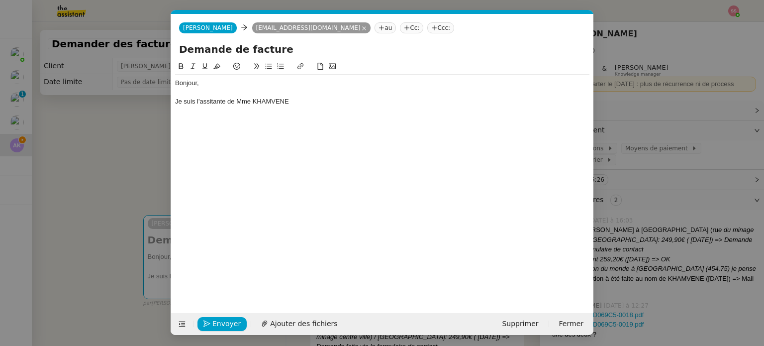
scroll to position [0, 21]
click at [310, 105] on div "Je suis l'assitante de Mme KHAMVENE" at bounding box center [382, 101] width 414 height 9
click at [221, 99] on div "Je suis l'assitante de Mme KHAMVENE, dirigeante de la société 2TLR 4 RUE DE LA …" at bounding box center [382, 101] width 414 height 9
click at [0, 0] on lt-span "assi s tante" at bounding box center [0, 0] width 0 height 0
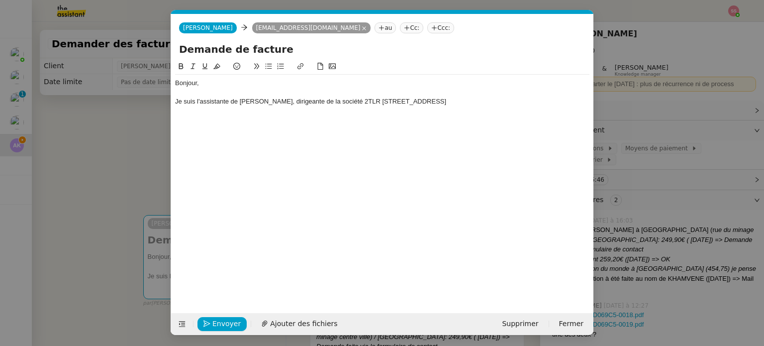
click at [526, 99] on div "Je suis l'assistante de Mme KHAMVENE, dirigeante de la société 2TLR 4 RUE DE LA…" at bounding box center [382, 101] width 414 height 9
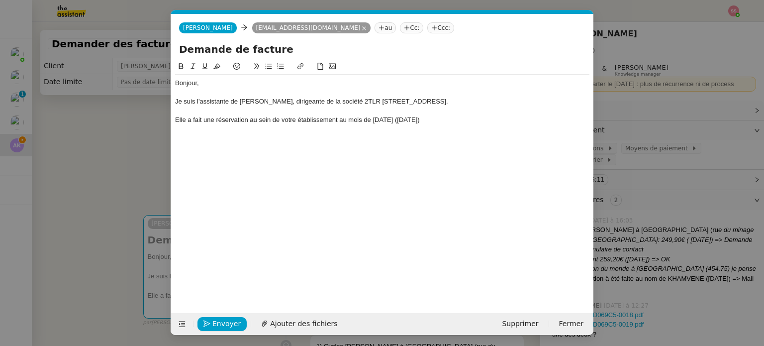
click at [77, 167] on nz-modal-container "Service TA - VOYAGE - PROPOSITION GLOBALE A utiliser dans le cadre de propositi…" at bounding box center [382, 173] width 764 height 346
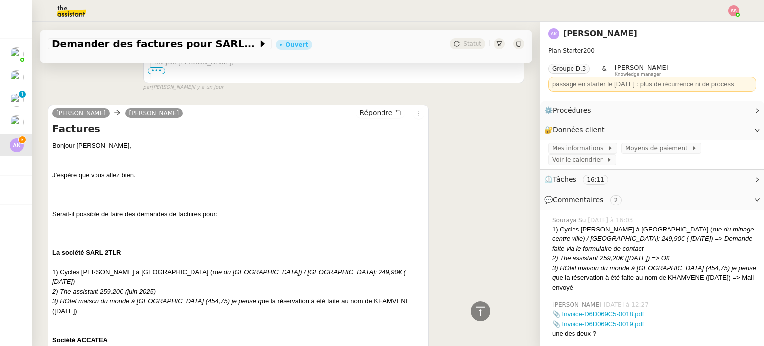
scroll to position [1343, 0]
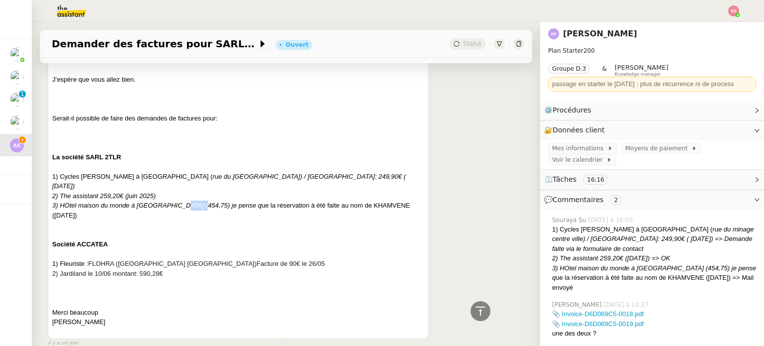
drag, startPoint x: 195, startPoint y: 197, endPoint x: 175, endPoint y: 197, distance: 19.4
click at [175, 202] on icon "3) HOtel maison du monde à [GEOGRAPHIC_DATA] (454,75) je pense q" at bounding box center [156, 205] width 209 height 7
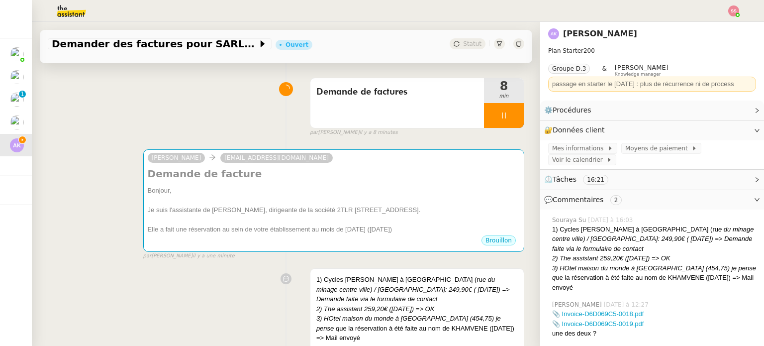
scroll to position [0, 0]
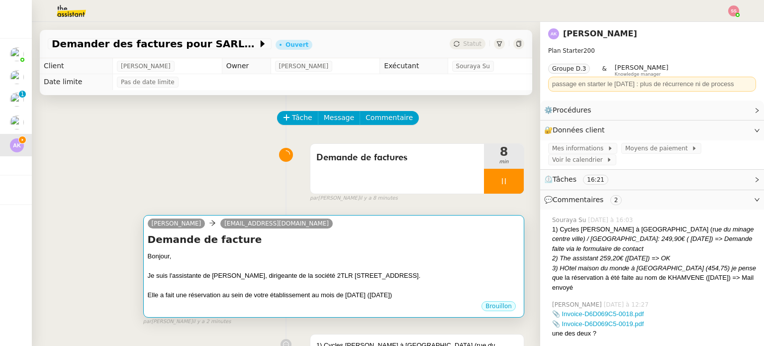
click at [328, 272] on div "Je suis l'assistante de [PERSON_NAME], dirigeante de la société 2TLR [STREET_AD…" at bounding box center [334, 276] width 372 height 10
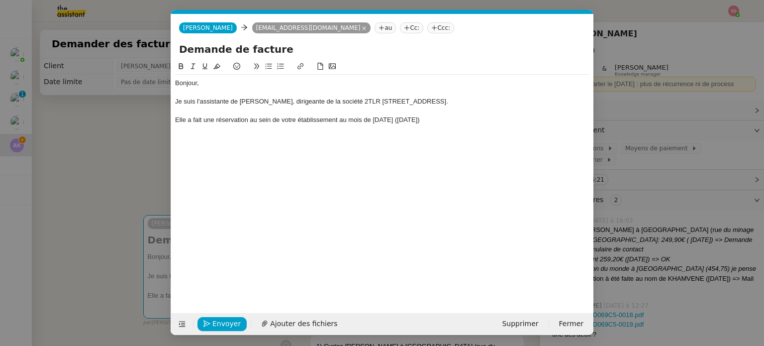
scroll to position [0, 21]
click at [459, 120] on div "Elle a fait une réservation au sein de votre établissement au mois de Mai 2025 …" at bounding box center [382, 119] width 414 height 9
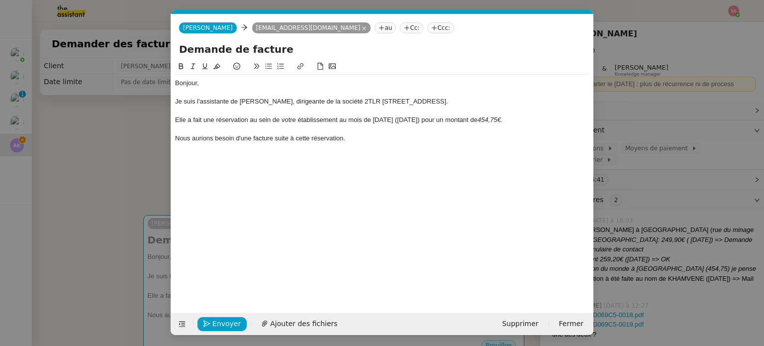
click at [271, 66] on icon at bounding box center [268, 66] width 7 height 7
click at [211, 173] on div at bounding box center [382, 175] width 414 height 9
click at [225, 320] on span "Envoyer" at bounding box center [226, 323] width 28 height 11
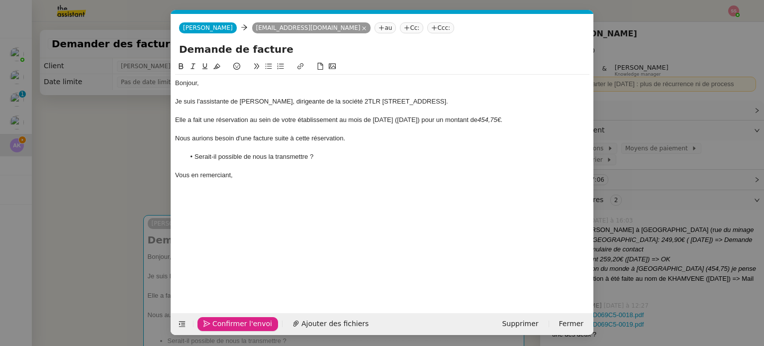
click at [225, 320] on span "Confirmer l'envoi" at bounding box center [242, 323] width 60 height 11
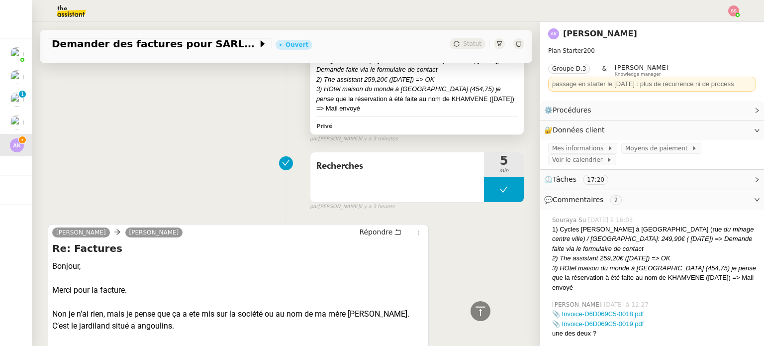
scroll to position [299, 0]
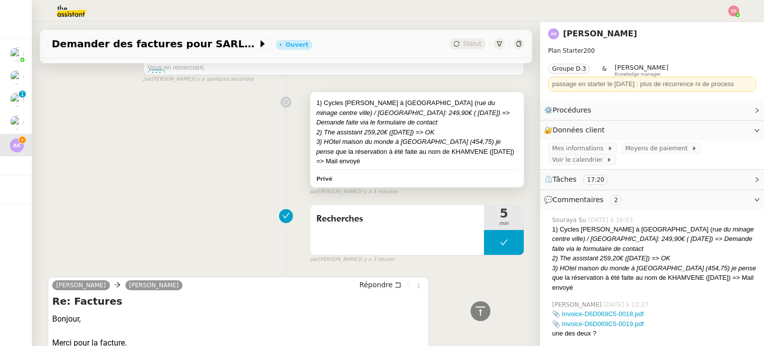
click at [409, 147] on em "3) HOtel maison du monde à [GEOGRAPHIC_DATA] (454,75) je pense q" at bounding box center [408, 146] width 185 height 17
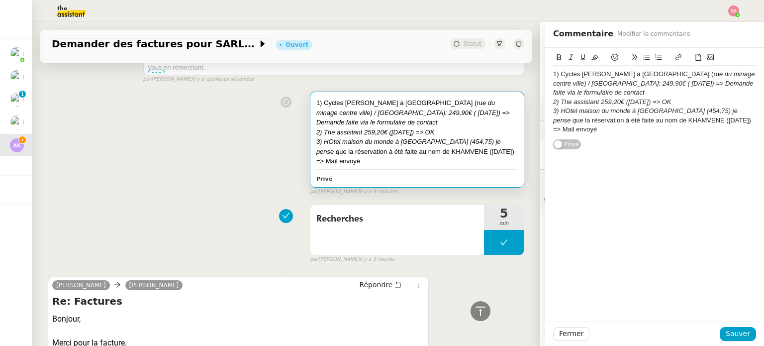
click at [545, 73] on div "1) Cycles Chiasson à La Rochelle (ru e du minage centre ville) / Montant: 249,9…" at bounding box center [654, 99] width 219 height 102
click at [553, 73] on div "1) Cycles Chiasson à La Rochelle (ru e du minage centre ville) / Montant: 249,9…" at bounding box center [654, 83] width 203 height 27
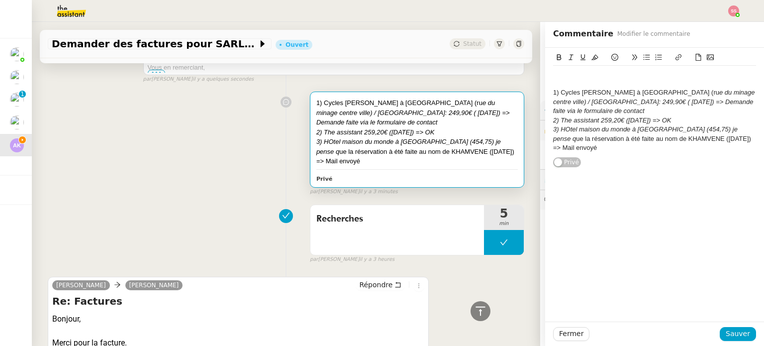
click at [553, 73] on div at bounding box center [654, 74] width 203 height 9
click at [568, 72] on div "Société 4 RUE DE LA CHAINE, 17000 LA ROCHELLE" at bounding box center [654, 74] width 203 height 9
click at [576, 143] on div "3) HOtel maison du monde à La Rochelle (454,75) je pense q ue la réservation à …" at bounding box center [654, 138] width 203 height 27
click at [736, 332] on span "Sauver" at bounding box center [738, 333] width 24 height 11
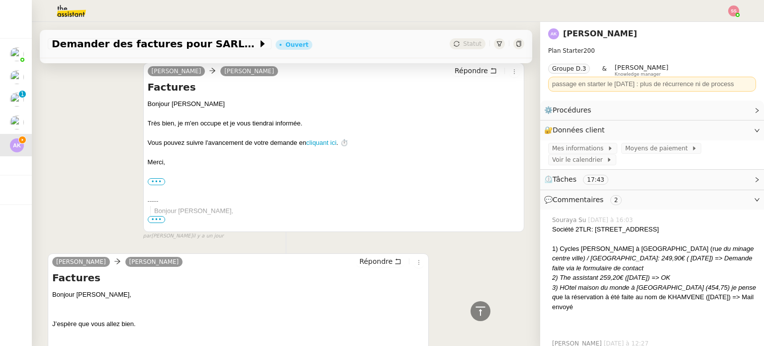
scroll to position [1484, 0]
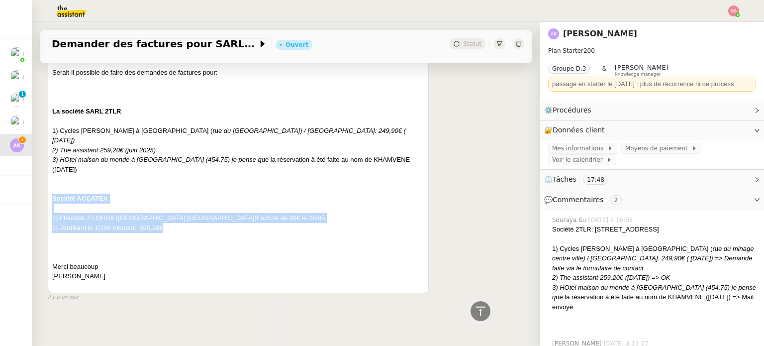
drag, startPoint x: 50, startPoint y: 189, endPoint x: 168, endPoint y: 218, distance: 121.6
click at [168, 218] on div "Andrea Khamvene Charlie Répondre Factures Bonjour Charlie, J’espère que vous al…" at bounding box center [238, 128] width 381 height 330
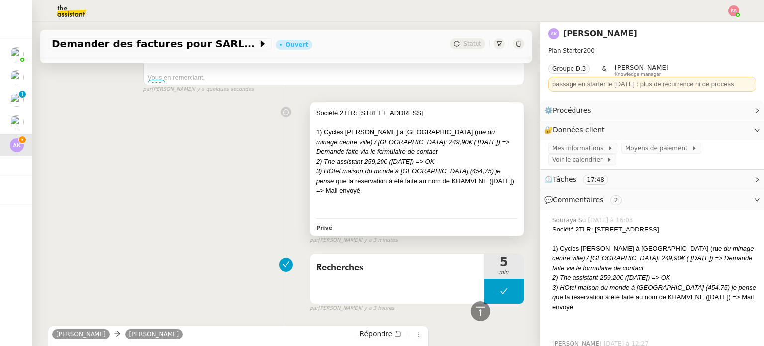
scroll to position [290, 0]
click at [425, 167] on em "3) HOtel maison du monde à [GEOGRAPHIC_DATA] (454,75) je pense q" at bounding box center [408, 174] width 185 height 17
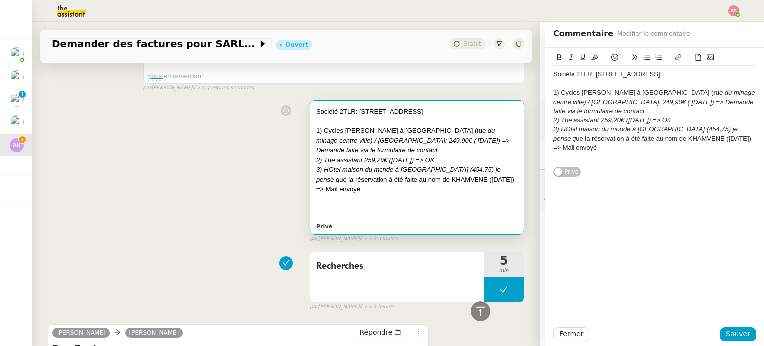
click at [580, 149] on div "3) HOtel maison du monde à La Rochelle (454,75) je pense q ue la réservation à …" at bounding box center [654, 138] width 203 height 27
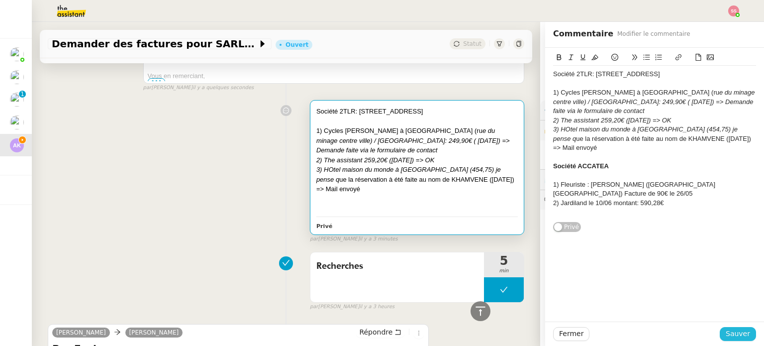
click at [726, 333] on span "Sauver" at bounding box center [738, 333] width 24 height 11
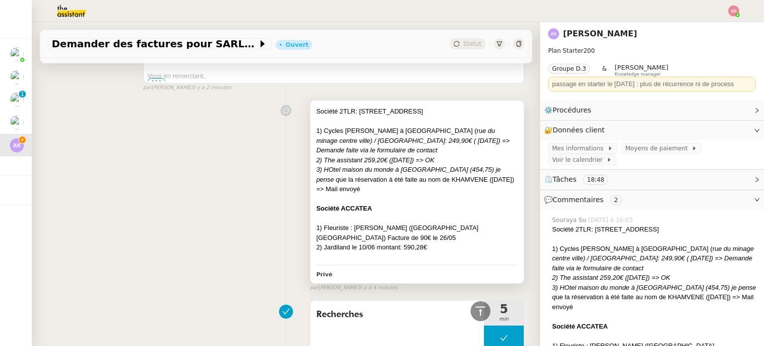
click at [381, 221] on div at bounding box center [417, 218] width 202 height 10
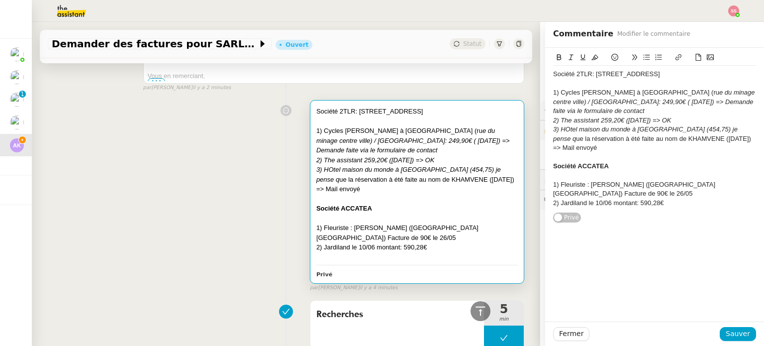
click at [608, 162] on div "Société ACCATEA" at bounding box center [654, 166] width 203 height 9
click at [729, 334] on span "Sauver" at bounding box center [738, 333] width 24 height 11
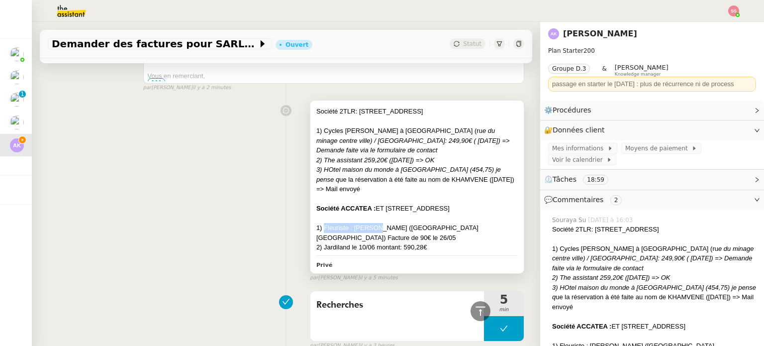
drag, startPoint x: 317, startPoint y: 228, endPoint x: 374, endPoint y: 230, distance: 57.3
click at [374, 230] on div "1) Fleuriste : [PERSON_NAME] ([GEOGRAPHIC_DATA] [GEOGRAPHIC_DATA]) Facture de 9…" at bounding box center [417, 232] width 202 height 19
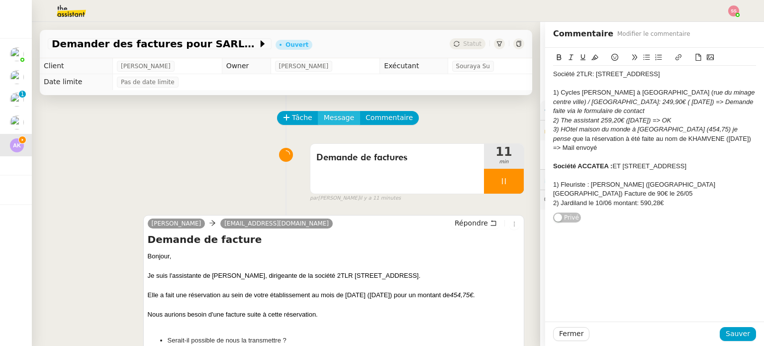
click at [324, 118] on span "Message" at bounding box center [339, 117] width 30 height 11
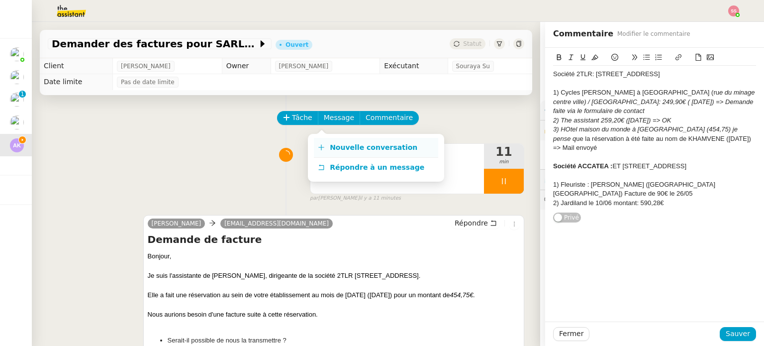
click at [332, 138] on link "Nouvelle conversation" at bounding box center [376, 148] width 124 height 20
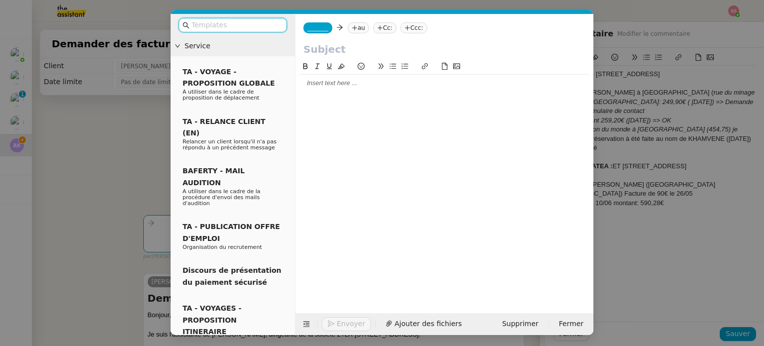
click at [354, 30] on nz-tag "au" at bounding box center [358, 27] width 21 height 11
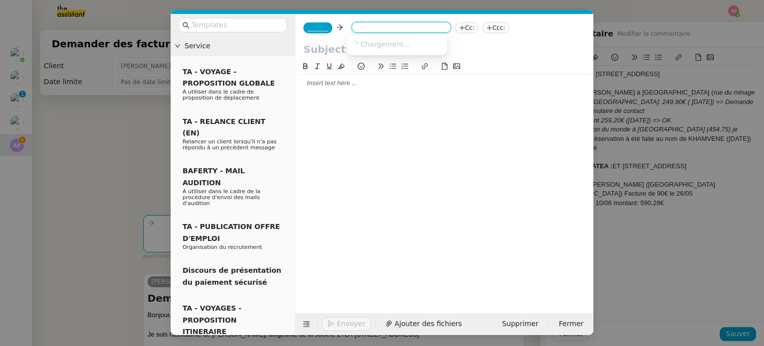
paste input "[EMAIL_ADDRESS][DOMAIN_NAME]"
type input "[EMAIL_ADDRESS][DOMAIN_NAME]"
click at [371, 47] on span "[EMAIL_ADDRESS][DOMAIN_NAME]" at bounding box center [412, 44] width 122 height 8
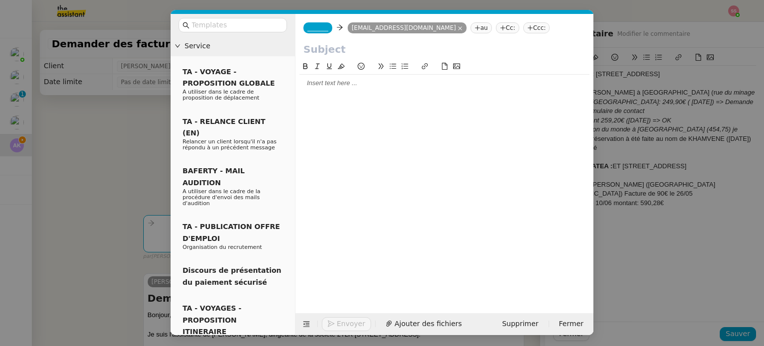
click at [312, 30] on span "_______" at bounding box center [317, 27] width 21 height 7
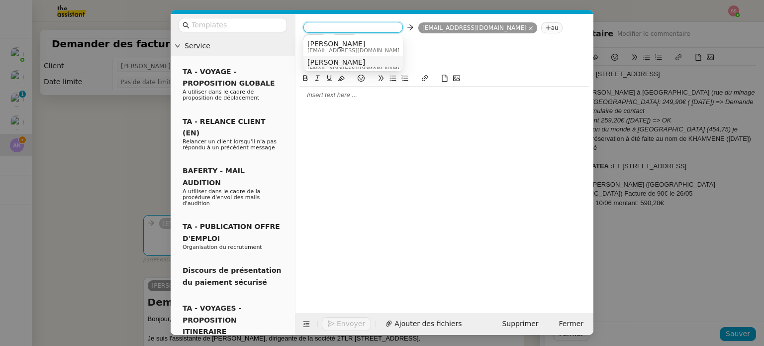
click at [336, 60] on span "[PERSON_NAME]" at bounding box center [355, 62] width 96 height 8
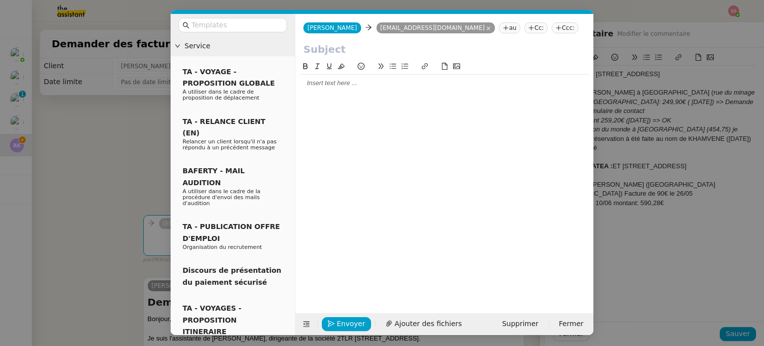
click at [136, 120] on nz-modal-container "Service TA - VOYAGE - PROPOSITION GLOBALE A utiliser dans le cadre de propositi…" at bounding box center [382, 173] width 764 height 346
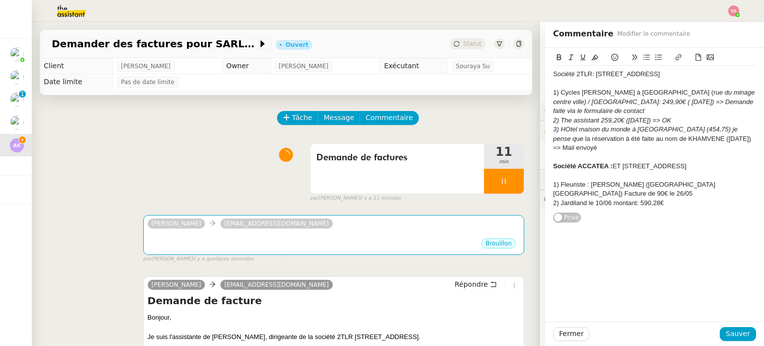
click at [192, 305] on h4 "Demande de facture" at bounding box center [334, 301] width 372 height 14
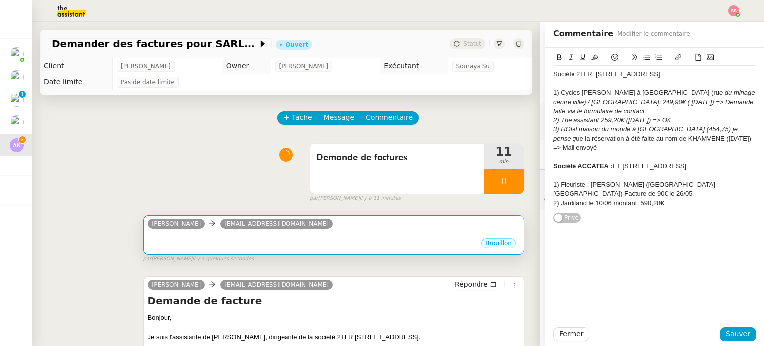
click at [239, 250] on div "Brouillon" at bounding box center [334, 244] width 372 height 15
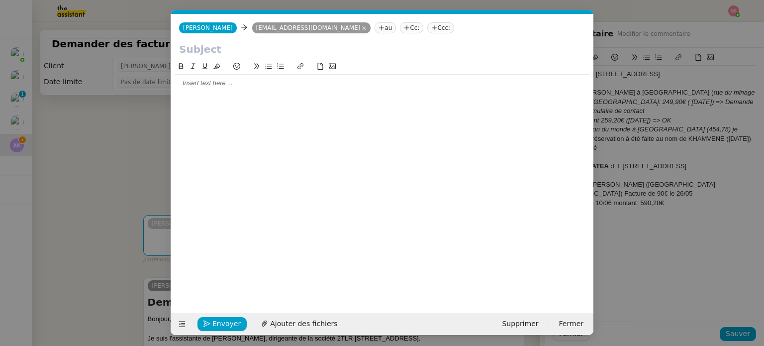
scroll to position [0, 21]
click at [268, 48] on input "text" at bounding box center [382, 49] width 407 height 15
paste input "Demande de facture"
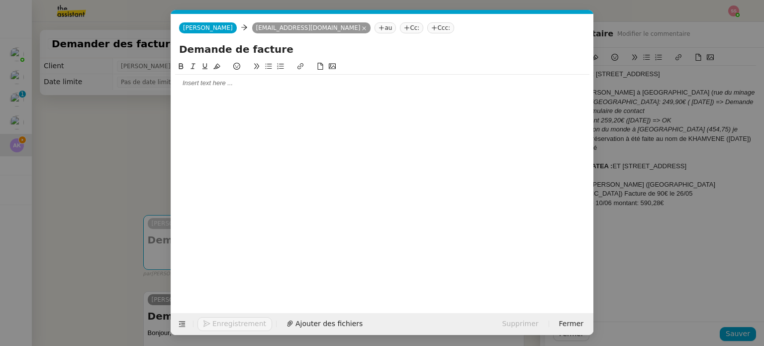
type input "Demande de facture"
click at [211, 83] on div at bounding box center [382, 83] width 414 height 9
click at [100, 106] on nz-modal-container "Service TA - VOYAGE - PROPOSITION GLOBALE A utiliser dans le cadre de propositi…" at bounding box center [382, 173] width 764 height 346
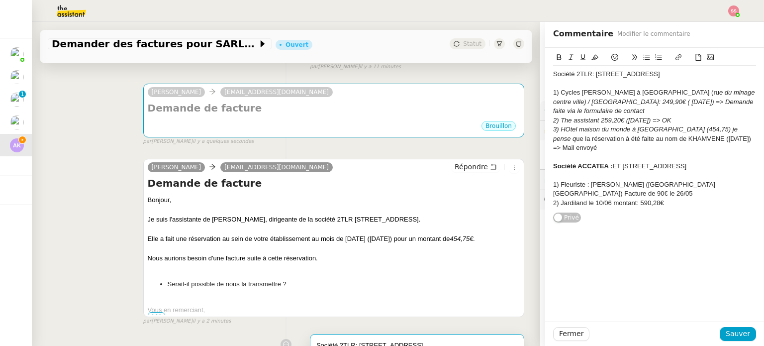
scroll to position [149, 0]
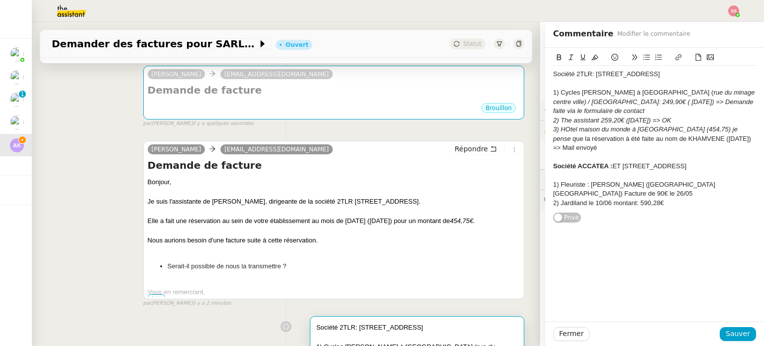
click at [155, 298] on span "•••" at bounding box center [157, 297] width 18 height 7
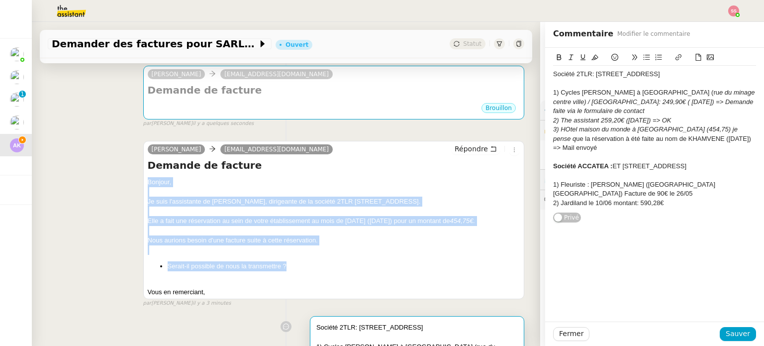
drag, startPoint x: 146, startPoint y: 187, endPoint x: 303, endPoint y: 266, distance: 175.8
click at [303, 266] on div "Bonjour, Je suis l'assistante de Mme KHAMVENE, dirigeante de la société 2TLR 4 …" at bounding box center [334, 237] width 372 height 120
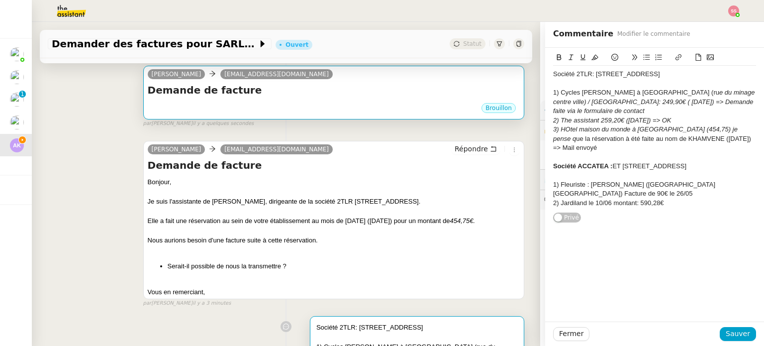
click at [342, 85] on h4 "Demande de facture" at bounding box center [334, 90] width 372 height 14
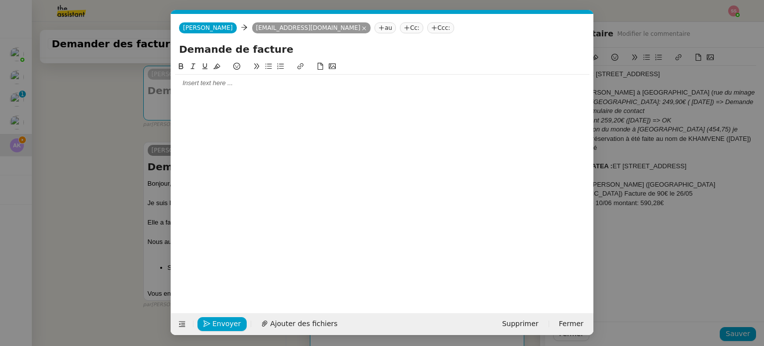
scroll to position [0, 21]
click at [277, 80] on div at bounding box center [382, 83] width 414 height 9
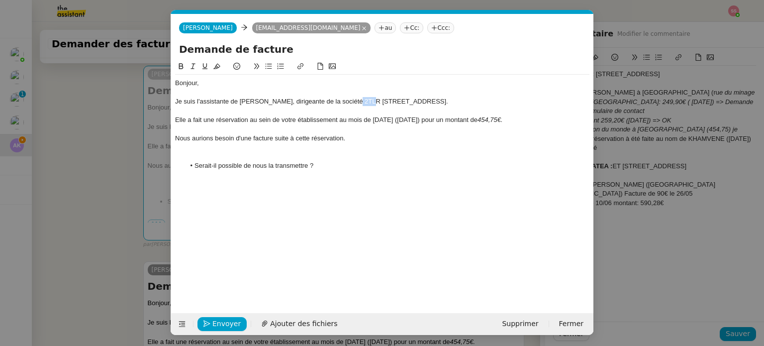
drag, startPoint x: 364, startPoint y: 100, endPoint x: 380, endPoint y: 101, distance: 16.4
click at [380, 101] on div "Je suis l'assistante de [PERSON_NAME], dirigeante de la société 2TLR [STREET_AD…" at bounding box center [382, 101] width 414 height 9
click at [141, 210] on nz-modal-container "Service TA - VOYAGE - PROPOSITION GLOBALE A utiliser dans le cadre de propositi…" at bounding box center [382, 173] width 764 height 346
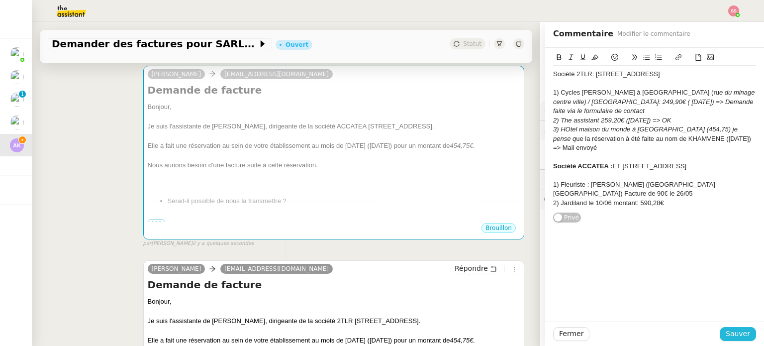
click at [742, 328] on span "Sauver" at bounding box center [738, 333] width 24 height 11
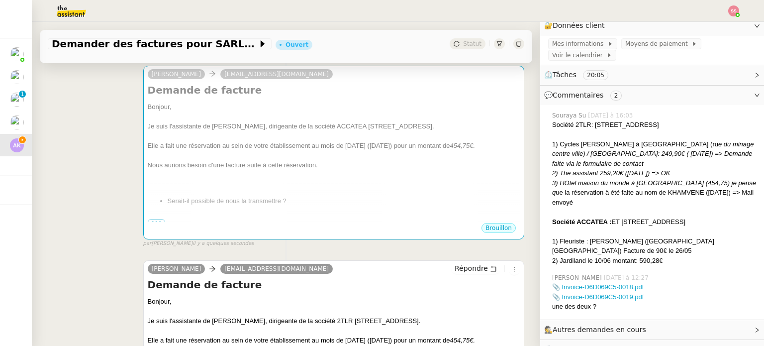
scroll to position [142, 0]
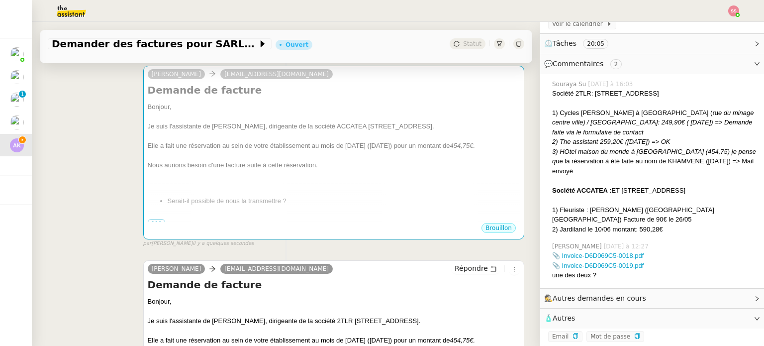
drag, startPoint x: 606, startPoint y: 183, endPoint x: 736, endPoint y: 183, distance: 129.9
click at [736, 186] on div "Société ACCATEA : ET 3, 1 RUE THIERS, 17000 LA ROCHELLE" at bounding box center [654, 191] width 204 height 10
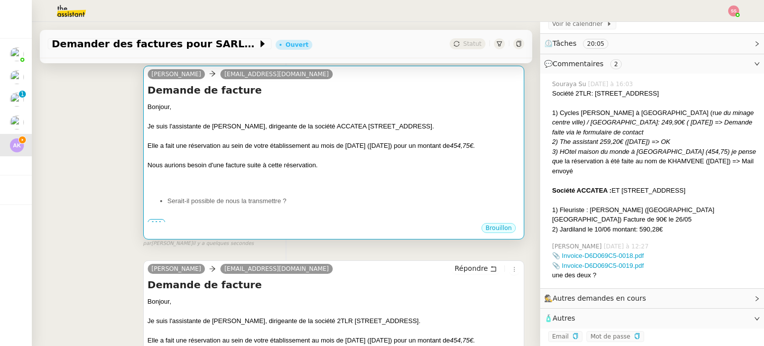
click at [402, 117] on div at bounding box center [334, 117] width 372 height 10
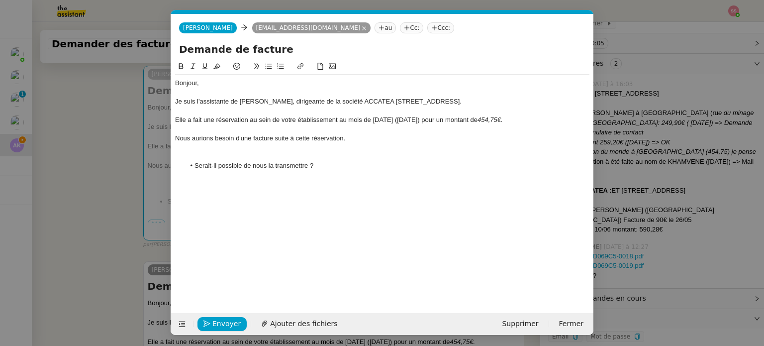
scroll to position [0, 21]
drag, startPoint x: 394, startPoint y: 101, endPoint x: 540, endPoint y: 103, distance: 146.3
click at [540, 103] on div "Je suis l'assistante de Mme KHAMVENE, dirigeante de la société ACCATEA 4 RUE DE…" at bounding box center [382, 101] width 414 height 9
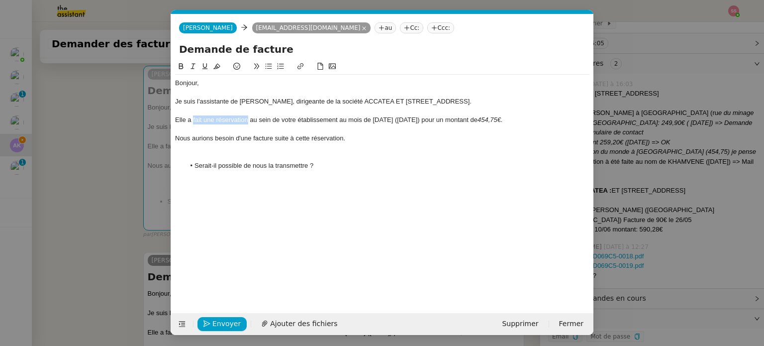
drag, startPoint x: 248, startPoint y: 119, endPoint x: 193, endPoint y: 120, distance: 55.2
click at [193, 120] on div "Elle a fait une réservation au sein de votre établissement au mois de Mai 2025 …" at bounding box center [382, 119] width 414 height 9
click at [159, 165] on nz-modal-container "Service TA - VOYAGE - PROPOSITION GLOBALE A utiliser dans le cadre de propositi…" at bounding box center [382, 173] width 764 height 346
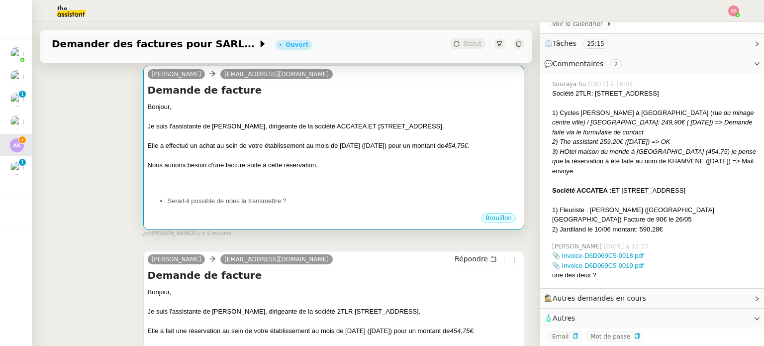
click at [423, 170] on div "Nous aurions besoin d'une facture suite à cette réservation." at bounding box center [334, 165] width 372 height 10
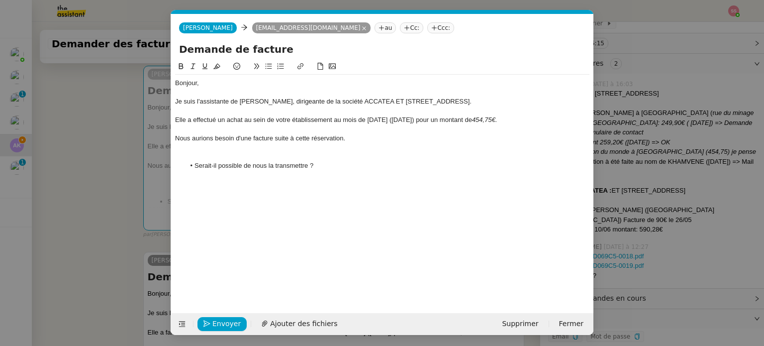
scroll to position [0, 21]
click at [402, 118] on div "Elle a effectué un achat au sein de votre établissement au mois de Mai 2025 (21…" at bounding box center [382, 119] width 414 height 9
drag, startPoint x: 511, startPoint y: 123, endPoint x: 493, endPoint y: 120, distance: 19.1
click at [493, 120] on em "454,75€." at bounding box center [484, 119] width 25 height 7
drag, startPoint x: 342, startPoint y: 139, endPoint x: 304, endPoint y: 135, distance: 38.0
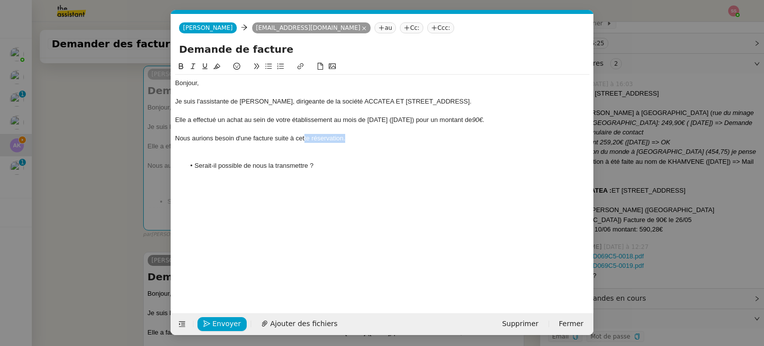
click at [304, 135] on div "Nous aurions besoin d'une facture suite à cette réservation." at bounding box center [382, 138] width 414 height 9
click at [311, 145] on div at bounding box center [382, 147] width 414 height 9
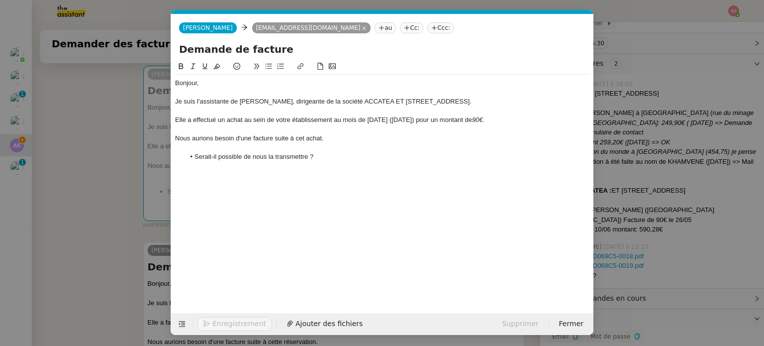
click at [330, 155] on li "Serait-il possible de nous la transmettre ?" at bounding box center [387, 156] width 405 height 9
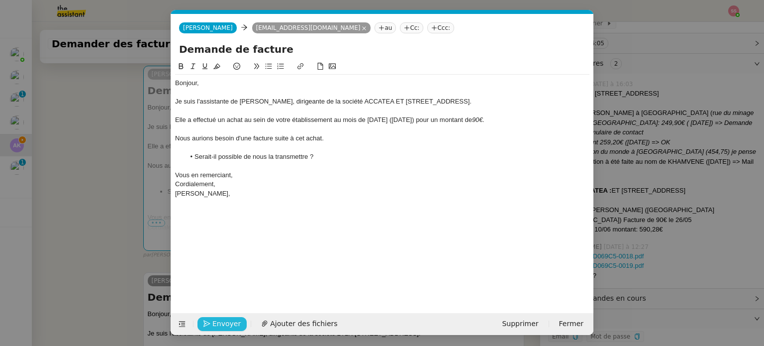
click at [226, 324] on span "Envoyer" at bounding box center [226, 323] width 28 height 11
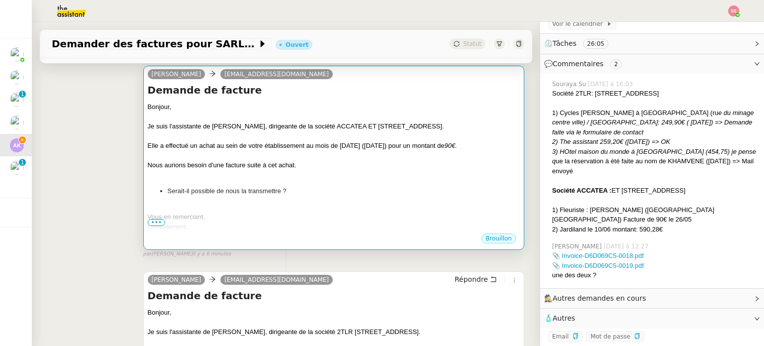
scroll to position [0, 0]
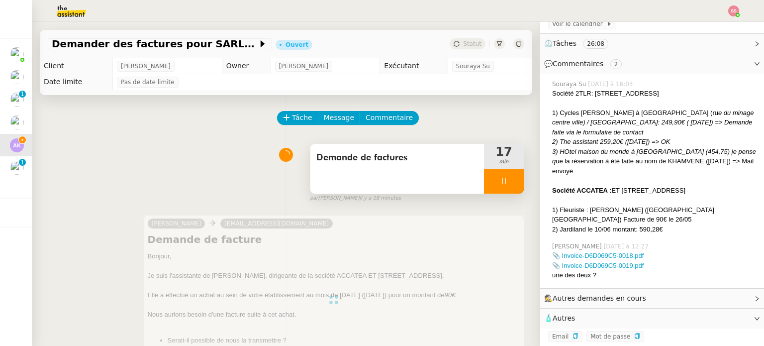
click at [500, 185] on icon at bounding box center [504, 181] width 8 height 8
click at [511, 184] on icon at bounding box center [514, 180] width 7 height 5
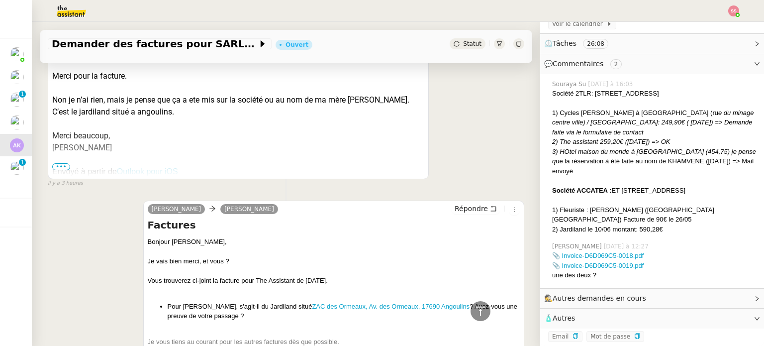
scroll to position [995, 0]
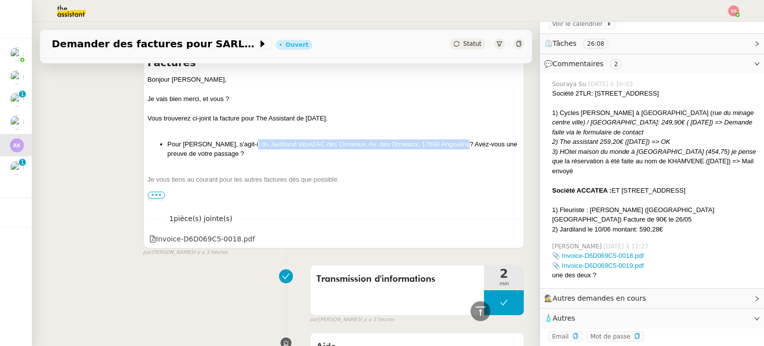
drag, startPoint x: 237, startPoint y: 146, endPoint x: 441, endPoint y: 143, distance: 203.5
click at [441, 143] on li "Pour Jardiland, s'agit-il du Jardiland situé ZAC des Ormeaux, Av. des Ormeaux, …" at bounding box center [344, 148] width 352 height 19
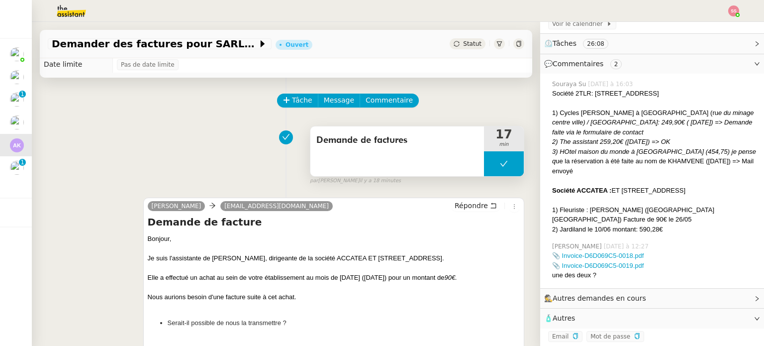
scroll to position [0, 0]
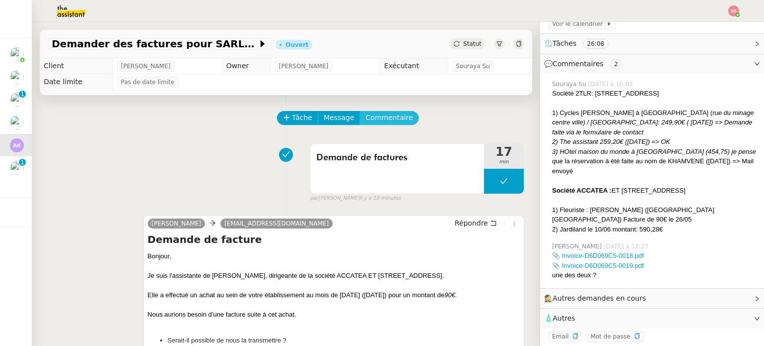
click at [393, 119] on span "Commentaire" at bounding box center [389, 117] width 47 height 11
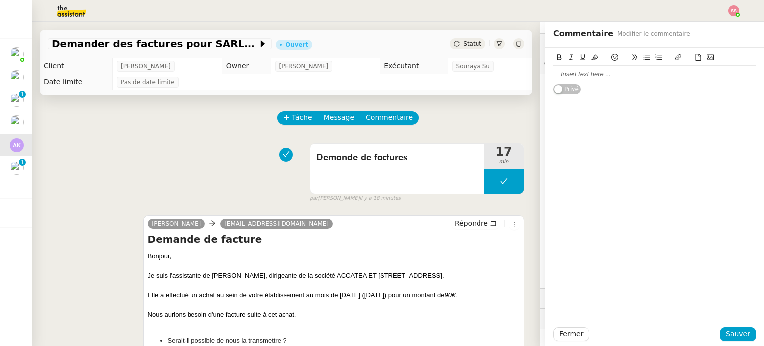
click at [607, 79] on div at bounding box center [654, 74] width 203 height 9
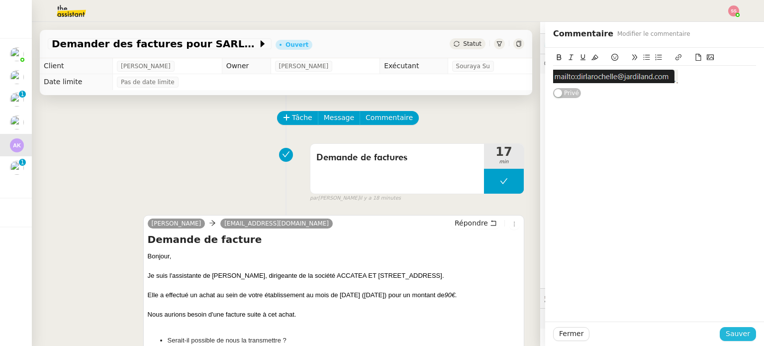
click at [732, 334] on span "Sauver" at bounding box center [738, 333] width 24 height 11
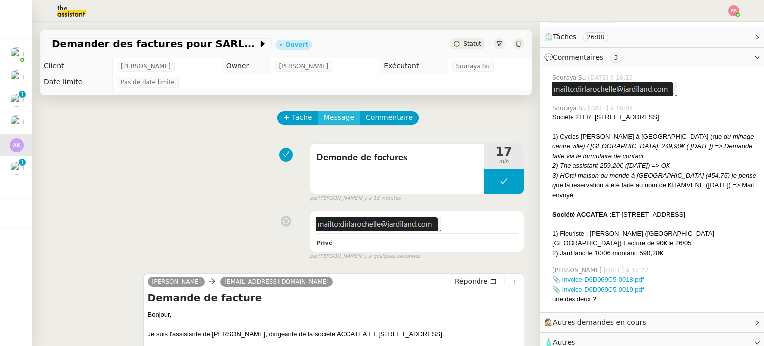
click at [324, 123] on span "Message" at bounding box center [339, 117] width 30 height 11
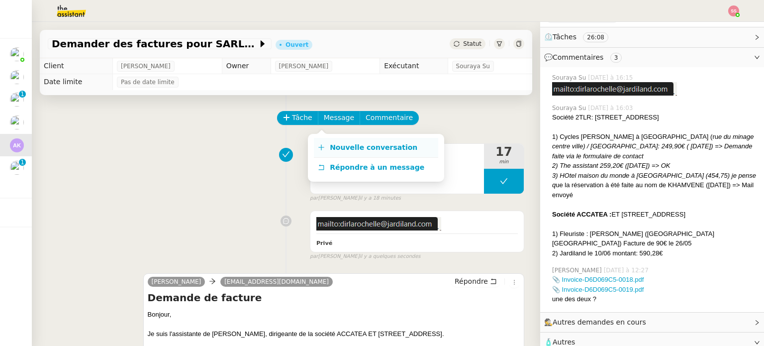
click at [335, 146] on span "Nouvelle conversation" at bounding box center [374, 147] width 88 height 8
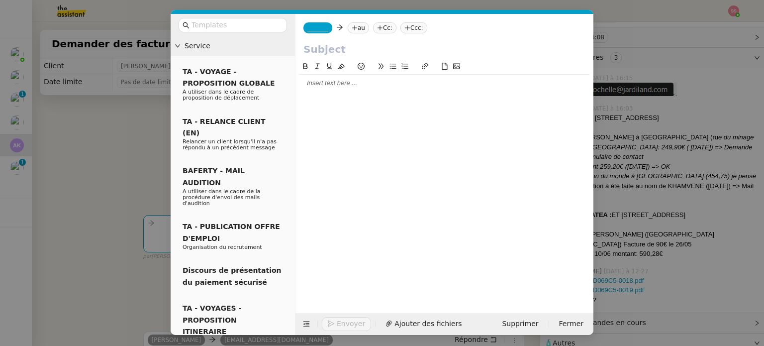
click at [332, 47] on input "text" at bounding box center [445, 49] width 282 height 15
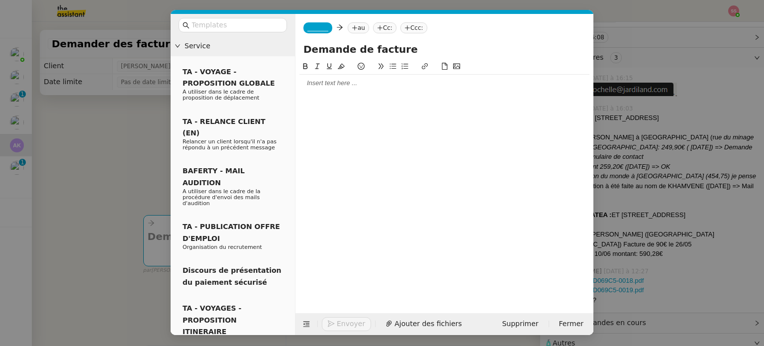
type input "Demande de facture"
click at [360, 26] on nz-tag "au" at bounding box center [358, 27] width 21 height 11
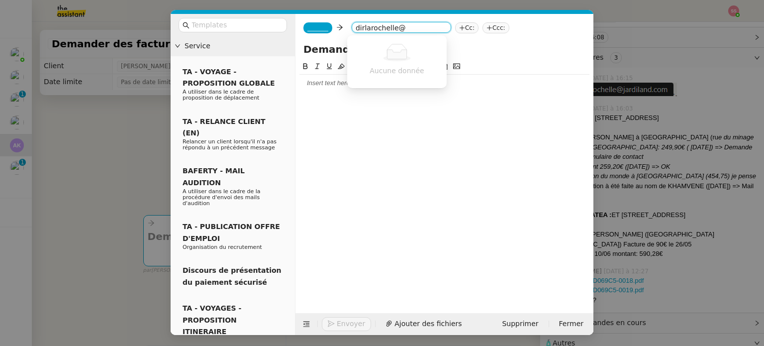
type input "dirlarochelle@"
click at [147, 163] on nz-modal-container "Service TA - VOYAGE - PROPOSITION GLOBALE A utiliser dans le cadre de propositi…" at bounding box center [382, 173] width 764 height 346
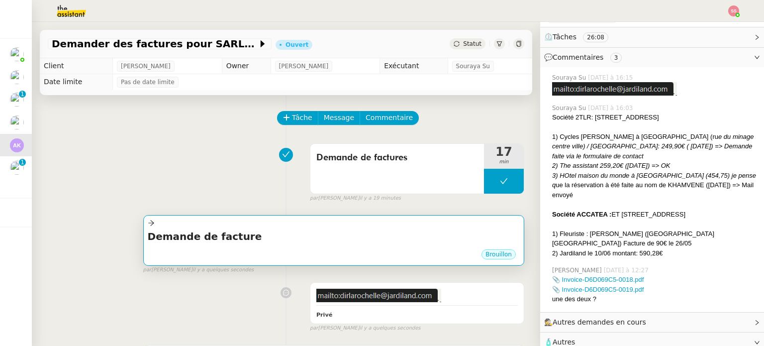
click at [352, 229] on div at bounding box center [334, 222] width 372 height 11
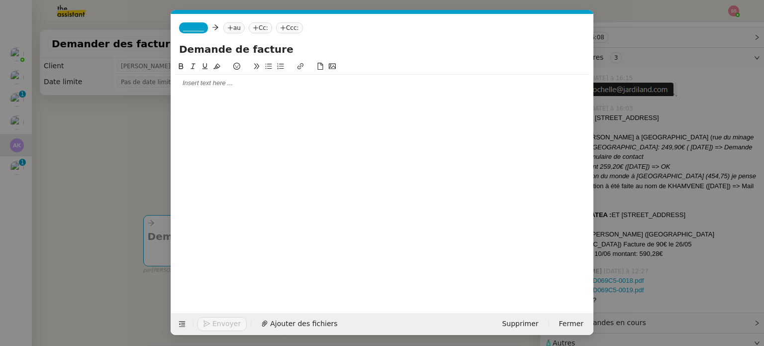
scroll to position [0, 21]
click at [223, 23] on nz-tag "au" at bounding box center [233, 27] width 21 height 11
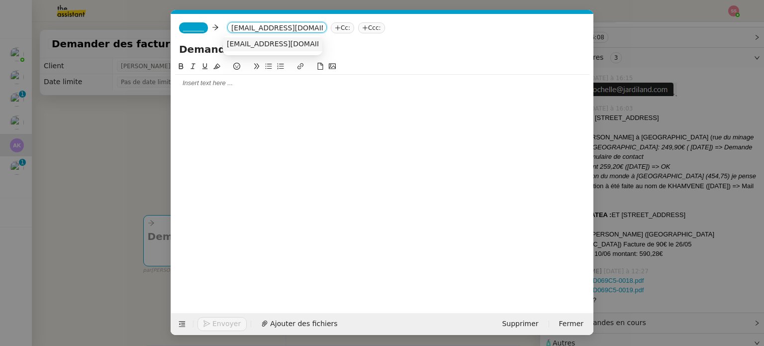
type input "[EMAIL_ADDRESS][DOMAIN_NAME]"
click at [237, 41] on span "[EMAIL_ADDRESS][DOMAIN_NAME]" at bounding box center [288, 44] width 122 height 8
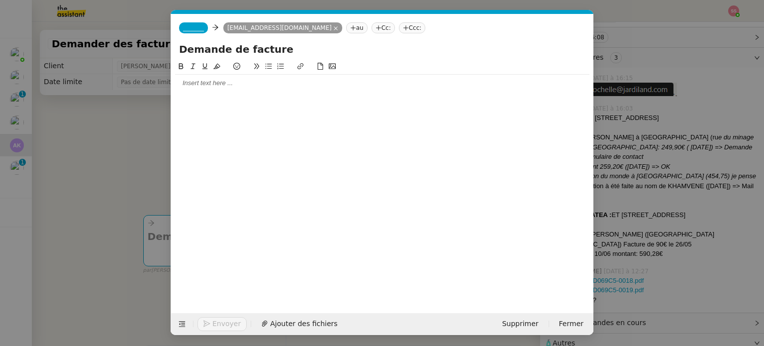
click at [93, 153] on nz-modal-container "Service TA - VOYAGE - PROPOSITION GLOBALE A utiliser dans le cadre de propositi…" at bounding box center [382, 173] width 764 height 346
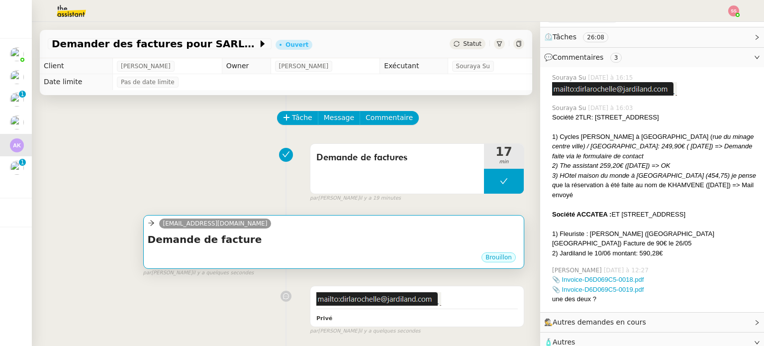
click at [345, 256] on div "Brouillon" at bounding box center [334, 258] width 372 height 15
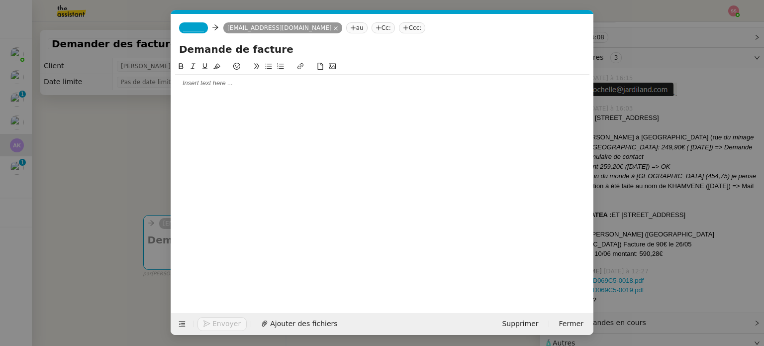
click at [197, 30] on span "_______" at bounding box center [193, 27] width 21 height 7
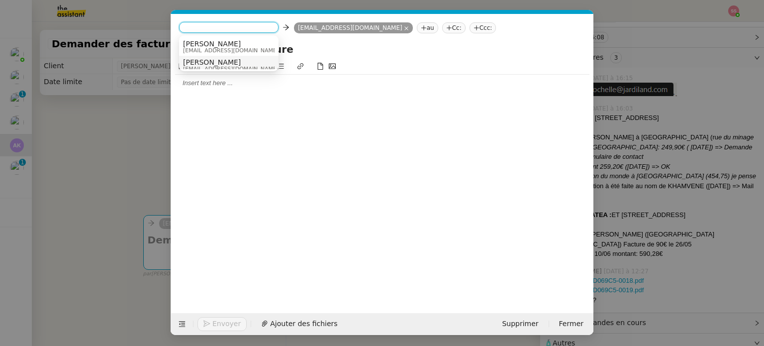
click at [221, 61] on span "[PERSON_NAME]" at bounding box center [231, 62] width 96 height 8
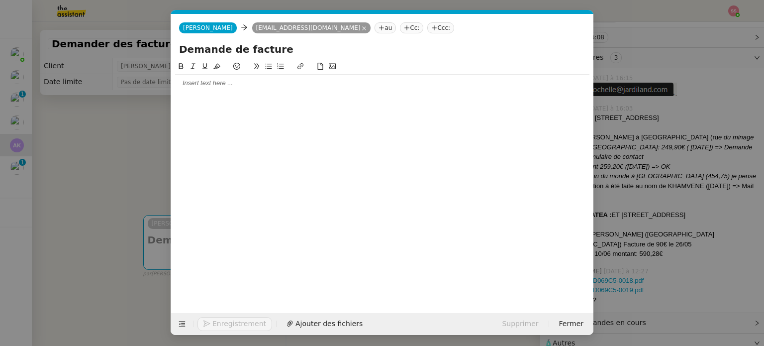
click at [259, 92] on div at bounding box center [382, 179] width 414 height 237
click at [27, 135] on nz-modal-container "Service TA - VOYAGE - PROPOSITION GLOBALE A utiliser dans le cadre de propositi…" at bounding box center [382, 173] width 764 height 346
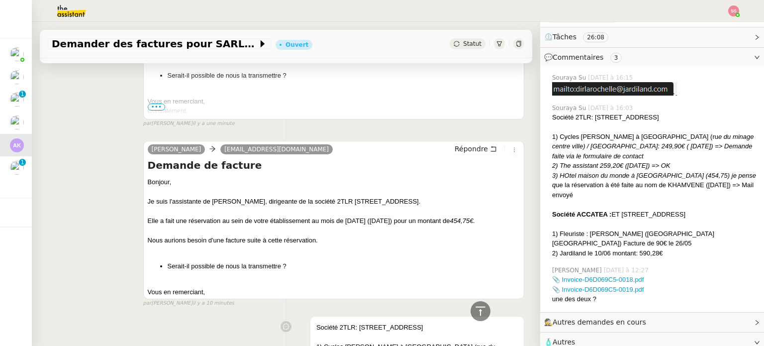
scroll to position [199, 0]
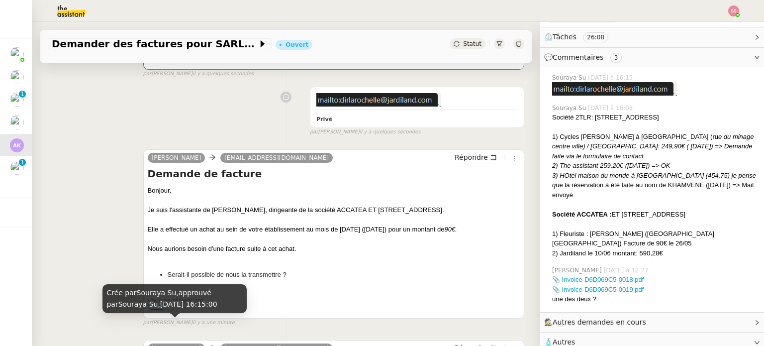
click at [128, 228] on div "Charlie flohrafleurs@gmail.com Répondre Demande de facture Bonjour, Je suis l'a…" at bounding box center [286, 233] width 477 height 187
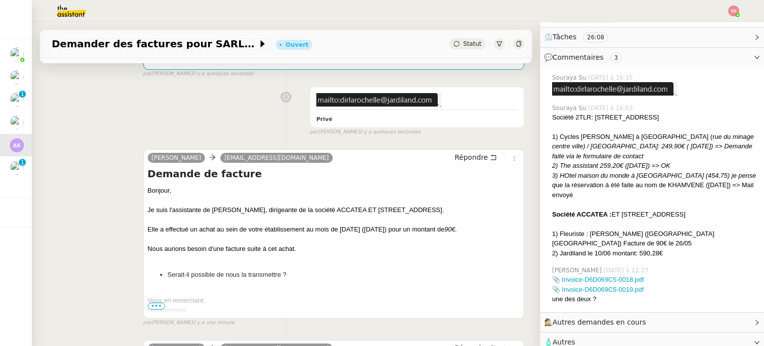
click at [153, 308] on span "•••" at bounding box center [157, 306] width 18 height 7
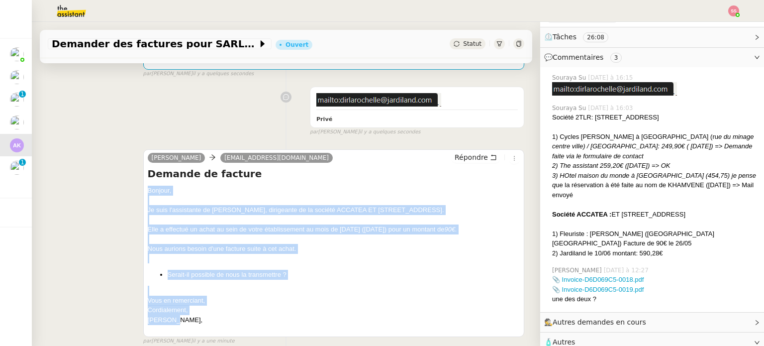
drag, startPoint x: 175, startPoint y: 321, endPoint x: 145, endPoint y: 192, distance: 133.3
click at [148, 192] on div "Bonjour, Je suis l'assistante de Mme KHAMVENE, dirigeante de la société ACCATEA…" at bounding box center [334, 260] width 372 height 149
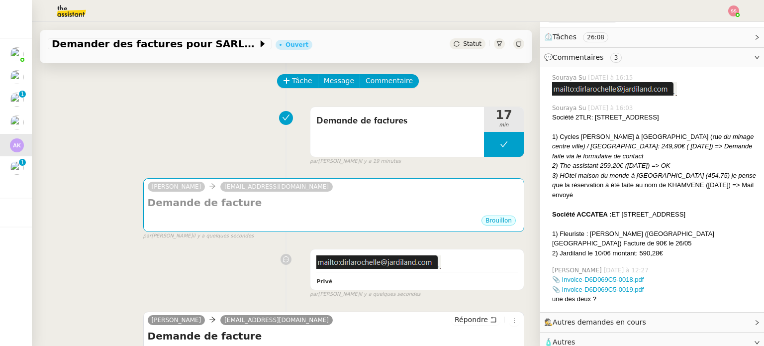
scroll to position [0, 0]
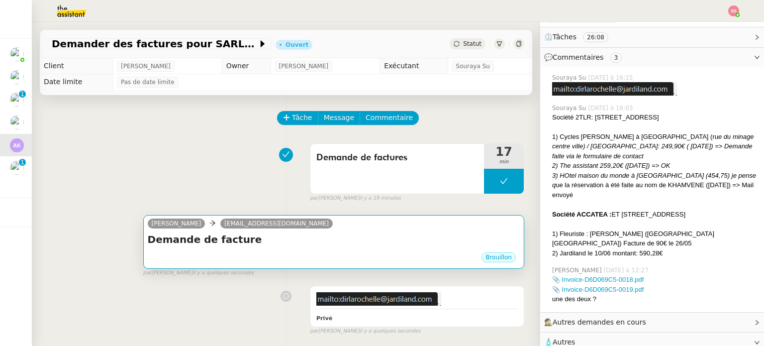
click at [227, 246] on h4 "Demande de facture" at bounding box center [334, 239] width 372 height 14
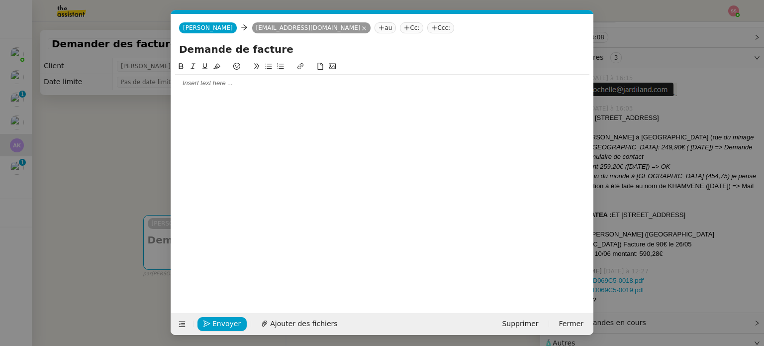
scroll to position [0, 21]
click at [213, 81] on div at bounding box center [382, 83] width 414 height 9
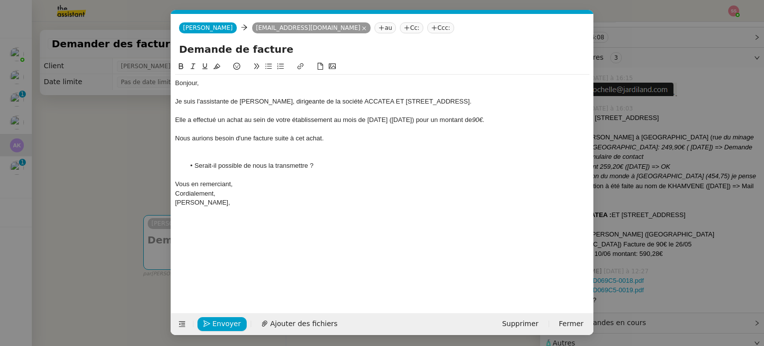
scroll to position [0, 0]
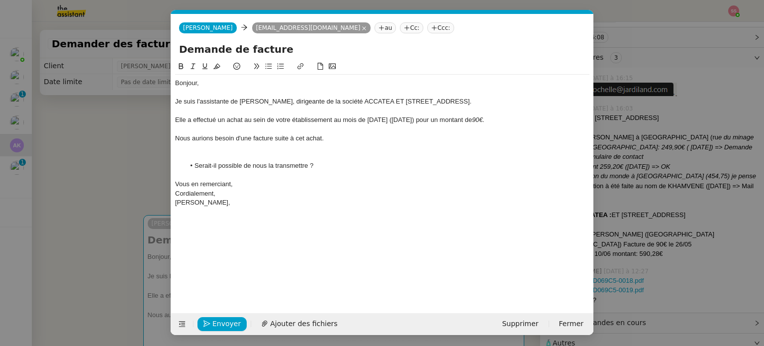
click at [377, 119] on div "Elle a effectué un achat au sein de votre établissement au mois de Mai 2025 (26…" at bounding box center [382, 119] width 414 height 9
drag, startPoint x: 393, startPoint y: 118, endPoint x: 370, endPoint y: 118, distance: 22.9
click at [370, 118] on div "Elle a effectué un achat au sein de votre établissement au mois de Mai 2025 (26…" at bounding box center [382, 119] width 414 height 9
click at [108, 163] on nz-modal-container "Service TA - VOYAGE - PROPOSITION GLOBALE A utiliser dans le cadre de propositi…" at bounding box center [382, 173] width 764 height 346
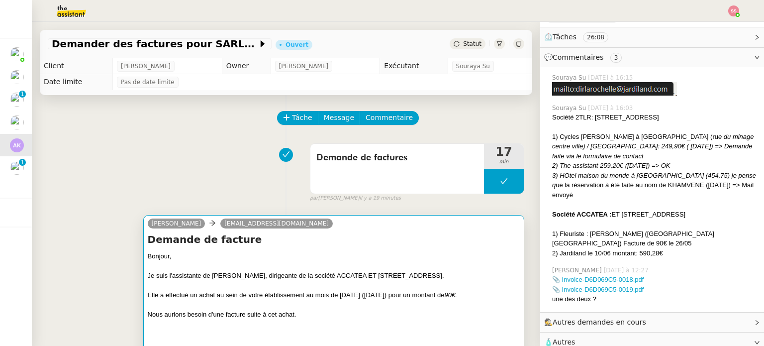
click at [416, 287] on div at bounding box center [334, 286] width 372 height 10
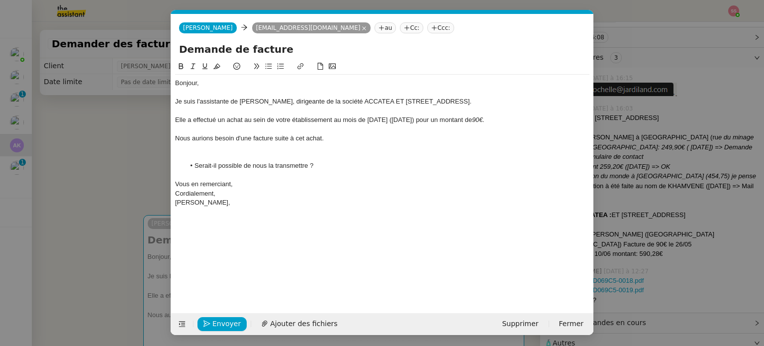
scroll to position [0, 21]
click at [405, 116] on div "Elle a effectué un achat au sein de votre établissement au mois de Juin 2025 (2…" at bounding box center [382, 119] width 414 height 9
click at [414, 118] on div "Elle a effectué un achat au sein de votre établissement au mois de Juin 2025 (1…" at bounding box center [382, 119] width 414 height 9
click at [86, 194] on nz-modal-container "Service TA - VOYAGE - PROPOSITION GLOBALE A utiliser dans le cadre de propositi…" at bounding box center [382, 173] width 764 height 346
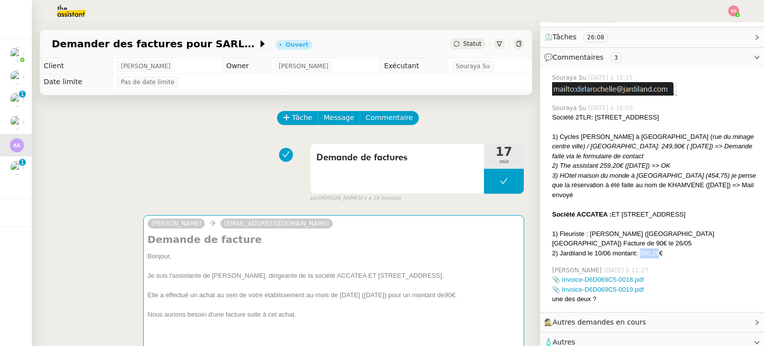
drag, startPoint x: 633, startPoint y: 251, endPoint x: 651, endPoint y: 252, distance: 17.9
click at [651, 252] on div "2) Jardiland le 10/06 montant: 590,28€" at bounding box center [654, 253] width 204 height 10
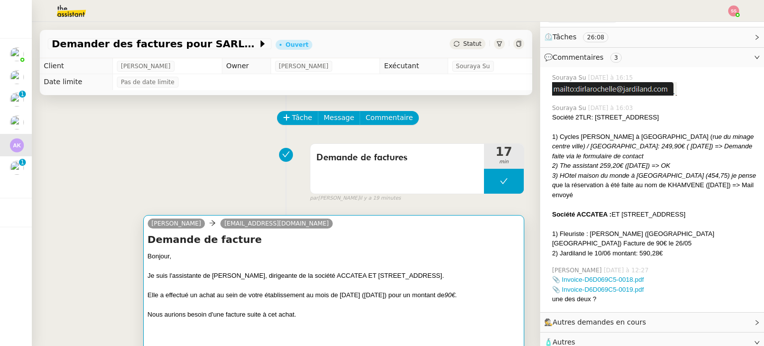
click at [400, 275] on div "Je suis l'assistante de [PERSON_NAME], dirigeante de la société ACCATEA ET [STR…" at bounding box center [334, 276] width 372 height 10
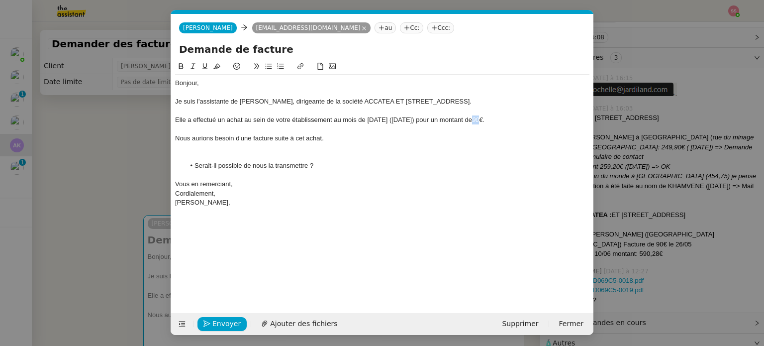
drag, startPoint x: 500, startPoint y: 121, endPoint x: 494, endPoint y: 119, distance: 5.8
click at [485, 119] on em "90€." at bounding box center [478, 119] width 12 height 7
click at [215, 144] on div at bounding box center [382, 147] width 414 height 9
click at [199, 193] on div "[PERSON_NAME]," at bounding box center [382, 193] width 414 height 9
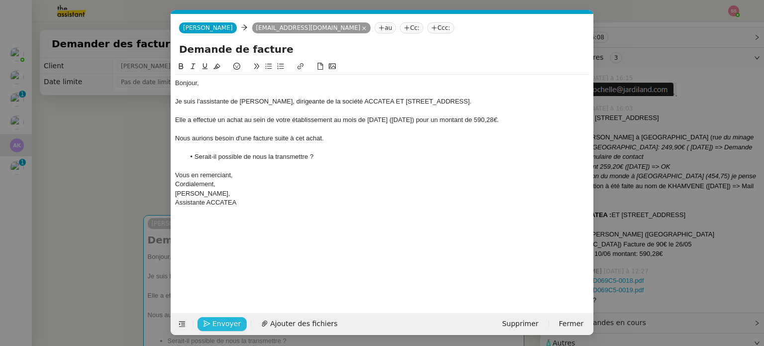
click at [224, 325] on span "Envoyer" at bounding box center [226, 323] width 28 height 11
drag, startPoint x: 225, startPoint y: 323, endPoint x: 112, endPoint y: 293, distance: 117.1
click at [112, 293] on nz-modal-container "Service TA - VOYAGE - PROPOSITION GLOBALE A utiliser dans le cadre de propositi…" at bounding box center [382, 173] width 764 height 346
click at [225, 320] on span "Confirmer l'envoi" at bounding box center [242, 323] width 60 height 11
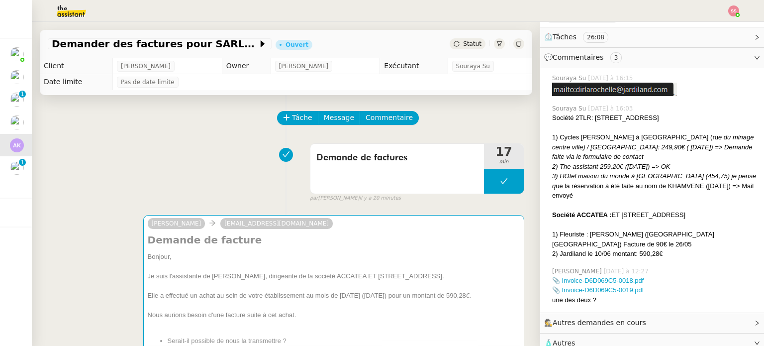
click at [225, 320] on nz-modal-container "Service TA - VOYAGE - PROPOSITION GLOBALE A utiliser dans le cadre de propositi…" at bounding box center [382, 173] width 764 height 346
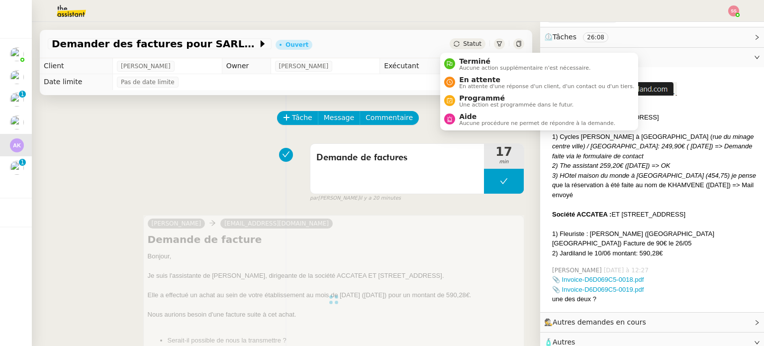
click at [464, 45] on span "Statut" at bounding box center [472, 43] width 18 height 7
click at [479, 76] on span "En attente" at bounding box center [546, 80] width 175 height 8
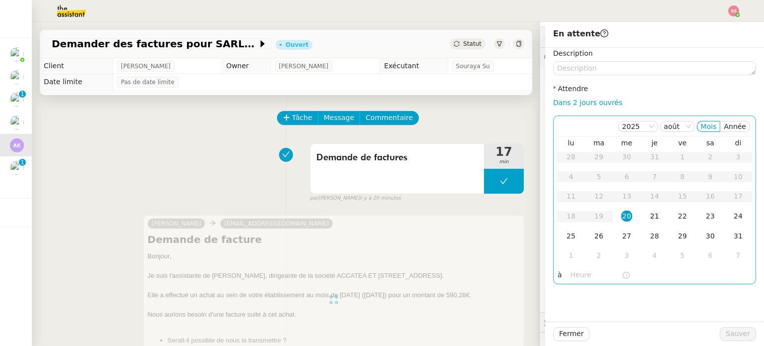
click at [655, 216] on td "21" at bounding box center [655, 216] width 28 height 20
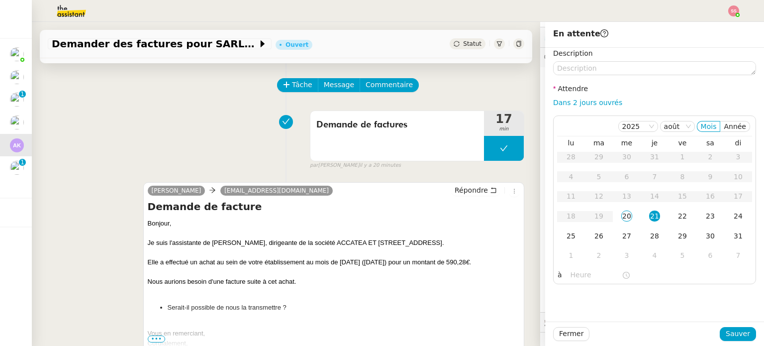
scroll to position [50, 0]
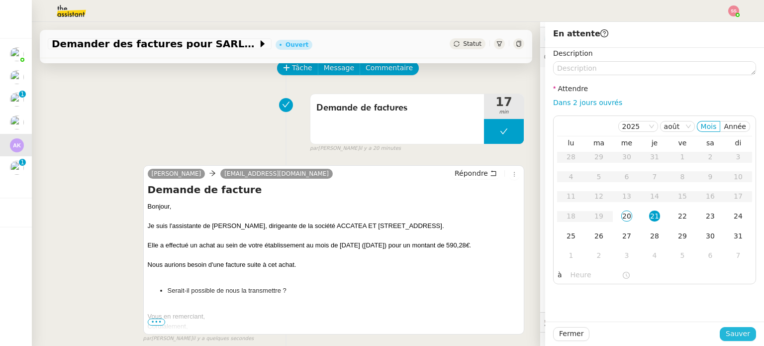
click at [727, 337] on span "Sauver" at bounding box center [738, 333] width 24 height 11
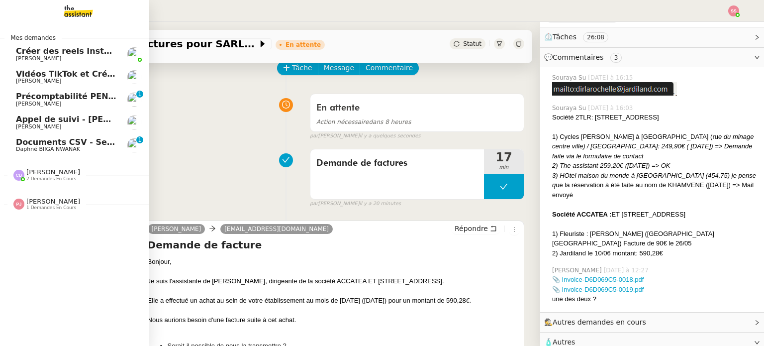
click at [54, 147] on span "Daphné BIIGA NWANAK" at bounding box center [48, 149] width 64 height 6
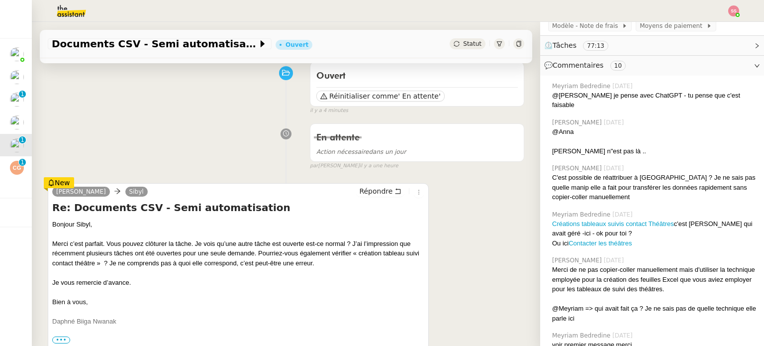
scroll to position [100, 0]
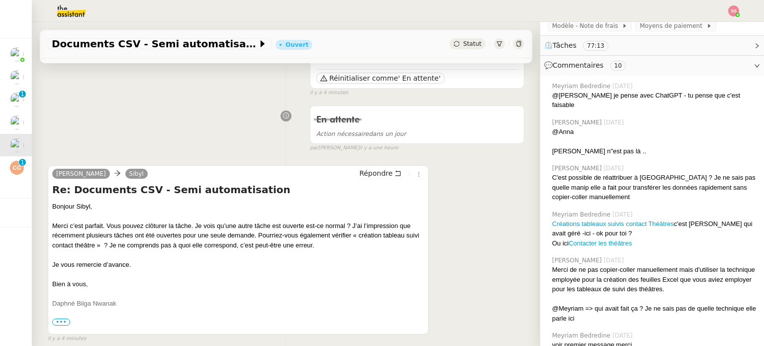
click at [463, 45] on span "Statut" at bounding box center [472, 43] width 18 height 7
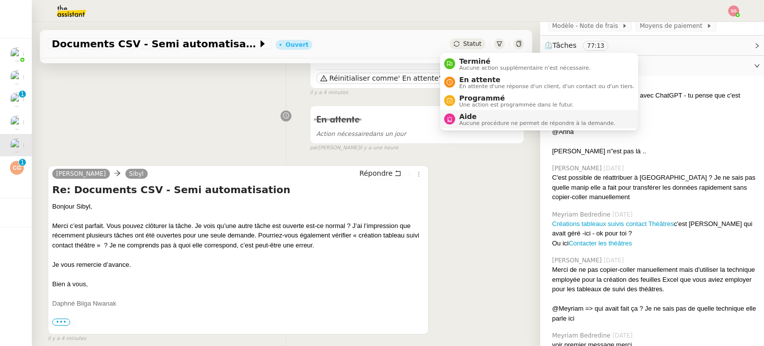
click at [458, 118] on div "Aide Aucune procédure ne permet de répondre à la demande." at bounding box center [535, 118] width 160 height 13
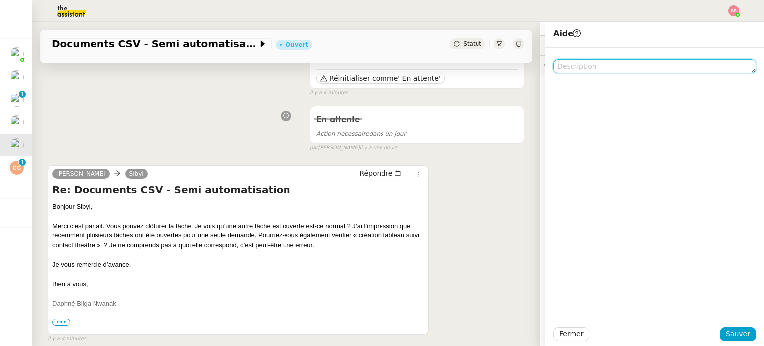
click at [597, 69] on textarea at bounding box center [654, 66] width 203 height 14
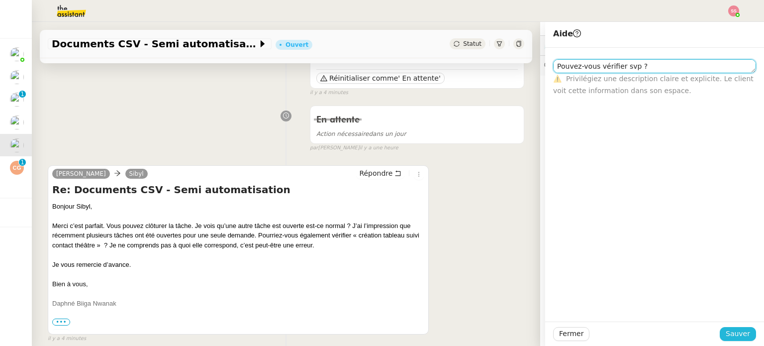
type textarea "Pouvez-vous vérifier svp ?"
click at [734, 332] on span "Sauver" at bounding box center [738, 333] width 24 height 11
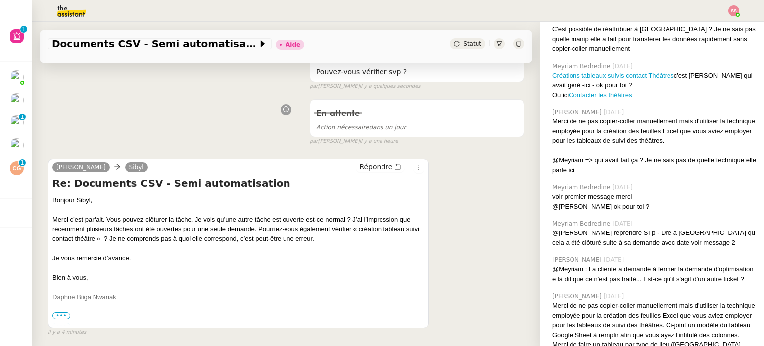
scroll to position [525, 0]
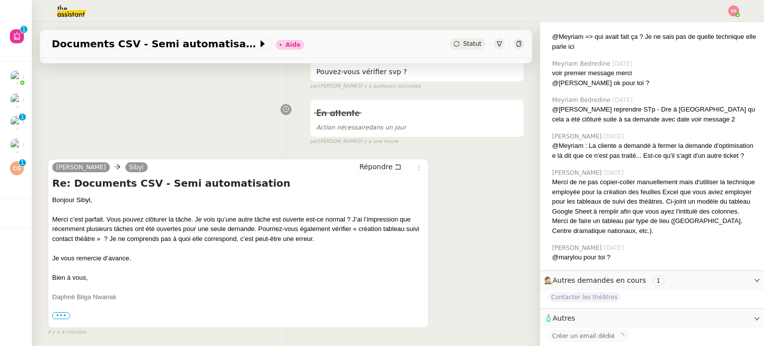
click at [486, 198] on div "Daphné Ingrid Sibyl Répondre Re: Documents CSV - Semi automatisation Bonjour Si…" at bounding box center [286, 243] width 477 height 187
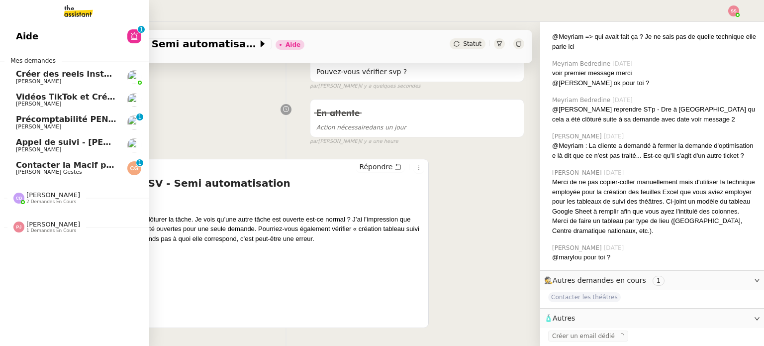
click at [75, 174] on span "[PERSON_NAME] Gestes" at bounding box center [66, 172] width 101 height 6
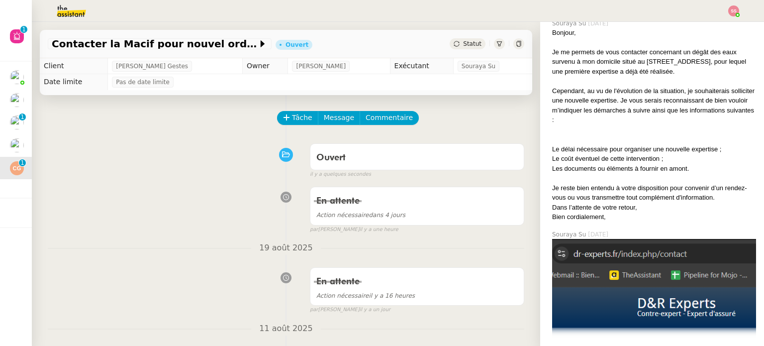
scroll to position [362, 0]
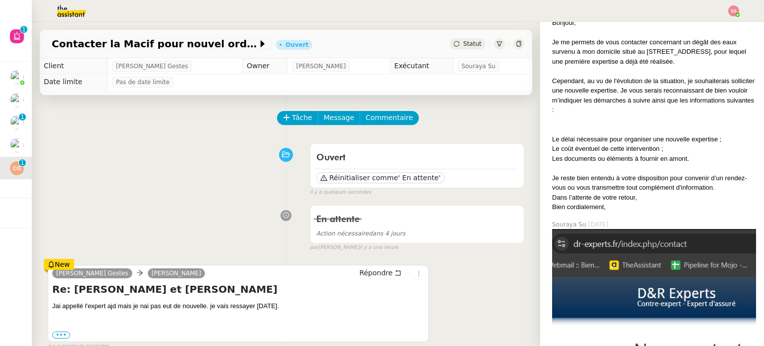
click at [452, 46] on div "Statut" at bounding box center [468, 43] width 36 height 11
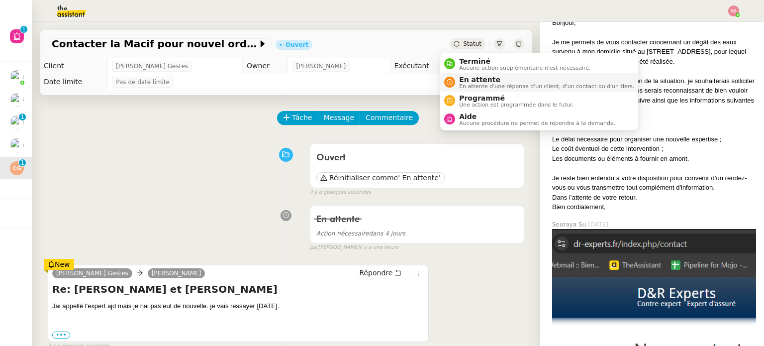
click at [454, 79] on nz-avatar at bounding box center [449, 82] width 11 height 11
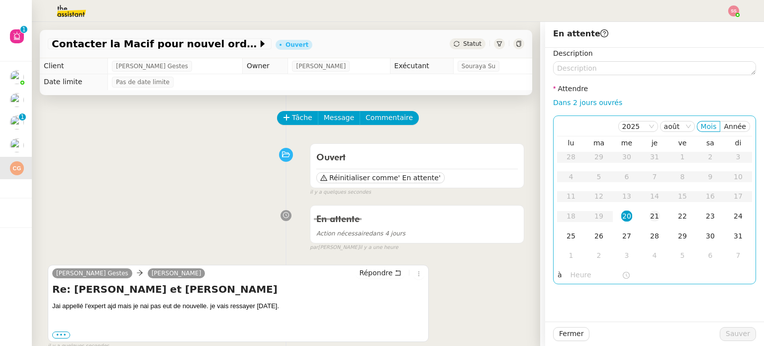
click at [649, 215] on div "21" at bounding box center [654, 215] width 11 height 11
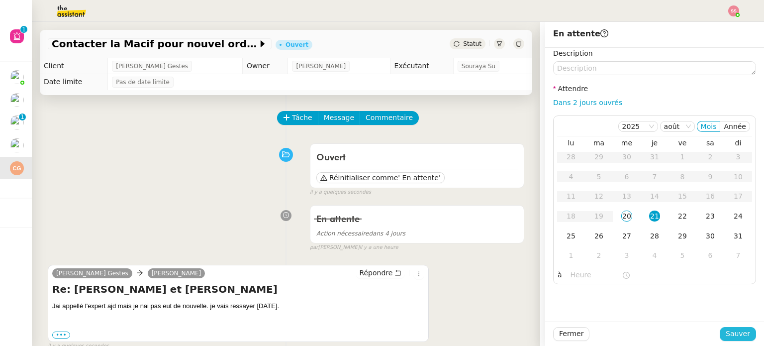
click at [729, 328] on span "Sauver" at bounding box center [738, 333] width 24 height 11
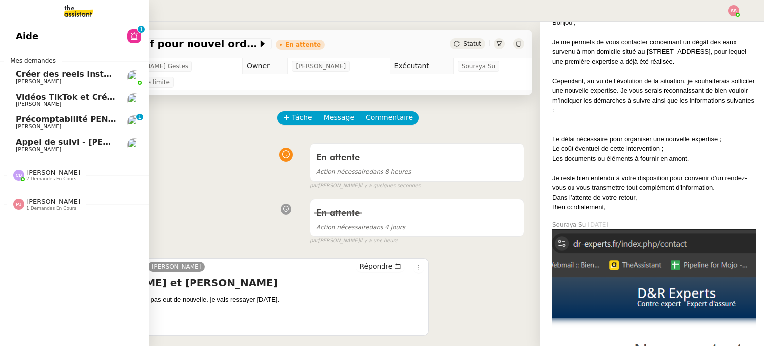
click at [40, 139] on span "Appel de suivi - [PERSON_NAME]" at bounding box center [89, 141] width 146 height 9
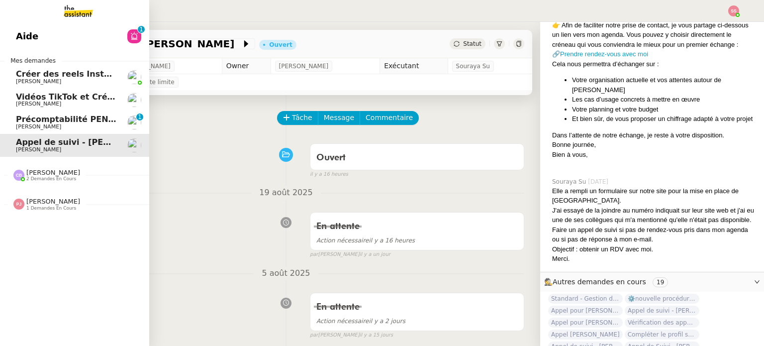
click at [56, 115] on span "Précomptabilité PENNYLANE - août 2025" at bounding box center [107, 118] width 182 height 9
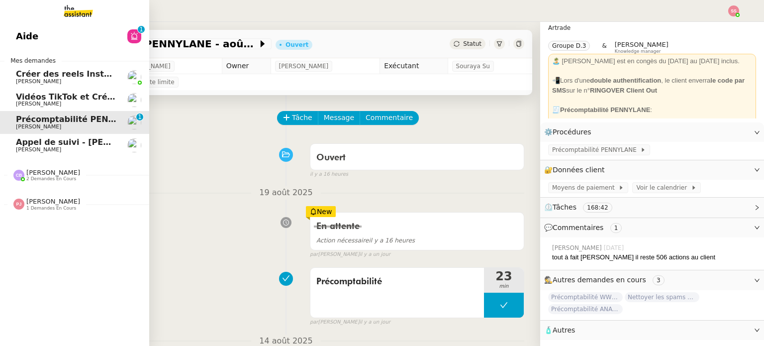
scroll to position [103, 0]
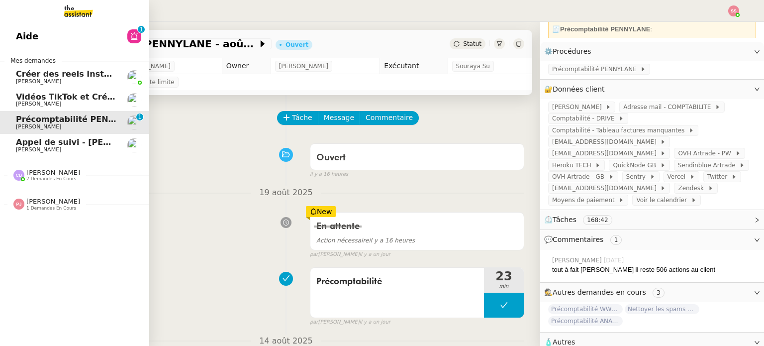
click at [34, 96] on span "Vidéos TikTok et Créatives META - août 2025" at bounding box center [116, 96] width 200 height 9
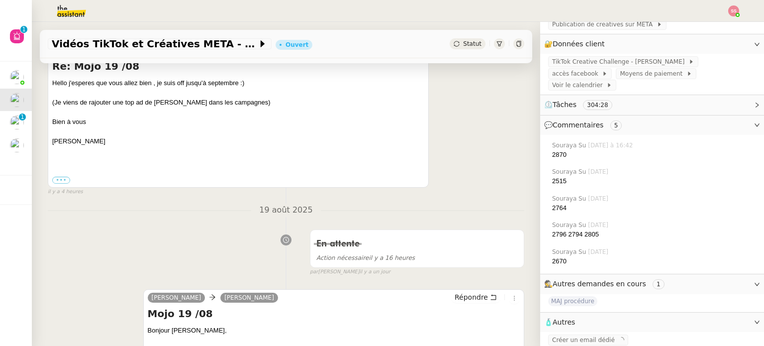
scroll to position [100, 0]
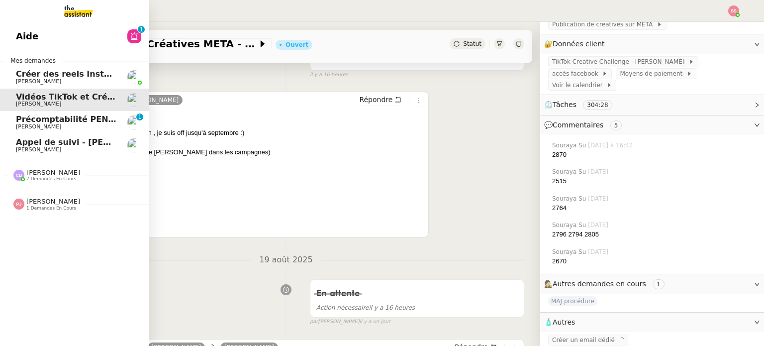
click at [52, 141] on span "Appel de suivi - [PERSON_NAME]" at bounding box center [89, 141] width 146 height 9
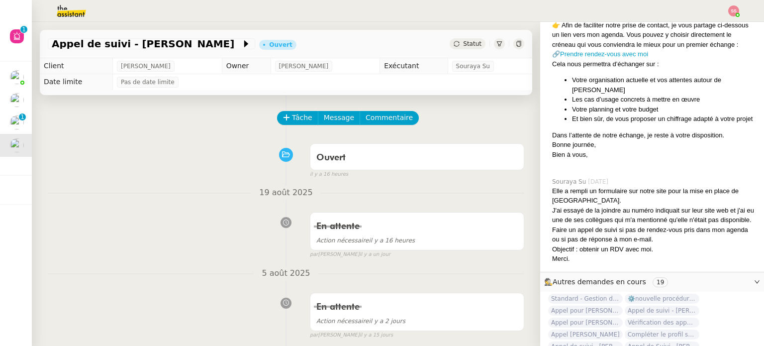
click at [734, 6] on img at bounding box center [733, 10] width 11 height 11
click at [704, 29] on span "Suivi" at bounding box center [698, 28] width 17 height 8
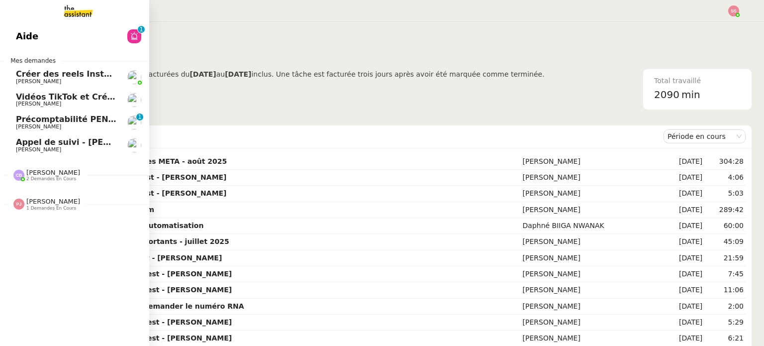
click at [74, 143] on span "Appel de suivi - [PERSON_NAME]" at bounding box center [89, 141] width 146 height 9
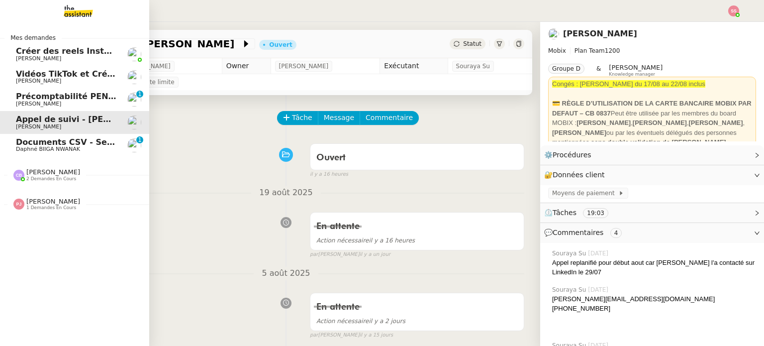
click at [54, 139] on span "Documents CSV - Semi automatisation" at bounding box center [102, 141] width 173 height 9
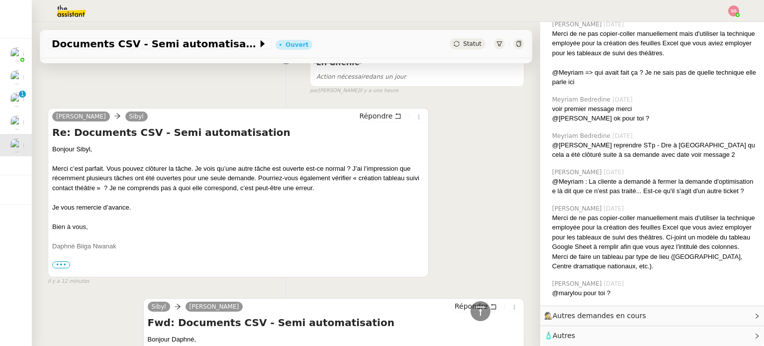
scroll to position [249, 0]
click at [359, 115] on span "Répondre" at bounding box center [375, 115] width 33 height 10
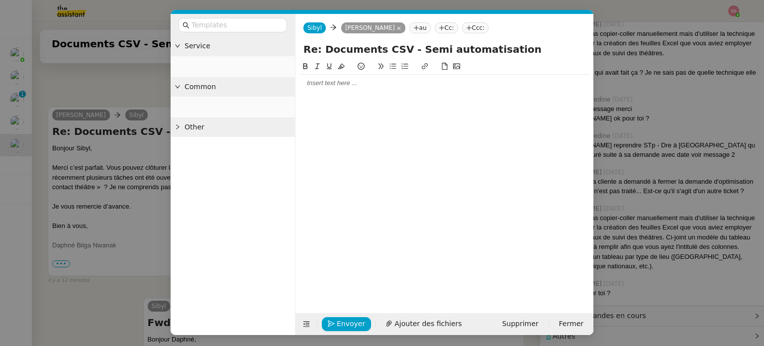
scroll to position [516, 0]
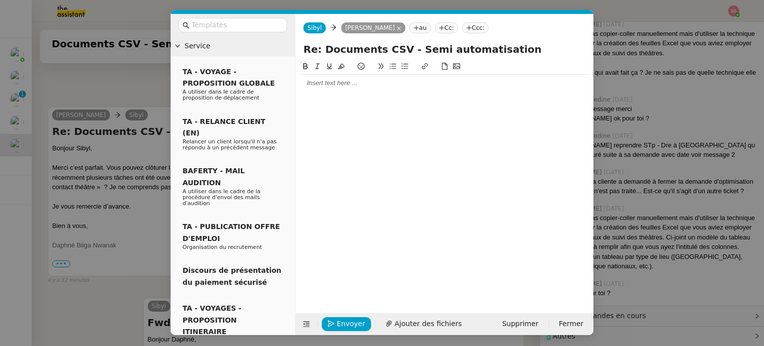
click at [322, 83] on div at bounding box center [445, 83] width 290 height 9
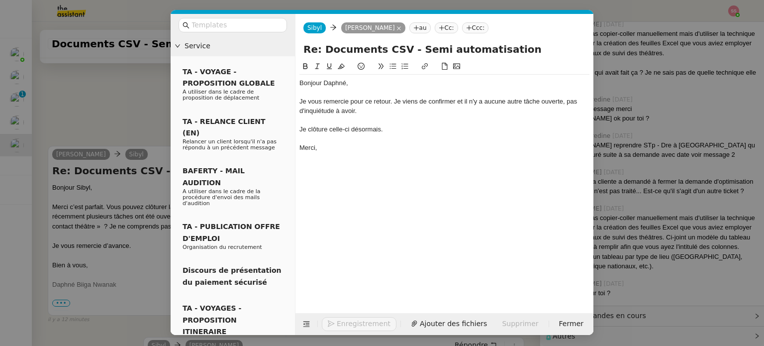
scroll to position [393, 0]
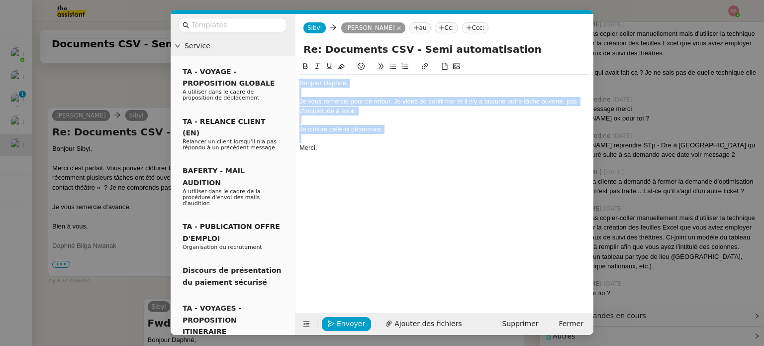
drag, startPoint x: 328, startPoint y: 143, endPoint x: 296, endPoint y: 81, distance: 69.9
click at [296, 81] on nz-spin "Bonjour Daphné, Je vous remercie pour ce retour. Je viens de confirmer et il n'…" at bounding box center [445, 181] width 298 height 241
click at [326, 143] on div "Merci," at bounding box center [445, 147] width 290 height 9
drag, startPoint x: 328, startPoint y: 147, endPoint x: 292, endPoint y: 72, distance: 83.2
click at [292, 72] on nz-layout "Service TA - VOYAGE - PROPOSITION GLOBALE A utiliser dans le cadre de propositi…" at bounding box center [382, 174] width 423 height 321
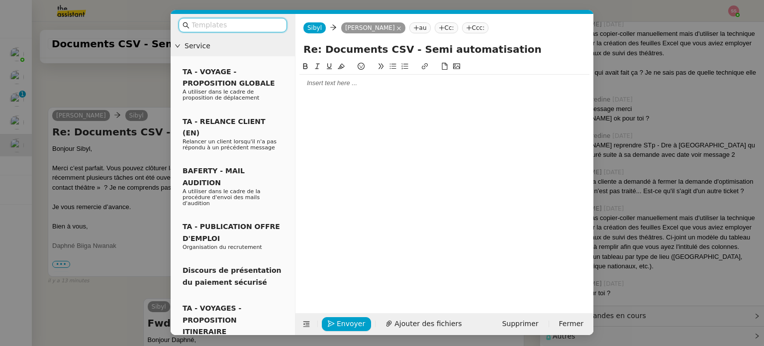
click at [221, 23] on input "text" at bounding box center [237, 24] width 90 height 11
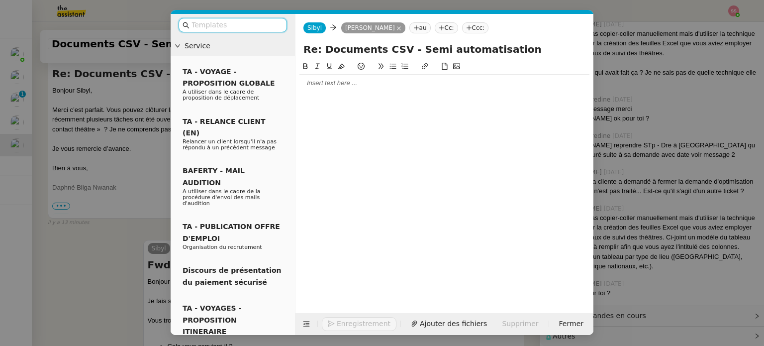
scroll to position [335, 0]
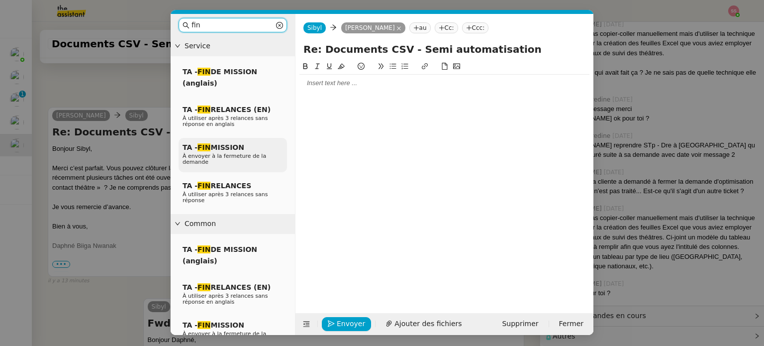
type input "fin"
click at [249, 155] on span "À envoyer à la fermeture de la demande" at bounding box center [225, 159] width 84 height 12
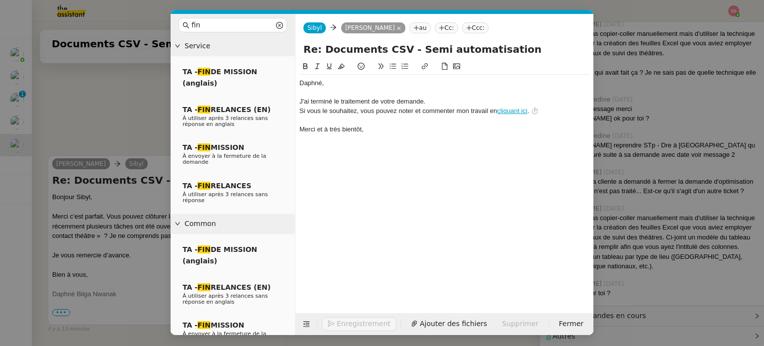
scroll to position [384, 0]
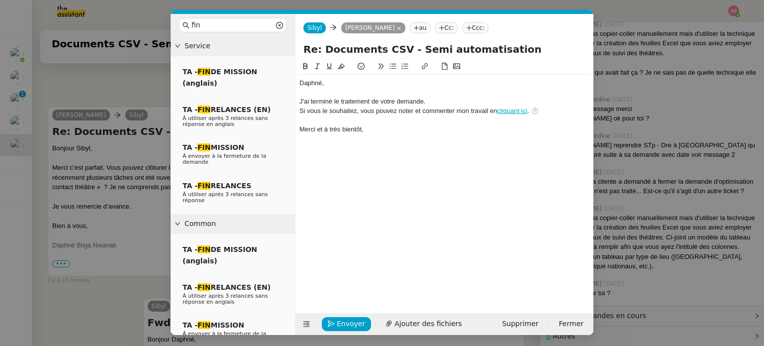
click at [439, 89] on div at bounding box center [445, 92] width 290 height 9
drag, startPoint x: 362, startPoint y: 88, endPoint x: 285, endPoint y: 73, distance: 79.1
click at [285, 73] on nz-layout "fin Service TA - FIN DE MISSION (anglais) TA - FIN RELANCES (EN) À utiliser apr…" at bounding box center [382, 174] width 423 height 321
paste div
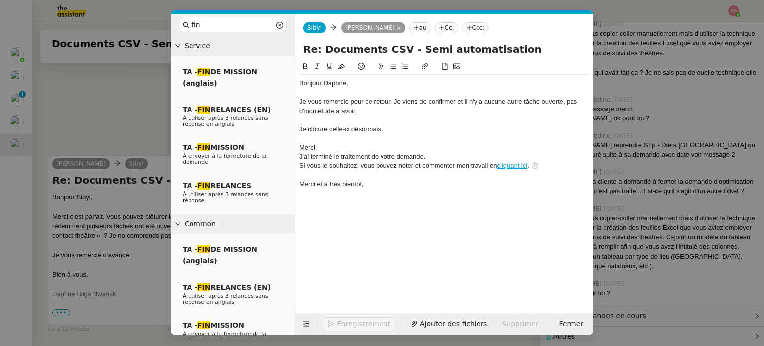
scroll to position [432, 0]
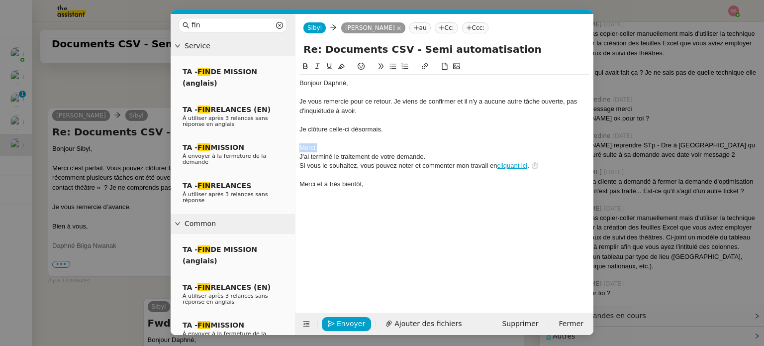
drag, startPoint x: 328, startPoint y: 149, endPoint x: 297, endPoint y: 147, distance: 31.4
click at [297, 147] on nz-spin "Bonjour Daphné, Je vous remercie pour ce retour. Je viens de confirmer et il n'…" at bounding box center [445, 181] width 298 height 241
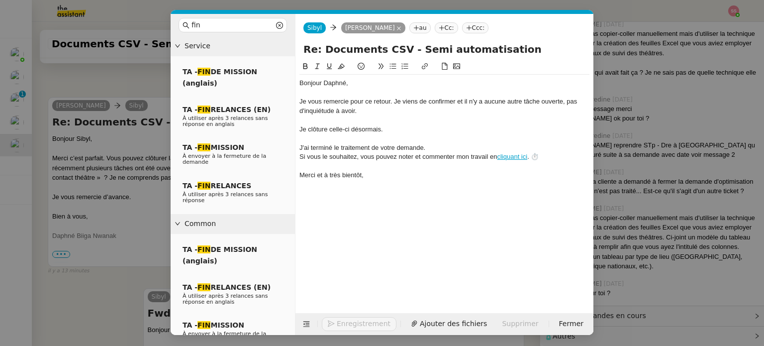
scroll to position [422, 0]
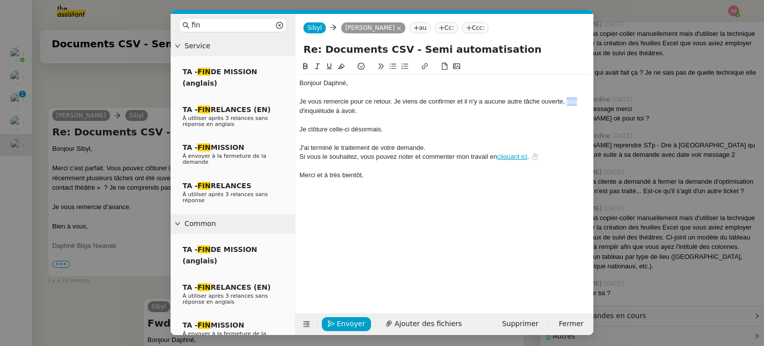
drag, startPoint x: 567, startPoint y: 99, endPoint x: 576, endPoint y: 105, distance: 10.8
click at [576, 105] on div "Je vous remercie pour ce retour. Je viens de confirmer et il n'y a aucune autre…" at bounding box center [445, 106] width 290 height 18
drag, startPoint x: 550, startPoint y: 109, endPoint x: 566, endPoint y: 101, distance: 18.0
click at [566, 101] on div "Je vous remercie pour ce retour. Je viens de confirmer et il n'y a aucune autre…" at bounding box center [445, 106] width 290 height 18
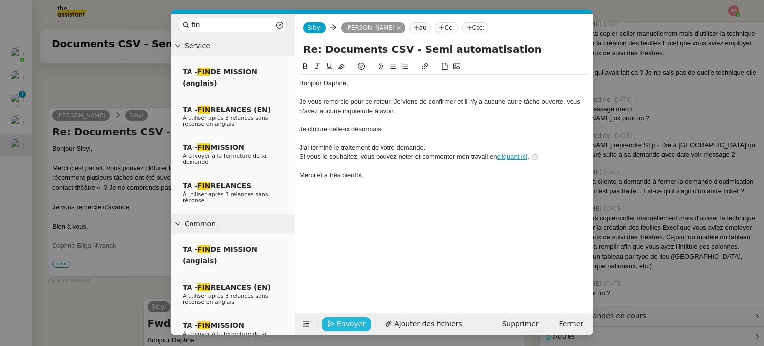
click at [357, 322] on span "Envoyer" at bounding box center [351, 323] width 28 height 11
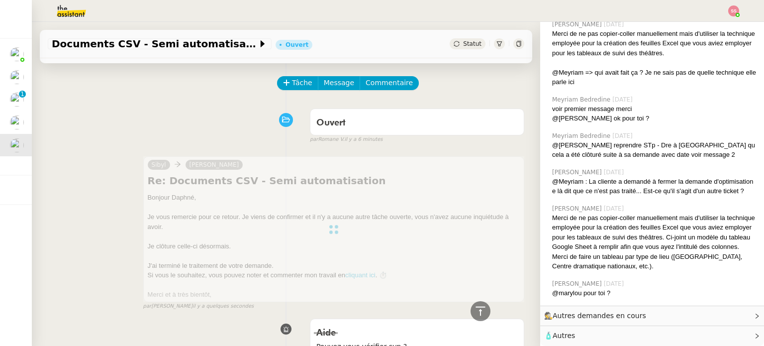
scroll to position [0, 0]
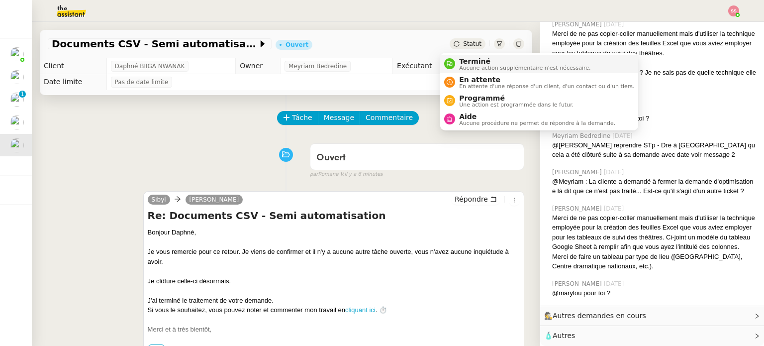
click at [478, 65] on span "Aucune action supplémentaire n'est nécessaire." at bounding box center [524, 67] width 131 height 5
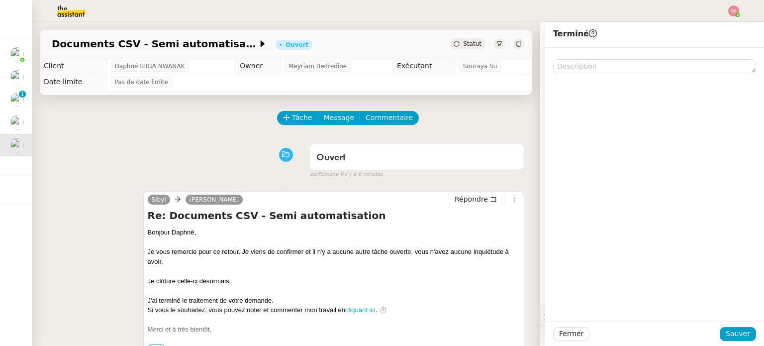
click at [724, 341] on div "Fermer Sauver" at bounding box center [654, 333] width 219 height 24
click at [730, 335] on span "Sauver" at bounding box center [738, 333] width 24 height 11
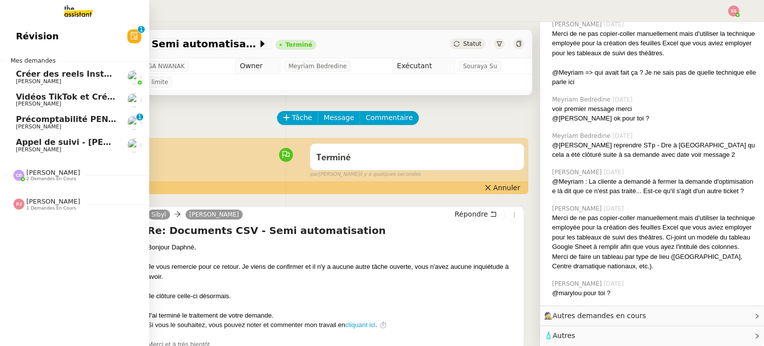
click at [55, 139] on span "Appel de suivi - [PERSON_NAME]" at bounding box center [89, 141] width 146 height 9
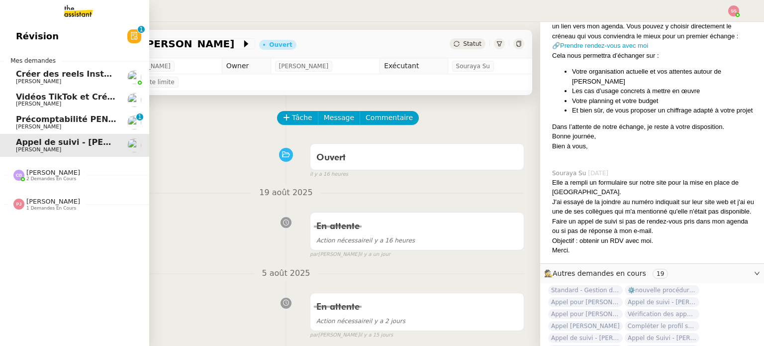
click at [75, 125] on span "[PERSON_NAME]" at bounding box center [66, 127] width 101 height 6
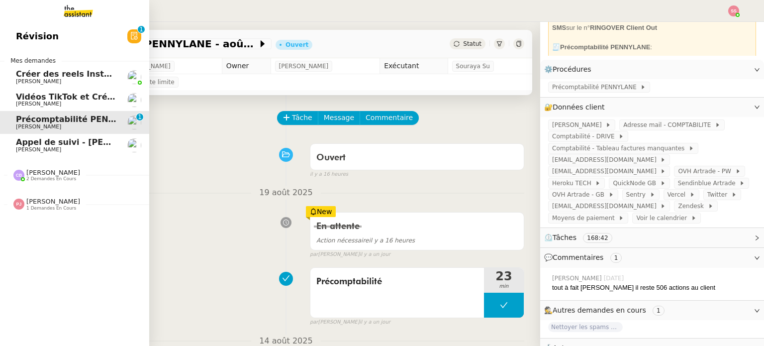
scroll to position [98, 0]
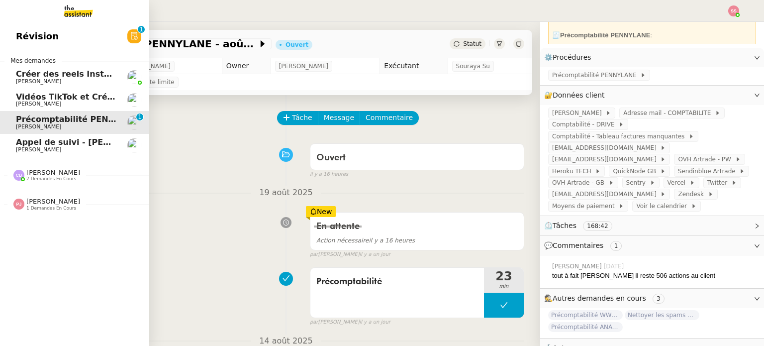
click at [66, 143] on span "Appel de suivi - [PERSON_NAME]" at bounding box center [89, 141] width 146 height 9
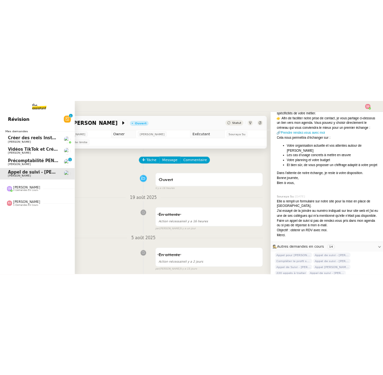
scroll to position [435, 0]
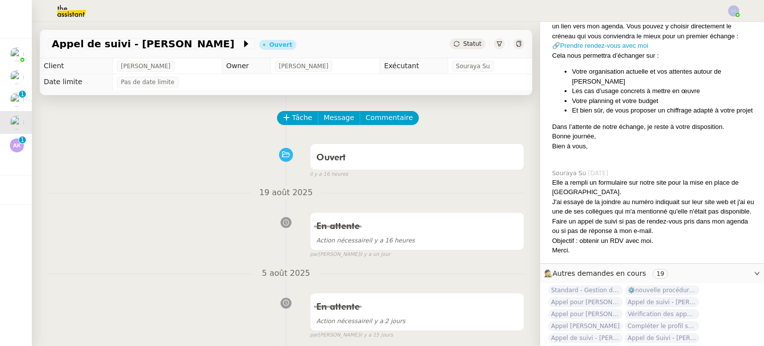
drag, startPoint x: 589, startPoint y: 9, endPoint x: 603, endPoint y: -60, distance: 71.0
click at [603, 0] on html "Mes demandes Créer des reels Instagram Frédérique Albert Vidéos TikTok et Créat…" at bounding box center [382, 173] width 764 height 346
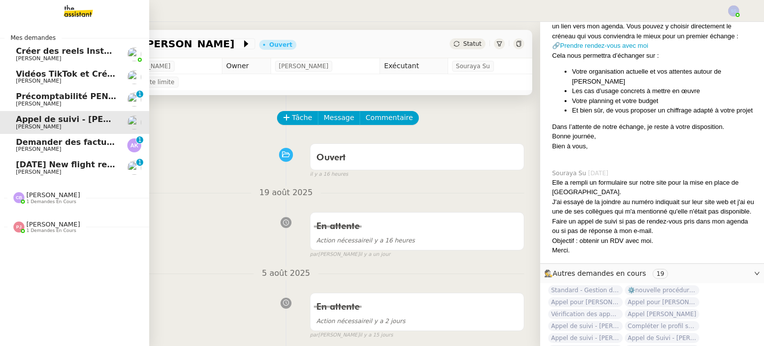
click at [68, 149] on span "[PERSON_NAME]" at bounding box center [66, 149] width 101 height 6
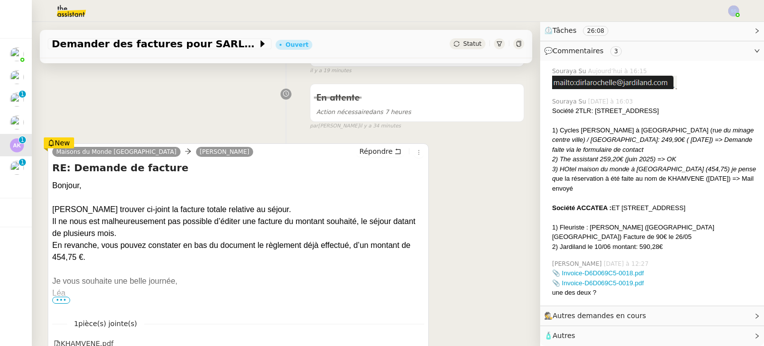
scroll to position [199, 0]
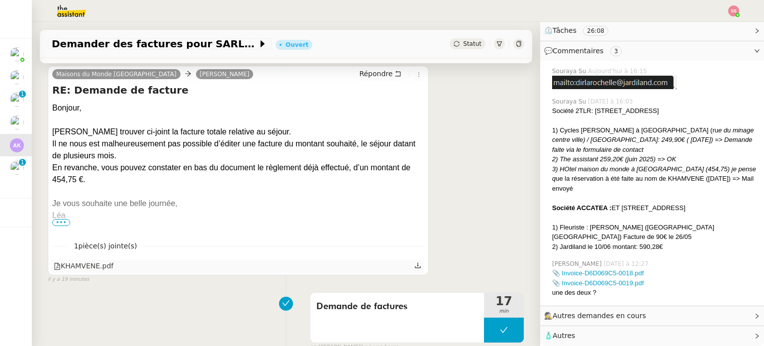
click at [90, 270] on div "KHAMVENE.pdf" at bounding box center [84, 265] width 60 height 11
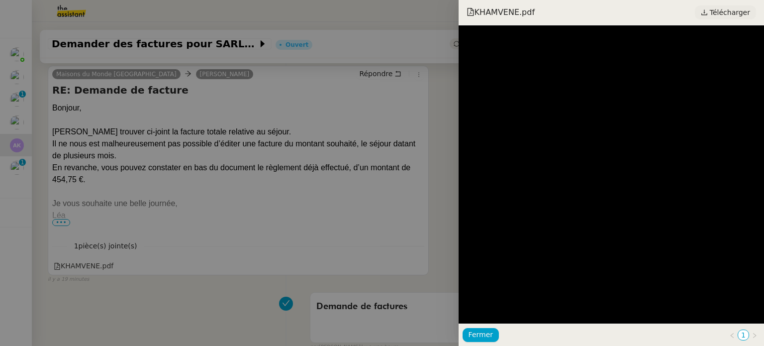
click at [715, 14] on link "Télécharger" at bounding box center [725, 12] width 61 height 14
click at [279, 177] on div at bounding box center [382, 173] width 764 height 346
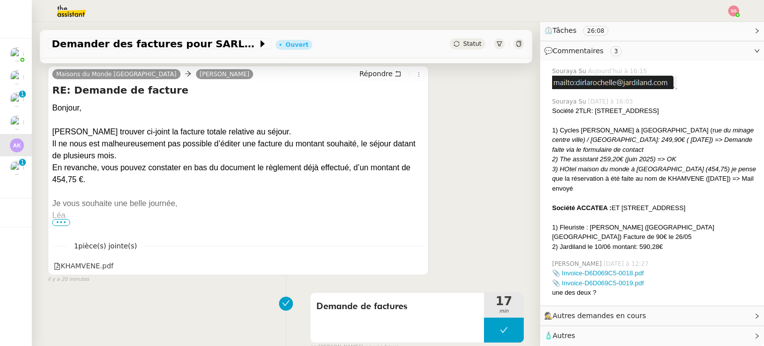
click at [65, 224] on span "•••" at bounding box center [61, 222] width 18 height 7
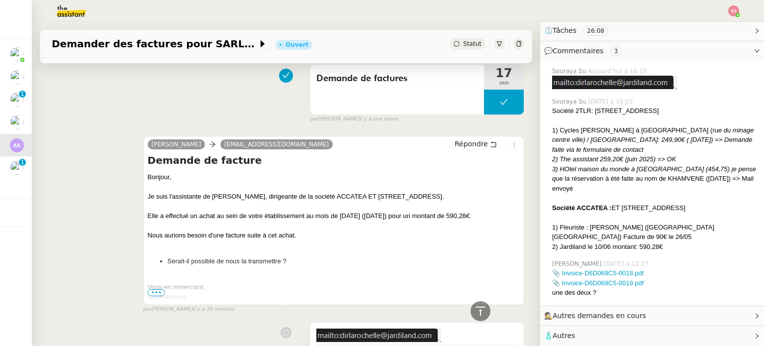
scroll to position [945, 0]
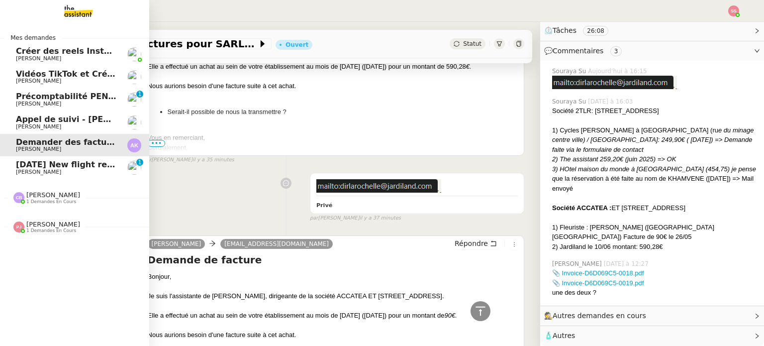
click at [65, 167] on span "[DATE] New flight request - [PERSON_NAME]" at bounding box center [116, 164] width 200 height 9
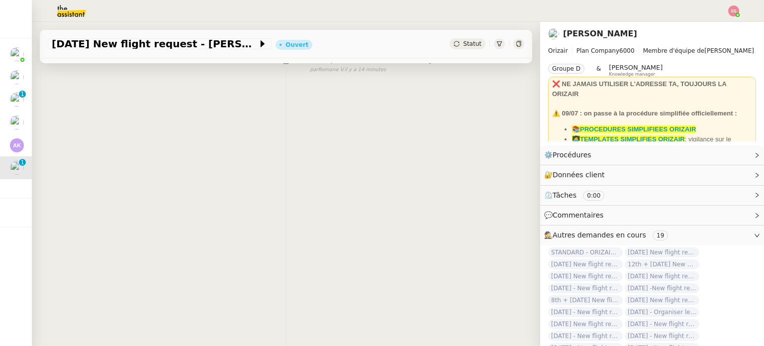
scroll to position [133, 0]
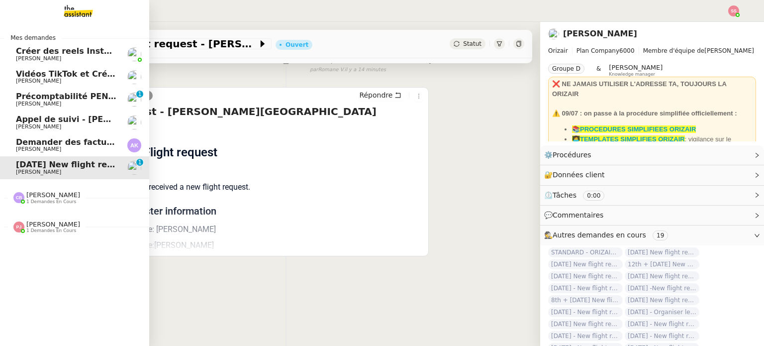
click at [82, 139] on span "Demander des factures pour SARL 2TLR et ACCATEA" at bounding box center [133, 141] width 234 height 9
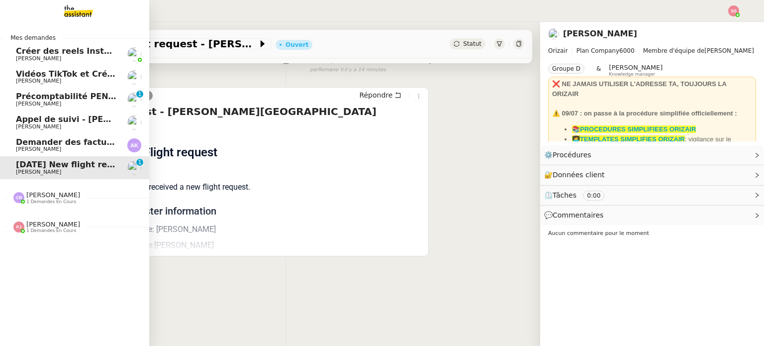
scroll to position [338, 0]
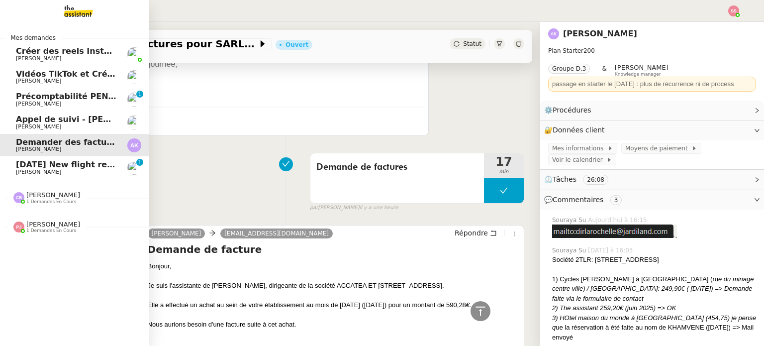
click at [66, 122] on span "Appel de suivi - [PERSON_NAME]" at bounding box center [89, 118] width 146 height 9
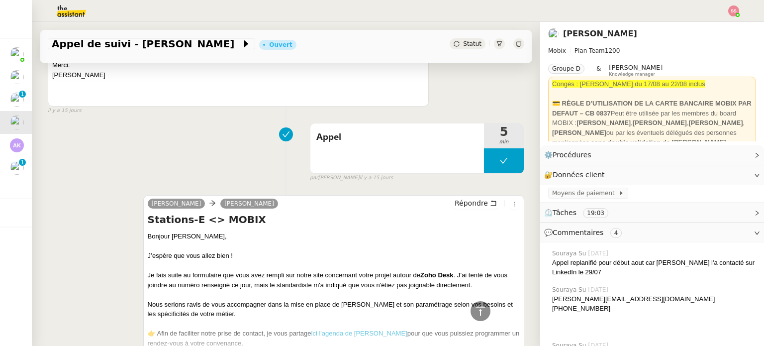
scroll to position [736, 0]
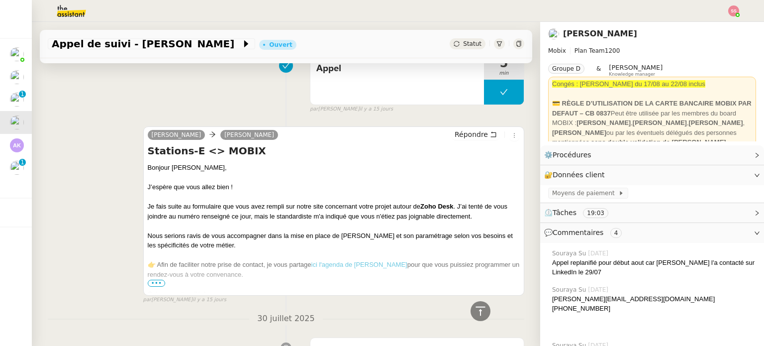
click at [159, 282] on span "•••" at bounding box center [157, 283] width 18 height 7
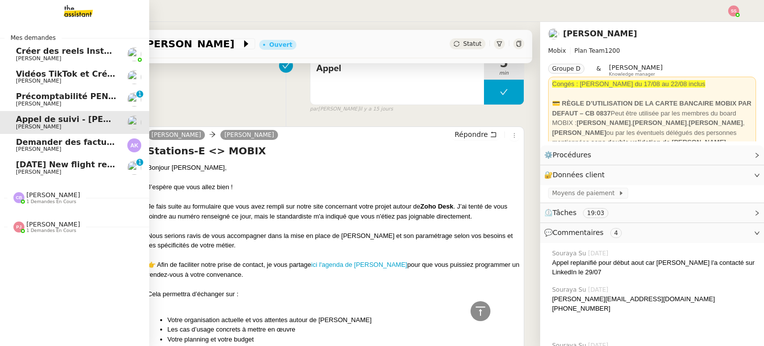
click at [76, 167] on span "[DATE] New flight request - [PERSON_NAME]" at bounding box center [116, 164] width 200 height 9
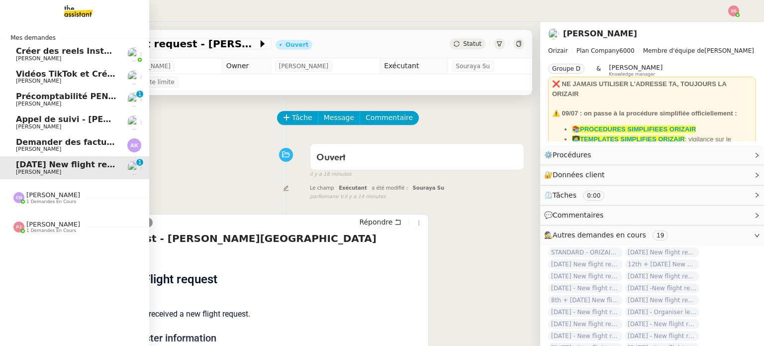
click at [62, 144] on span "Demander des factures pour SARL 2TLR et ACCATEA" at bounding box center [133, 141] width 234 height 9
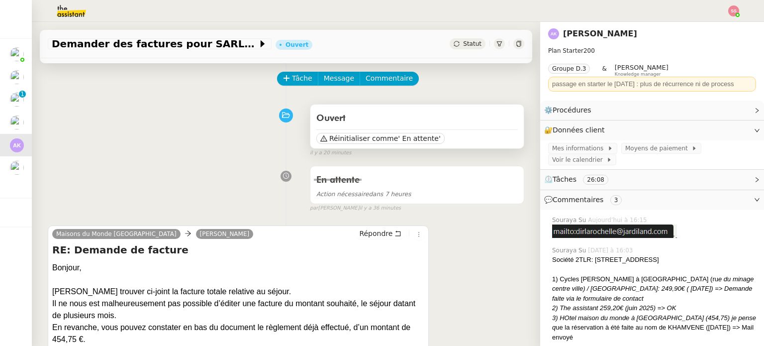
scroll to position [199, 0]
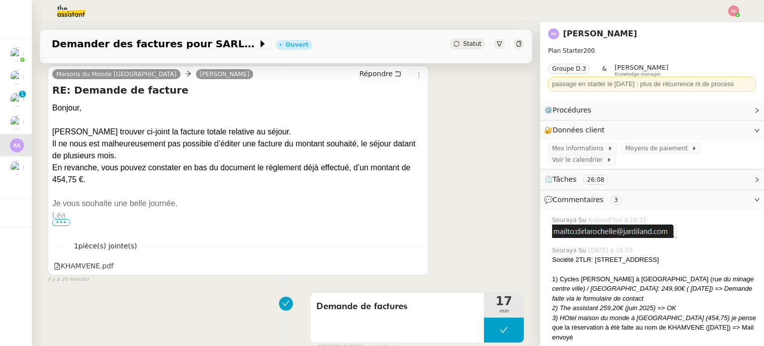
click at [450, 47] on div "Statut" at bounding box center [468, 43] width 36 height 11
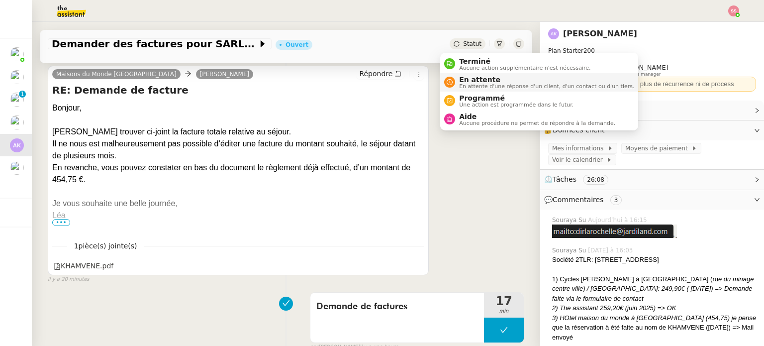
click at [450, 79] on icon at bounding box center [450, 82] width 6 height 6
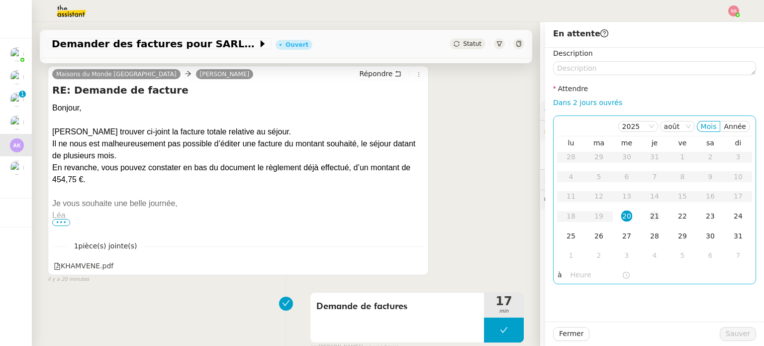
click at [650, 218] on div "21" at bounding box center [654, 215] width 11 height 11
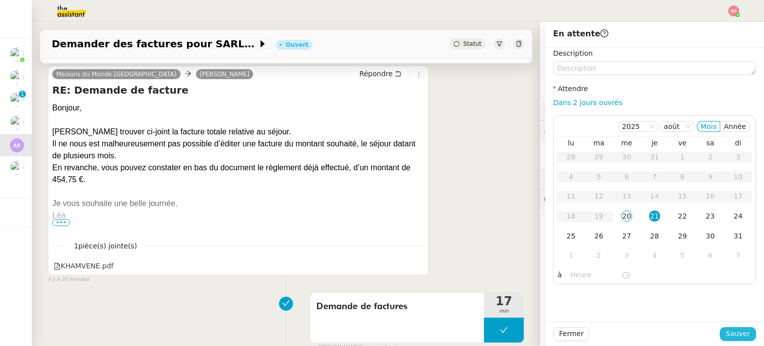
click at [726, 332] on span "Sauver" at bounding box center [738, 333] width 24 height 11
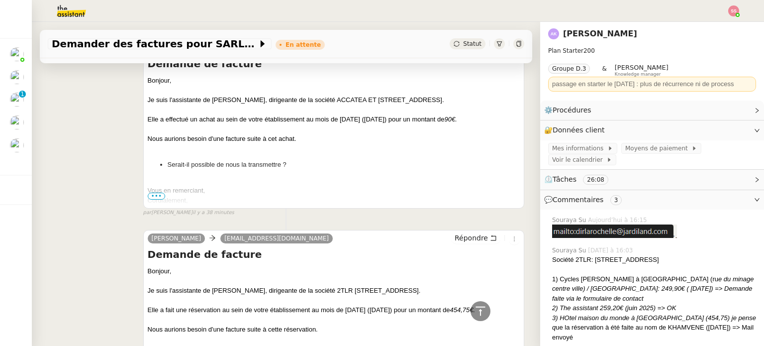
scroll to position [790, 0]
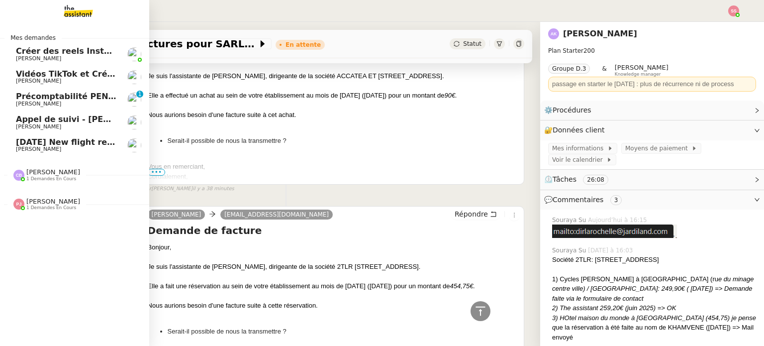
click at [67, 138] on span "[DATE] New flight request - [PERSON_NAME]" at bounding box center [116, 141] width 200 height 9
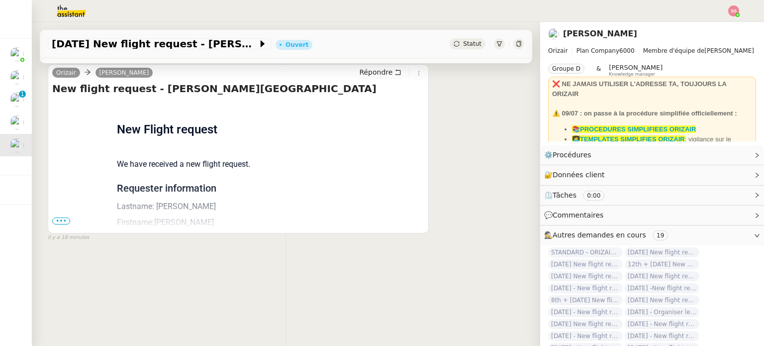
scroll to position [50, 0]
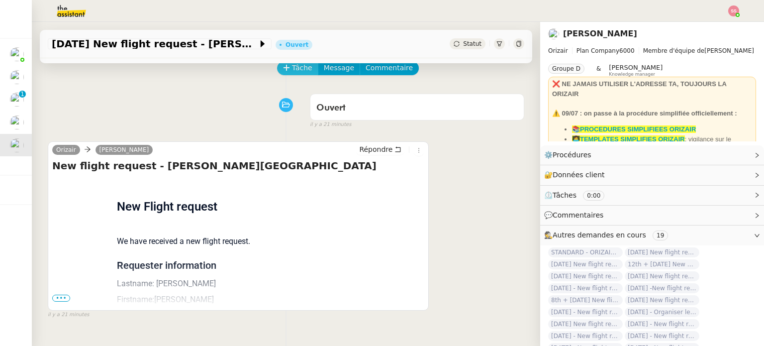
click at [304, 75] on button "Tâche" at bounding box center [297, 68] width 41 height 14
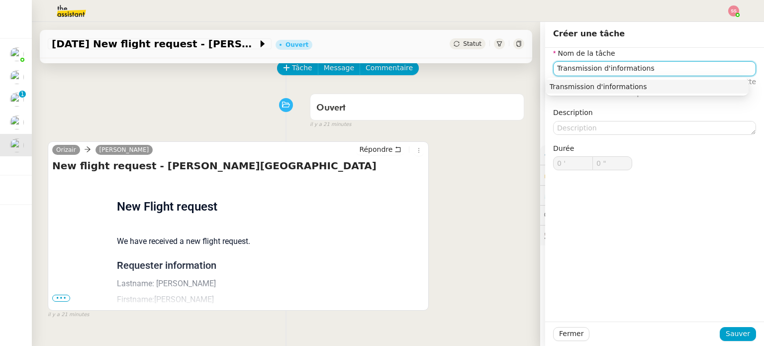
click at [641, 83] on div "Transmission d'informations" at bounding box center [647, 86] width 195 height 9
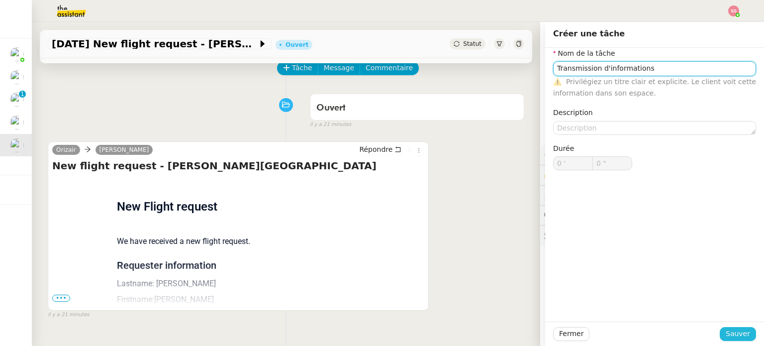
type input "Transmission d'informations"
click at [732, 335] on span "Sauver" at bounding box center [738, 333] width 24 height 11
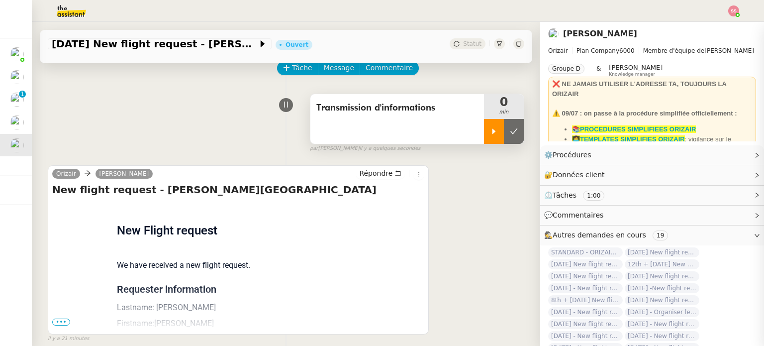
click at [484, 143] on div at bounding box center [494, 131] width 20 height 25
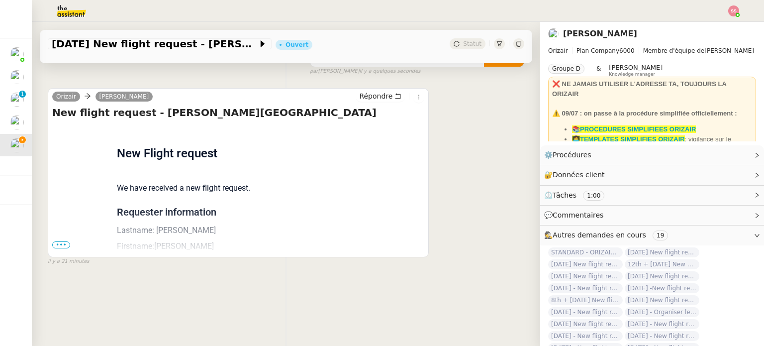
click at [60, 241] on span "•••" at bounding box center [61, 244] width 18 height 7
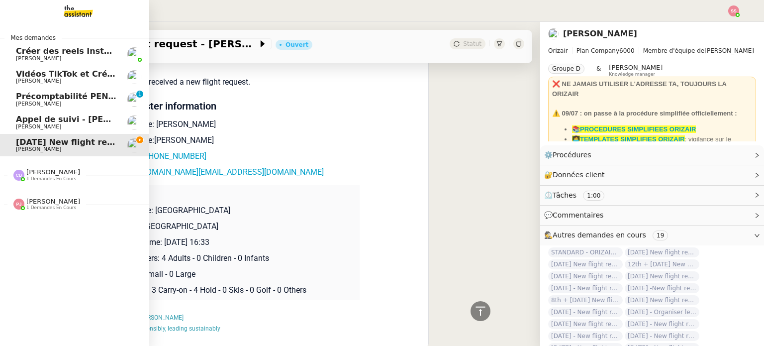
click at [74, 99] on span "Précomptabilité PENNYLANE - août 2025" at bounding box center [107, 96] width 182 height 9
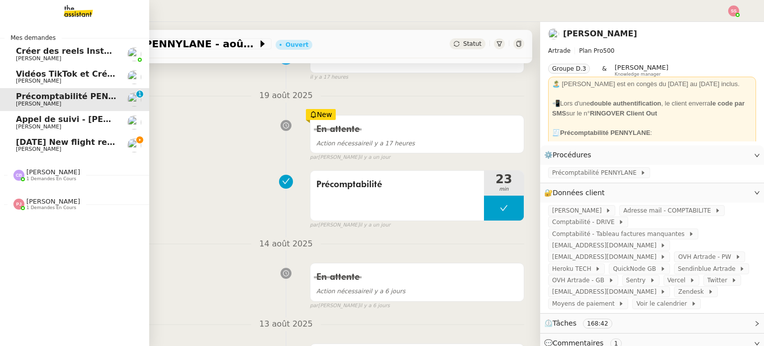
scroll to position [100, 0]
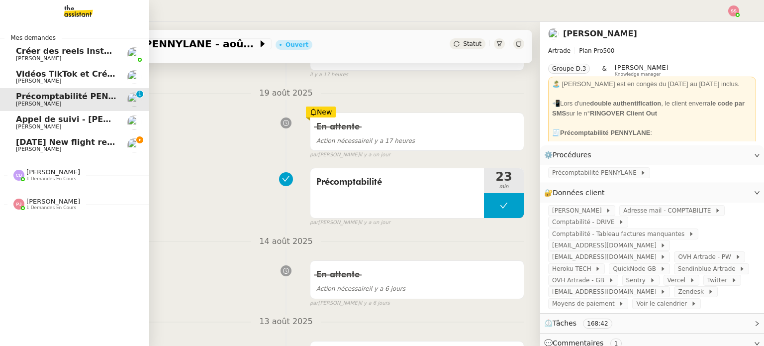
click at [53, 145] on span "[DATE] New flight request - [PERSON_NAME]" at bounding box center [116, 141] width 200 height 9
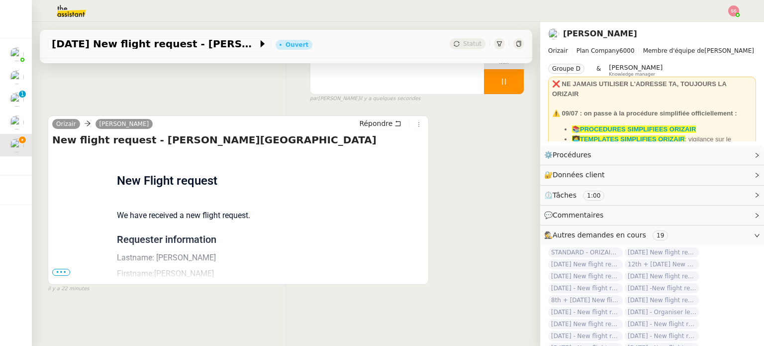
click at [54, 273] on span "•••" at bounding box center [61, 272] width 18 height 7
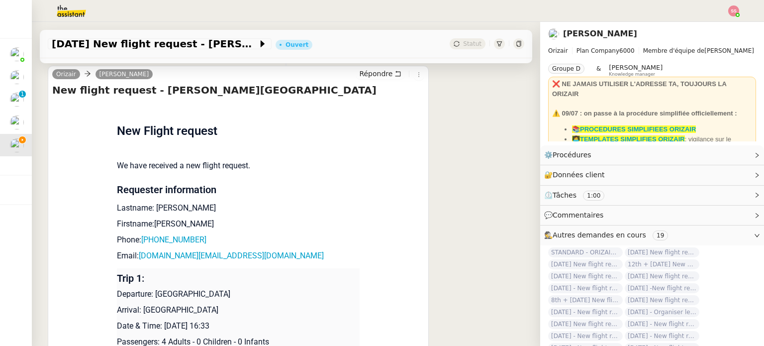
scroll to position [249, 0]
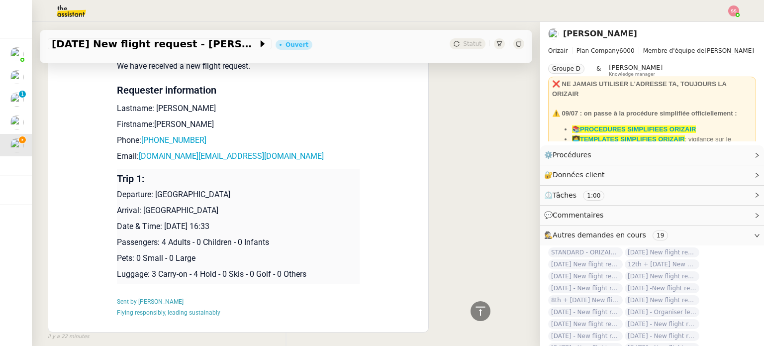
click at [733, 8] on img at bounding box center [733, 10] width 11 height 11
click at [713, 24] on li "Suivi" at bounding box center [707, 28] width 65 height 14
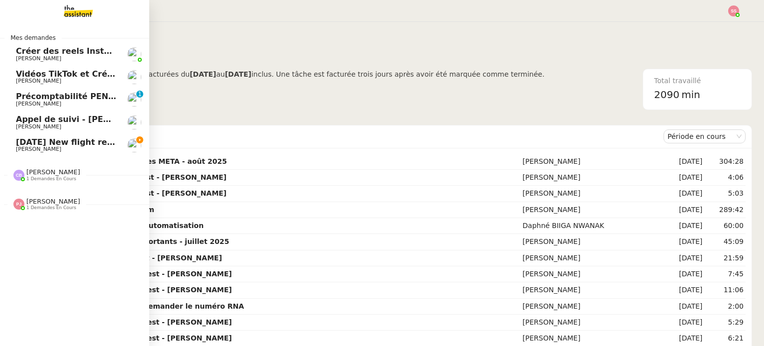
click at [48, 141] on span "[DATE] New flight request - [PERSON_NAME]" at bounding box center [116, 141] width 200 height 9
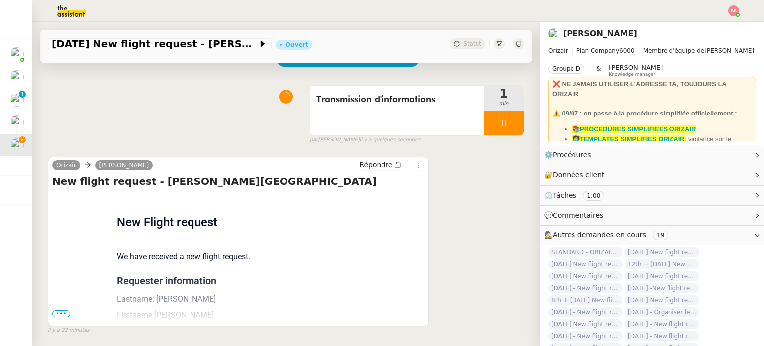
scroll to position [133, 0]
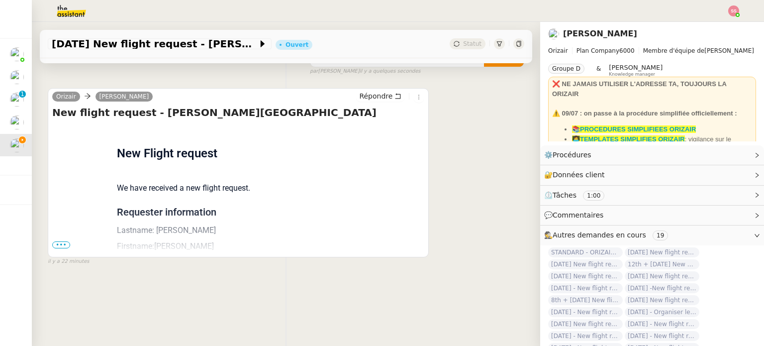
click at [62, 243] on div "New flight request - Celina Aberkane Flight request created by Celina Aberkane …" at bounding box center [238, 179] width 372 height 149
click at [59, 241] on span "•••" at bounding box center [61, 244] width 18 height 7
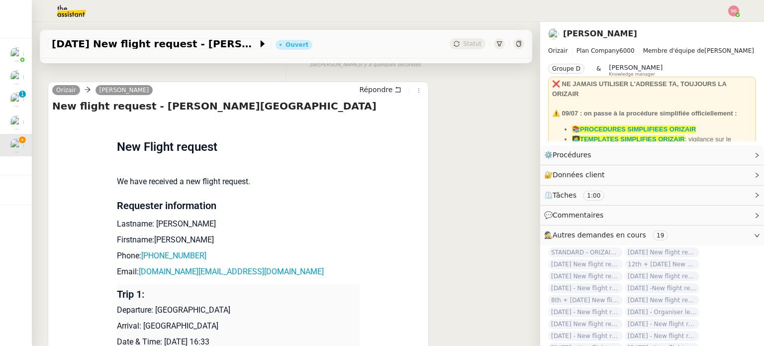
scroll to position [233, 0]
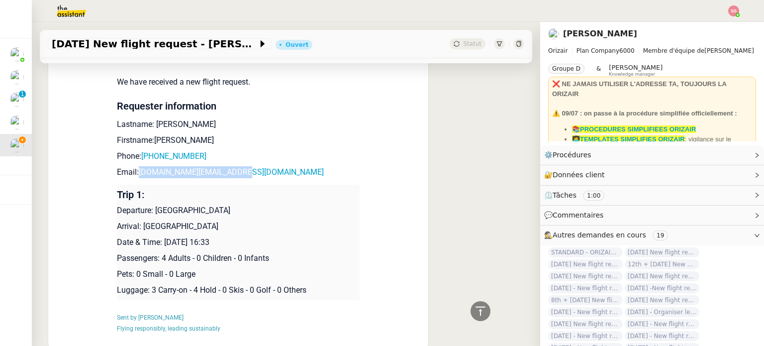
drag, startPoint x: 230, startPoint y: 173, endPoint x: 133, endPoint y: 172, distance: 97.0
click at [133, 172] on p "Email: glowrious.hair@outlook.fr" at bounding box center [238, 172] width 243 height 12
copy link "glowrious.hair@outlook.fr"
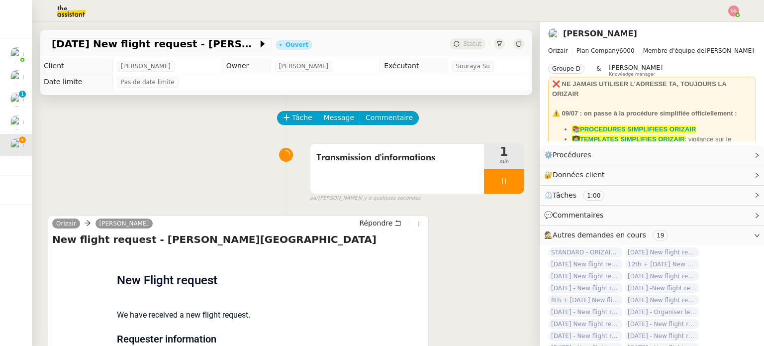
click at [325, 111] on div "Tâche Message Commentaire Veuillez patienter une erreur s'est produite 👌👌👌 mess…" at bounding box center [286, 350] width 509 height 511
click at [326, 116] on span "Message" at bounding box center [339, 117] width 30 height 11
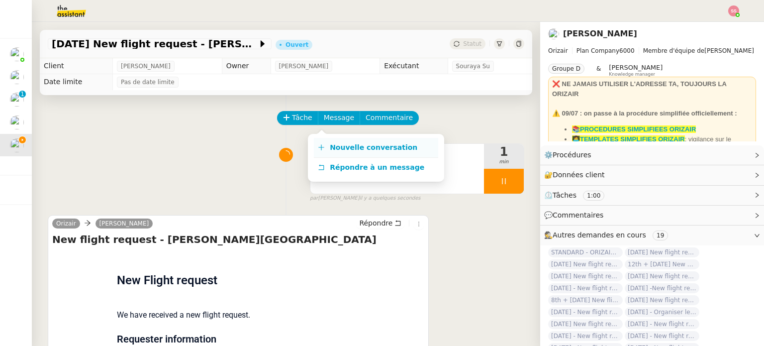
click at [346, 142] on link "Nouvelle conversation" at bounding box center [376, 148] width 124 height 20
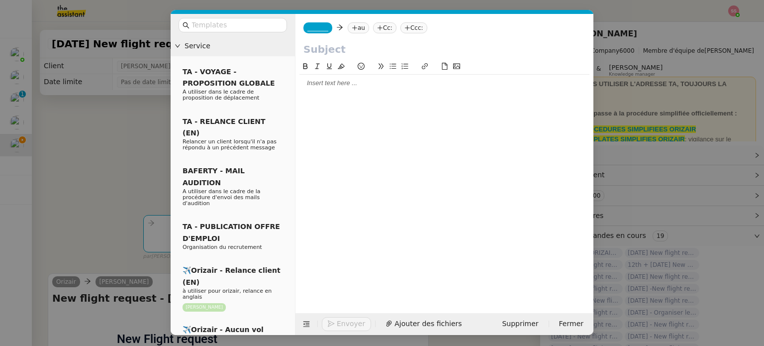
click at [354, 30] on nz-tag "au" at bounding box center [358, 27] width 21 height 11
paste input "glowrious.hair@outlook.fr"
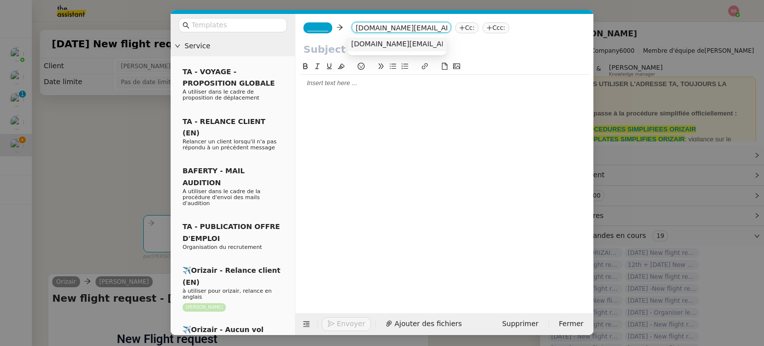
type input "glowrious.hair@outlook.fr"
click at [377, 47] on span "glowrious.hair@outlook.fr" at bounding box center [441, 44] width 180 height 8
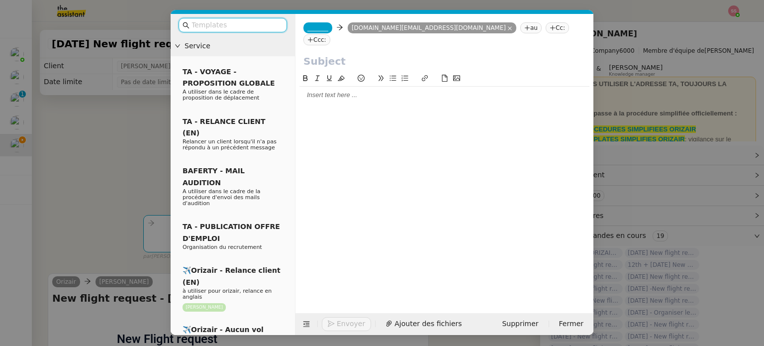
click at [252, 22] on input "text" at bounding box center [237, 24] width 90 height 11
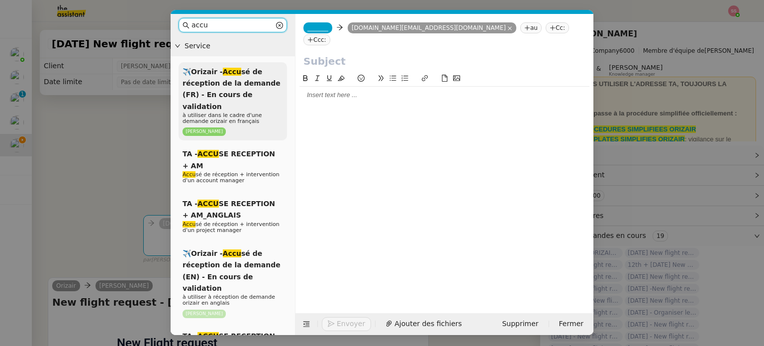
type input "accu"
click at [239, 91] on span "✈️Orizair - Accu sé de réception de la demande (FR) - En cours de validation" at bounding box center [232, 89] width 98 height 43
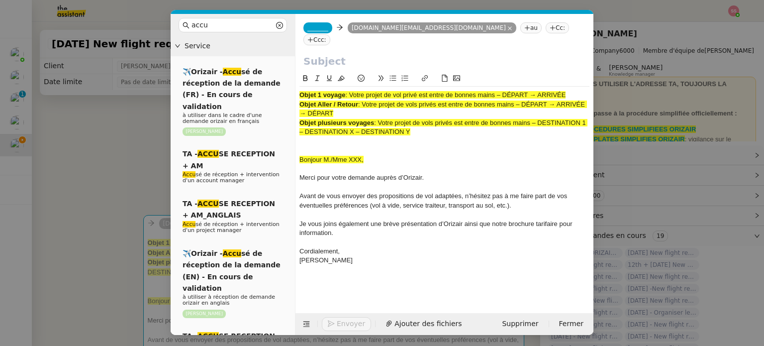
drag, startPoint x: 352, startPoint y: 84, endPoint x: 575, endPoint y: 86, distance: 223.4
click at [575, 91] on div "Objet 1 voyage : Votre projet de vol privé est entre de bonnes mains – DÉPART →…" at bounding box center [445, 95] width 290 height 9
click at [376, 54] on input "text" at bounding box center [445, 61] width 282 height 15
paste input "Votre projet de vol privé est entre de bonnes mains – DÉPART → ARRIVÉE"
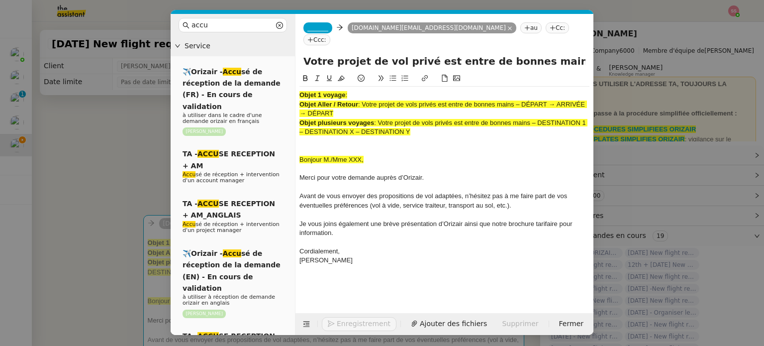
scroll to position [0, 62]
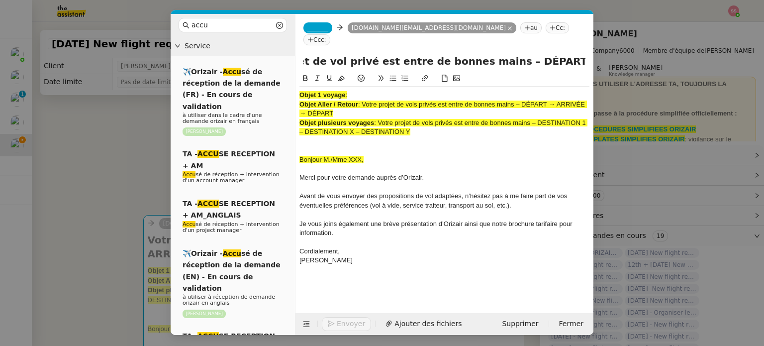
type input "Votre projet de vol privé est entre de bonnes mains – DÉPART → ARRIVÉE"
click at [546, 27] on nz-tag "Cc:" at bounding box center [557, 27] width 23 height 11
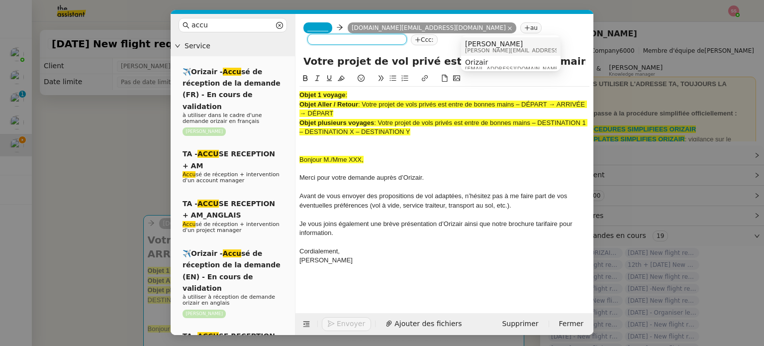
drag, startPoint x: 411, startPoint y: 44, endPoint x: 440, endPoint y: 43, distance: 28.9
click at [411, 44] on div "_______ glowrious.hair@outlook.fr glowrious.hair@outlook.fr au Ccc:" at bounding box center [445, 34] width 298 height 40
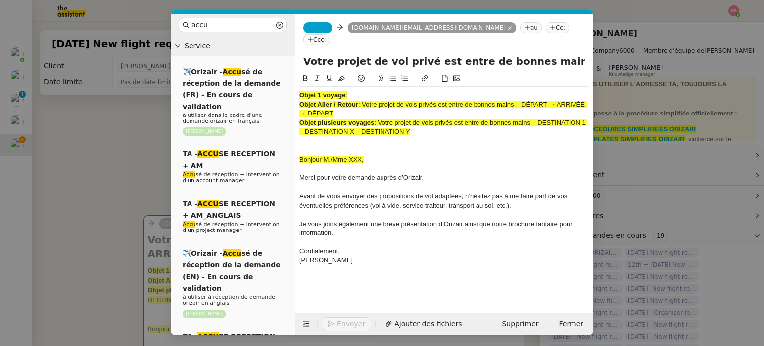
click at [330, 34] on nz-tag "Ccc:" at bounding box center [317, 39] width 27 height 11
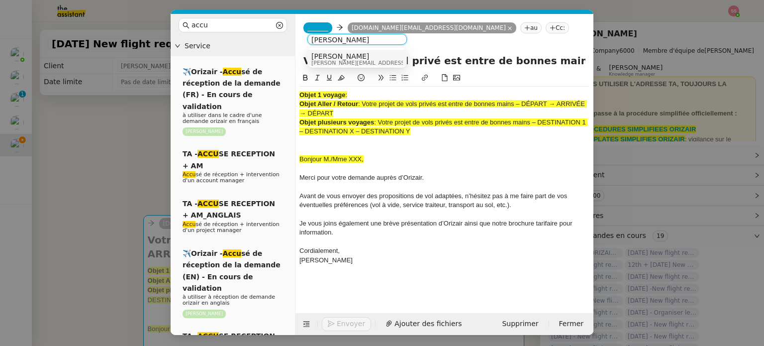
type input "louis frei"
click at [387, 57] on div "Louis Frei louis@orizair.com" at bounding box center [357, 58] width 92 height 13
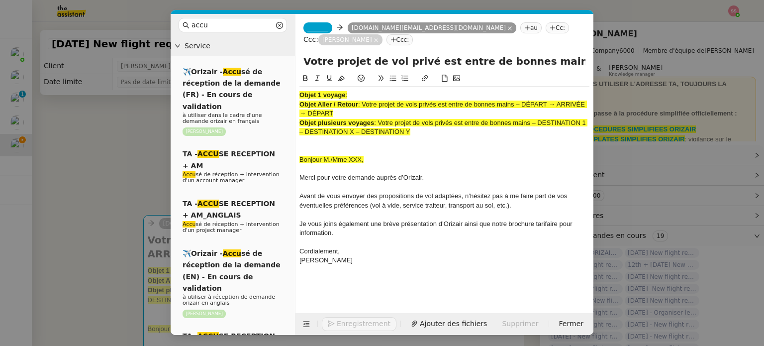
click at [313, 27] on span "_______" at bounding box center [317, 27] width 21 height 7
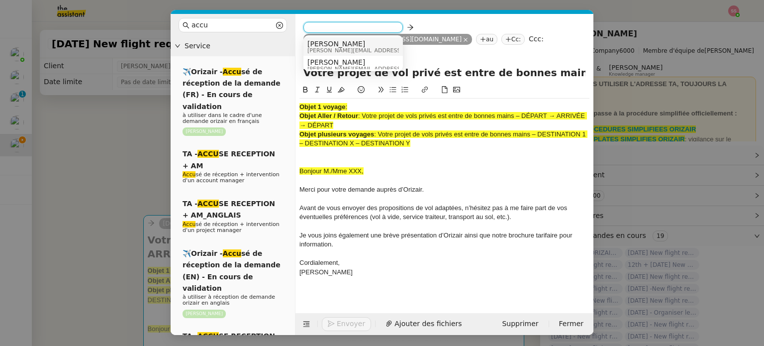
click at [338, 42] on span "Josephine" at bounding box center [377, 44] width 141 height 8
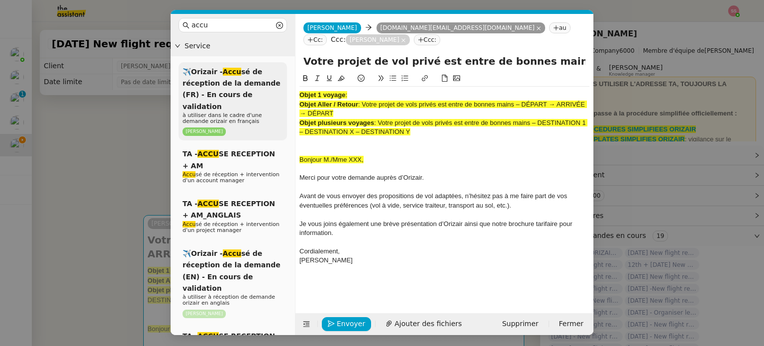
drag, startPoint x: 415, startPoint y: 120, endPoint x: 277, endPoint y: 70, distance: 147.8
click at [277, 70] on nz-layout "accu Service ✈️Orizair - Accu sé de réception de la demande (FR) - En cours de …" at bounding box center [382, 174] width 423 height 321
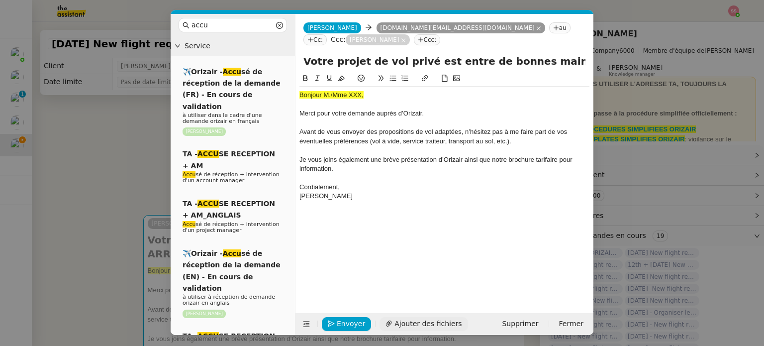
click at [411, 320] on span "Ajouter des fichiers" at bounding box center [428, 323] width 67 height 11
click at [143, 202] on nz-modal-container "accu Service ✈️Orizair - Accu sé de réception de la demande (FR) - En cours de …" at bounding box center [382, 173] width 764 height 346
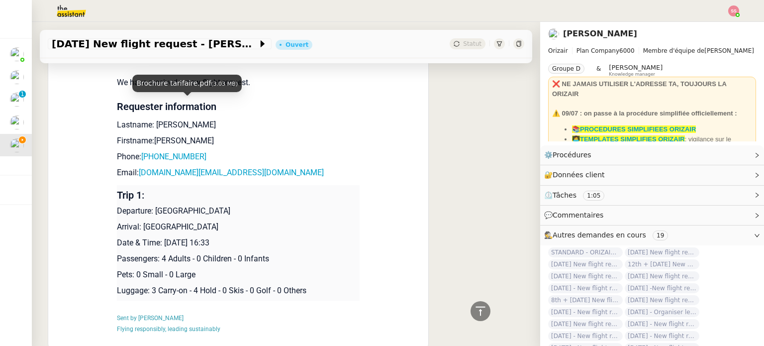
scroll to position [498, 0]
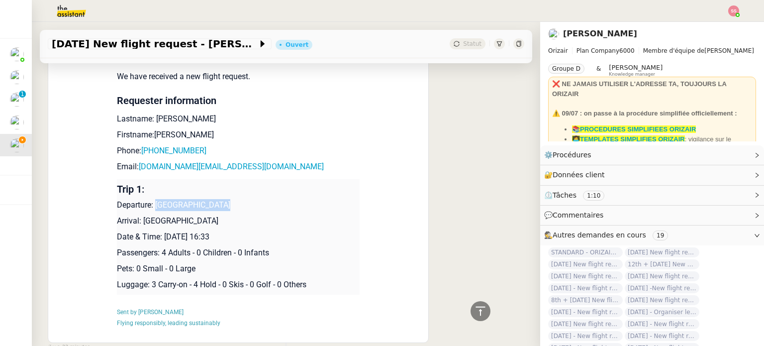
drag, startPoint x: 151, startPoint y: 193, endPoint x: 233, endPoint y: 193, distance: 82.1
click at [233, 199] on p "Departure: Lyon-Bron Airport" at bounding box center [238, 205] width 243 height 12
copy p "Lyon-Bron Airport"
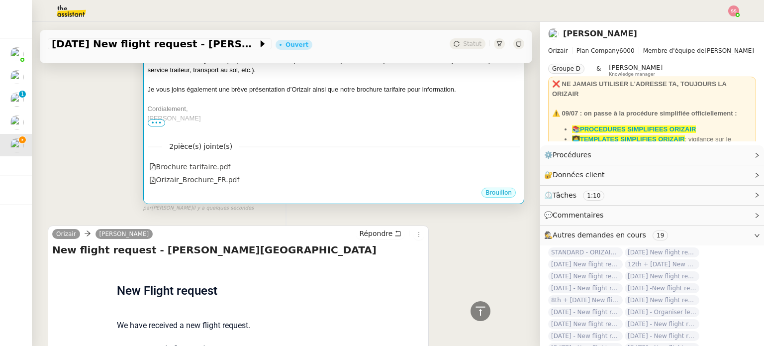
scroll to position [145, 0]
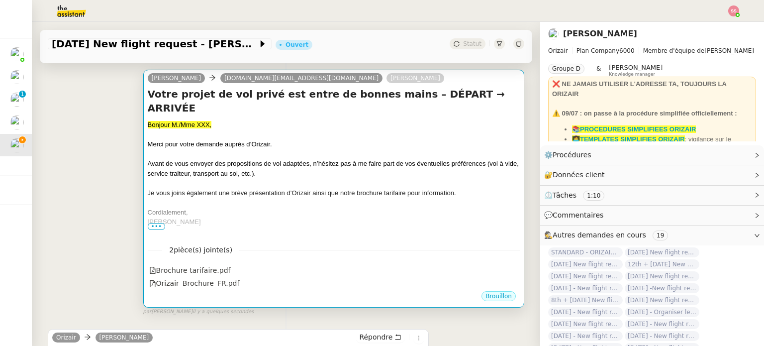
click at [341, 198] on div at bounding box center [334, 203] width 372 height 10
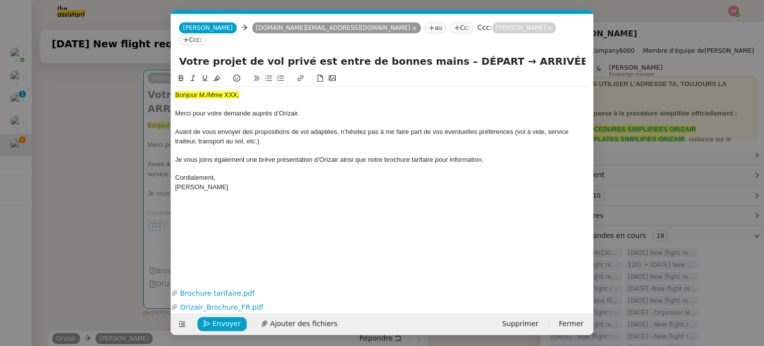
scroll to position [0, 34]
drag, startPoint x: 428, startPoint y: 50, endPoint x: 464, endPoint y: 50, distance: 35.8
click at [464, 54] on input "Votre projet de vol privé est entre de bonnes mains – DÉPART → ARRIVÉE" at bounding box center [382, 61] width 407 height 15
paste input "Lyon-Bron Airport"
type input "Votre projet de vol privé est entre de bonnes mains – Lyon-Bron Airport → ARRIV…"
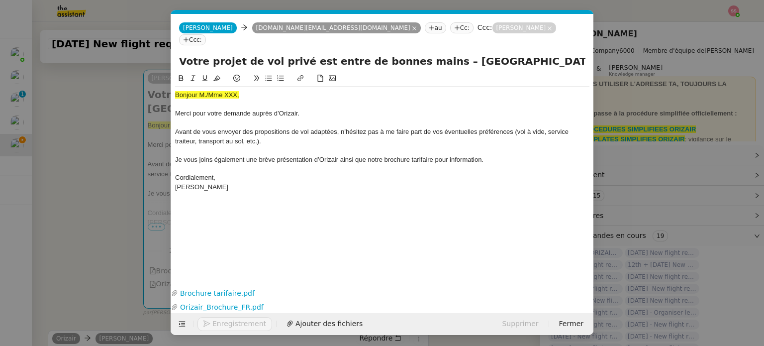
click at [122, 193] on nz-modal-container "accu Service ✈️Orizair - Accu sé de réception de la demande (FR) - En cours de …" at bounding box center [382, 173] width 764 height 346
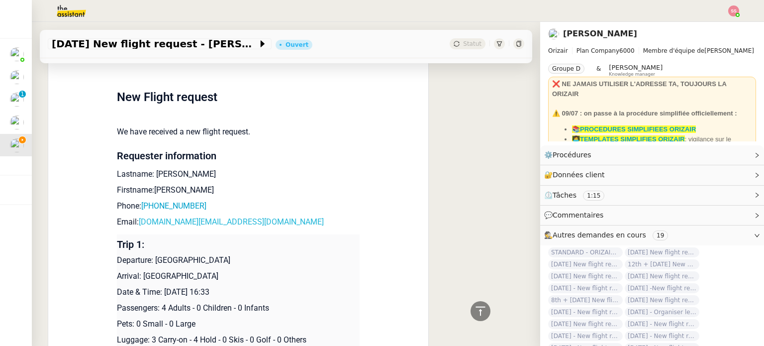
scroll to position [444, 0]
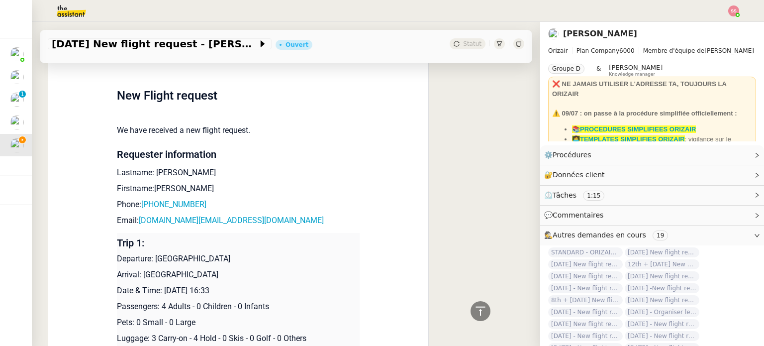
drag, startPoint x: 137, startPoint y: 275, endPoint x: 253, endPoint y: 279, distance: 116.0
click at [253, 279] on p "Arrival: Dubai International Airport" at bounding box center [238, 275] width 243 height 12
copy p "Dubai International Airport"
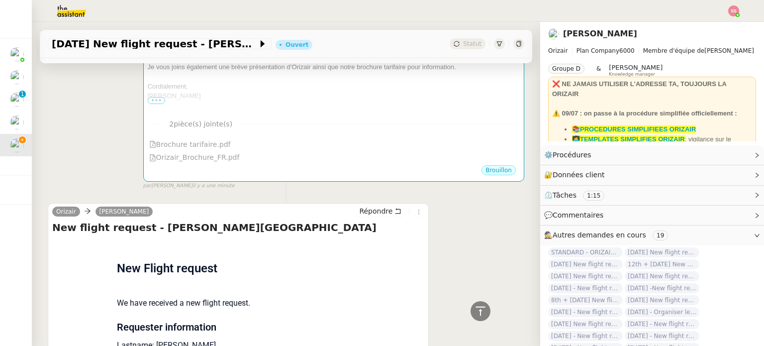
scroll to position [96, 0]
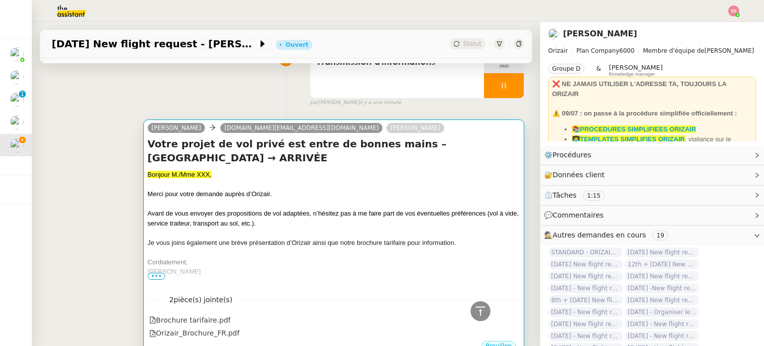
click at [432, 155] on h4 "Votre projet de vol privé est entre de bonnes mains – Lyon-Bron Airport → ARRIV…" at bounding box center [334, 151] width 372 height 28
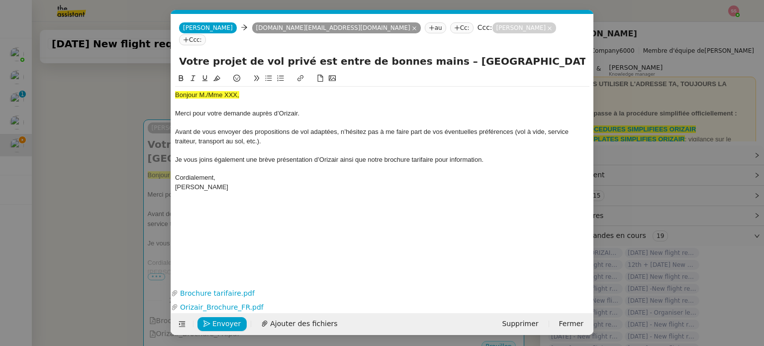
scroll to position [0, 34]
drag, startPoint x: 527, startPoint y: 51, endPoint x: 585, endPoint y: 49, distance: 58.2
click at [585, 54] on input "Votre projet de vol privé est entre de bonnes mains – Lyon-Bron Airport → ARRIV…" at bounding box center [382, 61] width 407 height 15
paste input "Dubai International Airport"
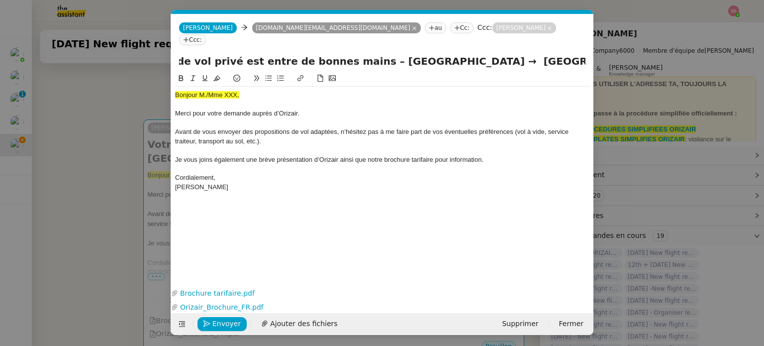
type input "Votre projet de vol privé est entre de bonnes mains – Lyon-Bron Airport → Dubai…"
click at [414, 156] on span "Je vous joins également une brève présentation d’Orizair ainsi que notre brochu…" at bounding box center [329, 159] width 308 height 7
click at [125, 252] on nz-modal-container "accu Service ✈️Orizair - Accu sé de réception de la demande (FR) - En cours de …" at bounding box center [382, 173] width 764 height 346
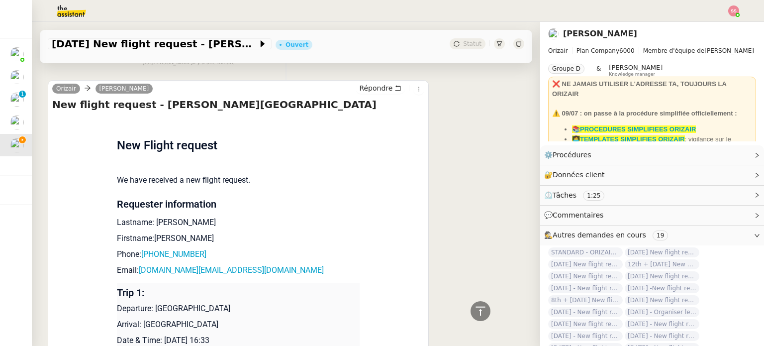
scroll to position [494, 0]
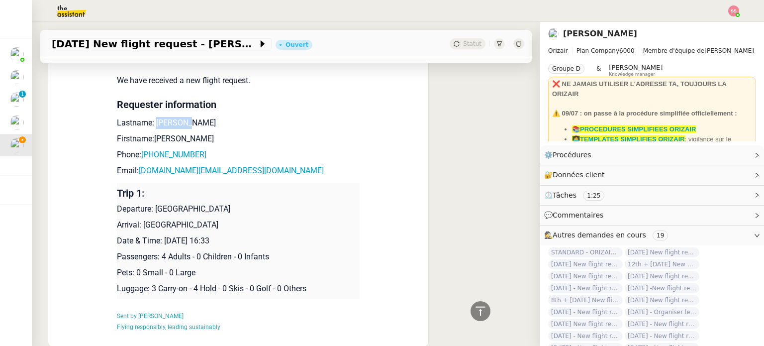
drag, startPoint x: 191, startPoint y: 126, endPoint x: 151, endPoint y: 122, distance: 40.0
click at [151, 122] on p "Lastname: Aberkane" at bounding box center [238, 123] width 243 height 12
copy p "Aberkane"
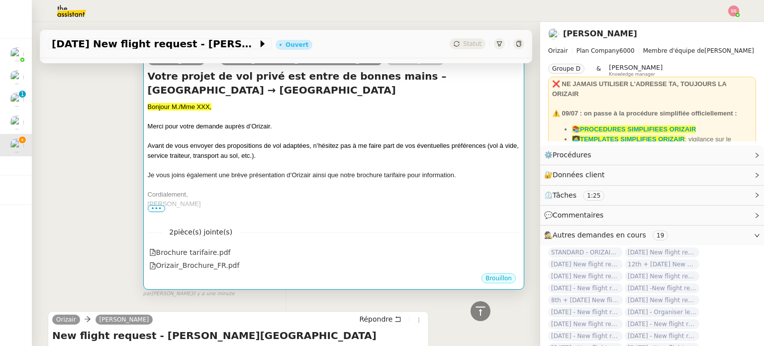
scroll to position [96, 0]
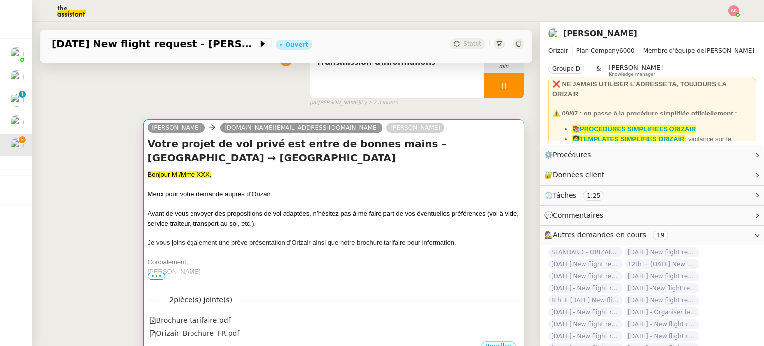
click at [294, 172] on div "Bonjour M./Mme XXX," at bounding box center [334, 175] width 372 height 10
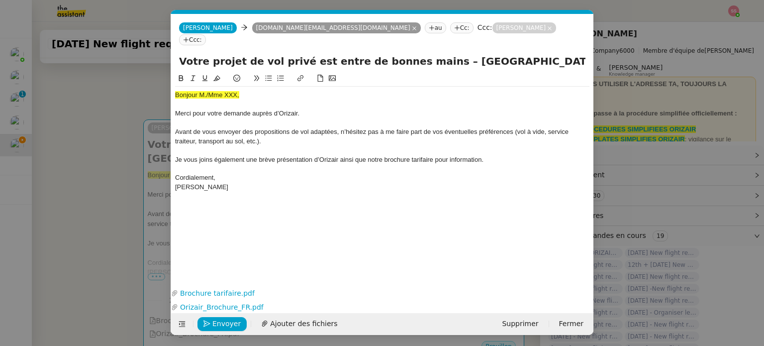
scroll to position [0, 34]
click at [212, 91] on div "Bonjour M./Mme XXX," at bounding box center [382, 95] width 414 height 9
click at [215, 75] on icon at bounding box center [216, 78] width 7 height 7
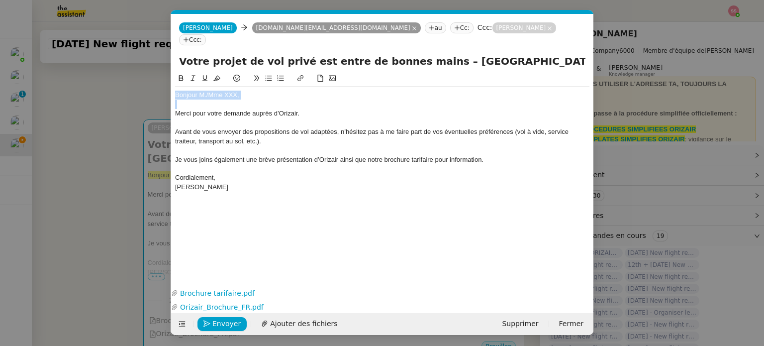
click at [261, 91] on div "Bonjour M./Mme XXX," at bounding box center [382, 95] width 414 height 9
drag, startPoint x: 253, startPoint y: 83, endPoint x: 211, endPoint y: 83, distance: 41.8
click at [211, 91] on div "Bonjour M./Mme XXX," at bounding box center [382, 95] width 414 height 9
click at [135, 147] on nz-modal-container "accu Service ✈️Orizair - Accu sé de réception de la demande (FR) - En cours de …" at bounding box center [382, 173] width 764 height 346
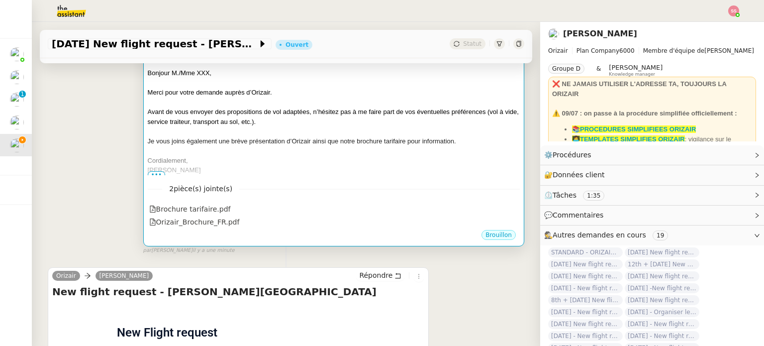
scroll to position [195, 0]
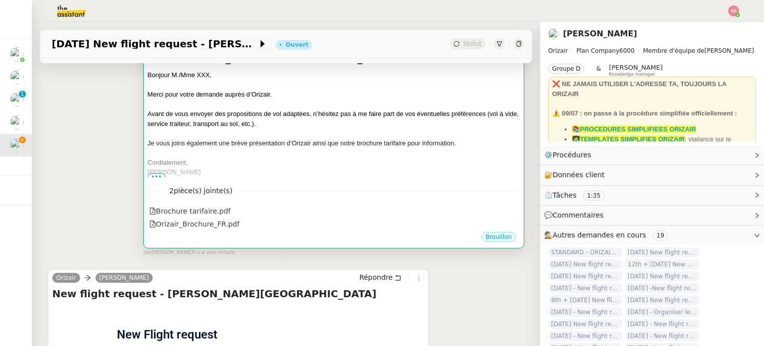
click at [256, 118] on span "Avant de vous envoyer des propositions de vol adaptées, n’hésitez pas à me fair…" at bounding box center [333, 118] width 371 height 17
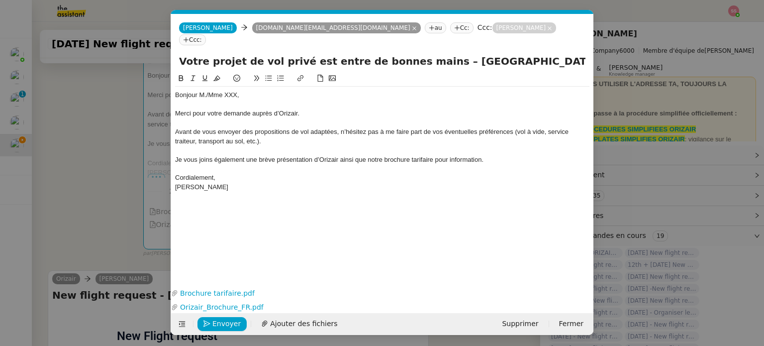
scroll to position [0, 34]
click at [209, 91] on div "Bonjour M./Mme XXX," at bounding box center [382, 95] width 414 height 9
drag, startPoint x: 241, startPoint y: 83, endPoint x: 216, endPoint y: 81, distance: 24.5
click at [216, 91] on div "Bonjour Mme XXX," at bounding box center [382, 95] width 414 height 9
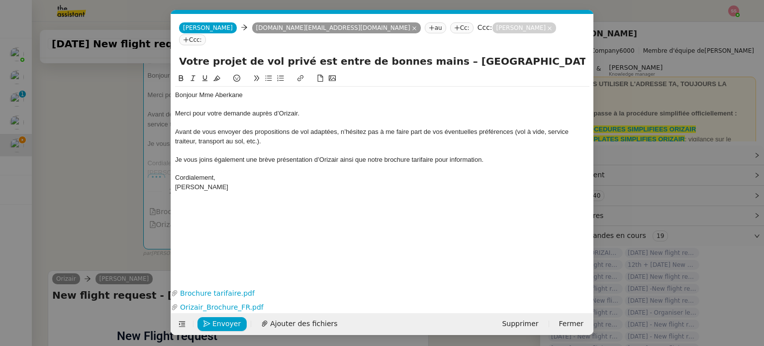
click at [264, 183] on div "Bonjour Mme Aberkane Merci pour votre demande auprès d’Orizair. Avant de vous e…" at bounding box center [382, 141] width 414 height 109
click at [224, 326] on span "Envoyer" at bounding box center [226, 323] width 28 height 11
click at [224, 326] on span "Confirmer l'envoi" at bounding box center [242, 323] width 60 height 11
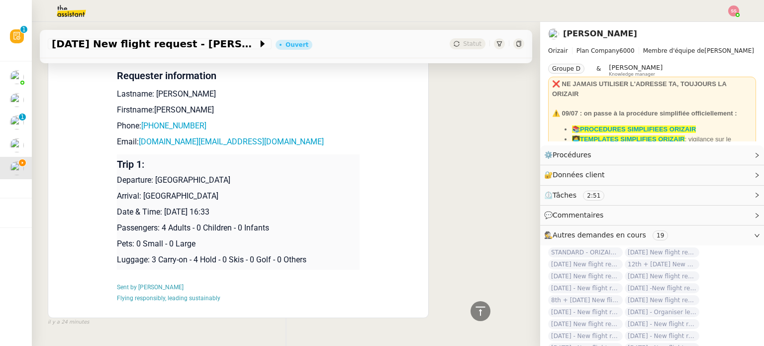
scroll to position [467, 0]
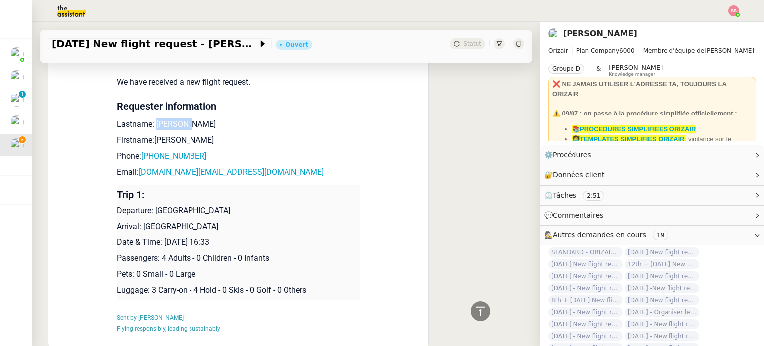
drag, startPoint x: 151, startPoint y: 126, endPoint x: 192, endPoint y: 126, distance: 40.8
click at [192, 126] on p "Lastname: Aberkane" at bounding box center [238, 124] width 243 height 12
copy p "Aberkane"
drag, startPoint x: 173, startPoint y: 137, endPoint x: 150, endPoint y: 137, distance: 23.4
click at [150, 137] on p "Firstname:Celina" at bounding box center [238, 140] width 243 height 12
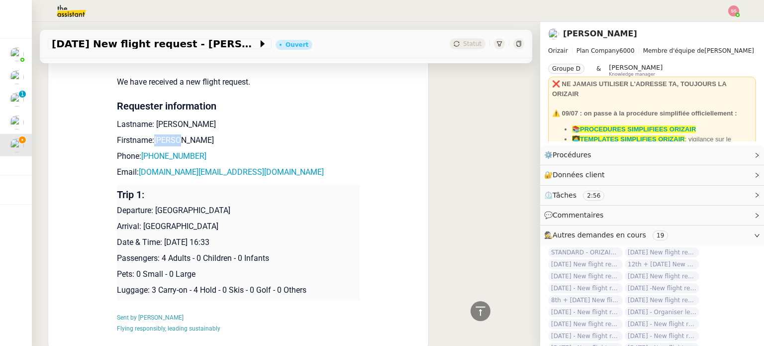
copy p "Celina"
drag, startPoint x: 199, startPoint y: 159, endPoint x: 144, endPoint y: 160, distance: 54.8
click at [144, 160] on p "Phone: +33679870952" at bounding box center [238, 156] width 243 height 12
copy link "33679870952"
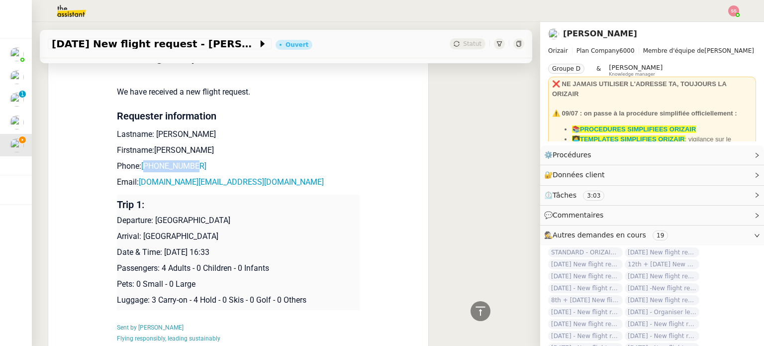
scroll to position [477, 0]
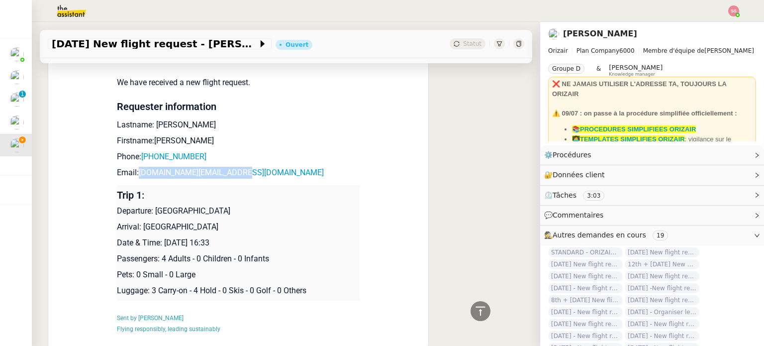
drag, startPoint x: 234, startPoint y: 176, endPoint x: 134, endPoint y: 174, distance: 100.5
click at [134, 174] on p "Email: glowrious.hair@outlook.fr" at bounding box center [238, 173] width 243 height 12
copy link "glowrious.hair@outlook.fr"
drag, startPoint x: 150, startPoint y: 212, endPoint x: 241, endPoint y: 212, distance: 91.1
click at [241, 212] on p "Departure: Lyon-Bron Airport" at bounding box center [238, 211] width 243 height 12
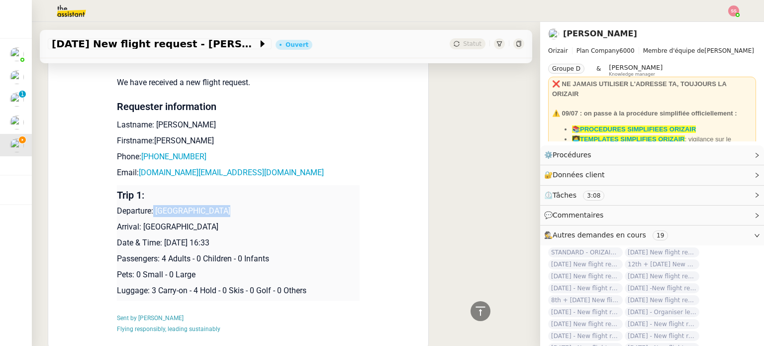
copy p "Lyon-Bron Airport"
click at [230, 230] on p "Arrival: Dubai International Airport" at bounding box center [238, 227] width 243 height 12
drag, startPoint x: 232, startPoint y: 230, endPoint x: 140, endPoint y: 224, distance: 91.7
click at [140, 224] on p "Arrival: Dubai International Airport" at bounding box center [238, 227] width 243 height 12
copy p "Dubai International Airport"
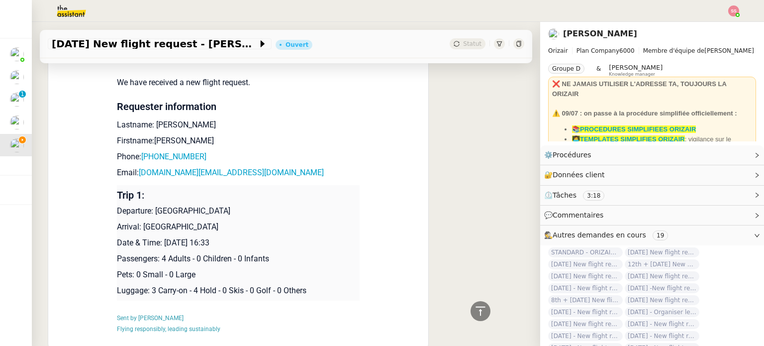
drag, startPoint x: 159, startPoint y: 243, endPoint x: 242, endPoint y: 247, distance: 83.7
click at [242, 247] on p "Date & Time: 8th January 2026 16:33" at bounding box center [238, 243] width 243 height 12
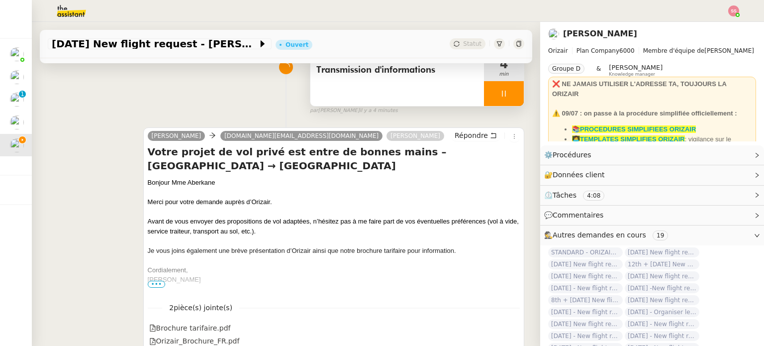
scroll to position [29, 0]
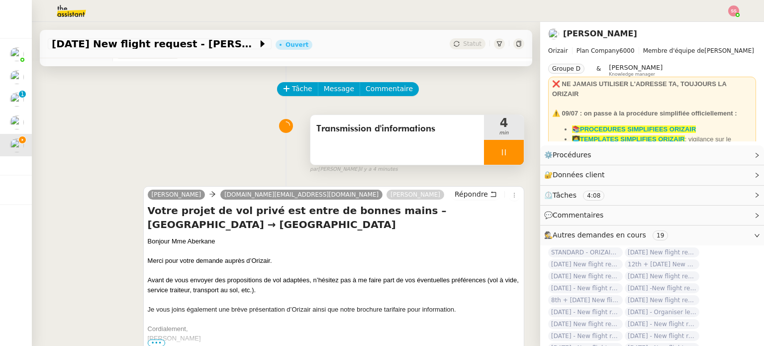
click at [500, 147] on div at bounding box center [504, 152] width 40 height 25
click at [504, 148] on button at bounding box center [514, 152] width 20 height 25
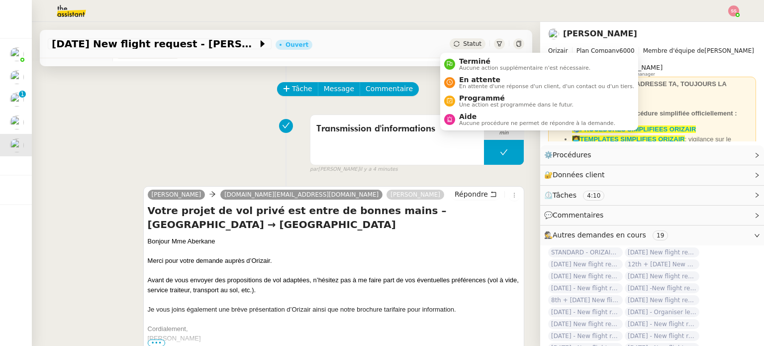
click at [468, 42] on span "Statut" at bounding box center [472, 43] width 18 height 7
click at [475, 76] on span "En attente" at bounding box center [546, 80] width 175 height 8
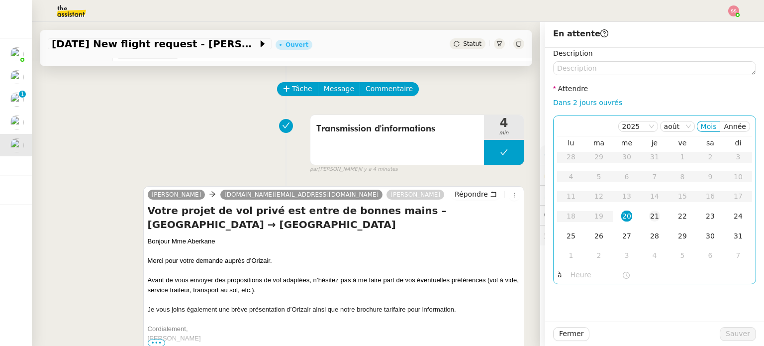
click at [641, 214] on td "21" at bounding box center [655, 216] width 28 height 20
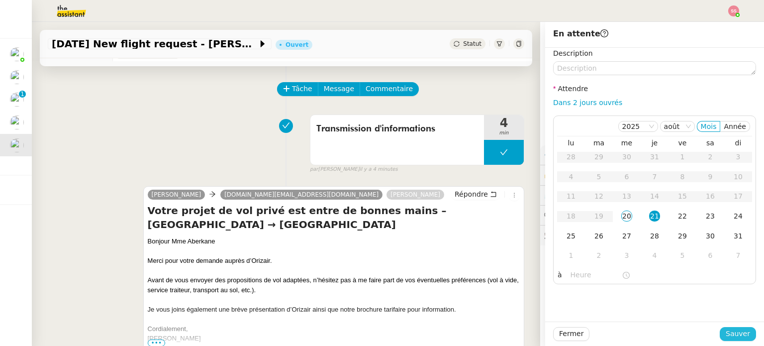
click at [743, 333] on button "Sauver" at bounding box center [738, 334] width 36 height 14
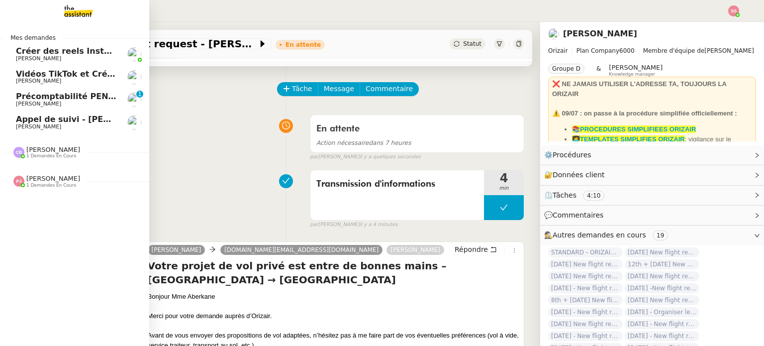
click at [58, 119] on span "Appel de suivi - [PERSON_NAME]" at bounding box center [89, 118] width 146 height 9
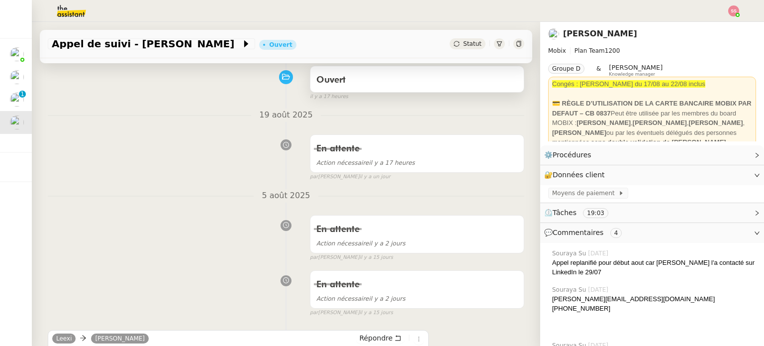
scroll to position [79, 0]
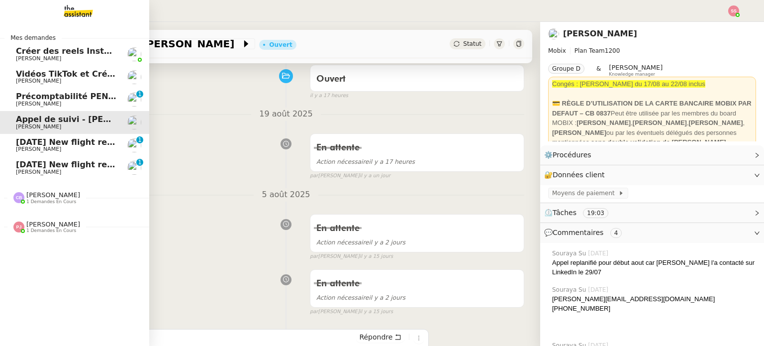
click at [75, 167] on span "[DATE] New flight request - [PERSON_NAME]" at bounding box center [116, 164] width 200 height 9
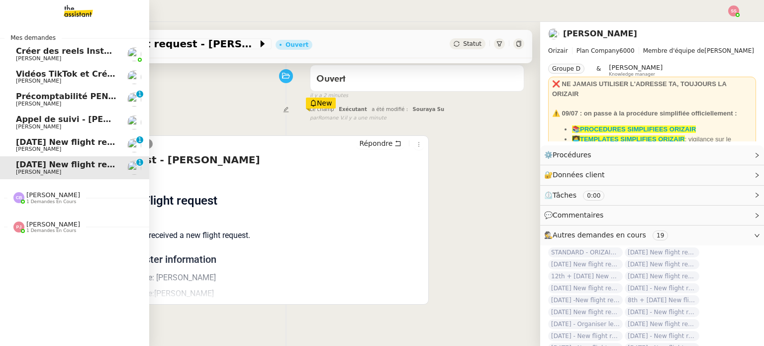
click at [34, 143] on span "[DATE] New flight request - [PERSON_NAME]" at bounding box center [116, 141] width 200 height 9
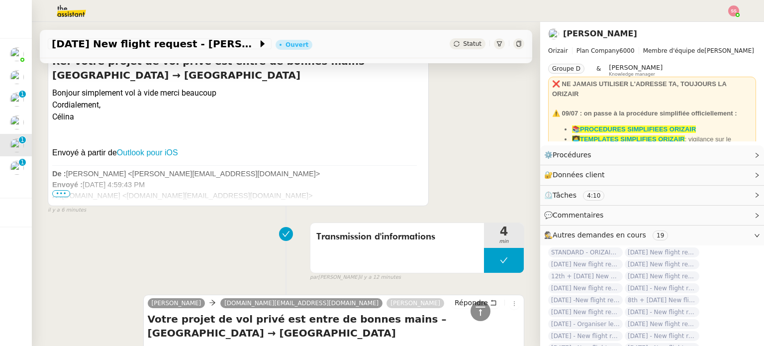
scroll to position [128, 0]
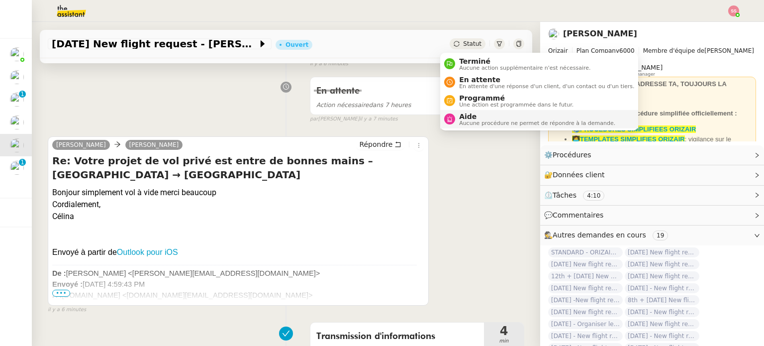
click at [455, 116] on div "Aide Aucune procédure ne permet de répondre à la demande." at bounding box center [529, 118] width 171 height 13
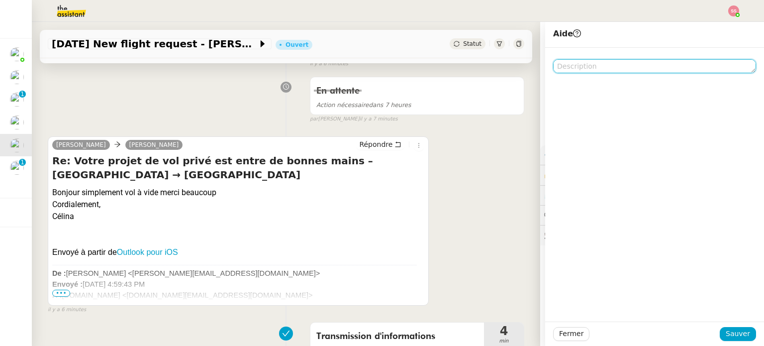
click at [579, 64] on textarea at bounding box center [654, 66] width 203 height 14
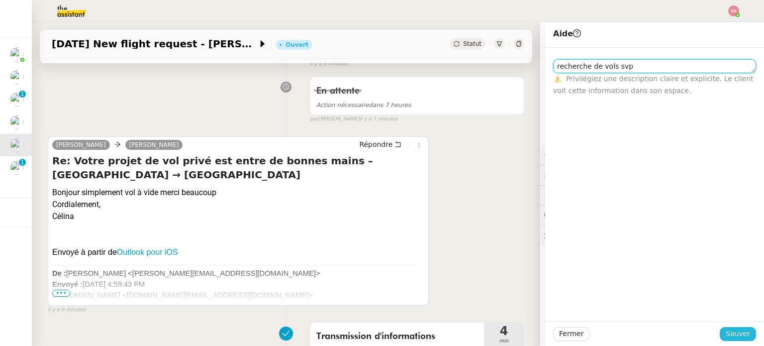
type textarea "recherche de vols svp"
drag, startPoint x: 729, startPoint y: 332, endPoint x: 720, endPoint y: 331, distance: 9.0
click at [729, 332] on span "Sauver" at bounding box center [738, 333] width 24 height 11
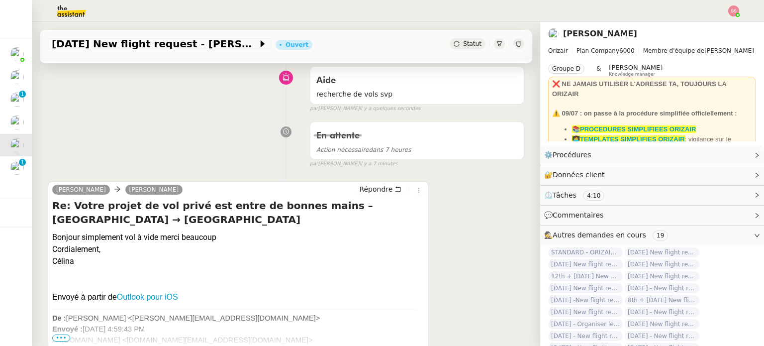
scroll to position [22, 0]
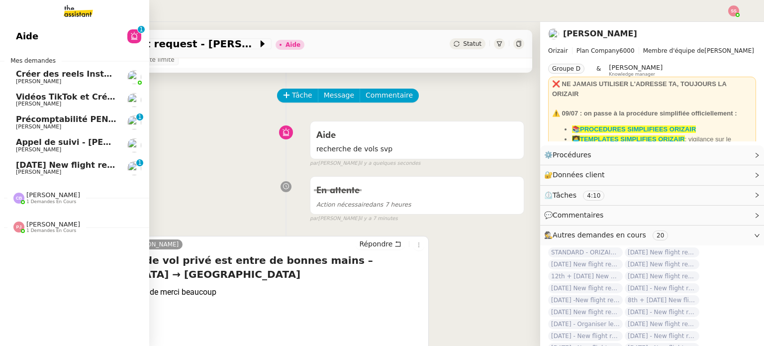
click at [55, 165] on span "[DATE] New flight request - [PERSON_NAME]" at bounding box center [116, 164] width 200 height 9
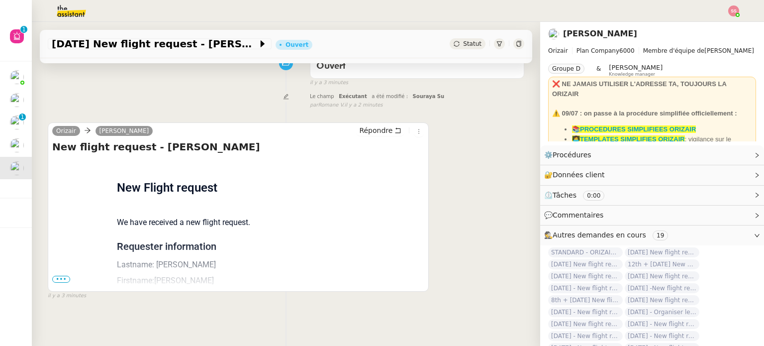
scroll to position [34, 0]
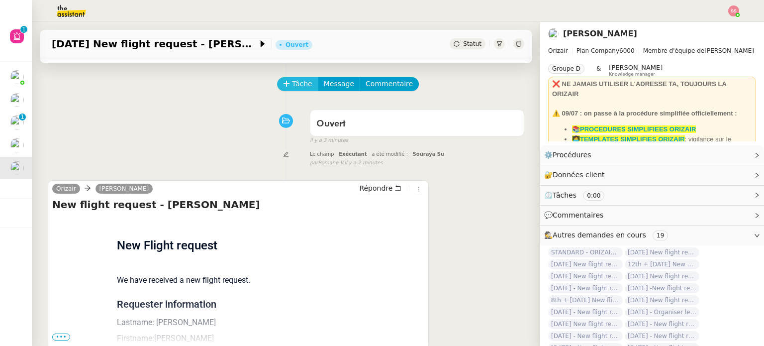
click at [293, 89] on span "Tâche" at bounding box center [302, 83] width 20 height 11
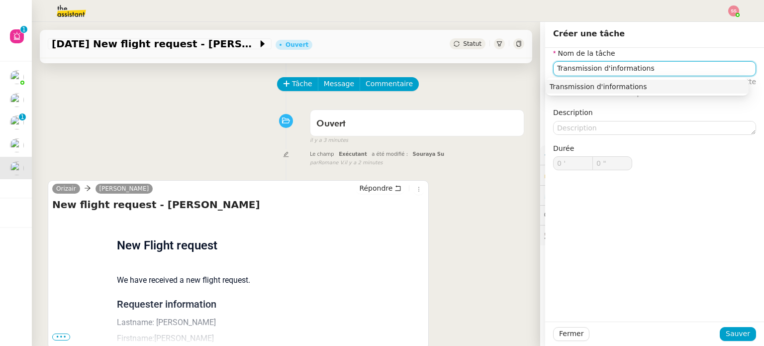
click at [625, 85] on div "Transmission d'informations" at bounding box center [647, 86] width 195 height 9
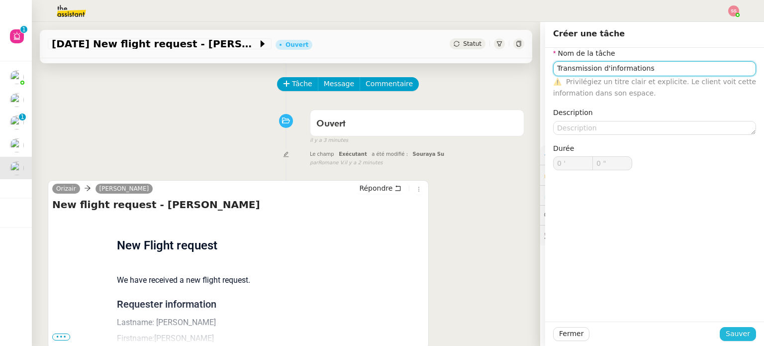
type input "Transmission d'informations"
click at [738, 340] on button "Sauver" at bounding box center [738, 334] width 36 height 14
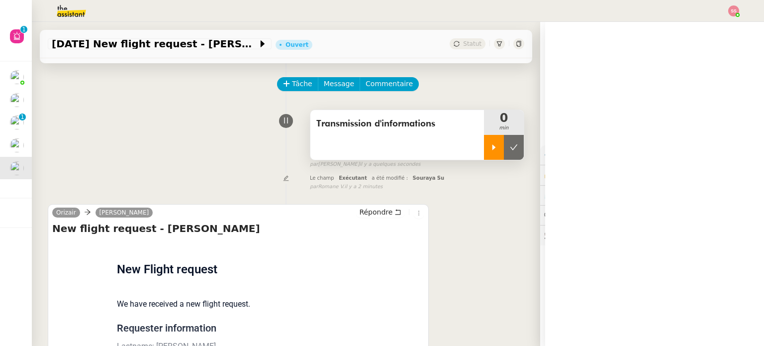
click at [490, 149] on icon at bounding box center [494, 147] width 8 height 8
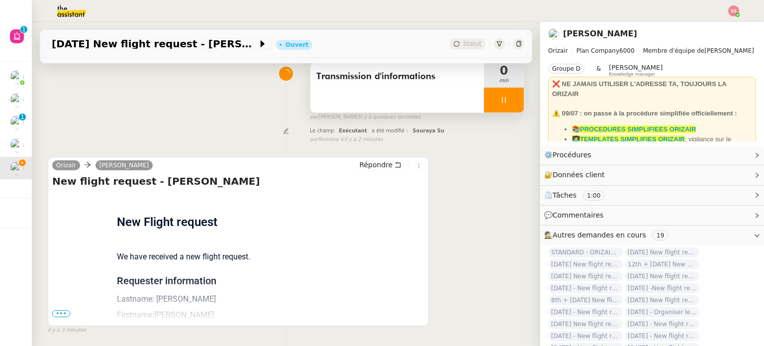
scroll to position [84, 0]
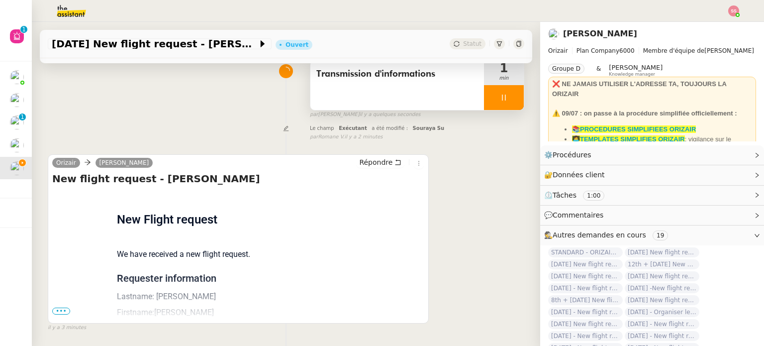
click at [58, 314] on span "•••" at bounding box center [61, 310] width 18 height 7
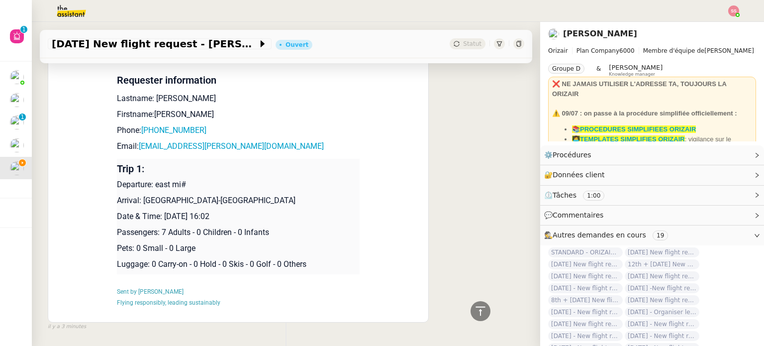
scroll to position [221, 0]
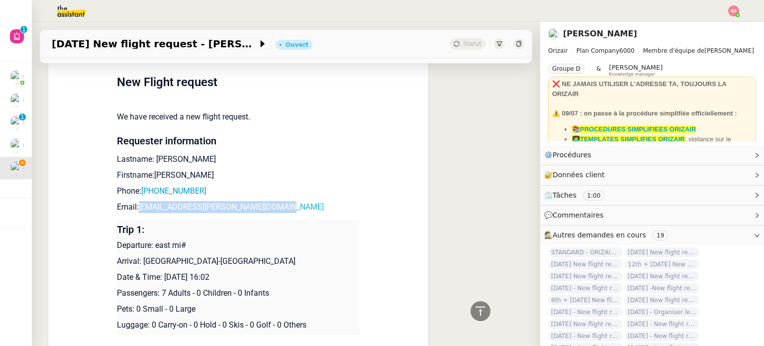
drag, startPoint x: 245, startPoint y: 204, endPoint x: 135, endPoint y: 203, distance: 109.5
click at [135, 203] on p "Email: cavan.calder@blackdowngrowers.co.uk" at bounding box center [238, 207] width 243 height 12
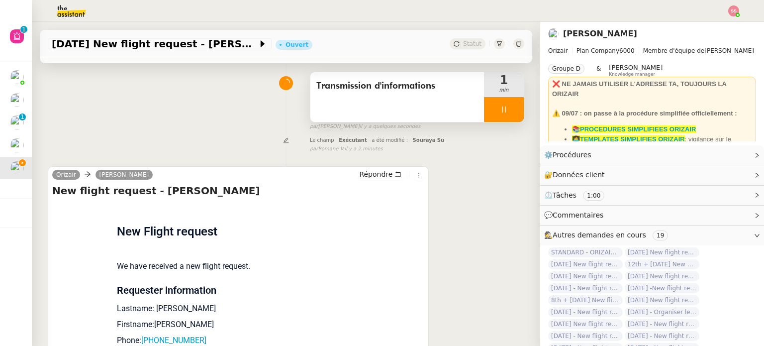
scroll to position [0, 0]
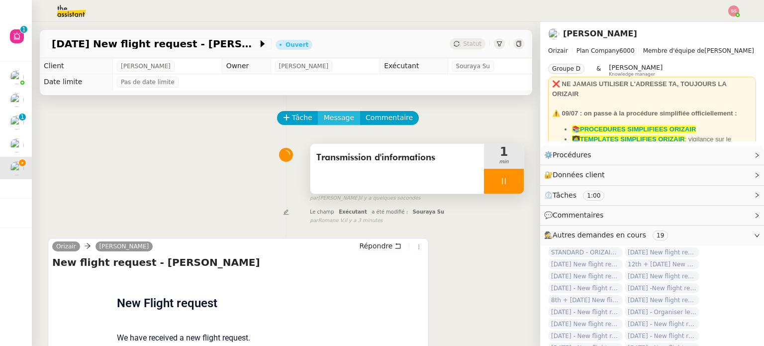
click at [330, 119] on span "Message" at bounding box center [339, 117] width 30 height 11
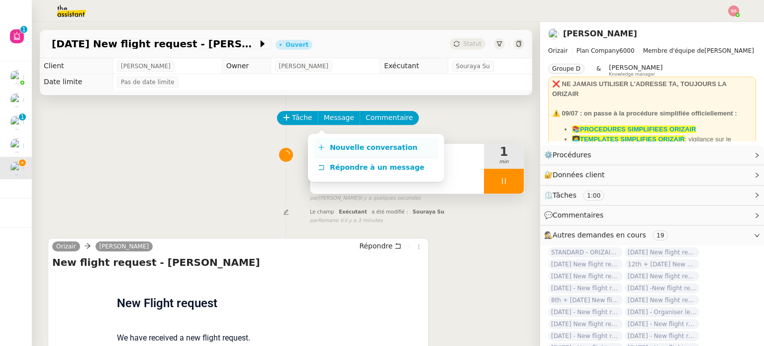
click at [339, 141] on link "Nouvelle conversation" at bounding box center [376, 148] width 124 height 20
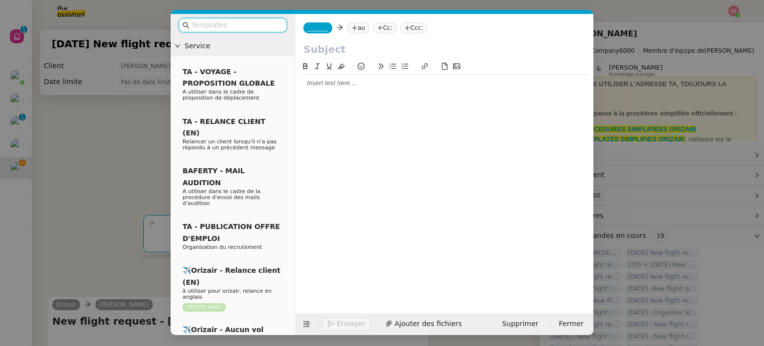
click at [352, 29] on icon at bounding box center [355, 28] width 6 height 6
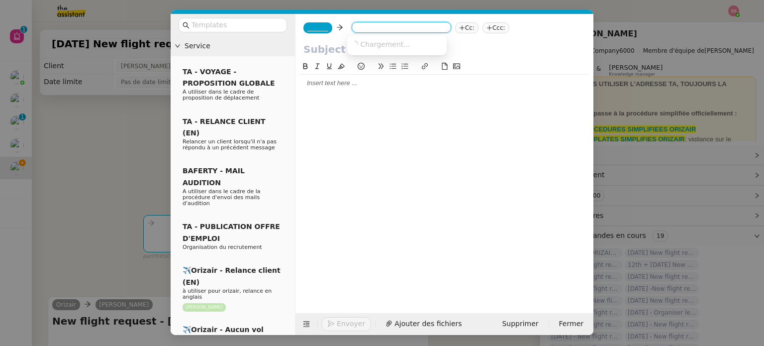
paste input "cavan.calder@blackdowngrowers.co.uk"
type input "cavan.calder@blackdowngrowers.co.uk"
click at [390, 43] on span "cavan.calder@blackdowngrowers.co.uk" at bounding box center [441, 44] width 180 height 8
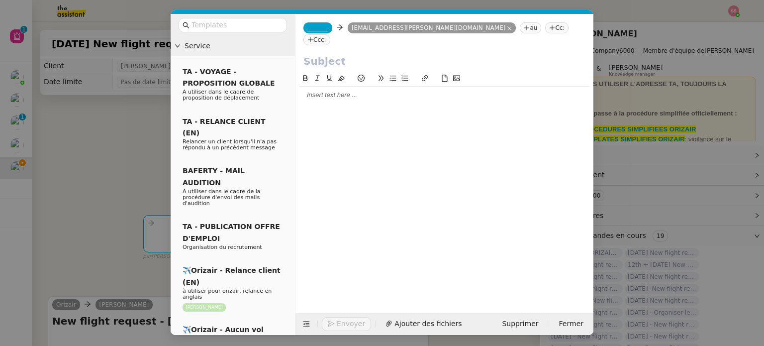
scroll to position [0, 0]
click at [320, 31] on span "_______" at bounding box center [317, 27] width 21 height 7
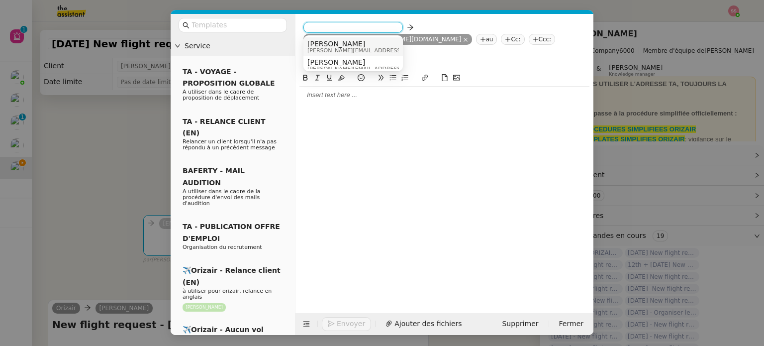
click at [342, 48] on span "josephine.k@orizair.com" at bounding box center [377, 50] width 141 height 5
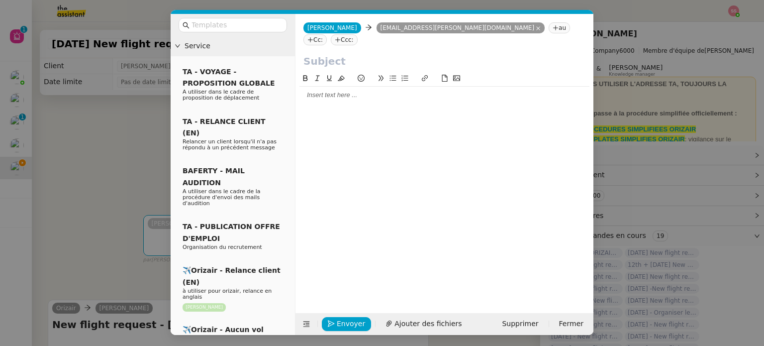
click at [358, 34] on nz-tag "Ccc:" at bounding box center [344, 39] width 27 height 11
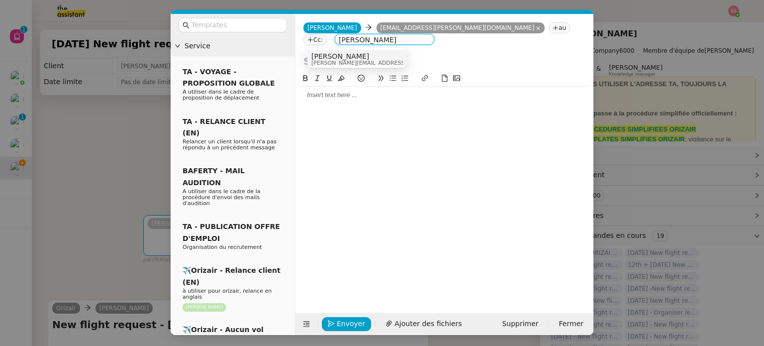
type input "[PERSON_NAME]"
click at [398, 57] on div "Louis Frei louis@orizair.com" at bounding box center [357, 58] width 92 height 13
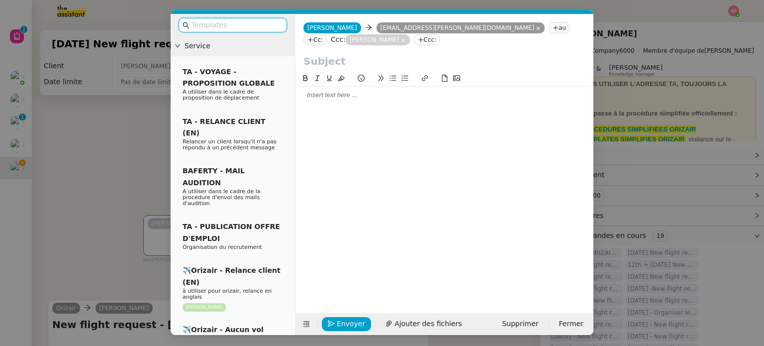
click at [225, 27] on input "text" at bounding box center [237, 24] width 90 height 11
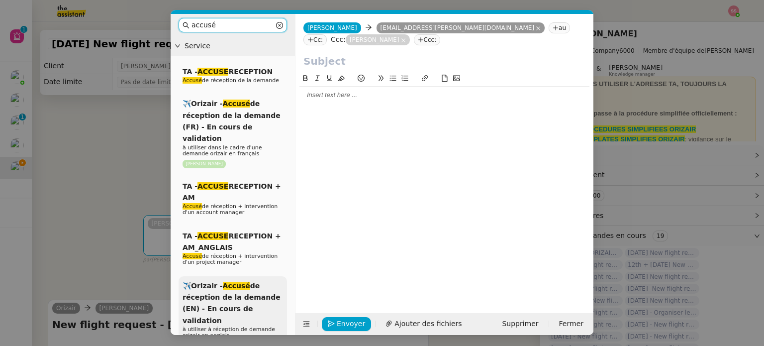
type input "accusé"
click at [242, 279] on div "✈️Orizair - Accusé de réception de la demande (EN) - En cours de validation à u…" at bounding box center [233, 315] width 108 height 79
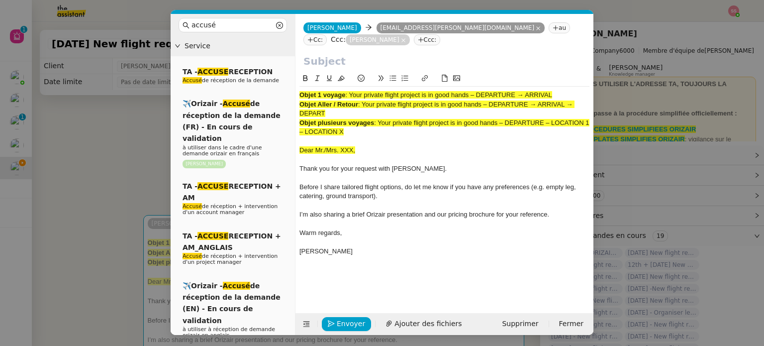
drag, startPoint x: 350, startPoint y: 95, endPoint x: 566, endPoint y: 91, distance: 215.5
click at [566, 91] on div "Objet 1 voyage : Your private flight project is in good hands – DEPARTURE → ARR…" at bounding box center [445, 95] width 290 height 9
click at [387, 65] on input "text" at bounding box center [445, 61] width 282 height 15
paste input "Your private flight project is in good hands – DEPARTURE → ARRIVAL"
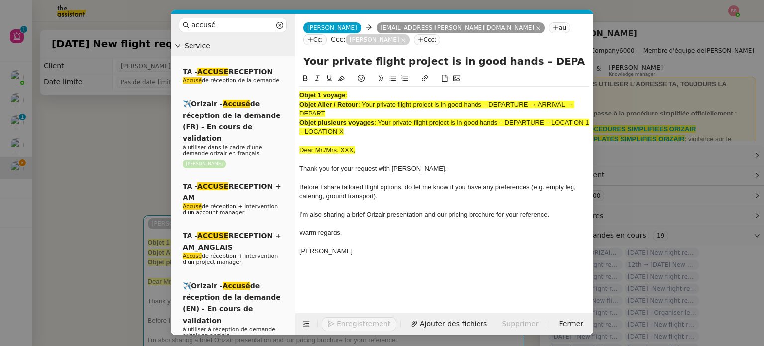
scroll to position [0, 43]
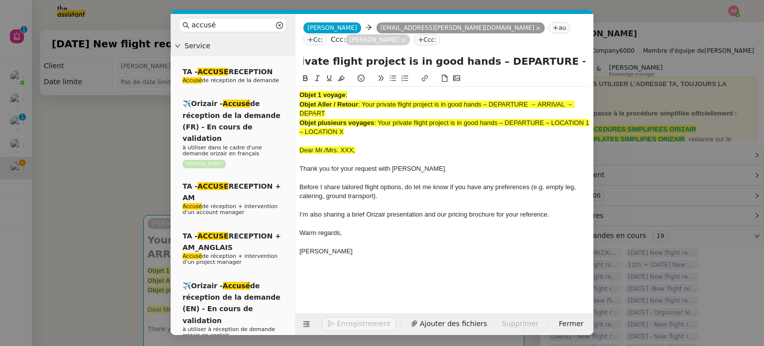
type input "Your private flight project is in good hands – DEPARTURE → ARRIVAL"
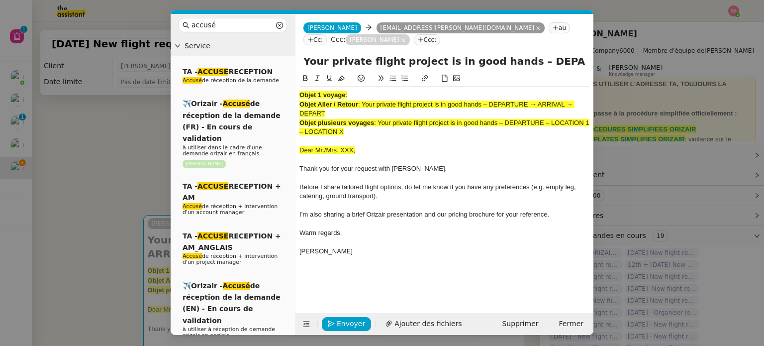
drag, startPoint x: 375, startPoint y: 134, endPoint x: 298, endPoint y: 86, distance: 91.2
click at [298, 86] on nz-spin "Objet 1 voyage : Objet Aller / Retour : Your private flight project is in good …" at bounding box center [445, 187] width 298 height 229
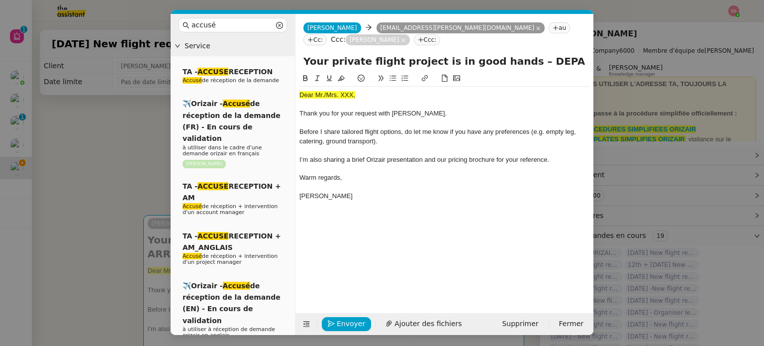
click at [93, 166] on nz-modal-container "accusé Service TA - ACCUSE RECEPTION Accusé de réception de la demande ✈️Orizai…" at bounding box center [382, 173] width 764 height 346
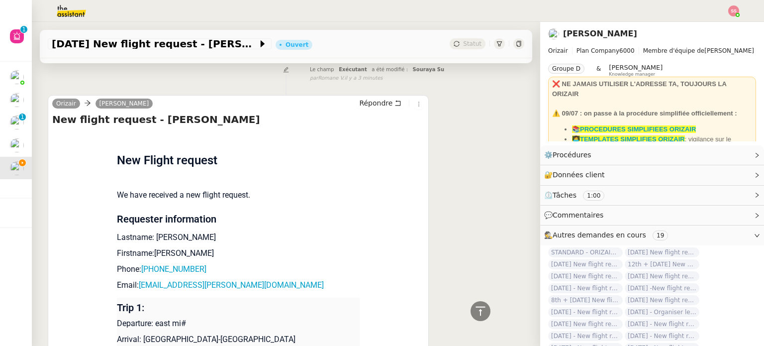
scroll to position [348, 0]
drag, startPoint x: 180, startPoint y: 227, endPoint x: 147, endPoint y: 220, distance: 33.6
click at [147, 231] on p "Lastname: Calder" at bounding box center [238, 237] width 243 height 12
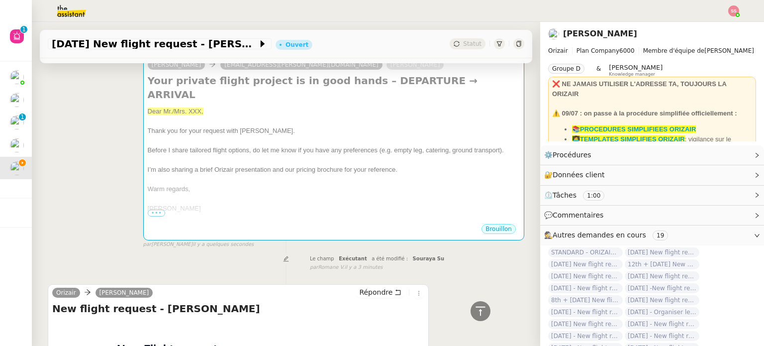
scroll to position [65, 0]
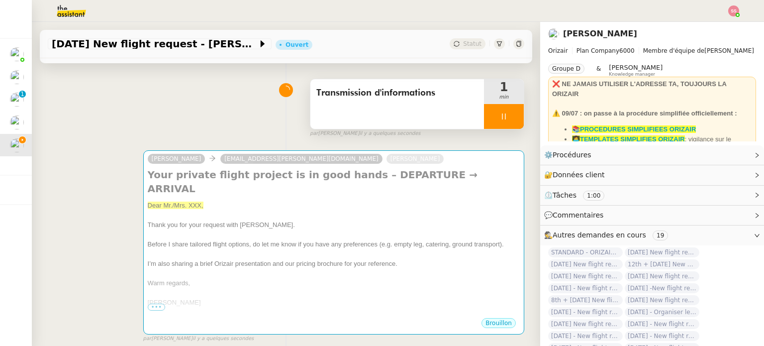
click at [497, 114] on div at bounding box center [504, 116] width 40 height 25
click at [510, 113] on icon at bounding box center [514, 116] width 8 height 8
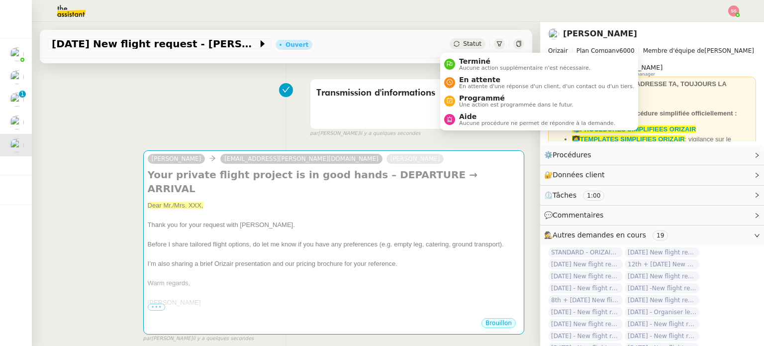
click at [463, 47] on span "Statut" at bounding box center [472, 43] width 18 height 7
click at [492, 120] on span "Aucune procédure ne permet de répondre à la demande." at bounding box center [537, 122] width 156 height 5
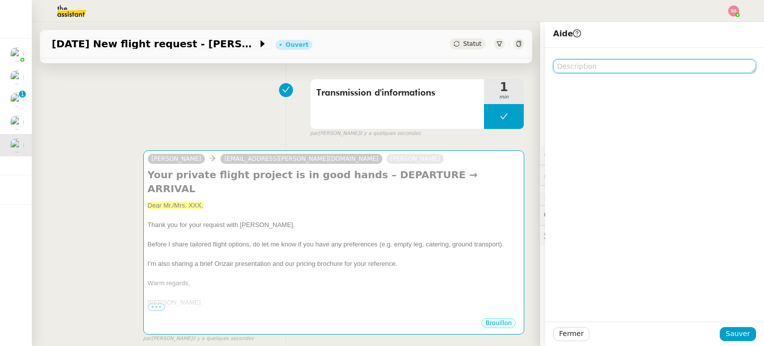
click at [591, 71] on textarea at bounding box center [654, 66] width 203 height 14
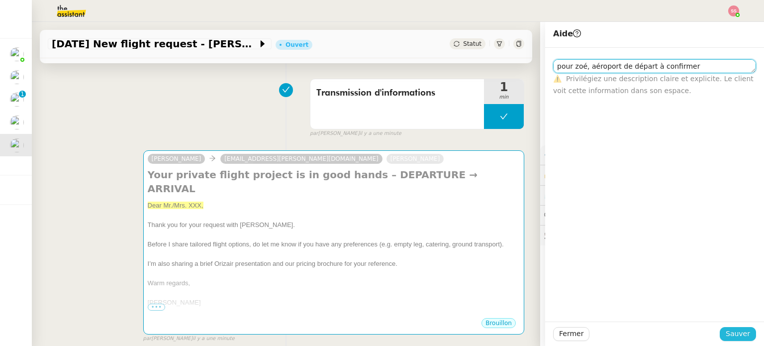
type textarea "pour zoé, aéroport de départ à confirmer"
click at [728, 329] on span "Sauver" at bounding box center [738, 333] width 24 height 11
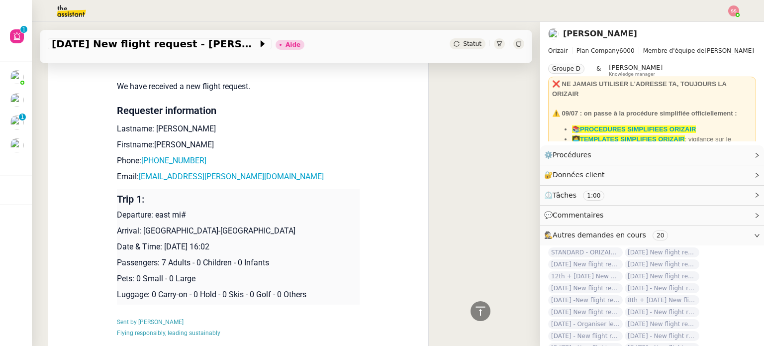
scroll to position [562, 0]
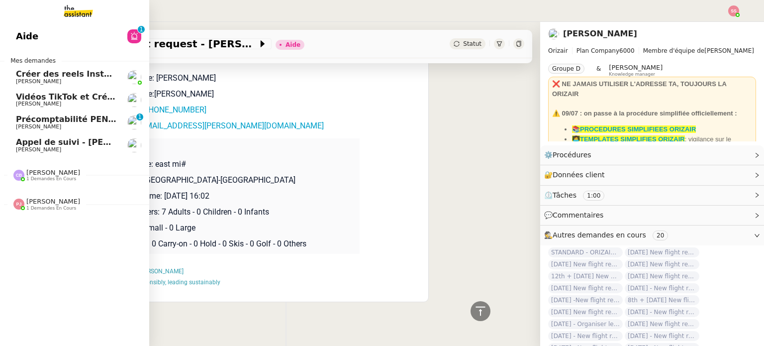
click at [50, 135] on link "Appel de suivi - [PERSON_NAME] [PERSON_NAME]" at bounding box center [74, 145] width 149 height 23
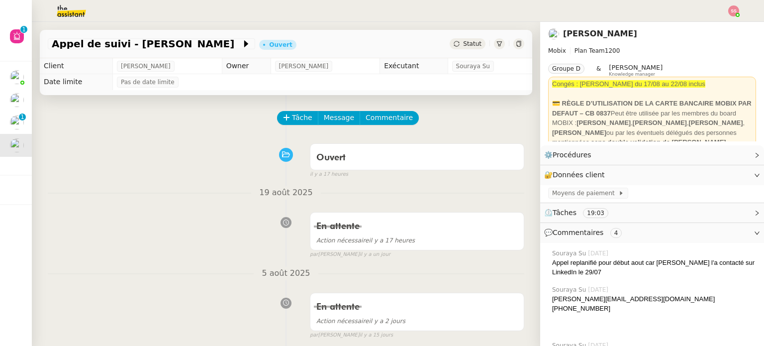
click at [728, 8] on div at bounding box center [382, 11] width 715 height 22
click at [709, 24] on nz-page-header "Florian Parant Mobix Plan Team 1200 Groupe D & Frédérique Albert Knowledge mana…" at bounding box center [652, 83] width 224 height 123
drag, startPoint x: 732, startPoint y: 13, endPoint x: 725, endPoint y: 18, distance: 8.2
click at [732, 13] on img at bounding box center [733, 10] width 11 height 11
click at [712, 37] on li "Déconnexion" at bounding box center [707, 42] width 65 height 14
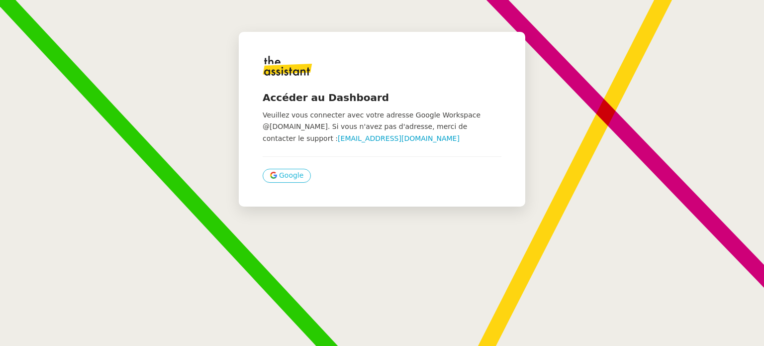
click at [283, 177] on span "Google" at bounding box center [291, 175] width 24 height 11
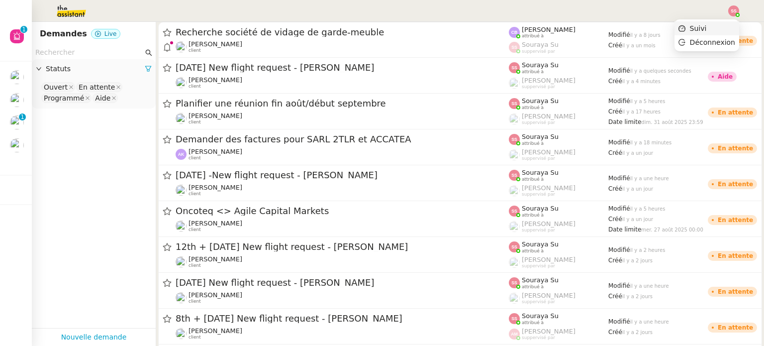
click at [714, 23] on li "Suivi" at bounding box center [707, 28] width 65 height 14
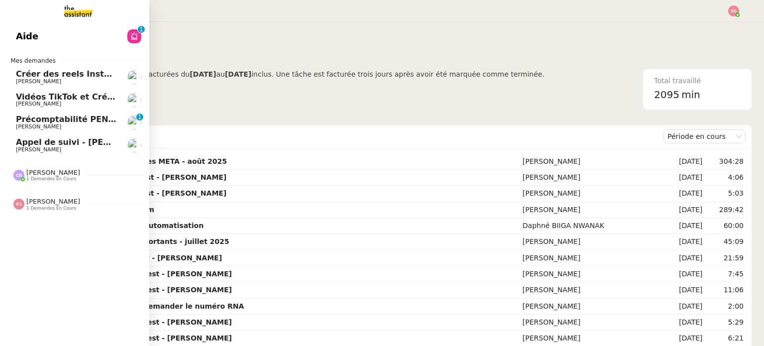
click at [27, 146] on span "[PERSON_NAME]" at bounding box center [38, 149] width 45 height 6
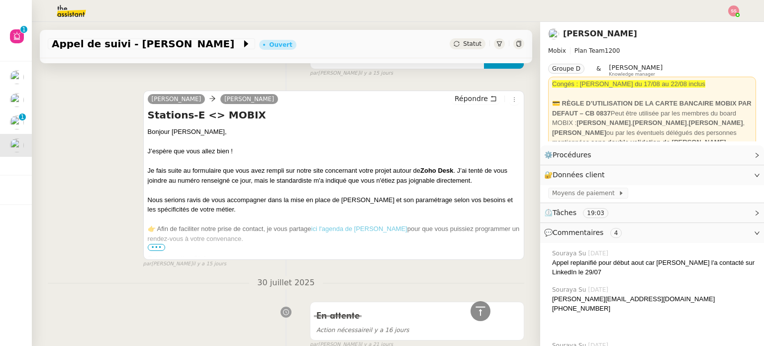
scroll to position [796, 0]
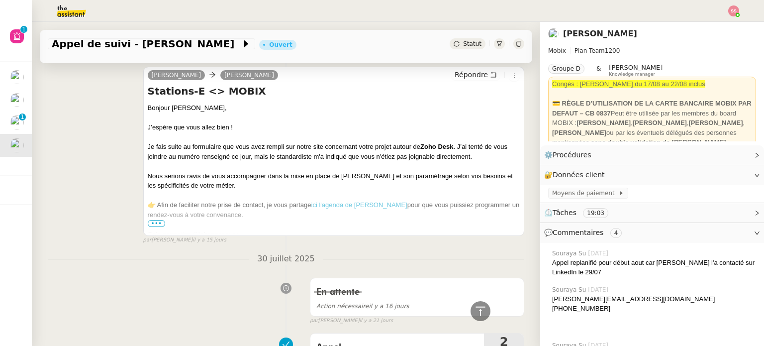
click at [148, 223] on span "•••" at bounding box center [157, 223] width 18 height 7
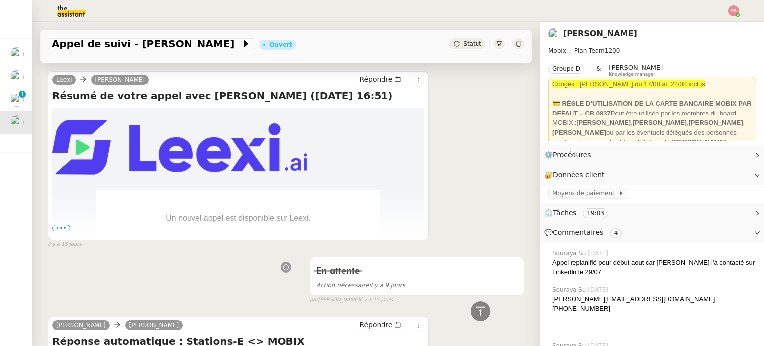
scroll to position [299, 0]
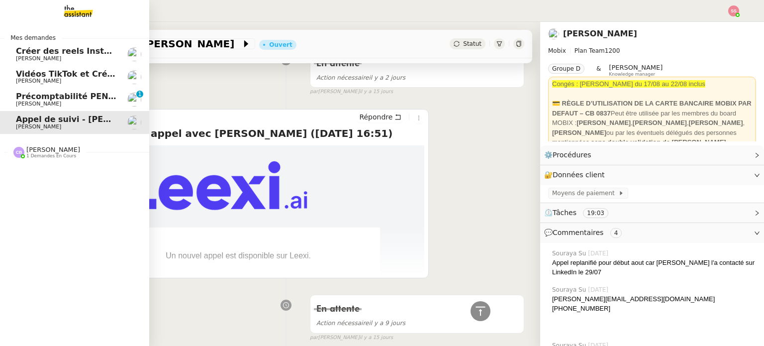
drag, startPoint x: 36, startPoint y: 154, endPoint x: 48, endPoint y: 161, distance: 14.1
click at [36, 154] on span "1 demandes en cours" at bounding box center [51, 155] width 50 height 5
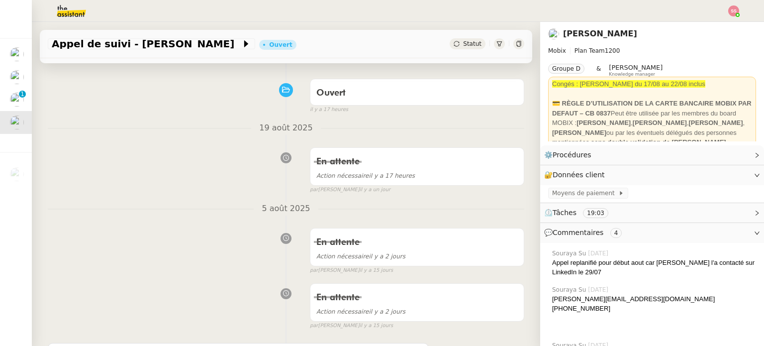
scroll to position [0, 0]
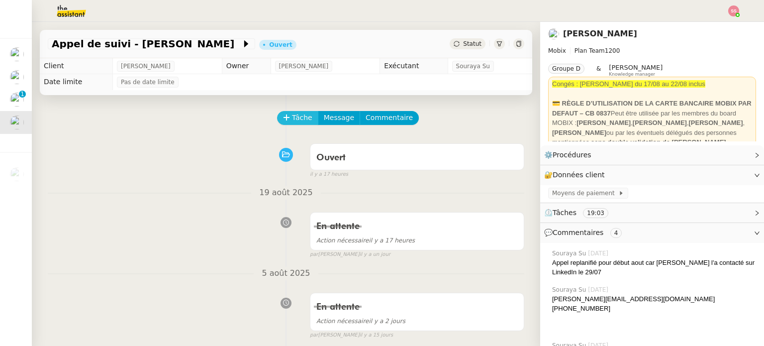
click at [294, 118] on span "Tâche" at bounding box center [302, 117] width 20 height 11
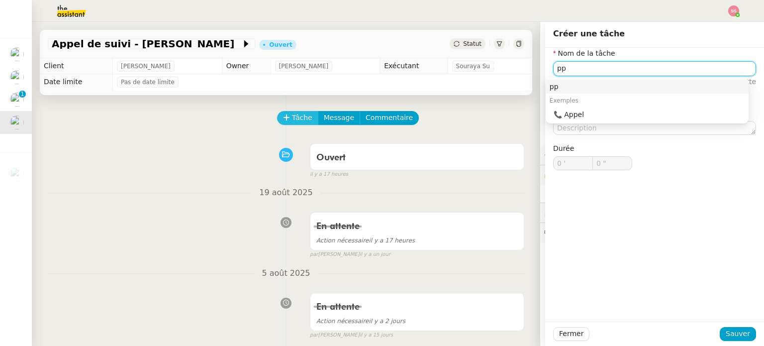
type input "p"
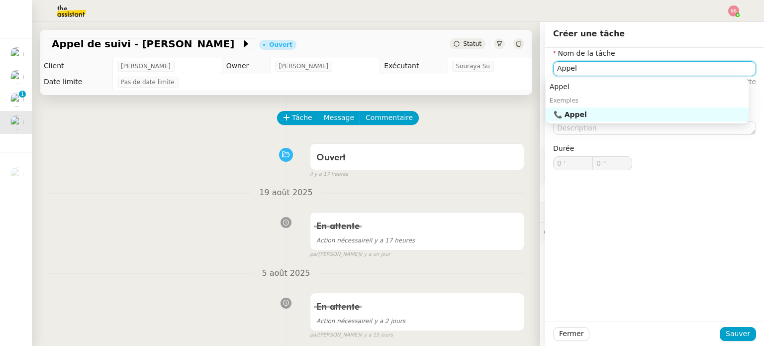
click at [629, 113] on div "📞 Appel" at bounding box center [649, 114] width 191 height 9
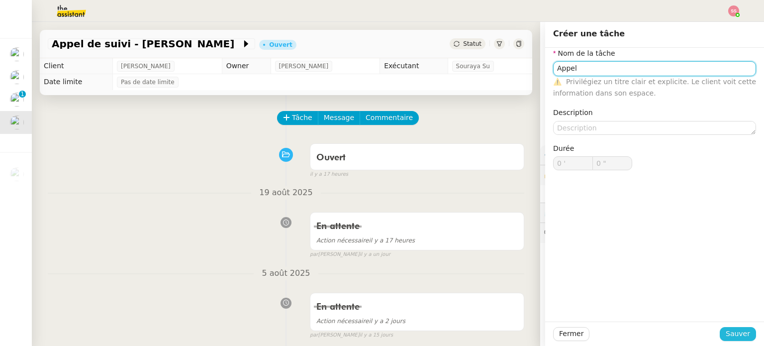
type input "Appel"
click at [730, 330] on span "Sauver" at bounding box center [738, 333] width 24 height 11
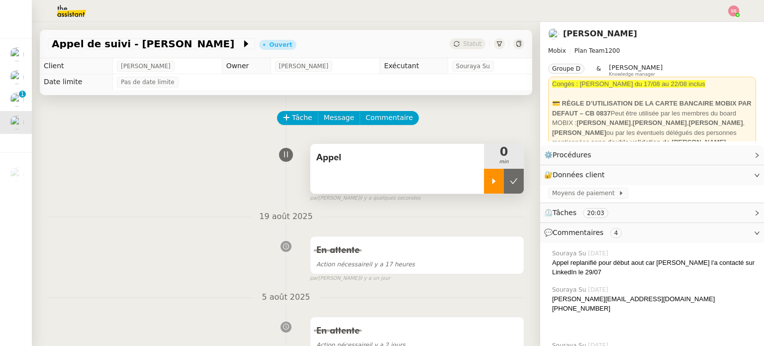
click at [484, 177] on div at bounding box center [494, 181] width 20 height 25
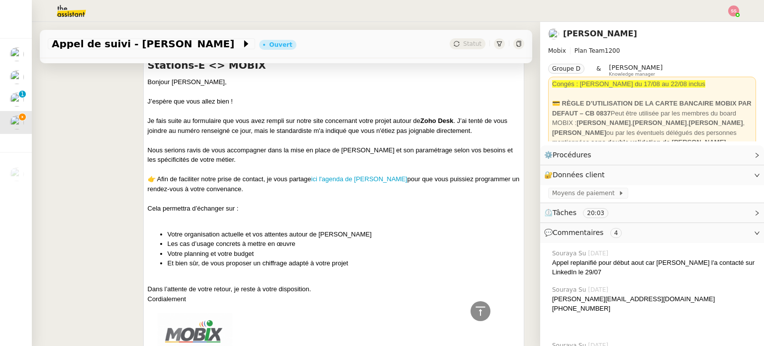
scroll to position [796, 0]
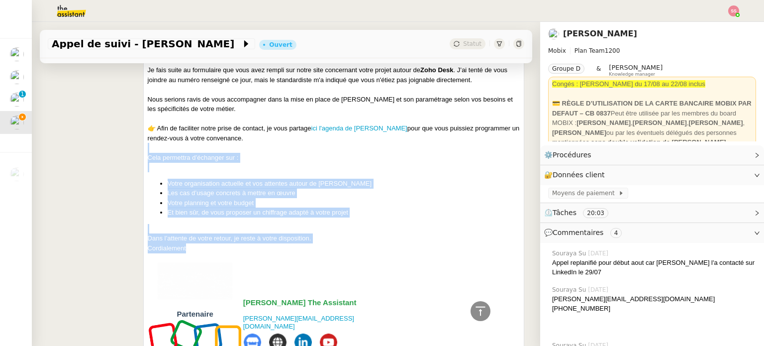
scroll to position [846, 0]
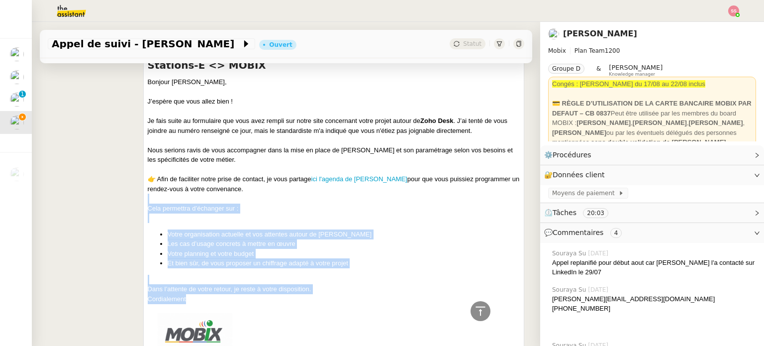
drag, startPoint x: 201, startPoint y: 206, endPoint x: 197, endPoint y: 195, distance: 12.3
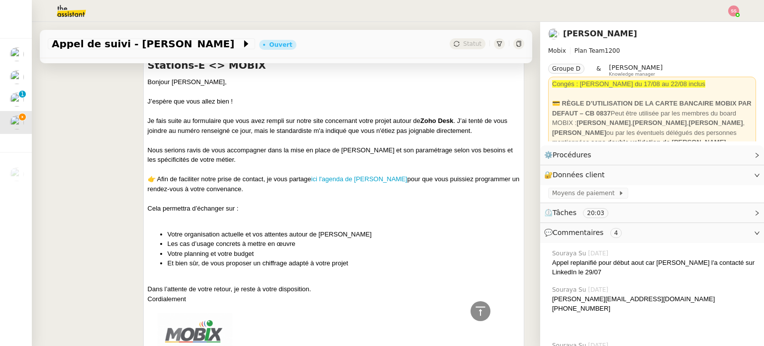
click at [199, 149] on div "Nous serions ravis de vous accompagner dans la mise en place de [PERSON_NAME] e…" at bounding box center [334, 154] width 372 height 19
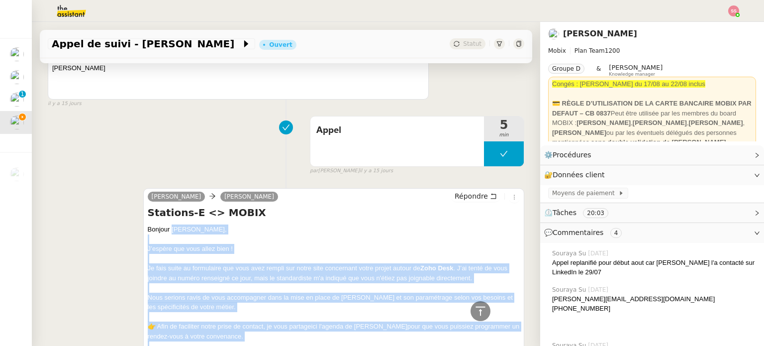
scroll to position [697, 0]
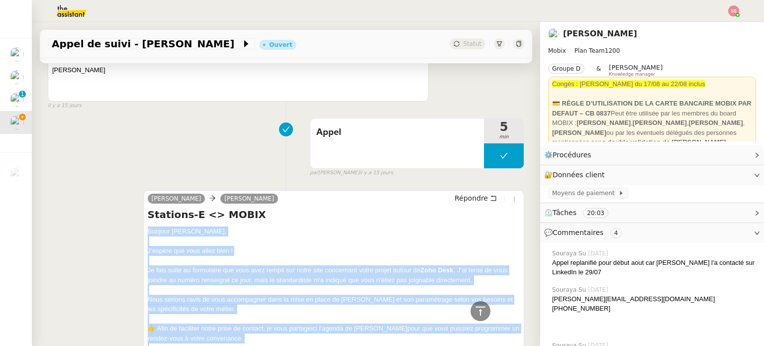
drag, startPoint x: 190, startPoint y: 302, endPoint x: 143, endPoint y: 230, distance: 85.6
copy div "Bonjour [PERSON_NAME], J’espère que vous allez bien ! Je fais suite au formulai…"
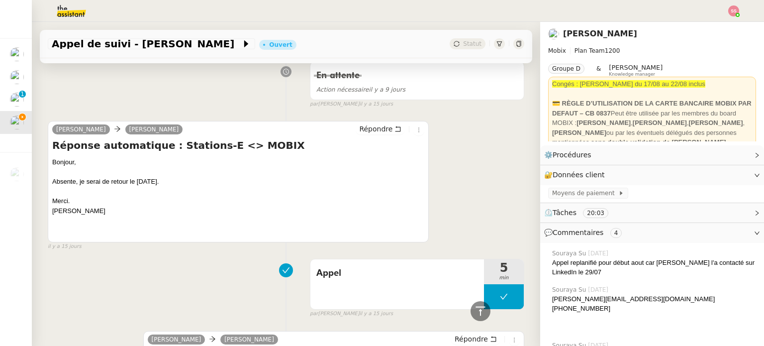
scroll to position [498, 0]
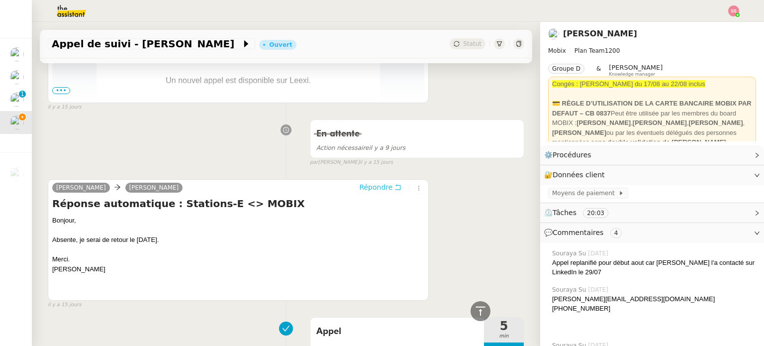
click at [362, 189] on span "Répondre" at bounding box center [375, 187] width 33 height 10
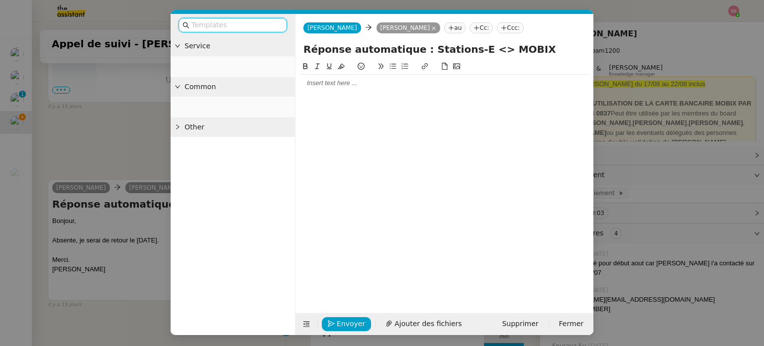
scroll to position [575, 0]
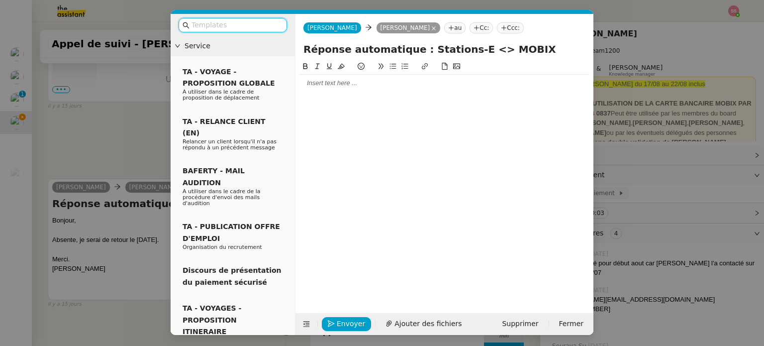
click at [149, 128] on nz-modal-container "Service TA - VOYAGE - PROPOSITION GLOBALE A utiliser dans le cadre de propositi…" at bounding box center [382, 173] width 764 height 346
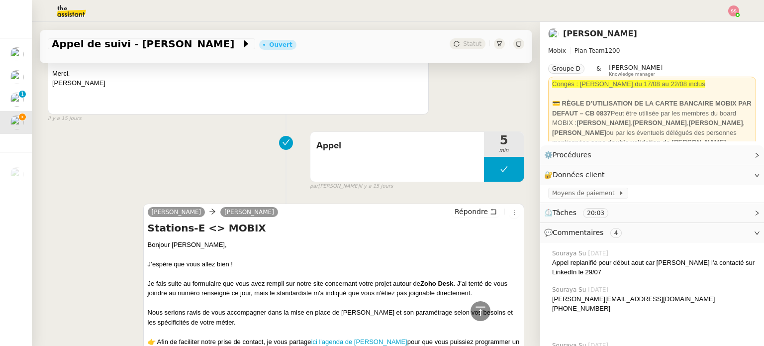
scroll to position [772, 0]
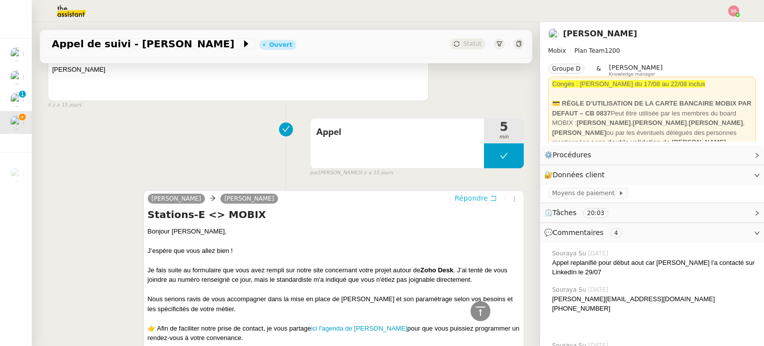
click at [463, 199] on span "Répondre" at bounding box center [471, 198] width 33 height 10
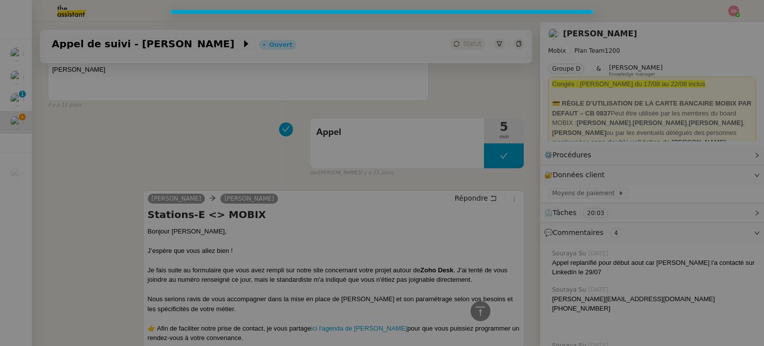
scroll to position [850, 0]
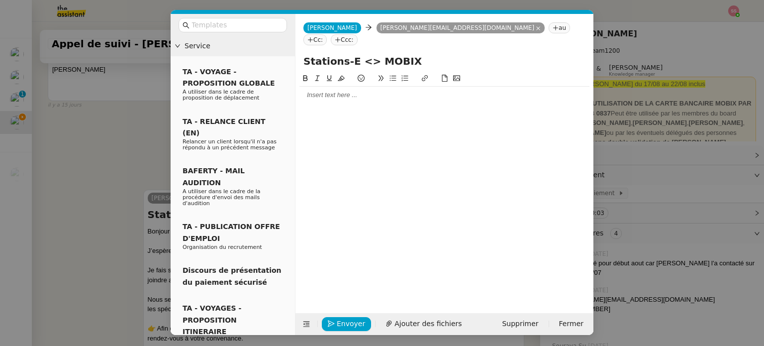
click at [336, 91] on div at bounding box center [445, 95] width 290 height 9
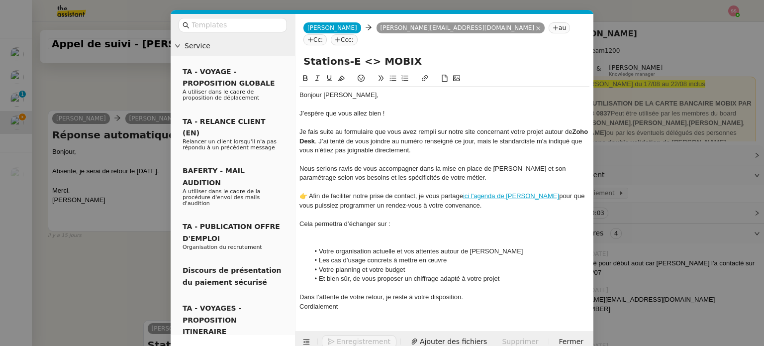
scroll to position [981, 0]
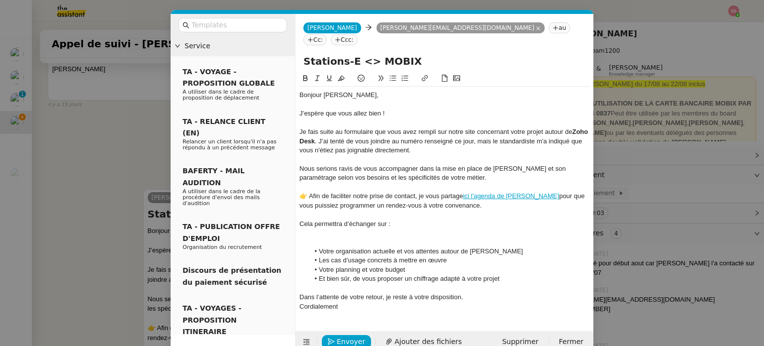
click at [392, 100] on div at bounding box center [445, 104] width 290 height 9
click at [384, 109] on div "J’espère que vous allez bien !" at bounding box center [445, 113] width 290 height 9
click at [348, 228] on div at bounding box center [445, 232] width 290 height 9
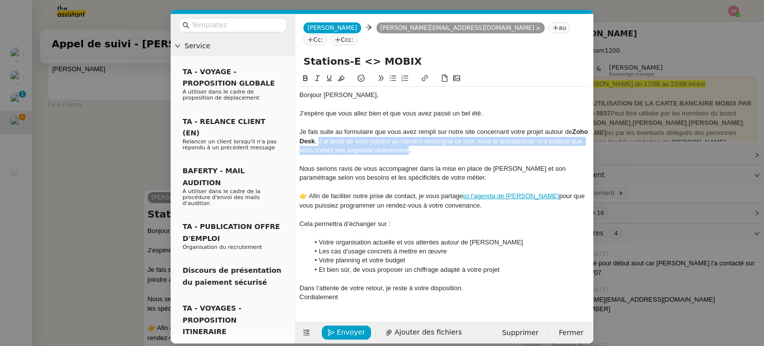
drag, startPoint x: 345, startPoint y: 126, endPoint x: 444, endPoint y: 140, distance: 99.5
click at [444, 140] on div "Je fais suite au formulaire que vous avez rempli sur notre site concernant votr…" at bounding box center [445, 140] width 290 height 27
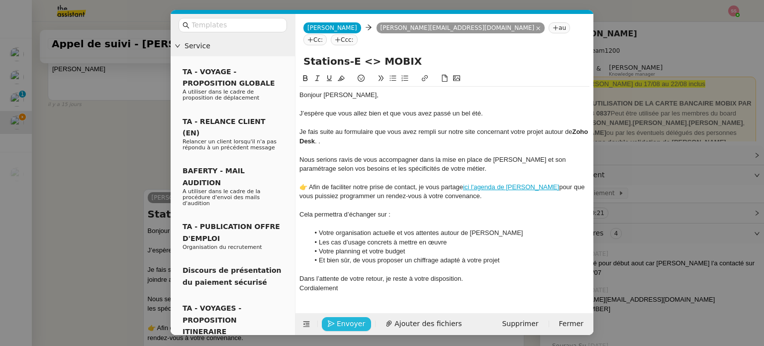
click at [355, 323] on span "Envoyer" at bounding box center [351, 323] width 28 height 11
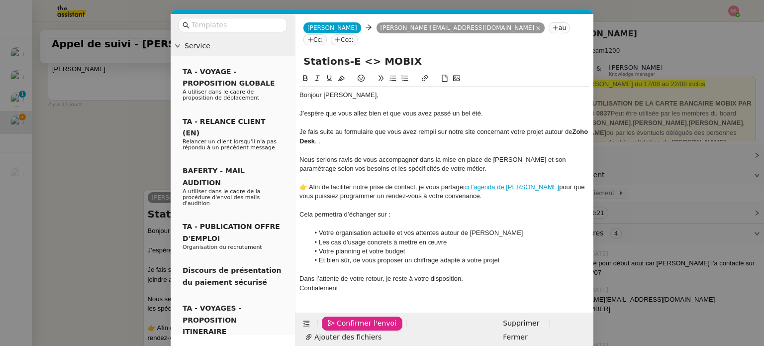
click at [355, 323] on span "Confirmer l'envoi" at bounding box center [367, 322] width 60 height 11
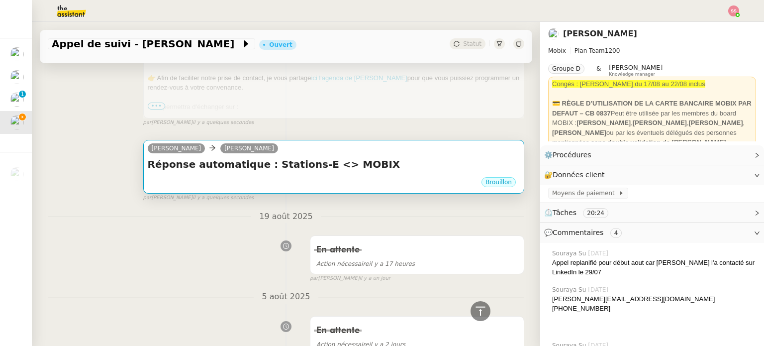
click at [403, 185] on div "Brouillon" at bounding box center [334, 183] width 372 height 15
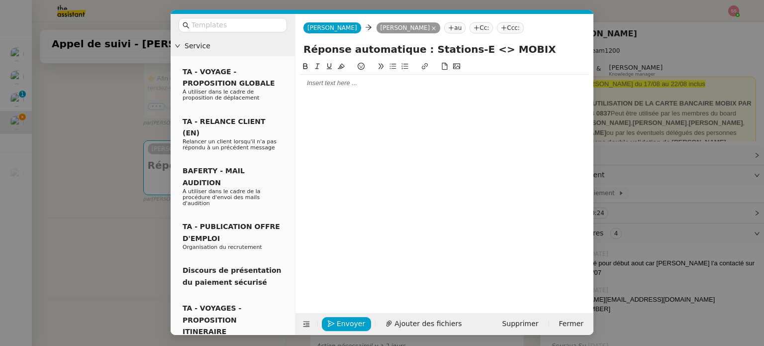
scroll to position [266, 0]
click at [526, 324] on span "Supprimer" at bounding box center [520, 323] width 36 height 11
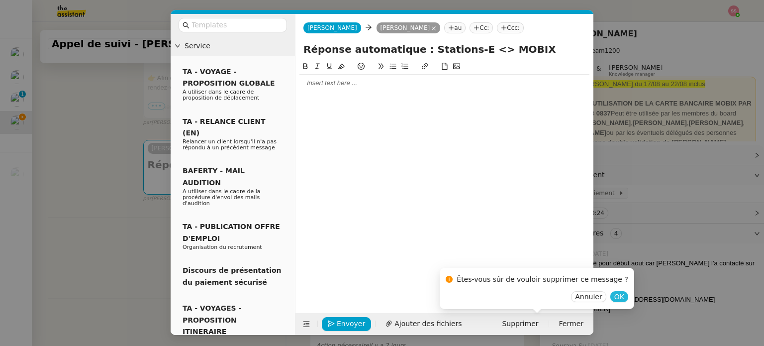
click at [611, 298] on button "OK" at bounding box center [620, 296] width 18 height 11
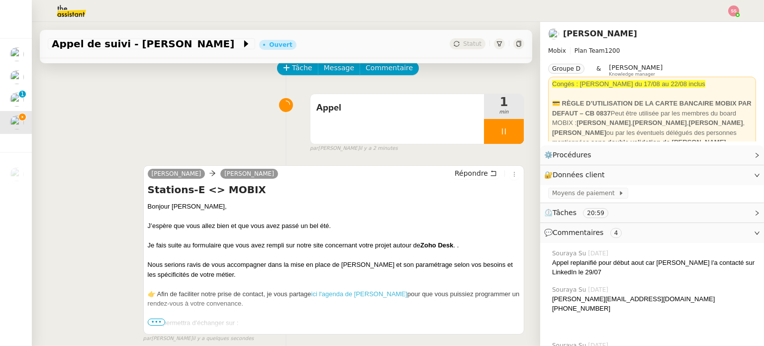
scroll to position [149, 0]
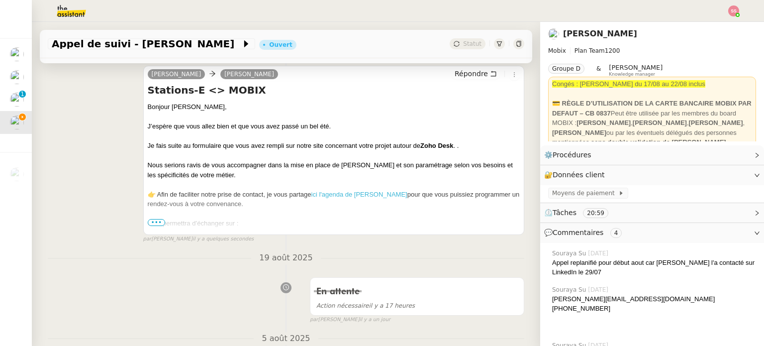
click at [151, 220] on span "•••" at bounding box center [157, 222] width 18 height 7
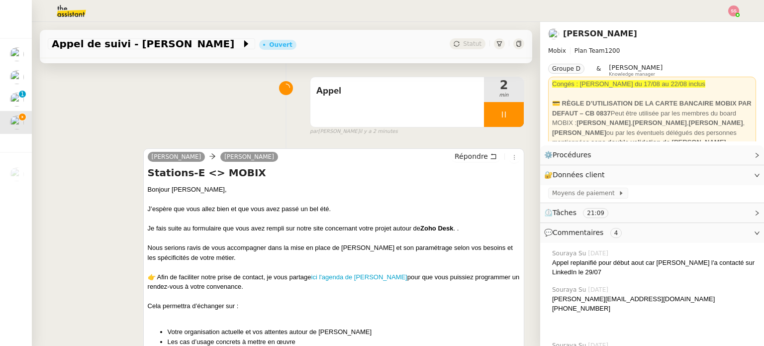
scroll to position [50, 0]
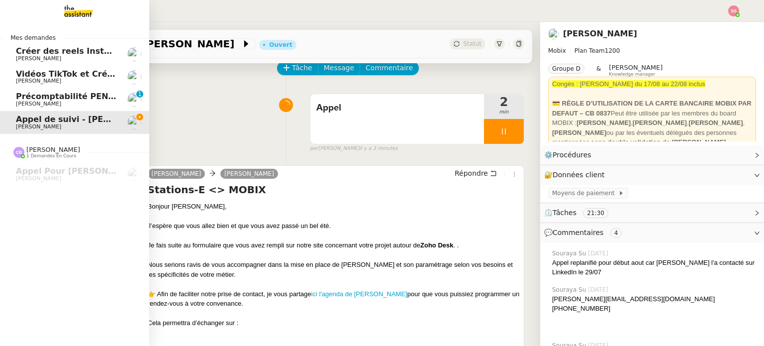
drag, startPoint x: 92, startPoint y: 101, endPoint x: 132, endPoint y: 98, distance: 40.9
click at [92, 101] on span "Précomptabilité PENNYLANE - août 2025" at bounding box center [107, 96] width 182 height 9
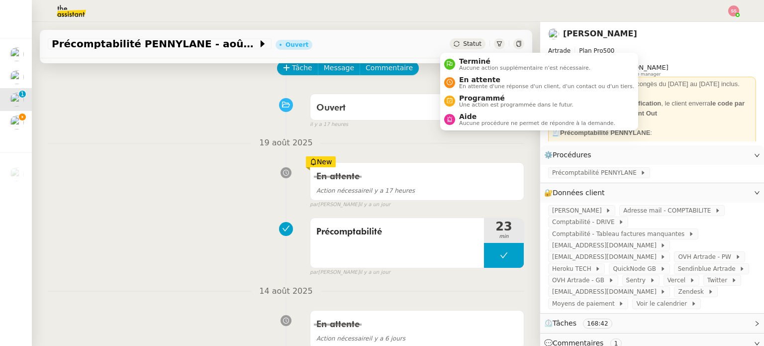
click at [463, 46] on span "Statut" at bounding box center [472, 43] width 18 height 7
click at [471, 78] on span "En attente" at bounding box center [546, 80] width 175 height 8
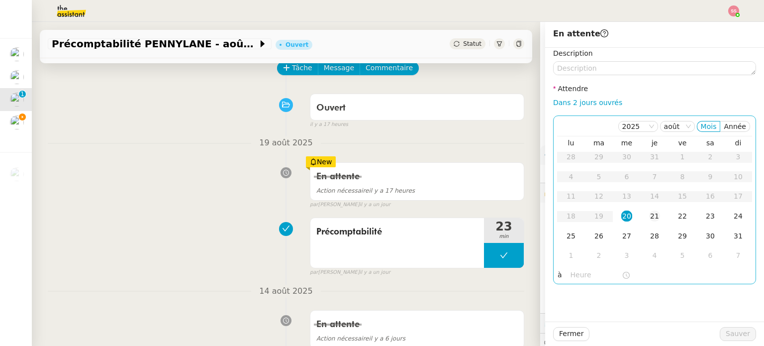
click at [649, 212] on div "21" at bounding box center [654, 215] width 11 height 11
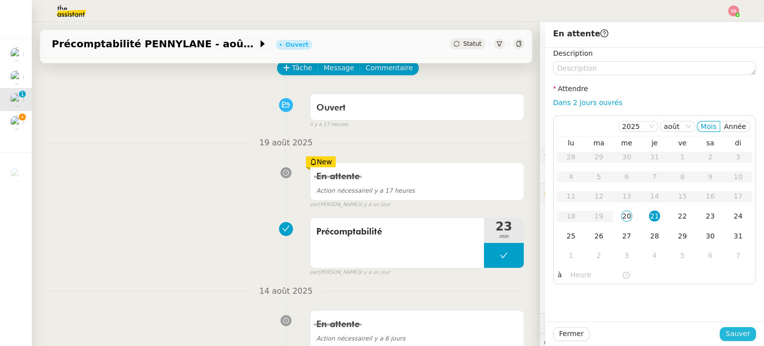
click at [729, 334] on span "Sauver" at bounding box center [738, 333] width 24 height 11
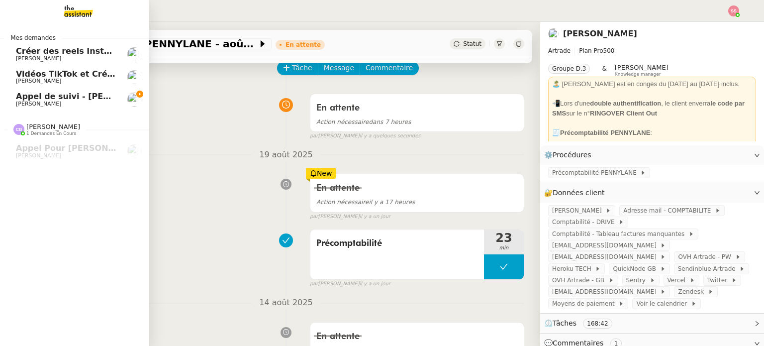
click at [40, 99] on span "Appel de suivi - [PERSON_NAME]" at bounding box center [89, 96] width 146 height 9
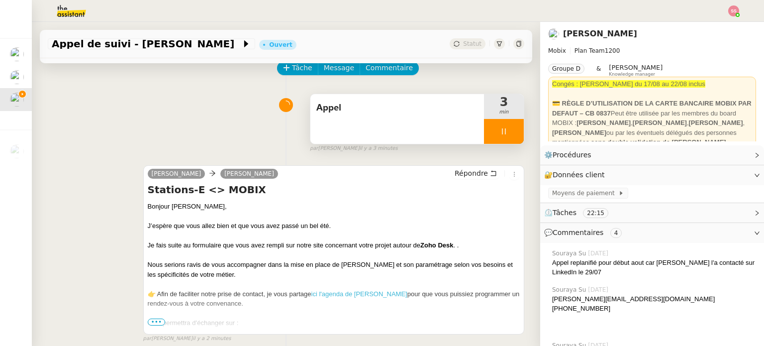
click at [510, 129] on div at bounding box center [504, 131] width 40 height 25
click at [510, 133] on icon at bounding box center [514, 131] width 8 height 8
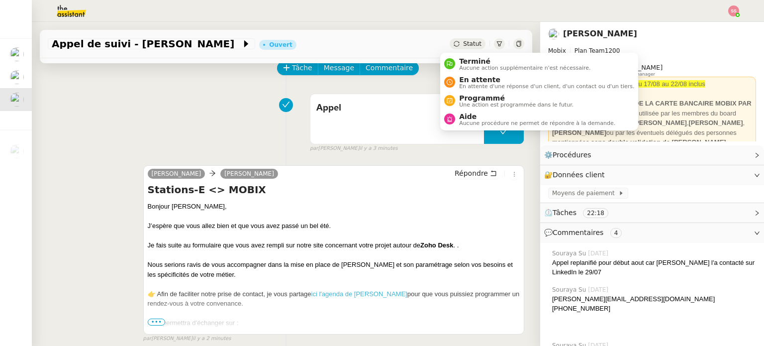
click at [454, 46] on icon at bounding box center [456, 43] width 5 height 5
click at [470, 79] on span "En attente" at bounding box center [546, 80] width 175 height 8
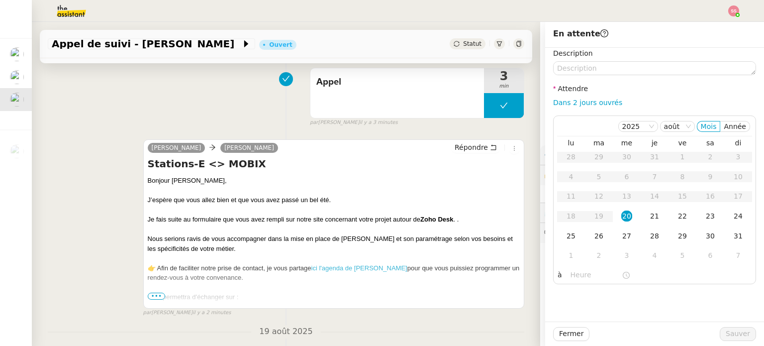
scroll to position [100, 0]
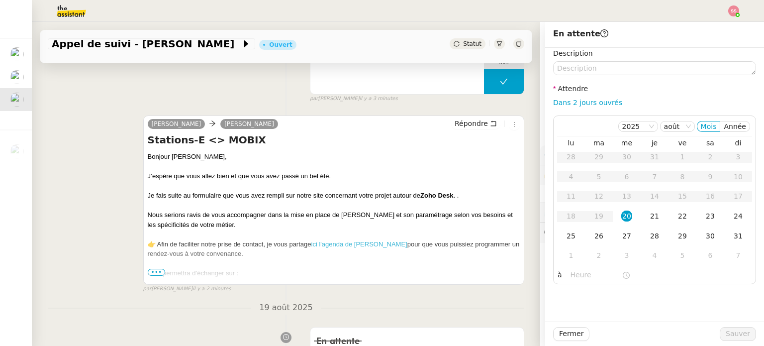
click at [154, 274] on span "•••" at bounding box center [157, 272] width 18 height 7
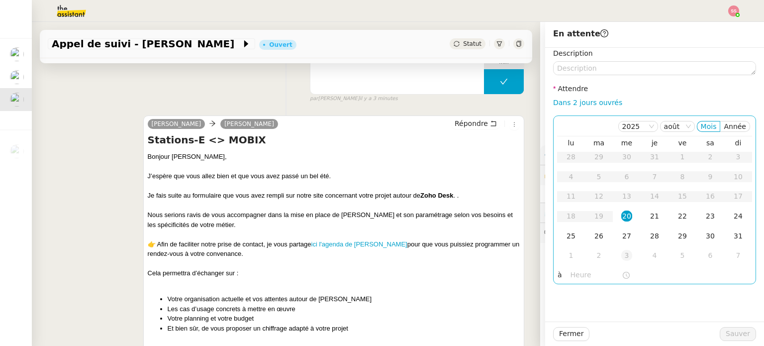
click at [622, 257] on div "3" at bounding box center [626, 255] width 11 height 11
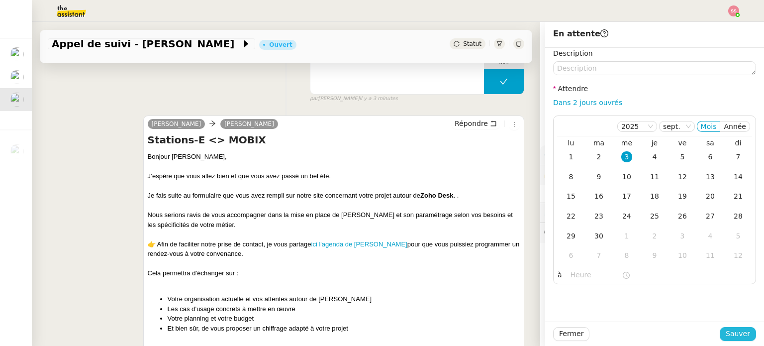
click at [741, 337] on span "Sauver" at bounding box center [738, 333] width 24 height 11
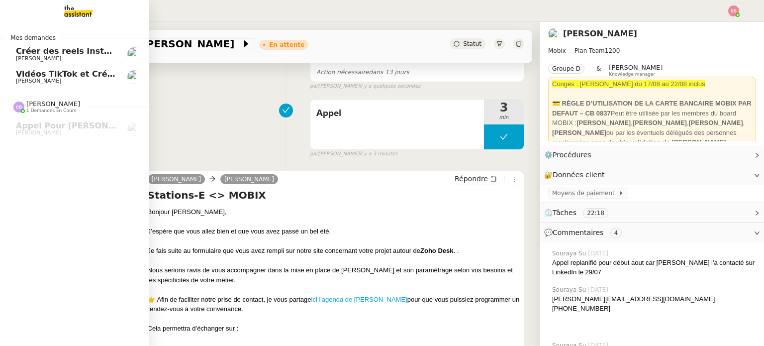
click at [68, 84] on link "Vidéos TikTok et Créatives META - [DATE] [PERSON_NAME]" at bounding box center [74, 77] width 149 height 23
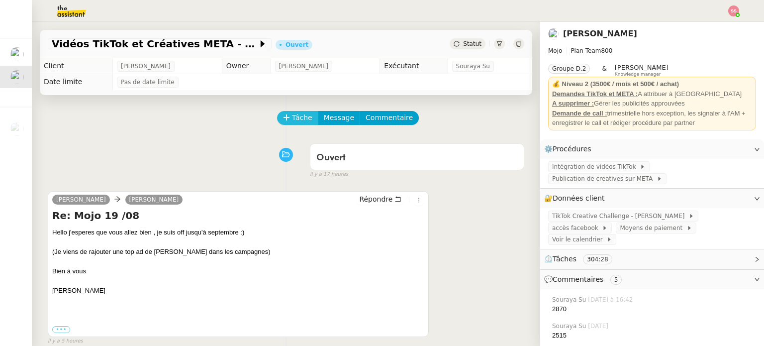
click at [297, 114] on span "Tâche" at bounding box center [302, 117] width 20 height 11
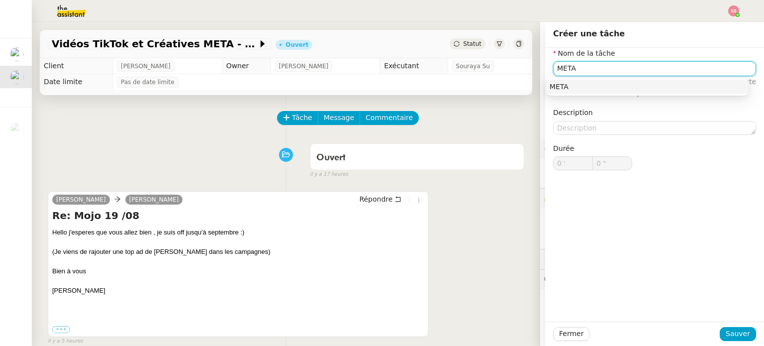
click at [556, 87] on div "META" at bounding box center [647, 86] width 195 height 9
type input "META"
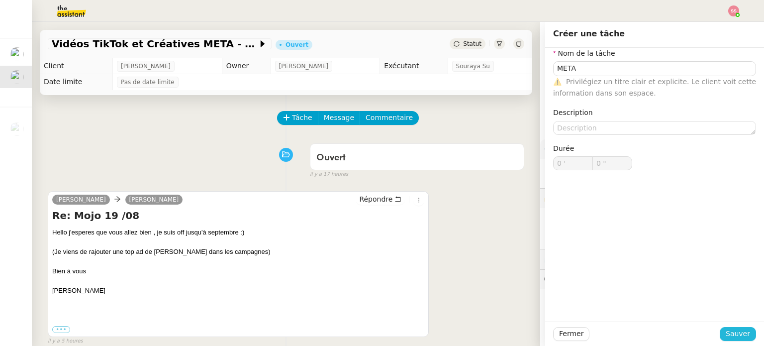
click at [734, 332] on span "Sauver" at bounding box center [738, 333] width 24 height 11
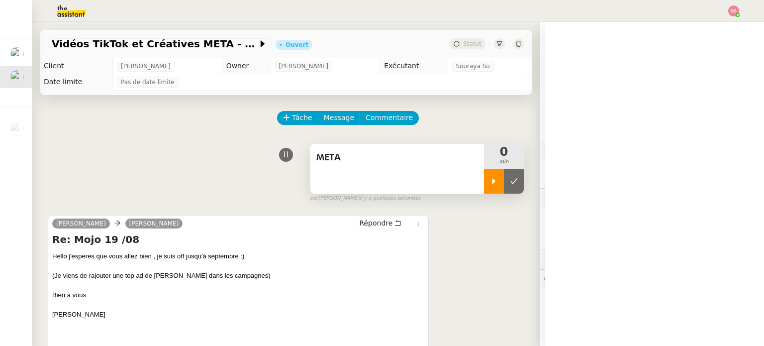
click at [490, 183] on icon at bounding box center [494, 181] width 8 height 8
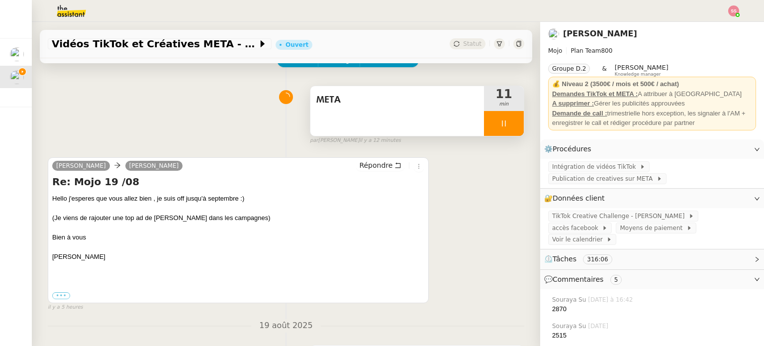
scroll to position [50, 0]
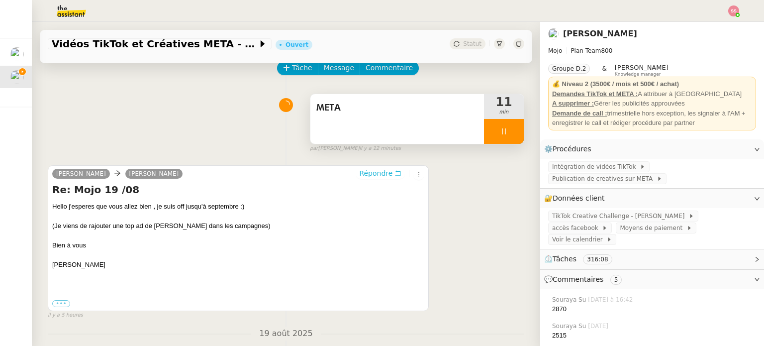
click at [363, 178] on span "Répondre" at bounding box center [375, 173] width 33 height 10
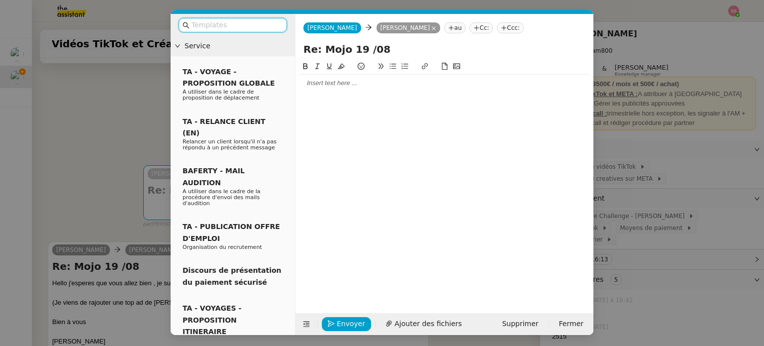
click at [319, 82] on div at bounding box center [445, 83] width 290 height 9
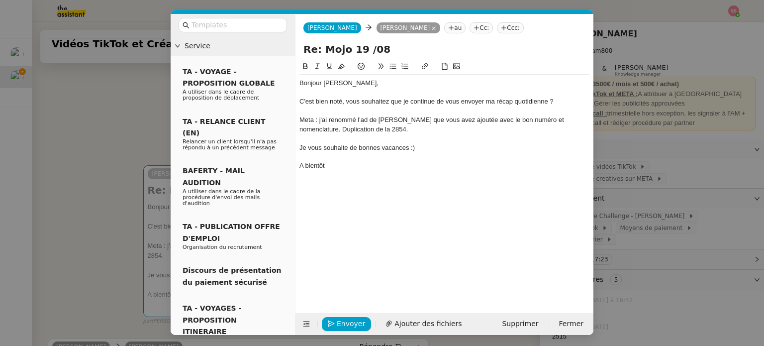
click at [382, 120] on div "Meta : j'ai renommé l'ad de [PERSON_NAME] que vous avez ajoutée avec le bon num…" at bounding box center [445, 124] width 290 height 18
click at [0, 0] on lt-span "[PERSON_NAME]" at bounding box center [0, 0] width 0 height 0
click at [302, 166] on div "A bientôt" at bounding box center [445, 165] width 290 height 9
click at [0, 0] on lt-span "À" at bounding box center [0, 0] width 0 height 0
click at [436, 204] on div "Bonjour [PERSON_NAME], C'est bien noté, vous souhaitez que je continue de vous …" at bounding box center [445, 179] width 290 height 237
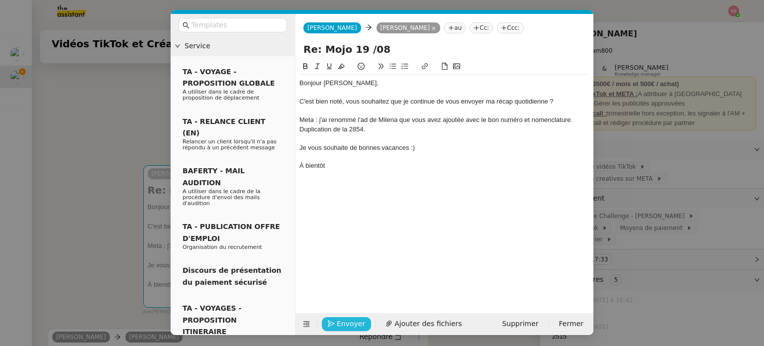
click at [342, 322] on span "Envoyer" at bounding box center [351, 323] width 28 height 11
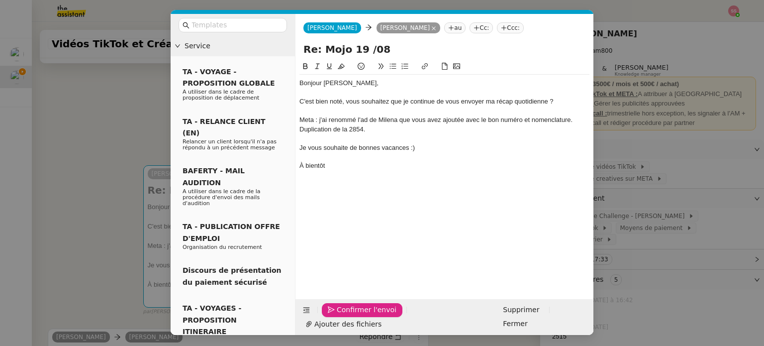
click at [342, 315] on span "Confirmer l'envoi" at bounding box center [367, 309] width 60 height 11
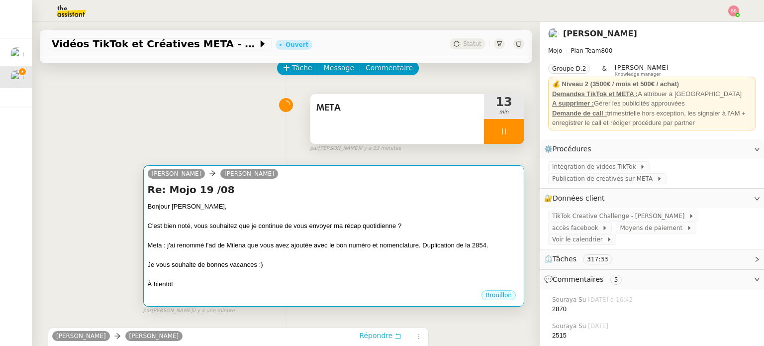
scroll to position [53, 0]
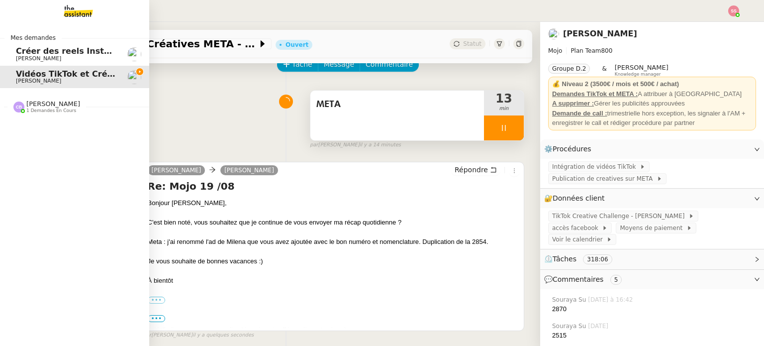
click at [31, 50] on span "Créer des reels Instagram" at bounding box center [74, 50] width 117 height 9
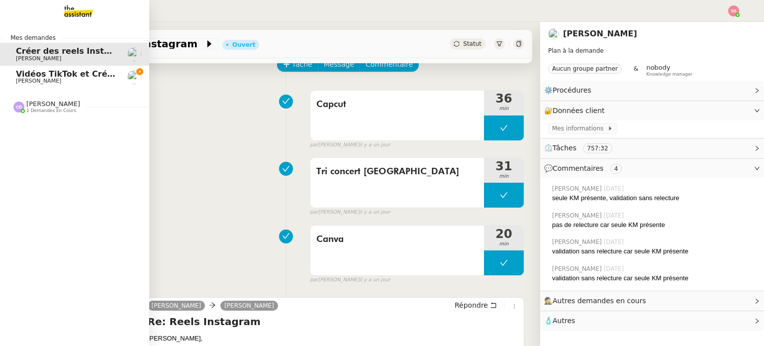
click at [48, 106] on span "[PERSON_NAME]" at bounding box center [53, 103] width 54 height 7
click at [69, 70] on span "Vidéos TikTok et Créatives META - août 2025" at bounding box center [116, 73] width 200 height 9
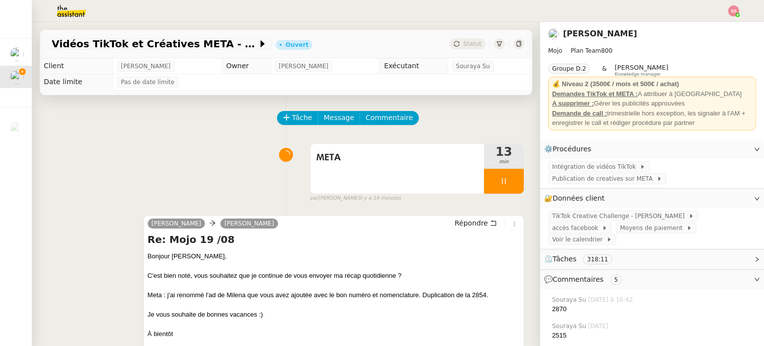
click at [738, 11] on img at bounding box center [733, 10] width 11 height 11
click at [725, 24] on li "Suivi" at bounding box center [707, 28] width 65 height 14
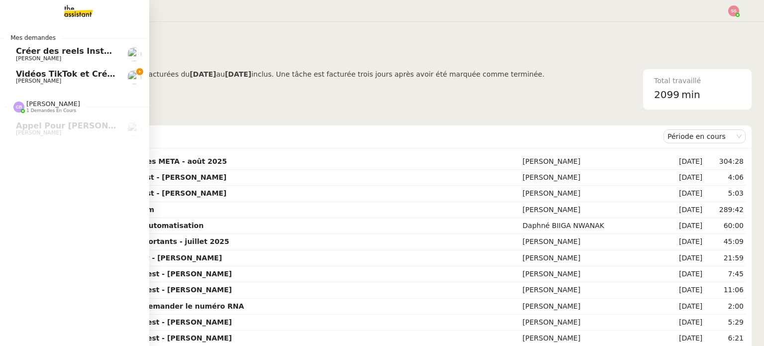
click at [26, 78] on span "[PERSON_NAME]" at bounding box center [38, 81] width 45 height 6
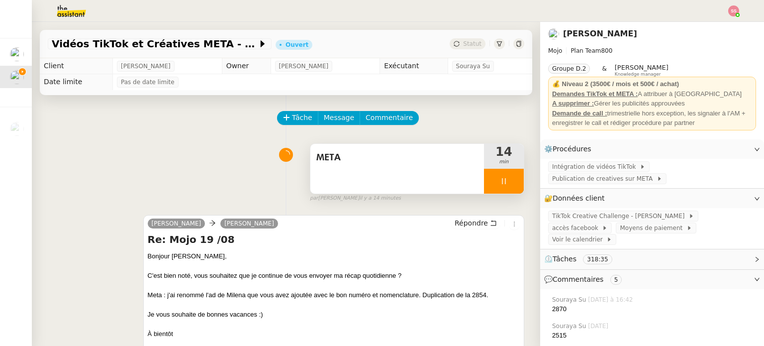
click at [500, 181] on icon at bounding box center [504, 181] width 8 height 8
click at [510, 184] on icon at bounding box center [514, 181] width 8 height 8
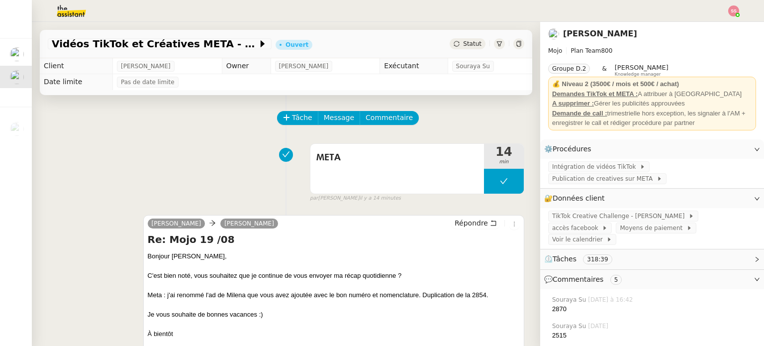
click at [474, 37] on div "Vidéos TikTok et Créatives META - [DATE] Ouvert Statut" at bounding box center [286, 44] width 493 height 28
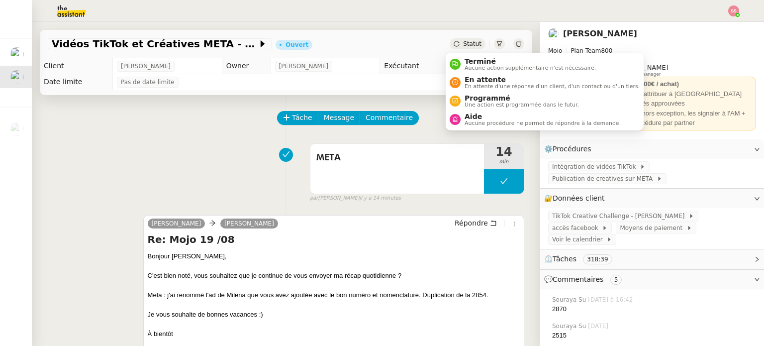
click at [474, 47] on div "Statut" at bounding box center [468, 43] width 36 height 11
click at [488, 87] on span "En attente d'une réponse d'un client, d'un contact ou d'un tiers." at bounding box center [552, 86] width 175 height 5
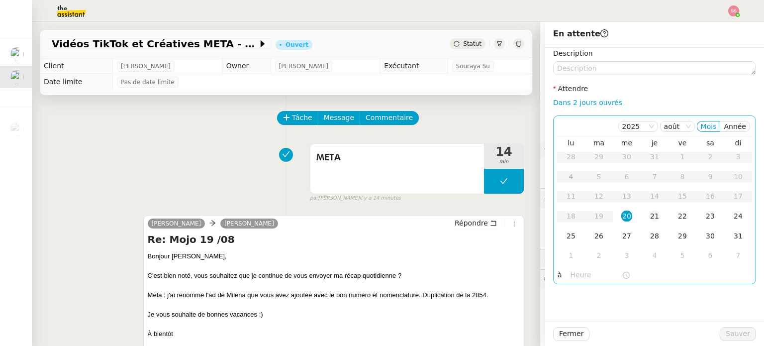
click at [652, 212] on div "21" at bounding box center [654, 215] width 11 height 11
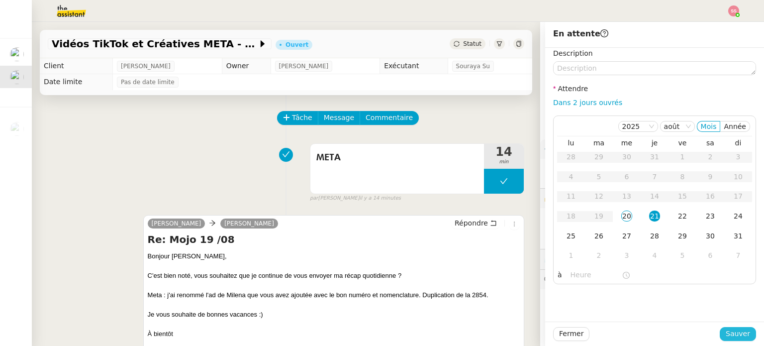
click at [739, 340] on button "Sauver" at bounding box center [738, 334] width 36 height 14
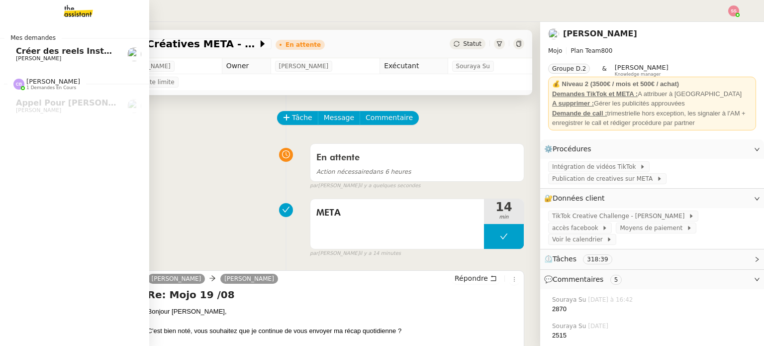
click at [43, 50] on span "Créer des reels Instagram" at bounding box center [74, 50] width 117 height 9
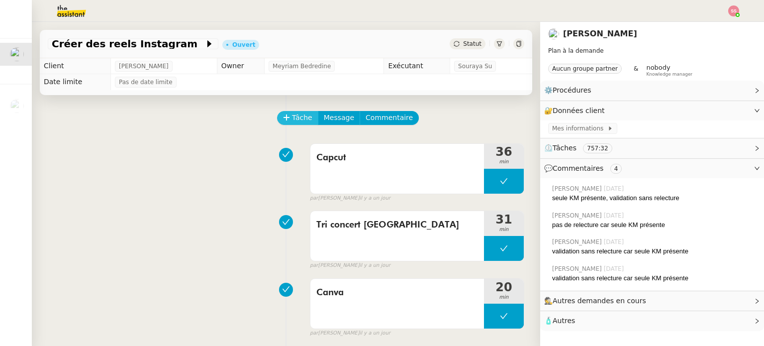
click at [292, 118] on span "Tâche" at bounding box center [302, 117] width 20 height 11
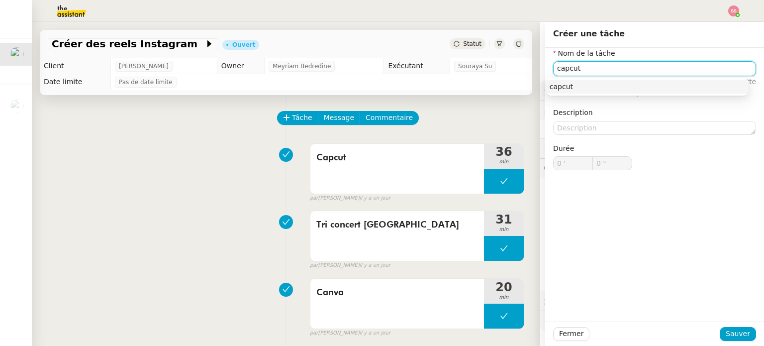
click at [600, 89] on div "capcut" at bounding box center [647, 86] width 195 height 9
type input "capcut"
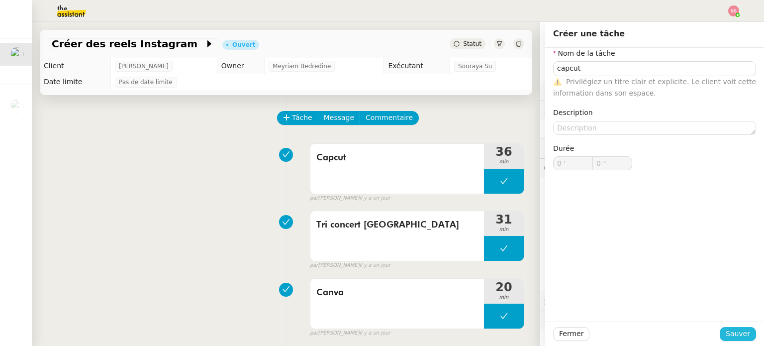
click at [729, 328] on span "Sauver" at bounding box center [738, 333] width 24 height 11
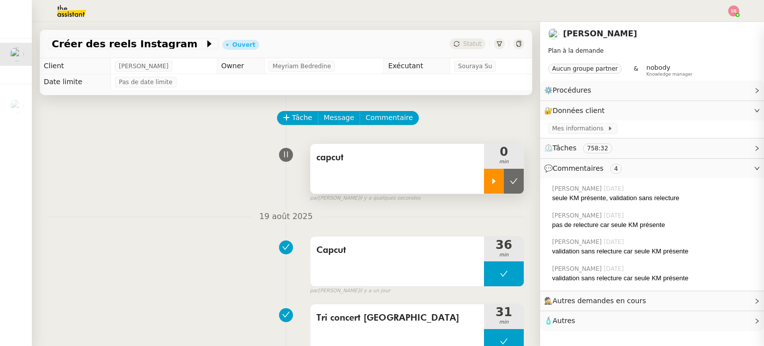
click at [493, 184] on icon at bounding box center [494, 180] width 3 height 5
click at [731, 13] on img at bounding box center [733, 10] width 11 height 11
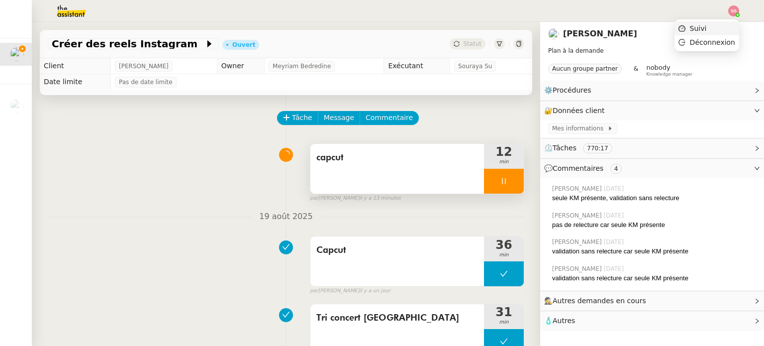
click at [717, 25] on li "Suivi" at bounding box center [707, 28] width 65 height 14
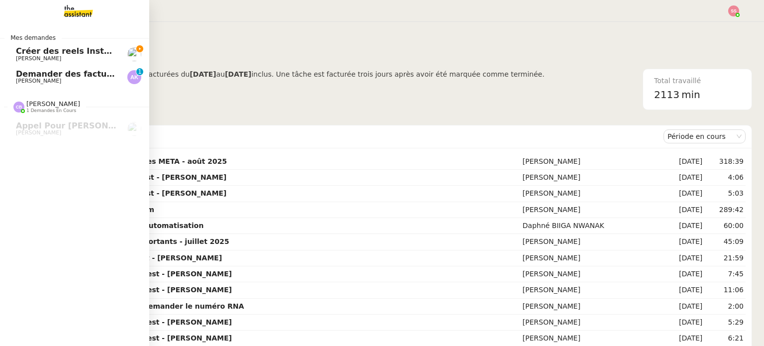
click at [25, 71] on span "Demander des factures pour SARL 2TLR et ACCATEA" at bounding box center [133, 73] width 234 height 9
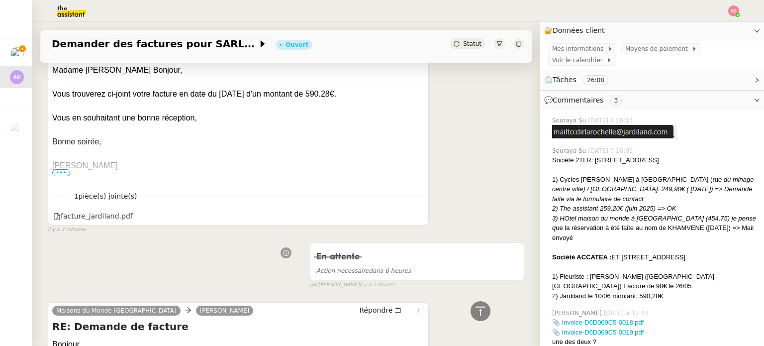
scroll to position [100, 0]
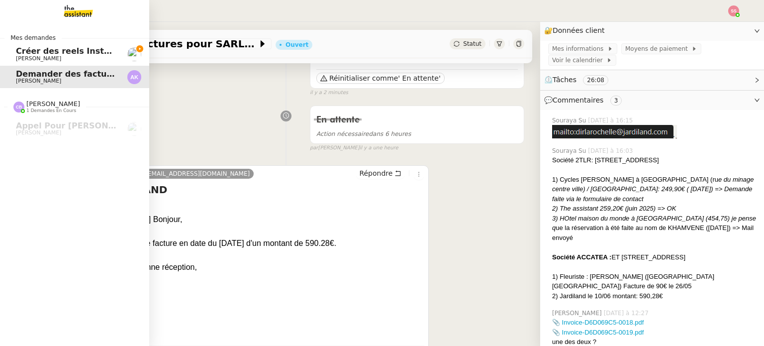
click at [62, 54] on span "Créer des reels Instagram" at bounding box center [74, 50] width 117 height 9
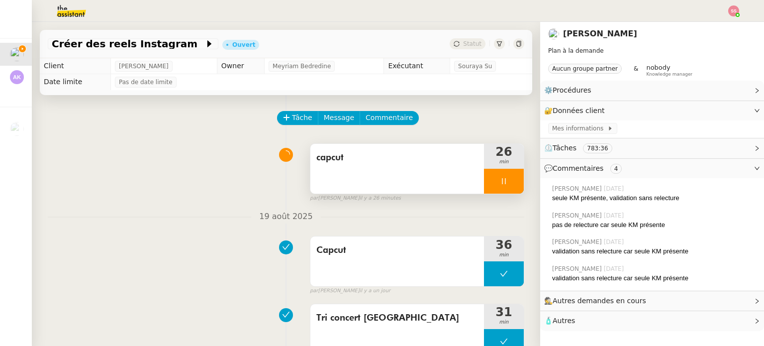
click at [500, 183] on div at bounding box center [504, 181] width 40 height 25
click at [510, 183] on icon at bounding box center [514, 181] width 8 height 8
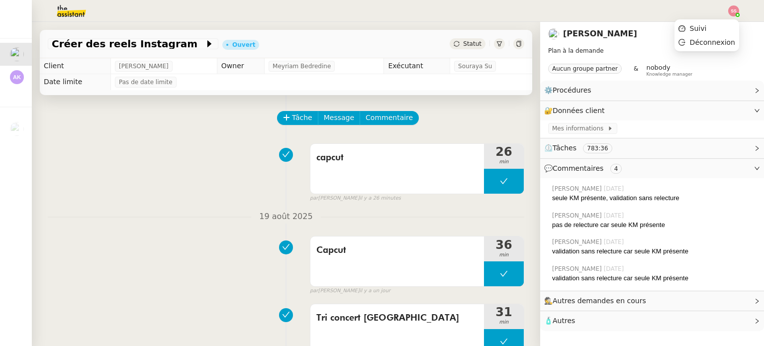
click at [730, 9] on img at bounding box center [733, 10] width 11 height 11
click at [724, 22] on li "Suivi" at bounding box center [707, 28] width 65 height 14
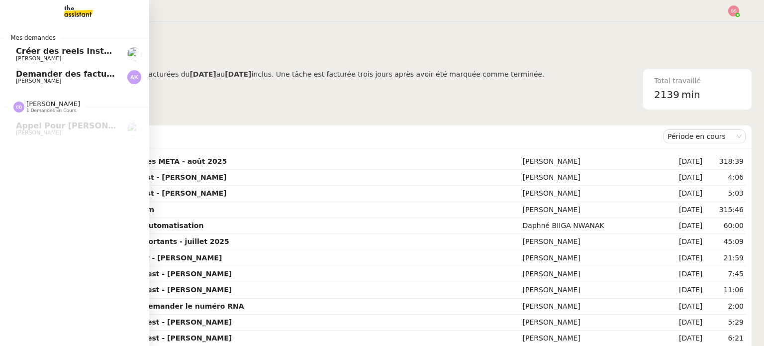
click at [76, 55] on span "Créer des reels Instagram" at bounding box center [74, 50] width 117 height 9
